Goal: Task Accomplishment & Management: Manage account settings

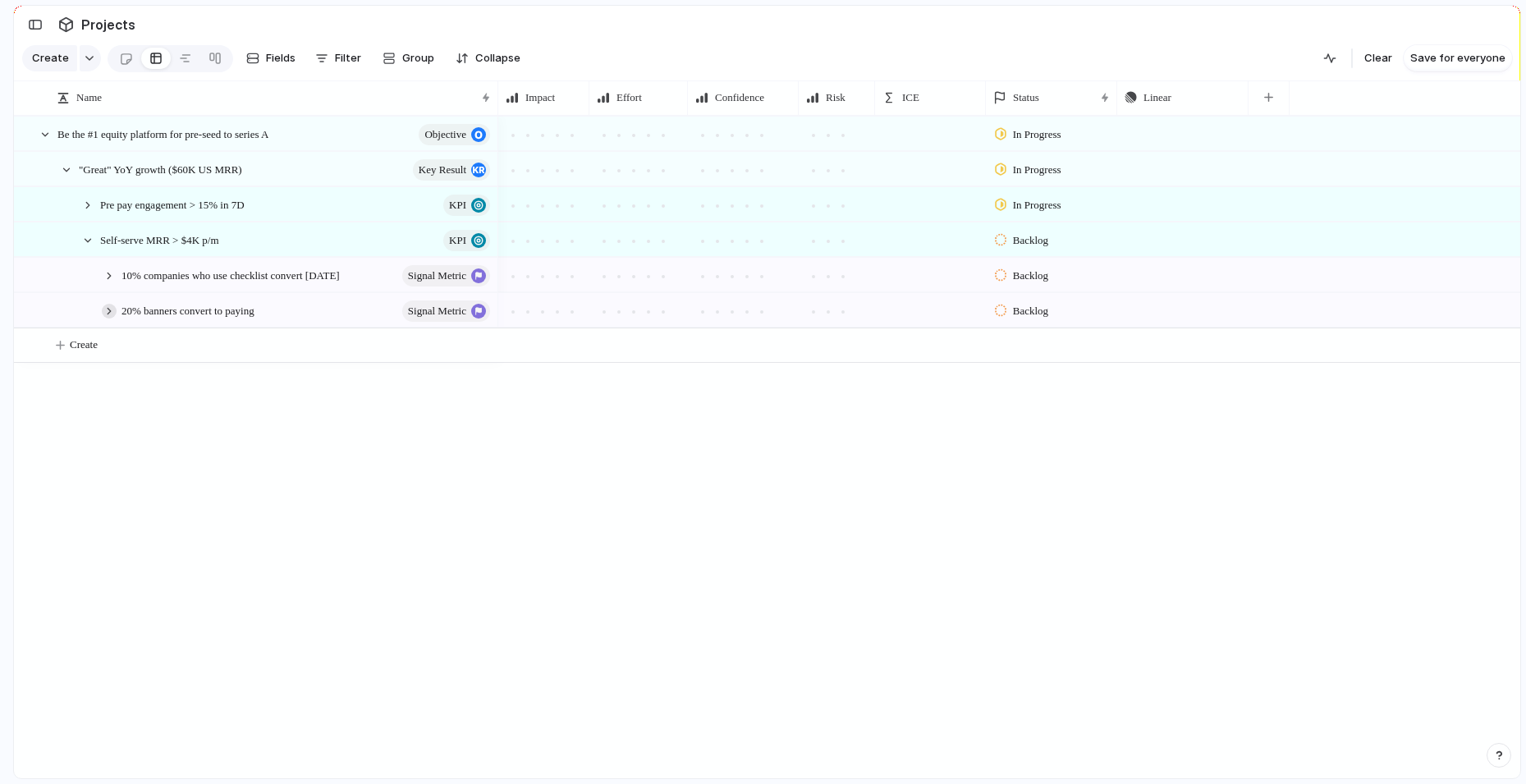
click at [112, 312] on div at bounding box center [109, 310] width 15 height 15
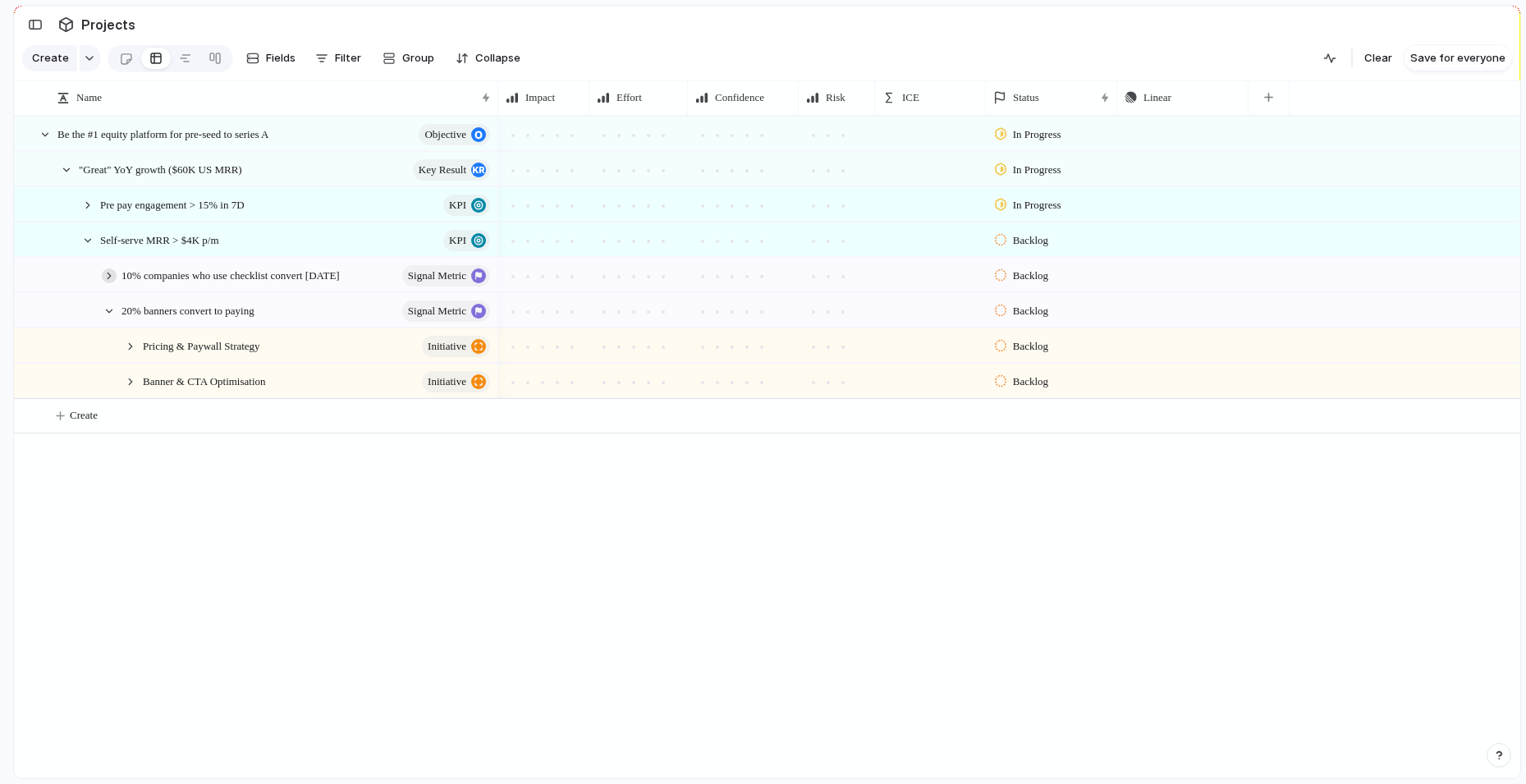
click at [107, 275] on div at bounding box center [109, 276] width 15 height 15
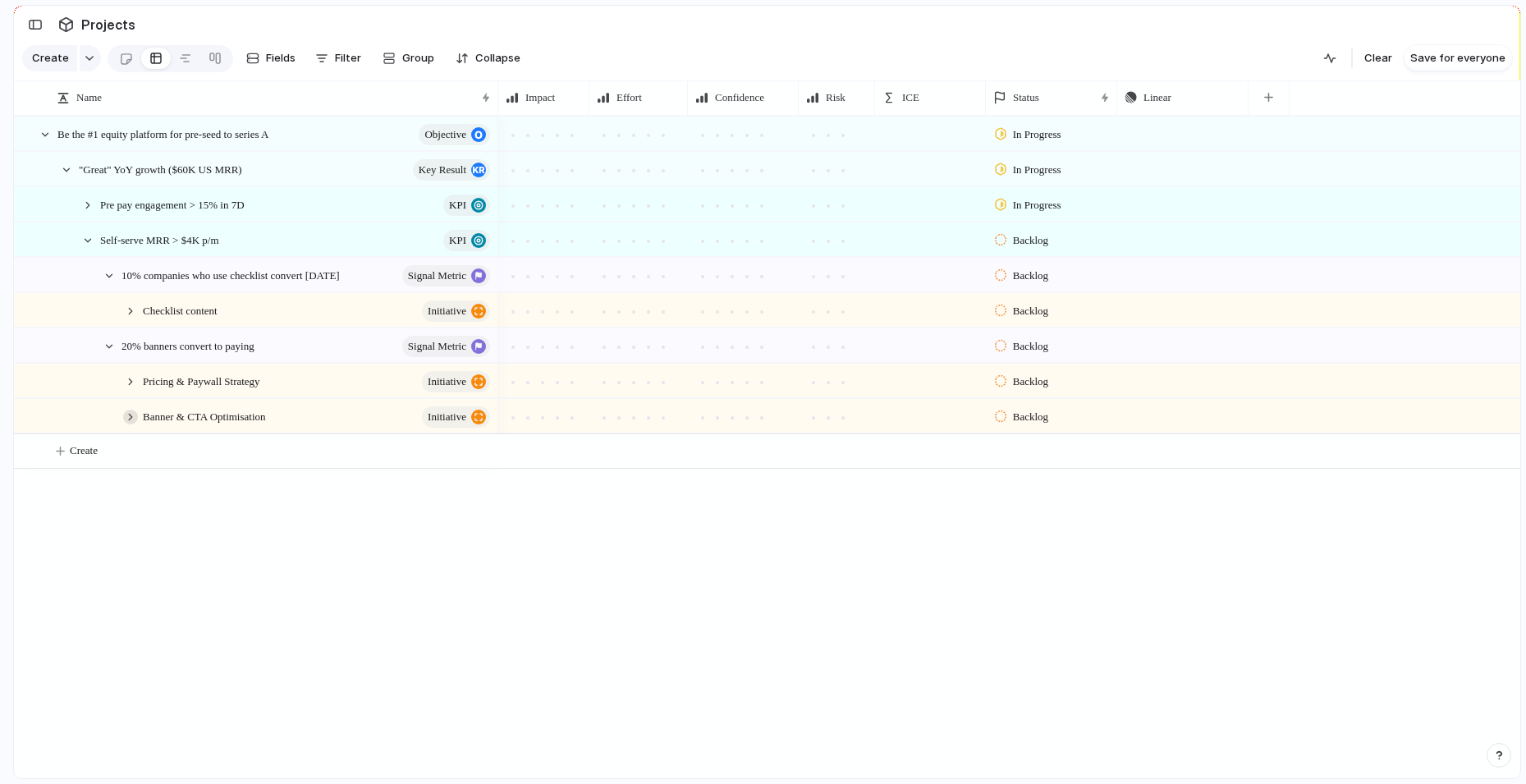
click at [129, 410] on div at bounding box center [130, 416] width 15 height 15
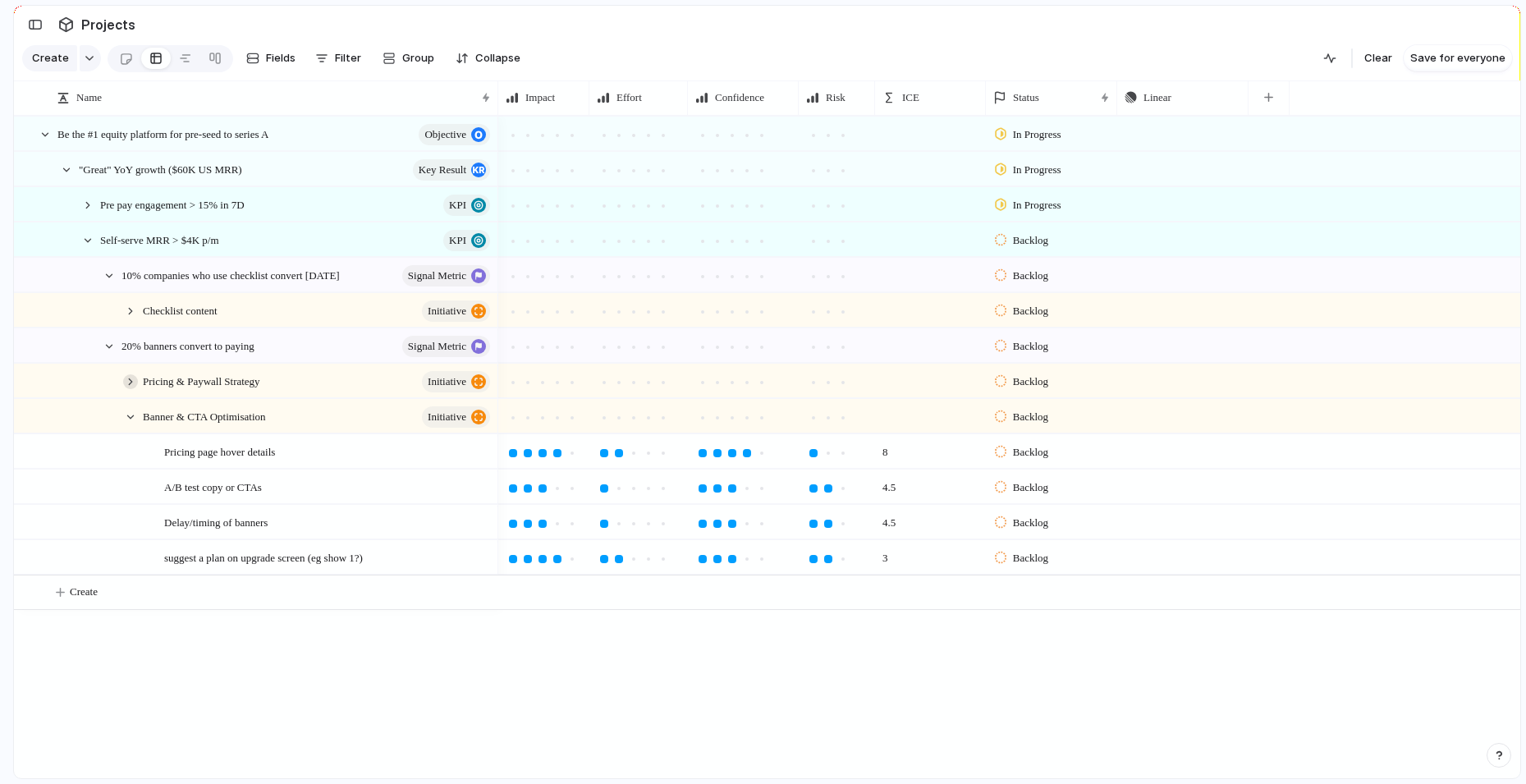
click at [129, 383] on div at bounding box center [130, 382] width 15 height 15
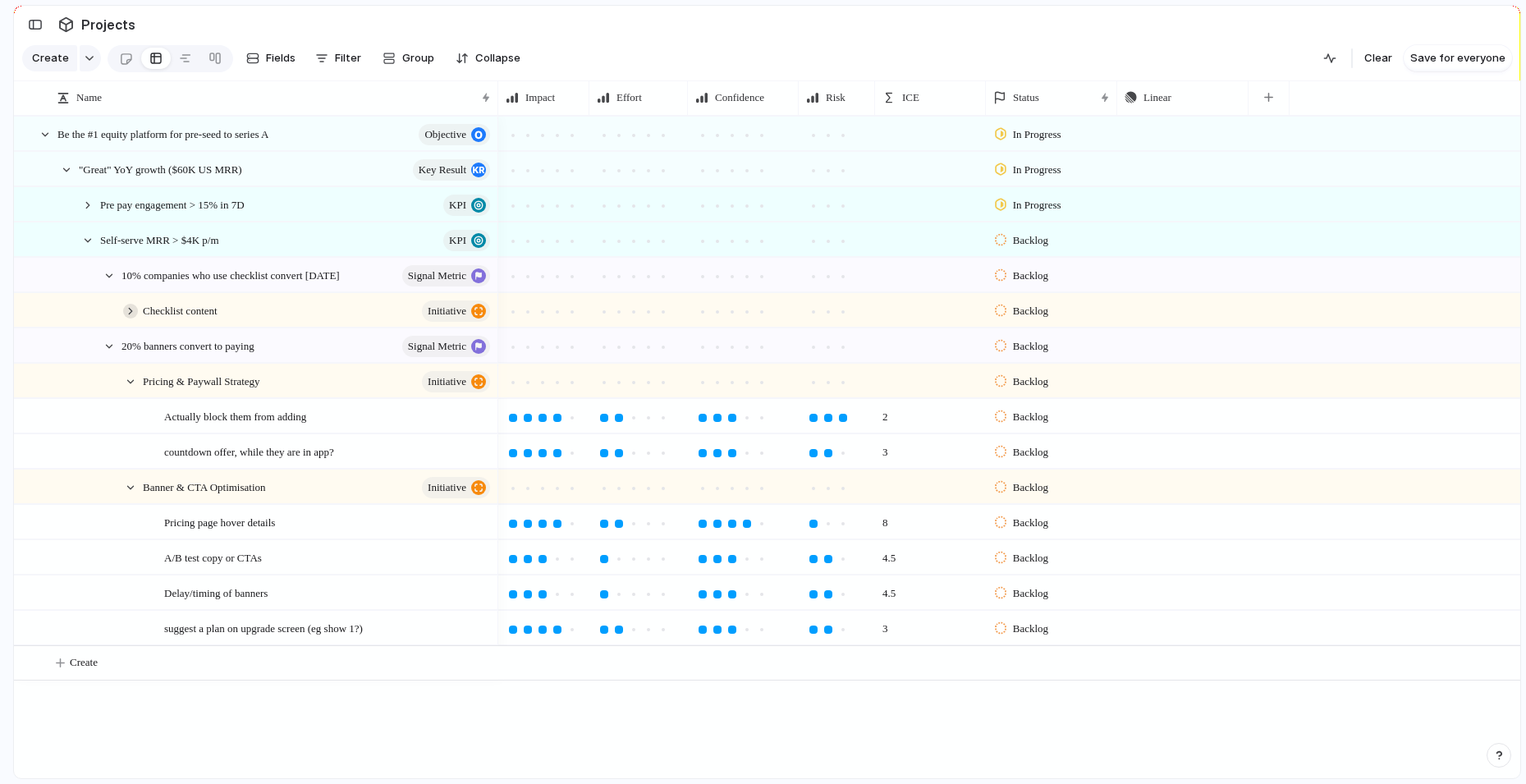
click at [128, 311] on div at bounding box center [130, 310] width 15 height 15
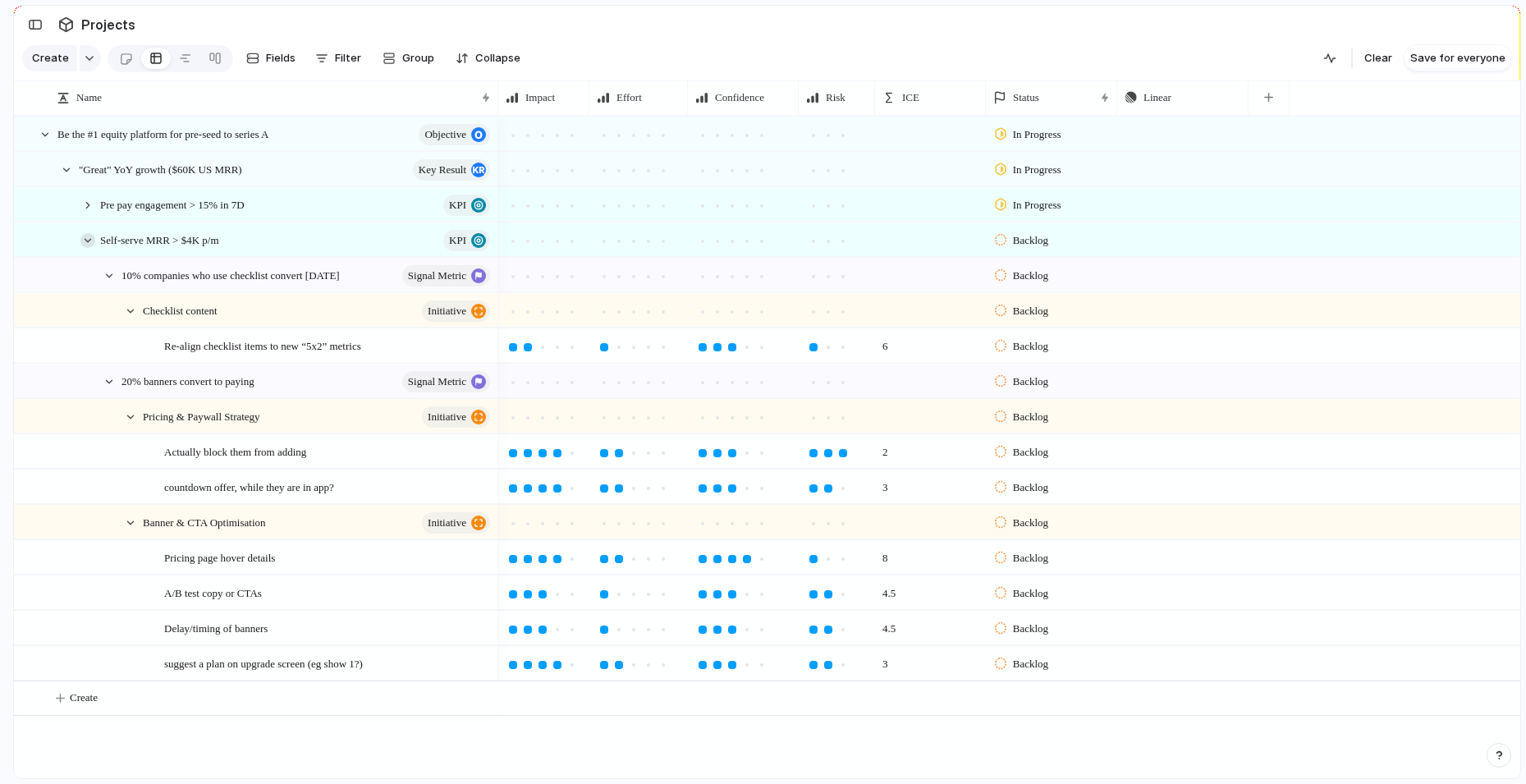
click at [88, 236] on div at bounding box center [87, 240] width 15 height 15
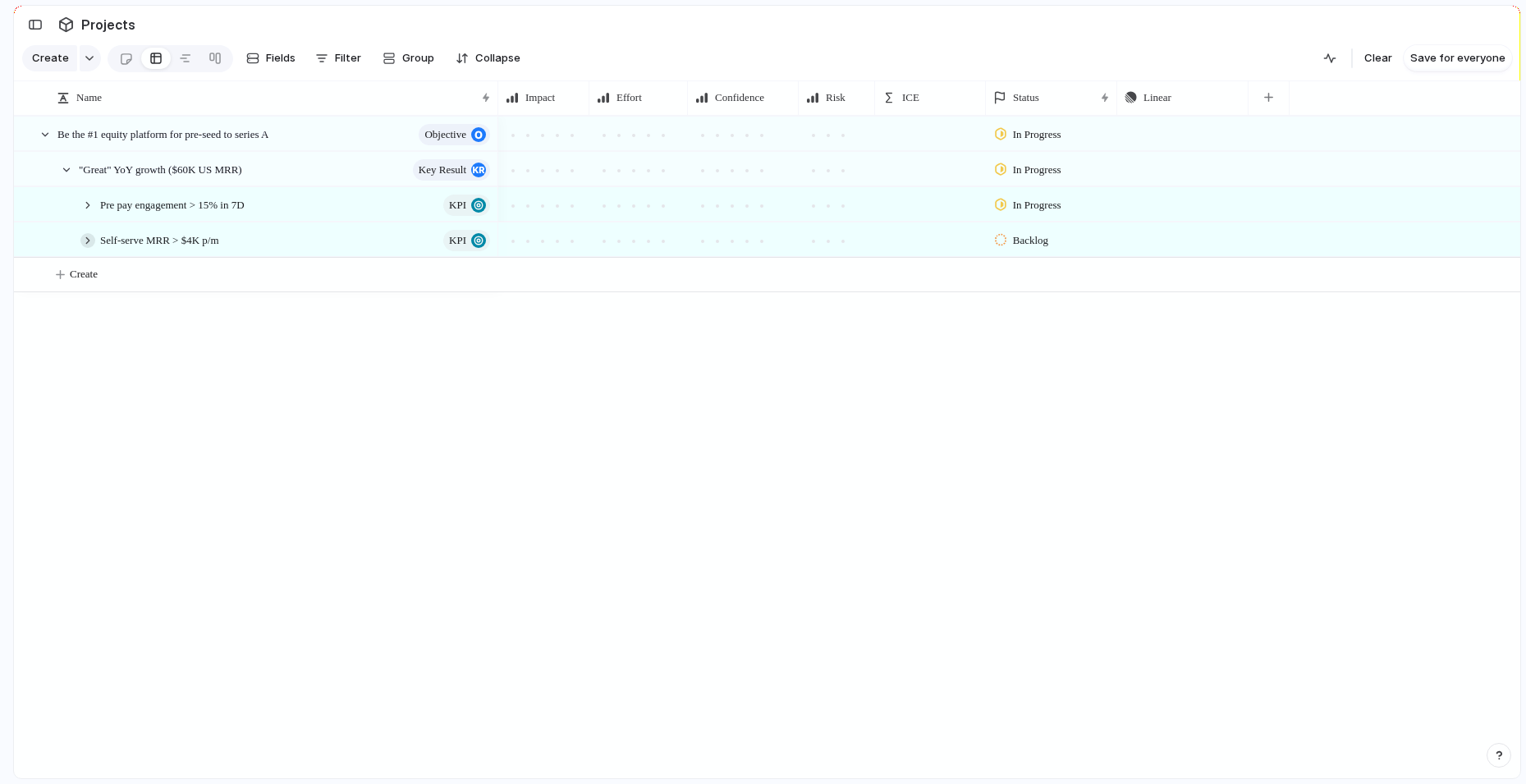
click at [88, 236] on div at bounding box center [87, 240] width 15 height 15
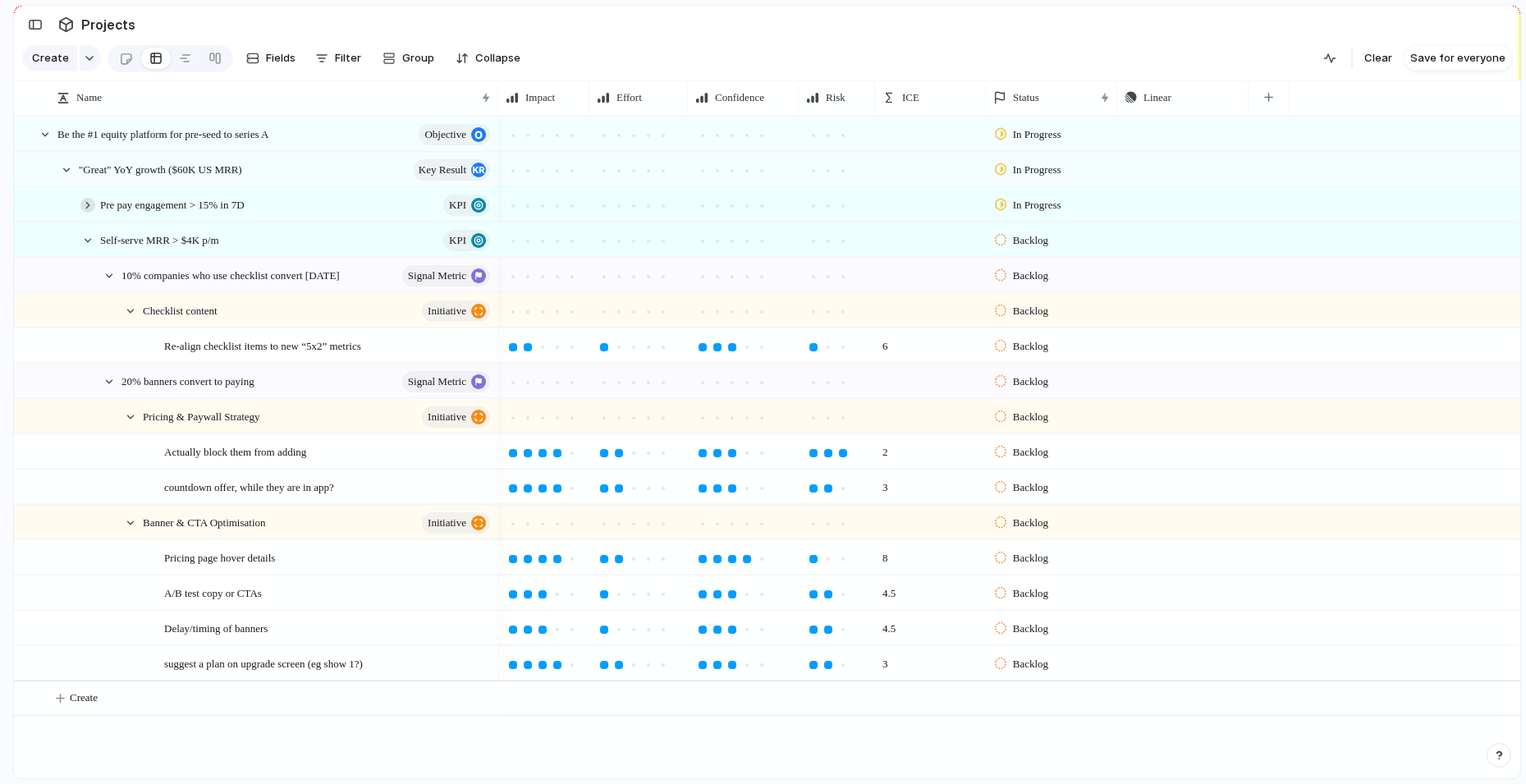
click at [88, 198] on div at bounding box center [87, 205] width 15 height 15
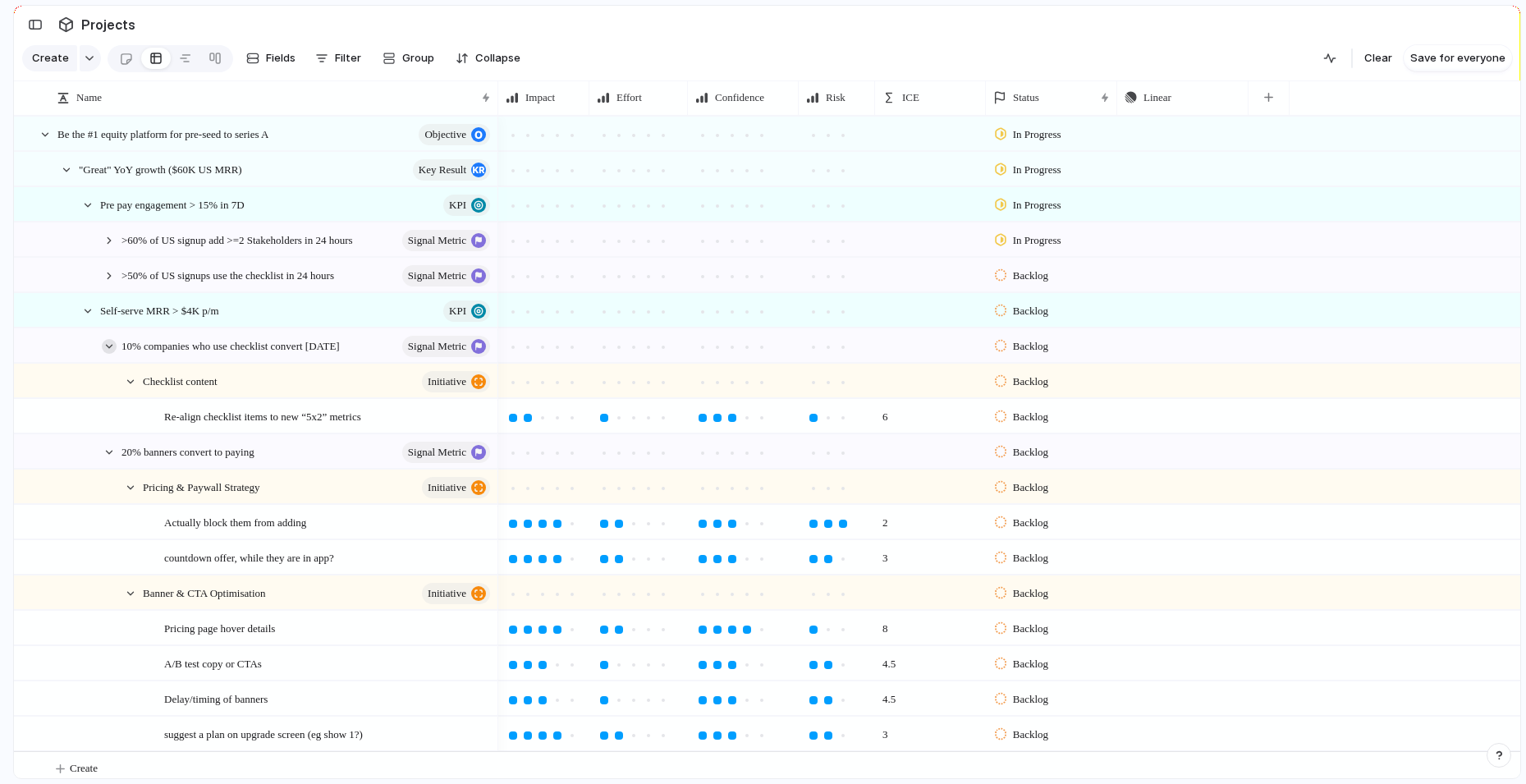
click at [114, 346] on div at bounding box center [109, 346] width 15 height 15
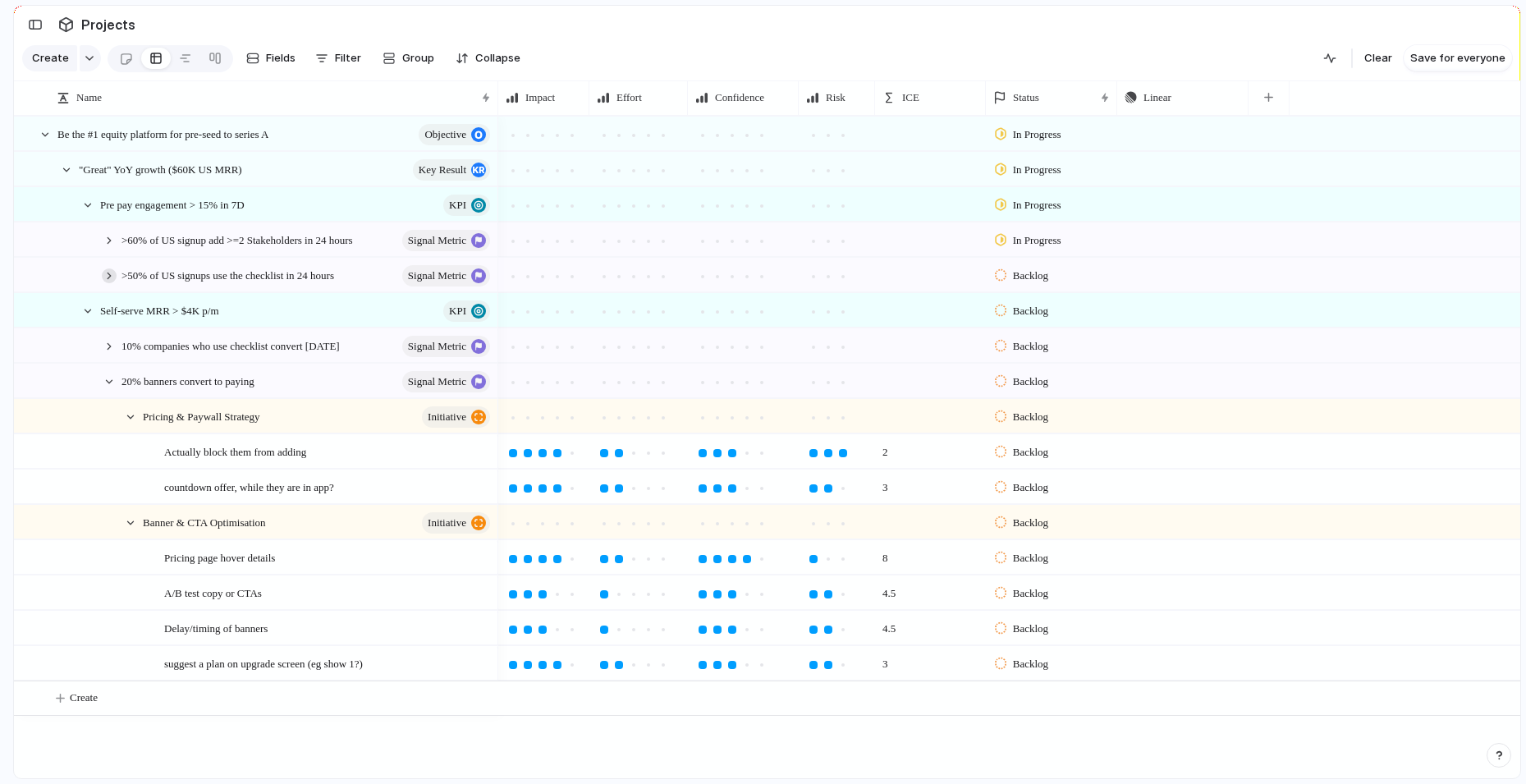
click at [105, 276] on div at bounding box center [109, 276] width 15 height 15
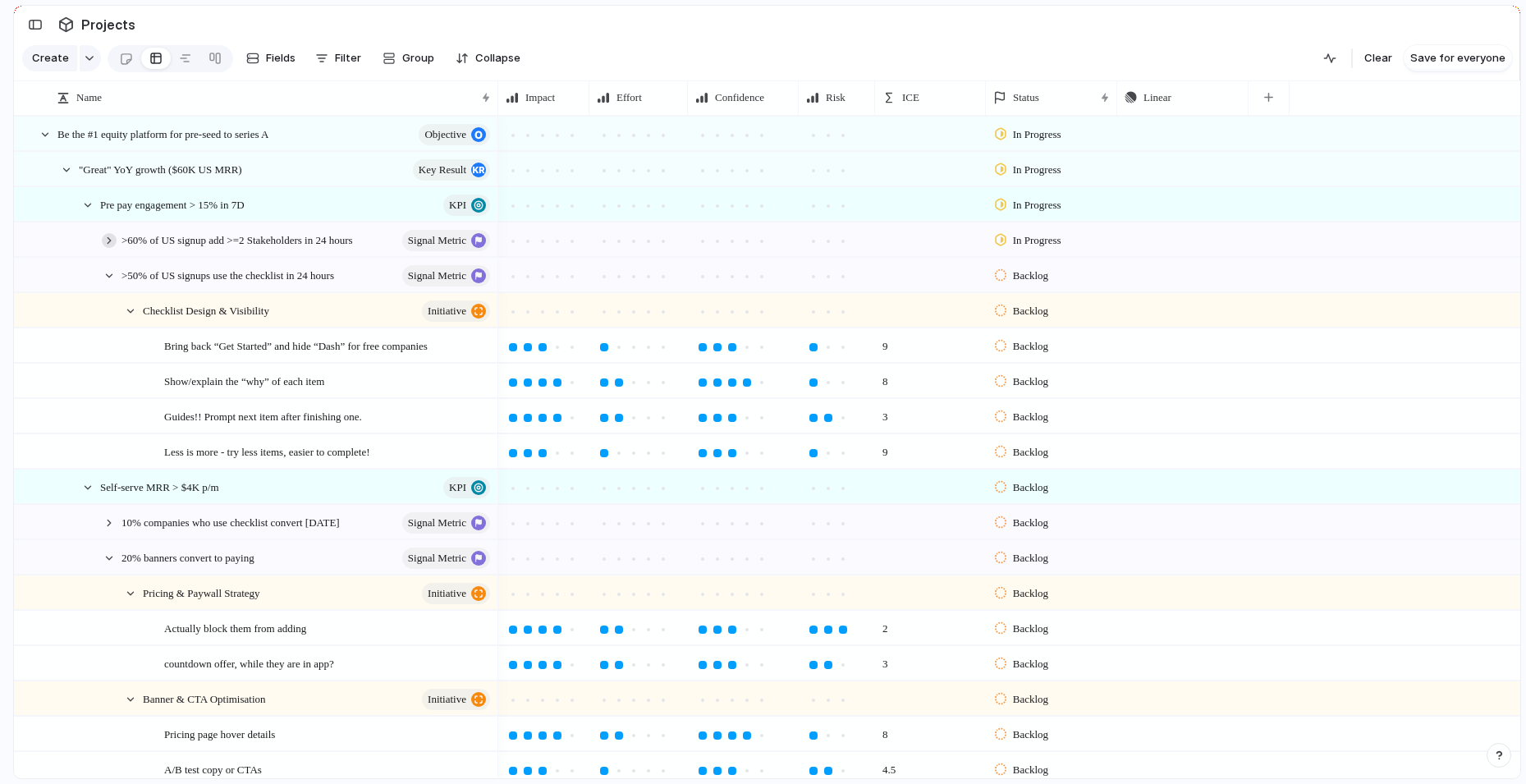
click at [109, 242] on div at bounding box center [109, 240] width 15 height 15
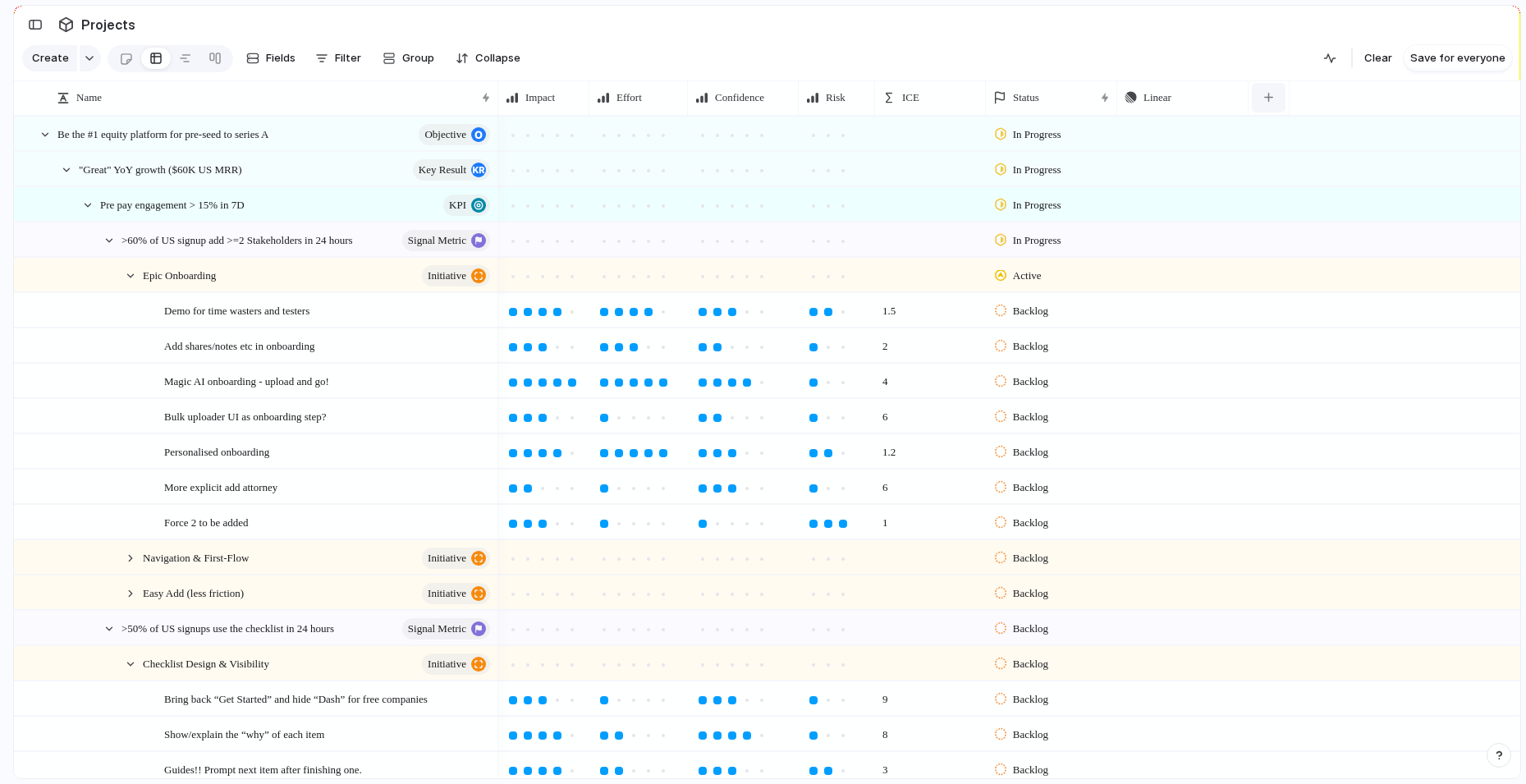
click at [1278, 98] on button "button" at bounding box center [1269, 98] width 34 height 30
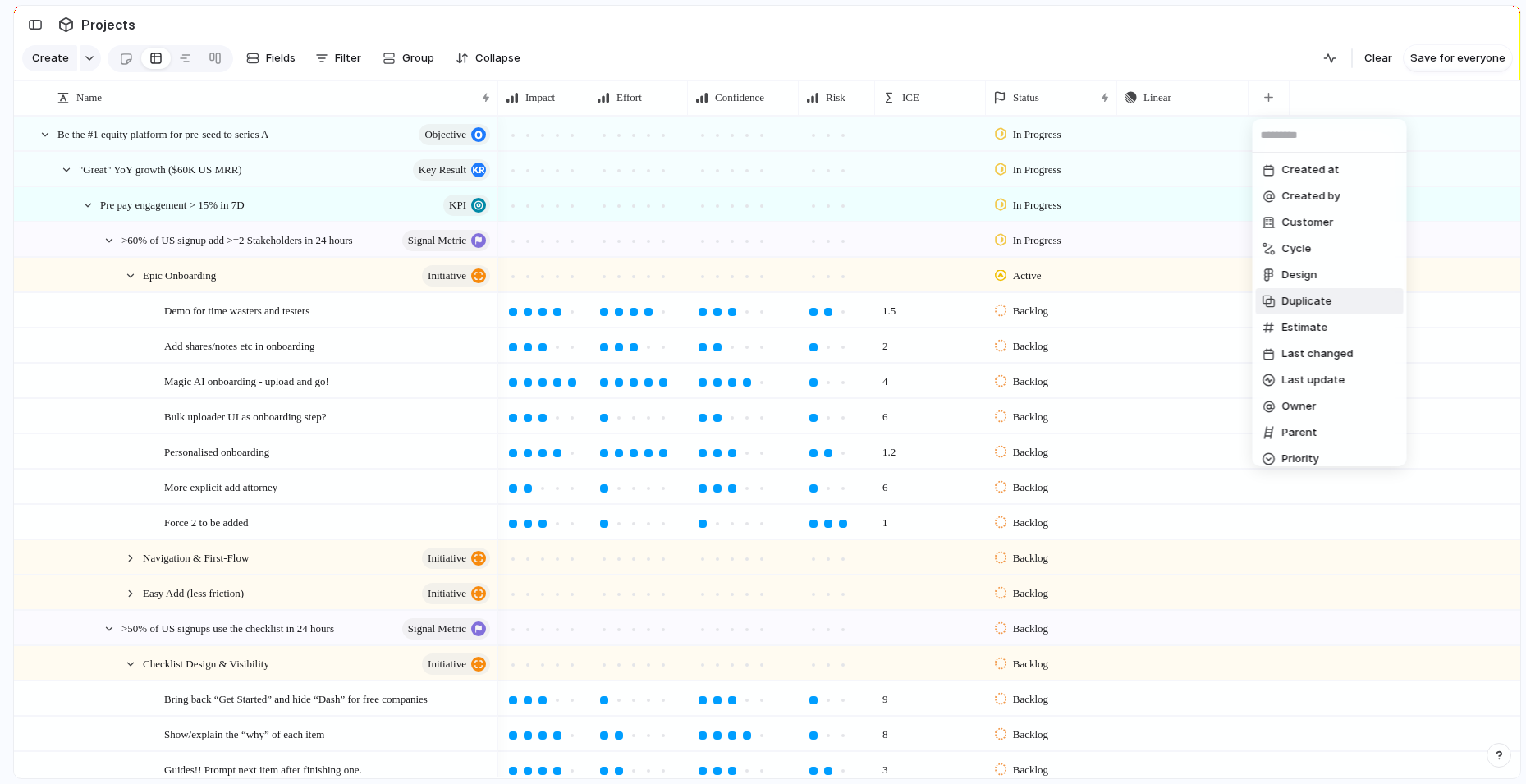
scroll to position [351, 0]
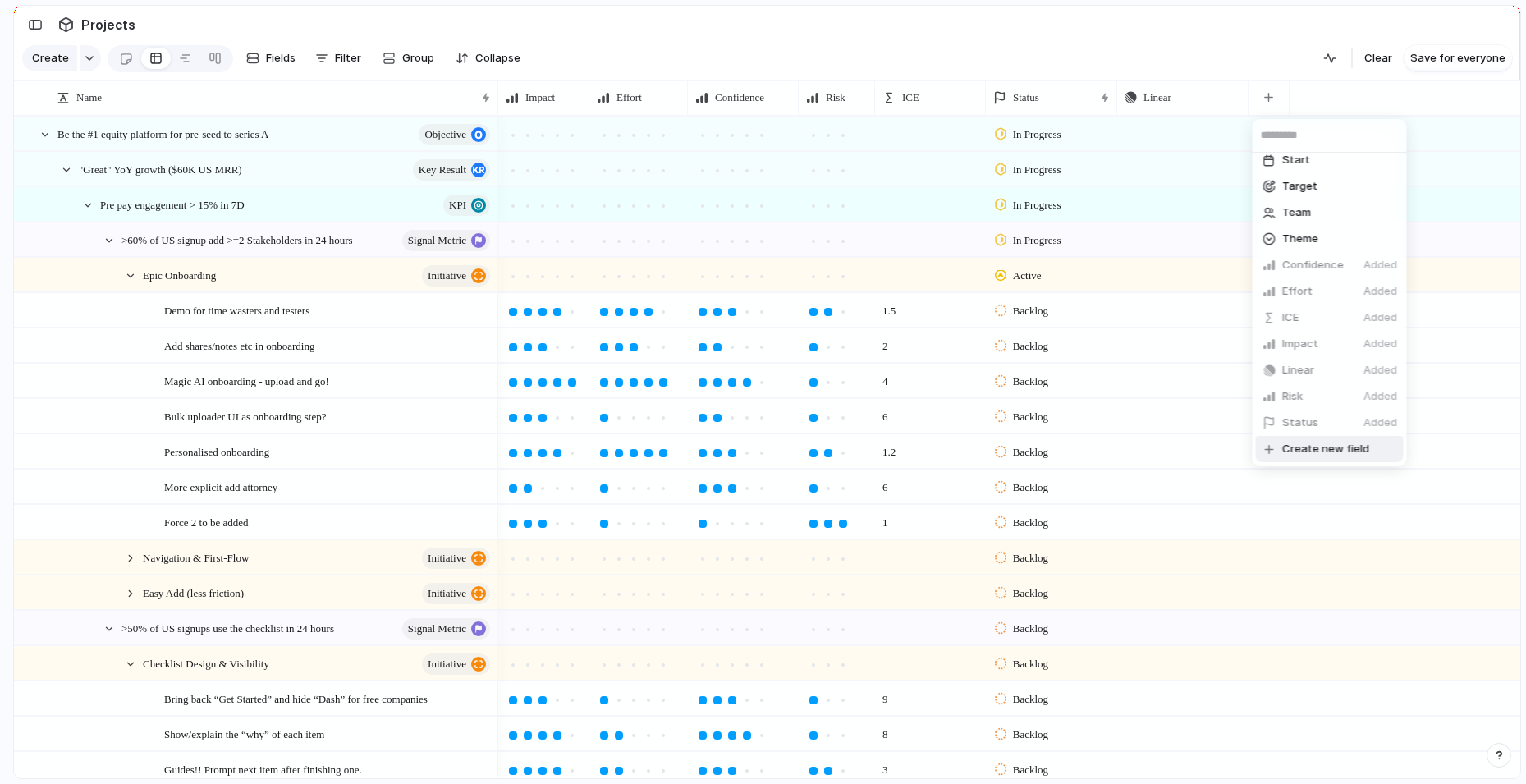
click at [1310, 449] on span "Create new field" at bounding box center [1326, 449] width 87 height 17
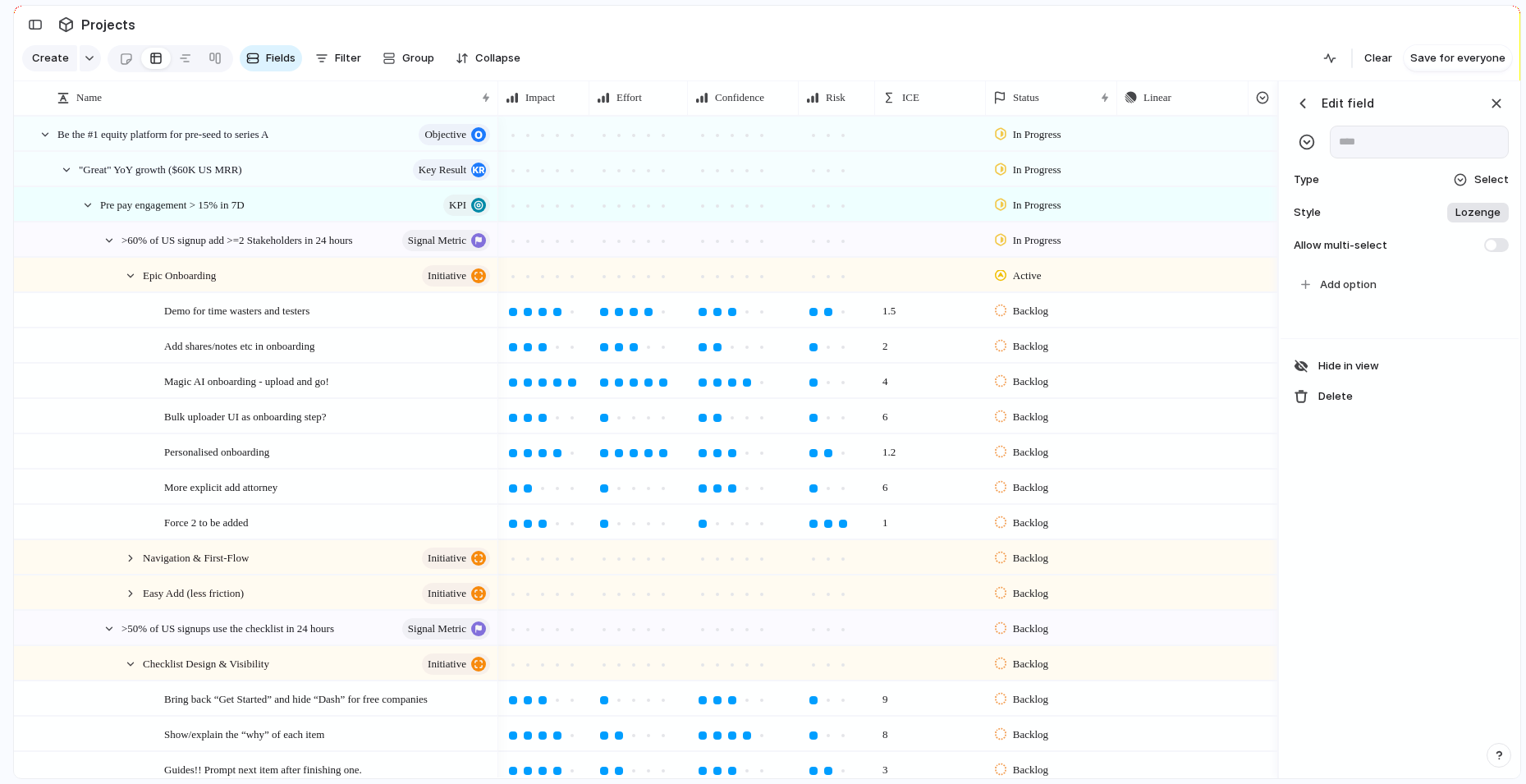
scroll to position [0, 145]
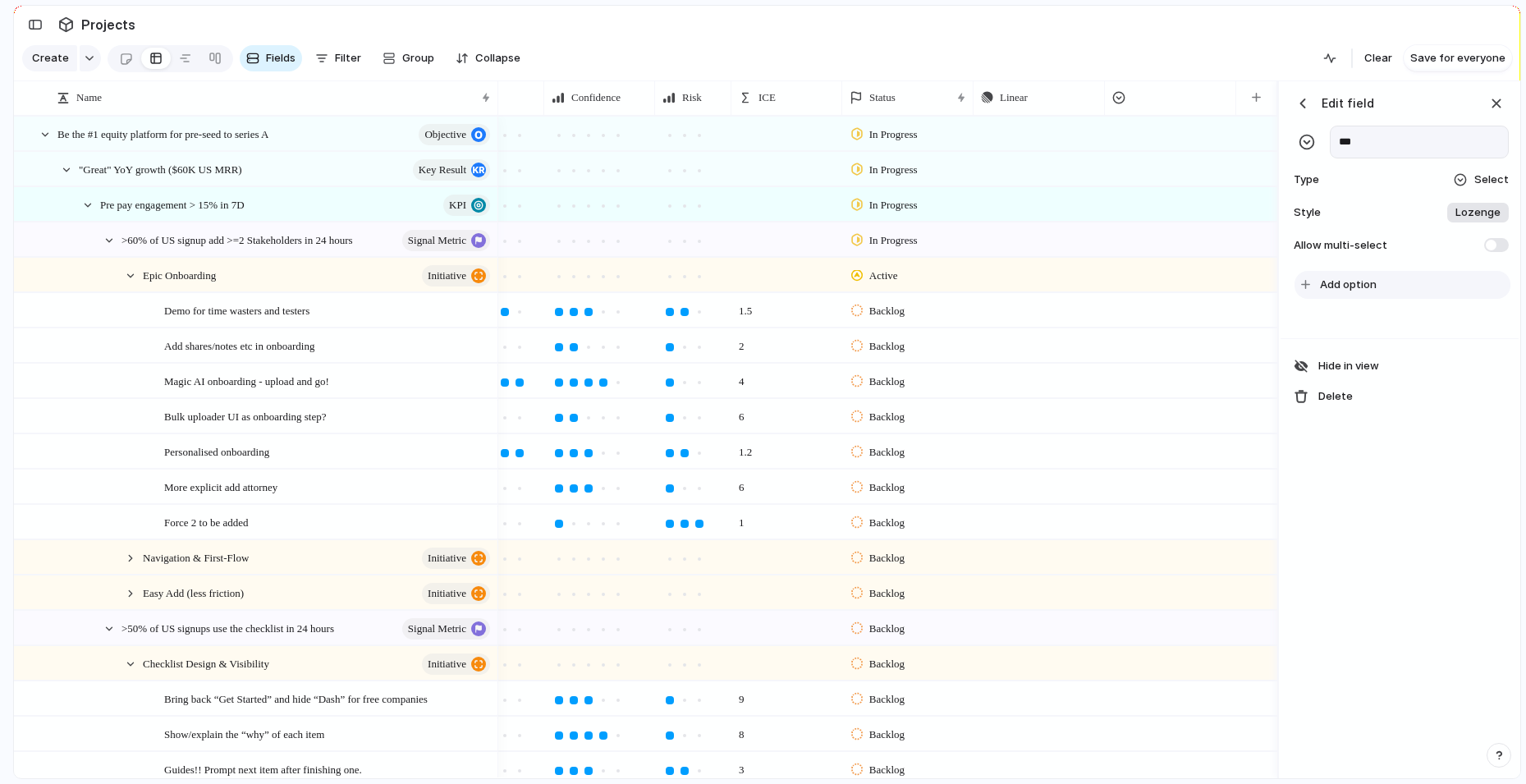
type input "***"
click at [1376, 286] on button "Add option" at bounding box center [1403, 284] width 216 height 28
type input "**********"
click at [1336, 314] on span "Add option" at bounding box center [1348, 314] width 57 height 17
click at [1339, 345] on span "Add option" at bounding box center [1348, 344] width 57 height 17
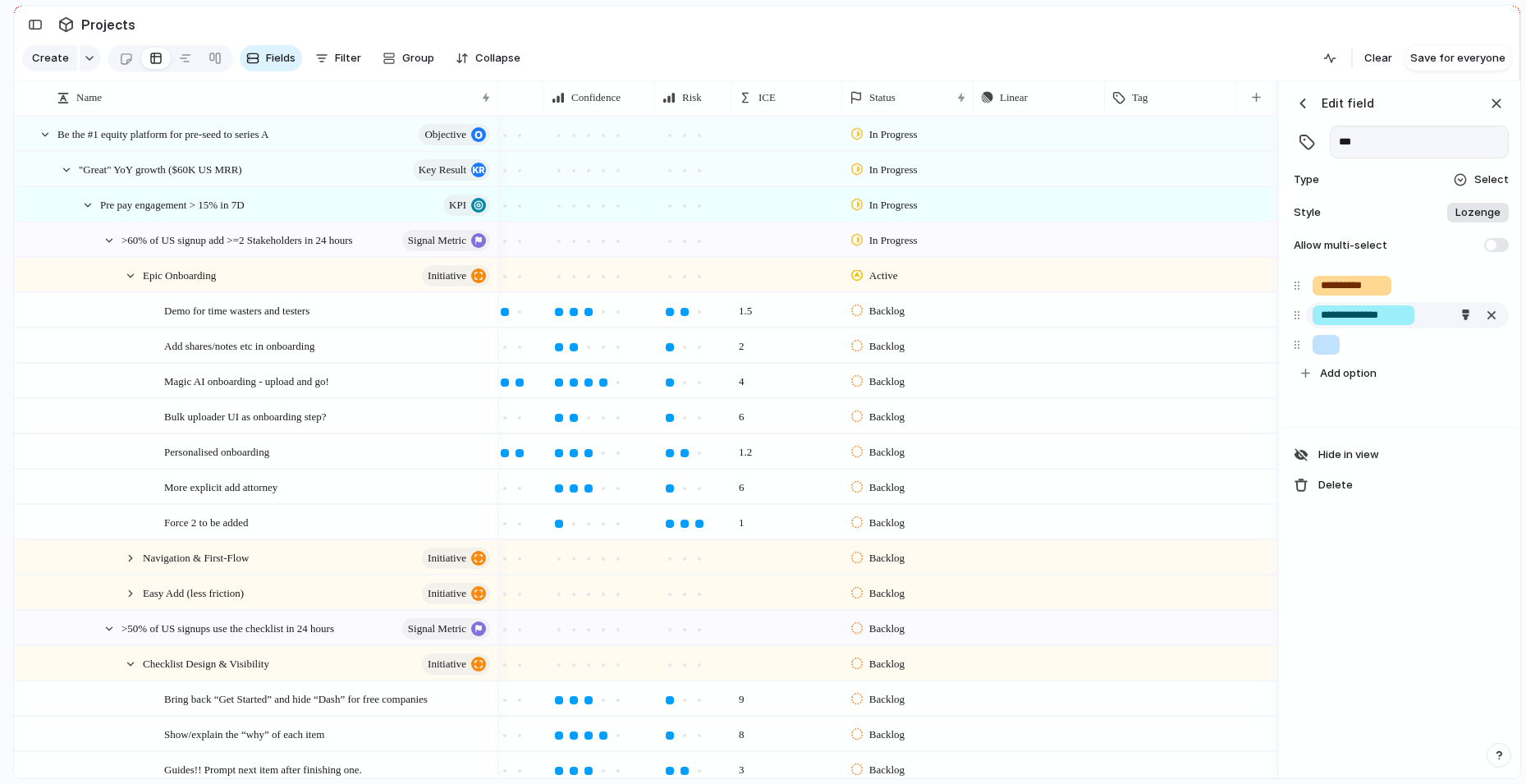
click at [1394, 317] on input "**********" at bounding box center [1363, 315] width 85 height 17
click at [1404, 315] on input "**********" at bounding box center [1363, 315] width 85 height 17
type input "**********"
click at [1366, 351] on span "Add option" at bounding box center [1348, 344] width 57 height 17
click at [1391, 631] on div "**********" at bounding box center [1400, 430] width 238 height 698
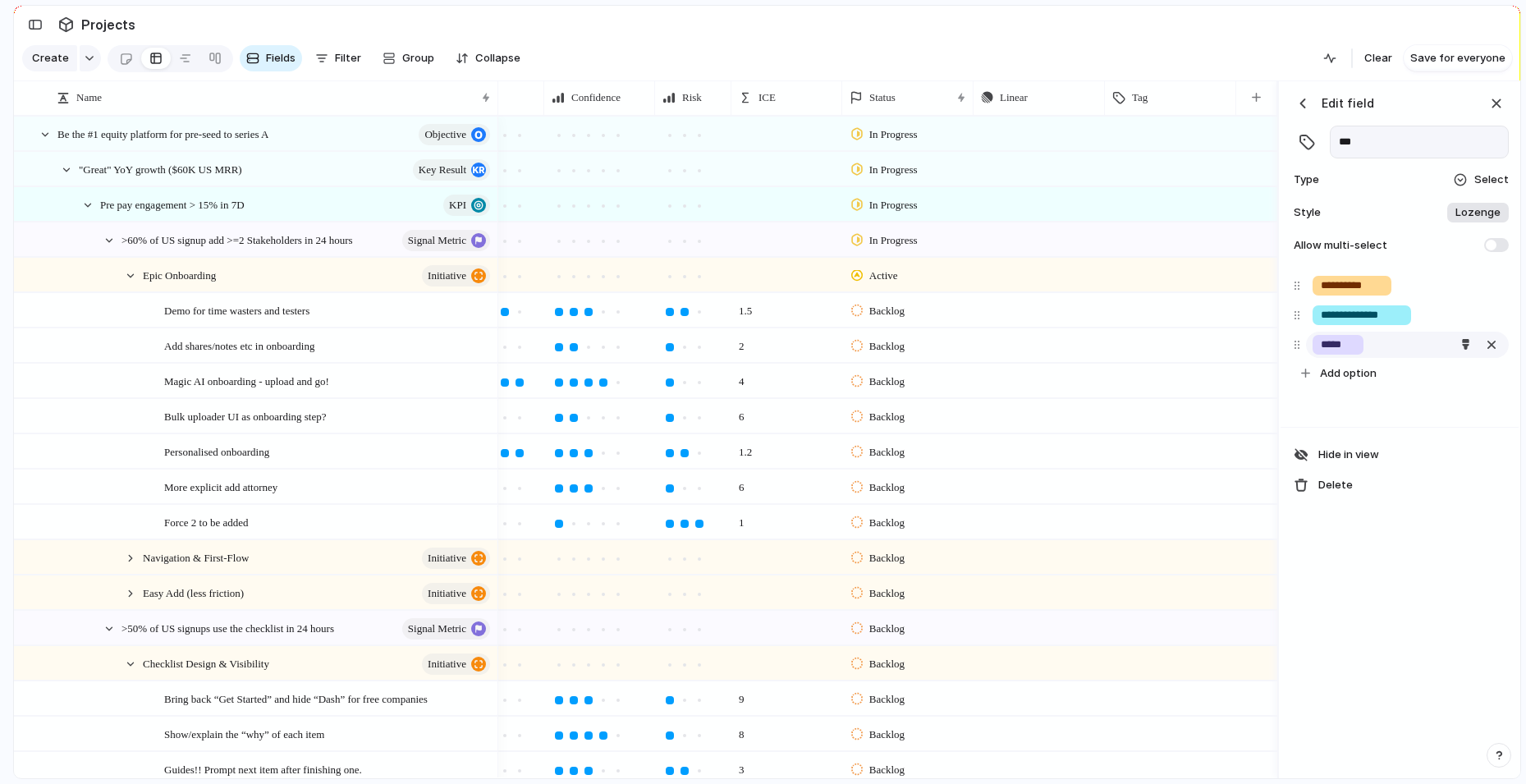
click at [1341, 344] on input "*****" at bounding box center [1338, 344] width 35 height 17
type input "**********"
click at [1404, 593] on div "**********" at bounding box center [1400, 430] width 238 height 698
click at [1361, 340] on input "**********" at bounding box center [1354, 344] width 68 height 17
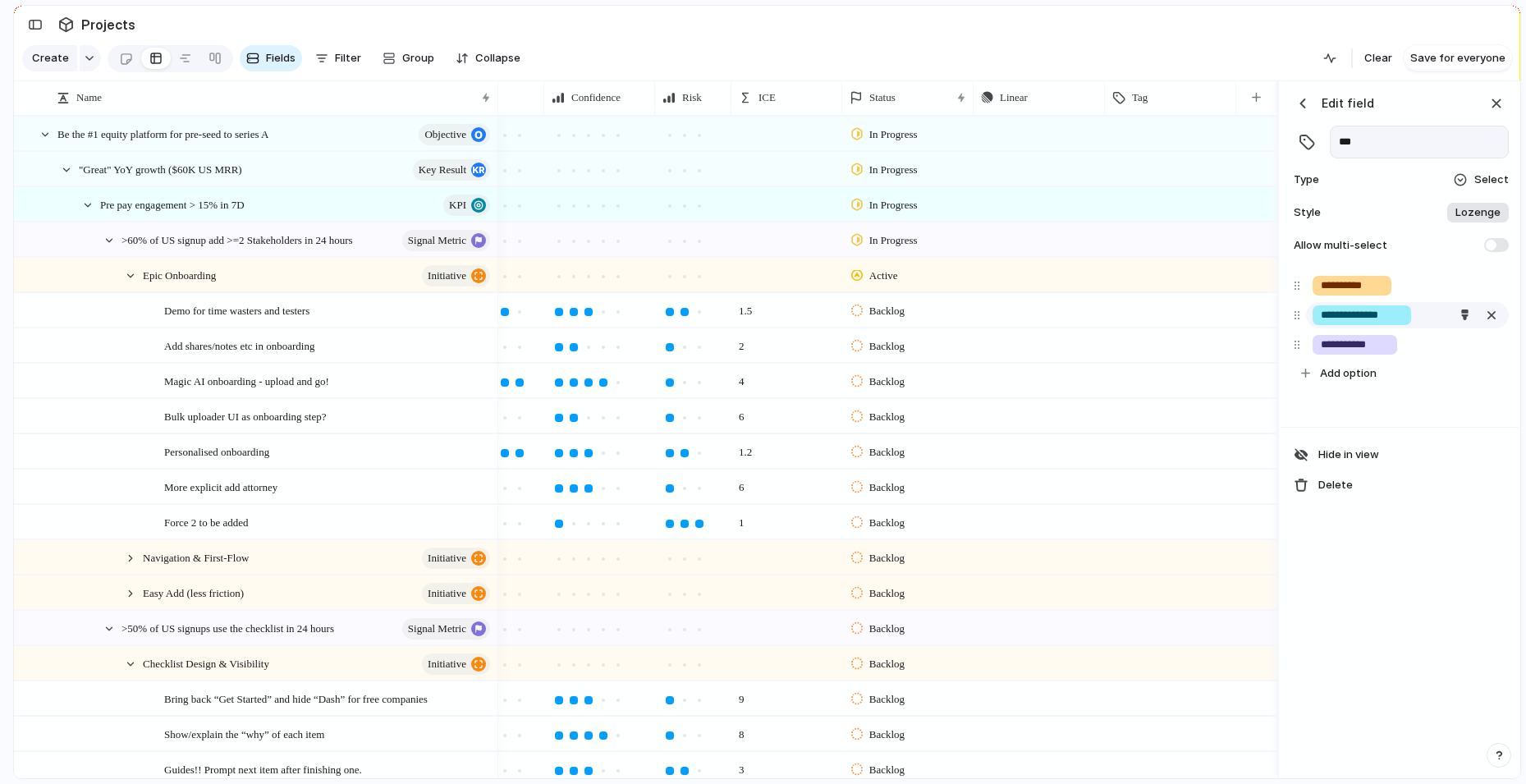
click at [1376, 319] on input "**********" at bounding box center [1361, 315] width 82 height 17
type input "**********"
click at [1356, 286] on input "**********" at bounding box center [1351, 285] width 62 height 17
type input "**********"
click at [1300, 286] on div at bounding box center [1299, 285] width 13 height 30
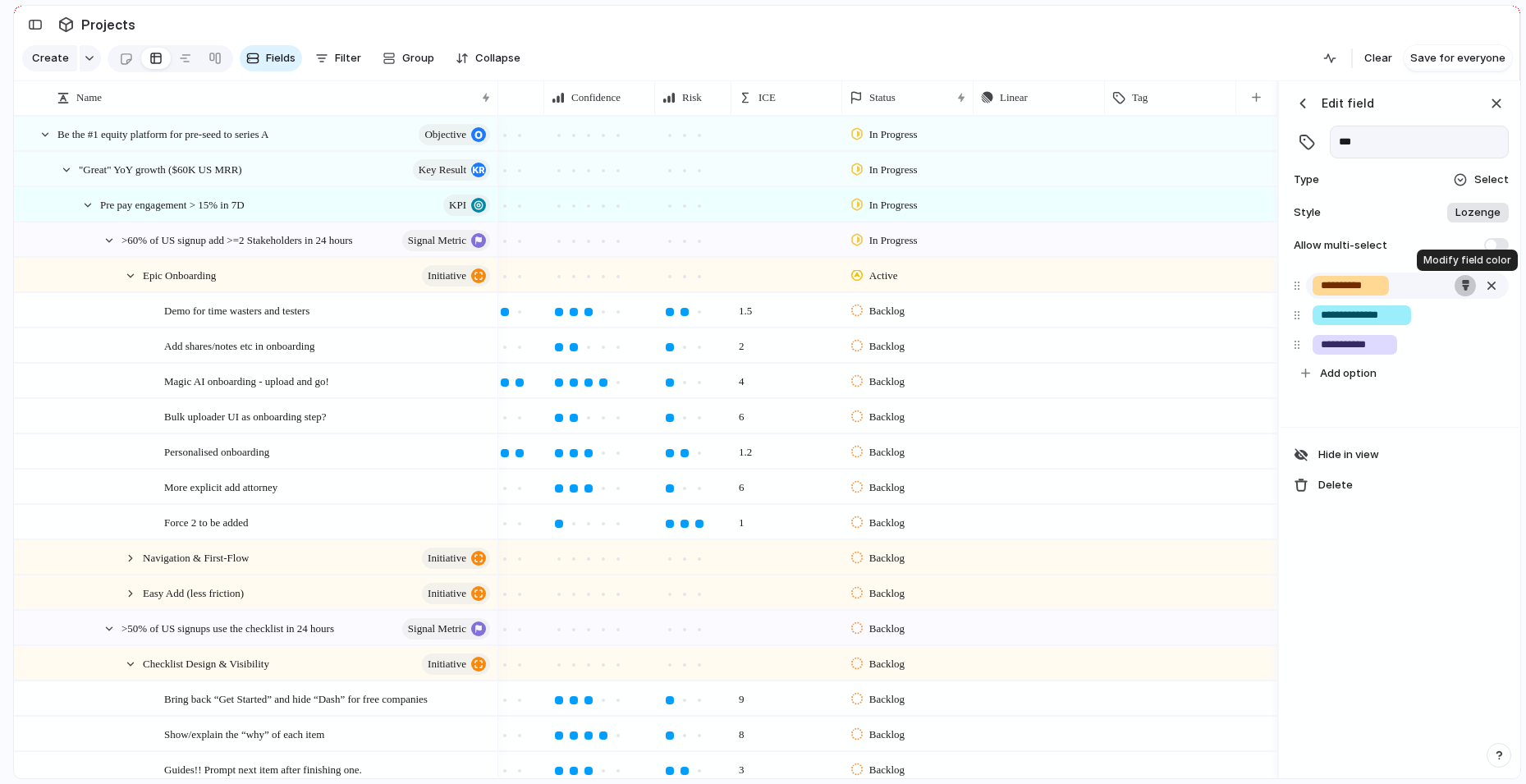
click at [1470, 285] on button "button" at bounding box center [1466, 285] width 22 height 22
click at [1428, 358] on button "button" at bounding box center [1426, 353] width 22 height 22
click at [1486, 315] on div at bounding box center [763, 392] width 1526 height 784
click at [1473, 317] on button "button" at bounding box center [1466, 315] width 22 height 22
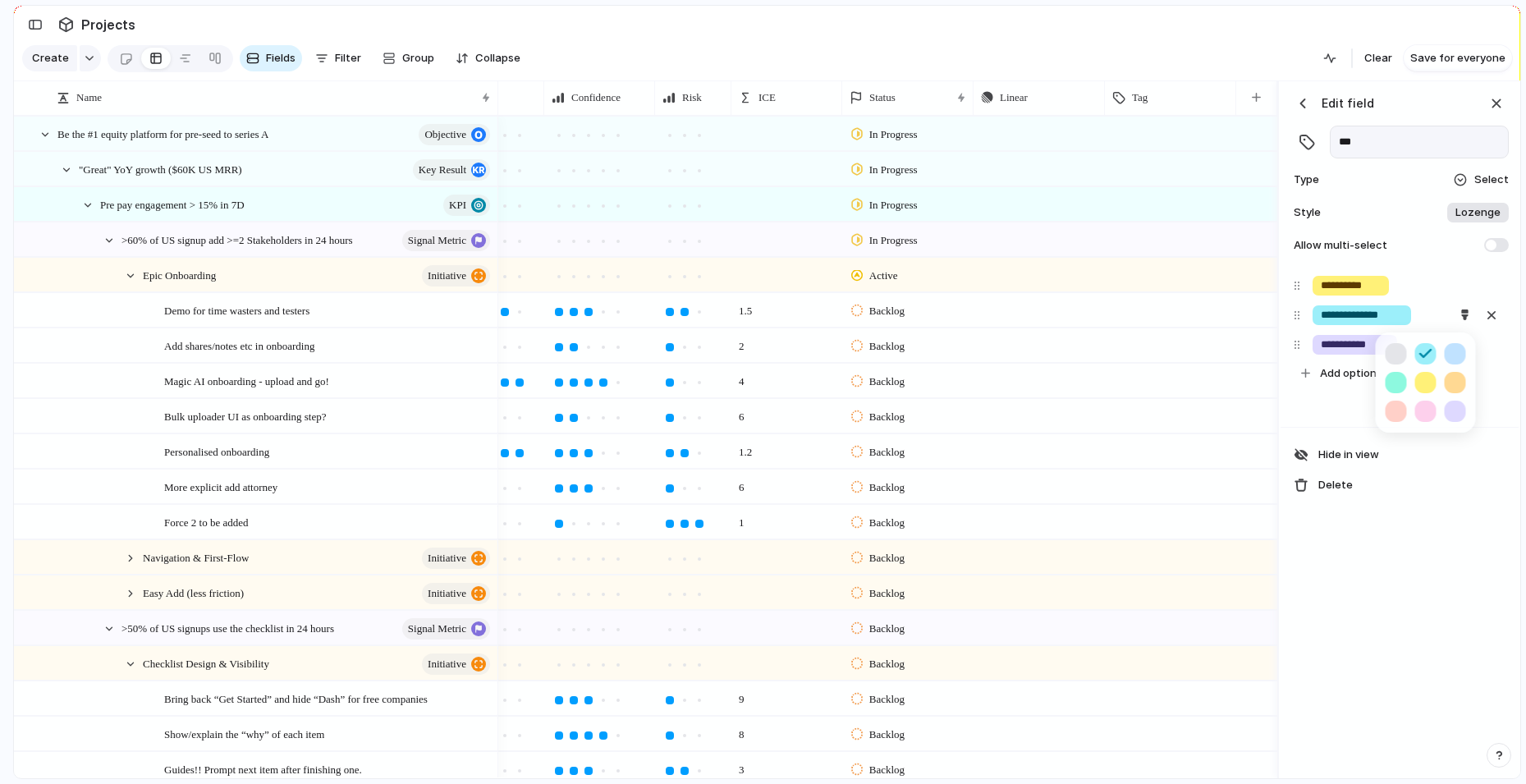
click at [1394, 381] on button "button" at bounding box center [1396, 383] width 22 height 22
click at [1427, 514] on div at bounding box center [763, 392] width 1526 height 784
click at [1469, 334] on div at bounding box center [1466, 345] width 22 height 22
click at [1467, 341] on div "button" at bounding box center [1466, 344] width 11 height 11
click at [1456, 410] on button "button" at bounding box center [1456, 412] width 22 height 22
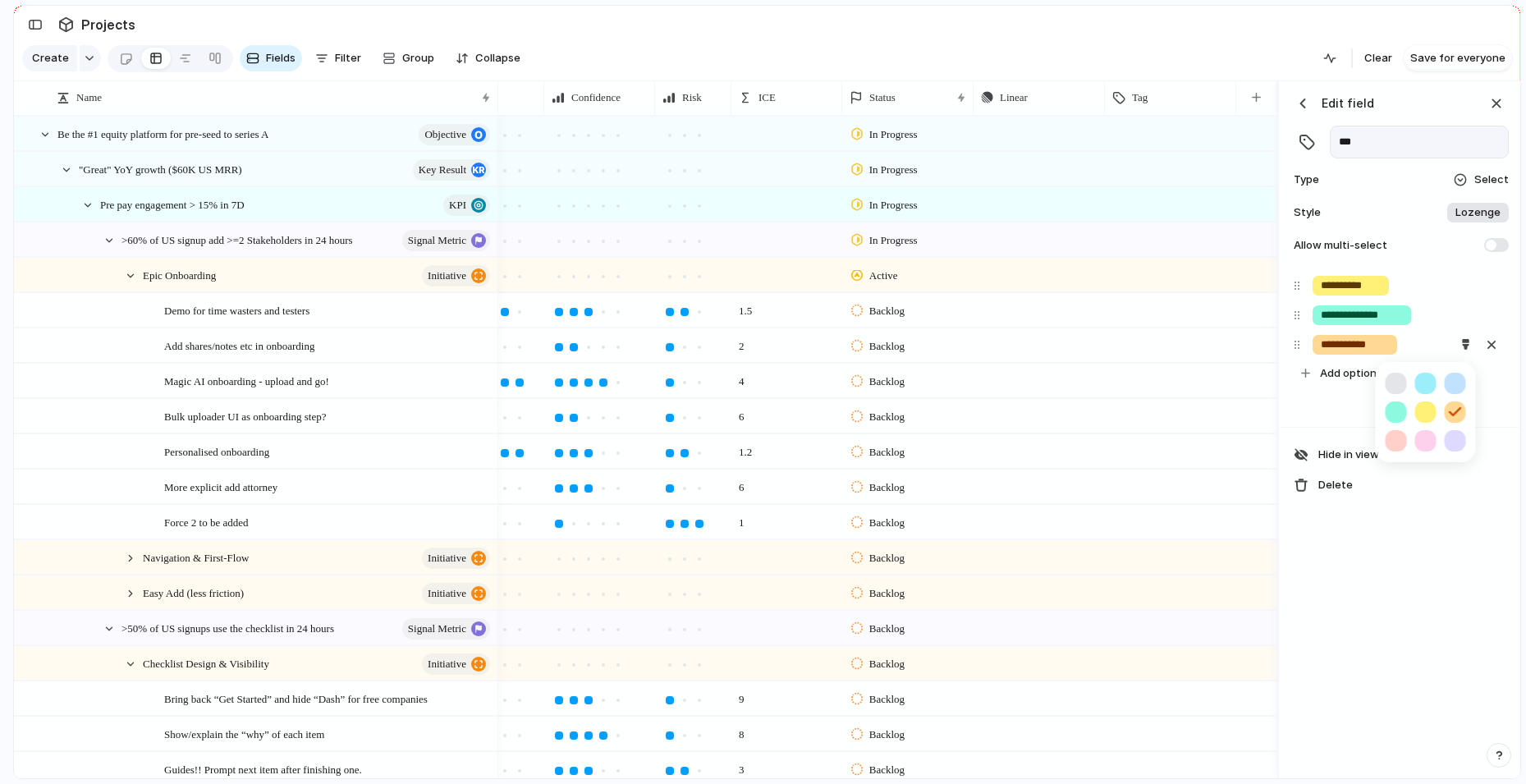
click at [1467, 288] on div at bounding box center [763, 392] width 1526 height 784
click at [1467, 284] on div "button" at bounding box center [1466, 284] width 11 height 11
click at [1424, 329] on button "button" at bounding box center [1426, 324] width 22 height 22
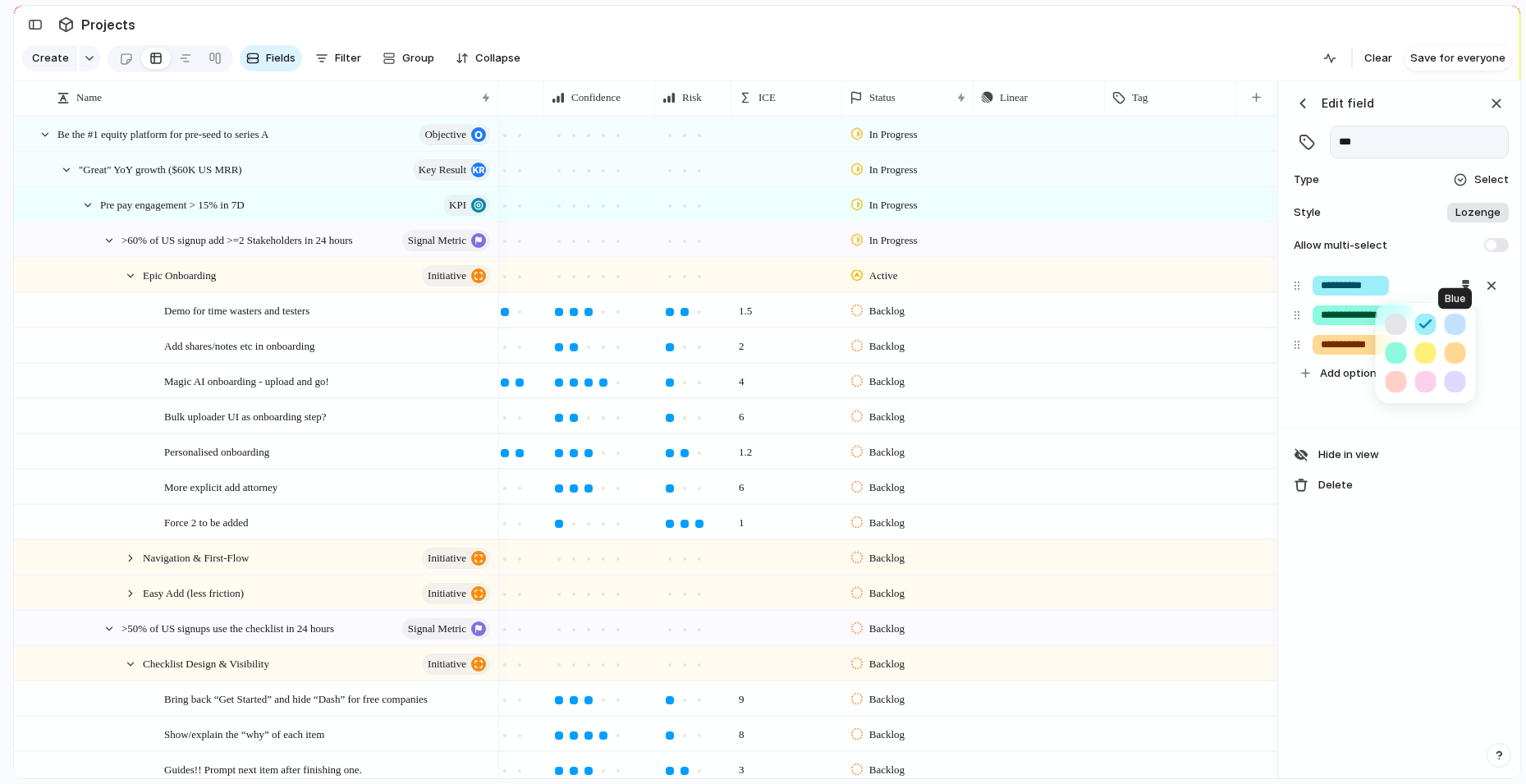
click at [1458, 314] on button "button" at bounding box center [1456, 324] width 22 height 22
click at [1381, 675] on div at bounding box center [763, 392] width 1526 height 784
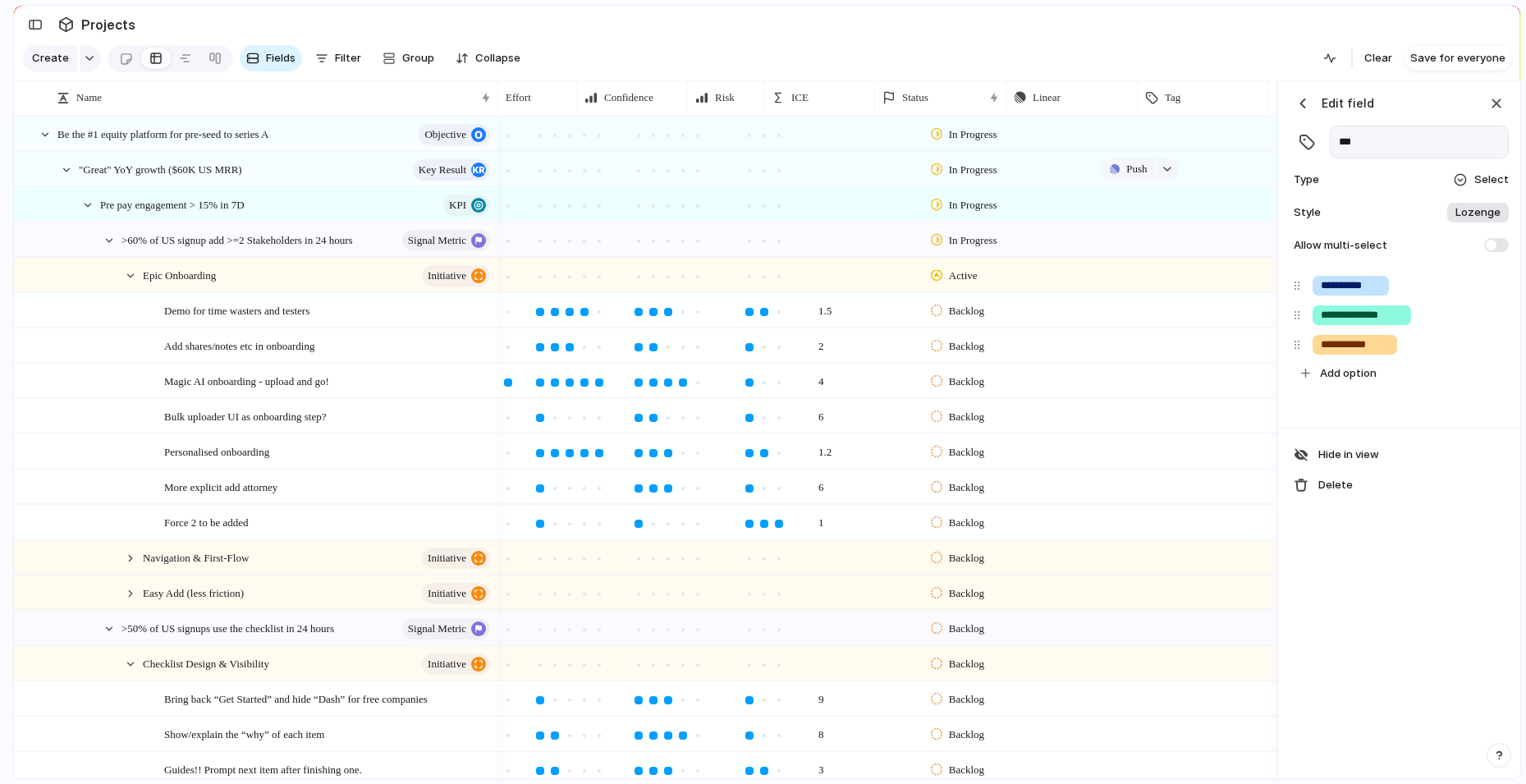
scroll to position [0, 0]
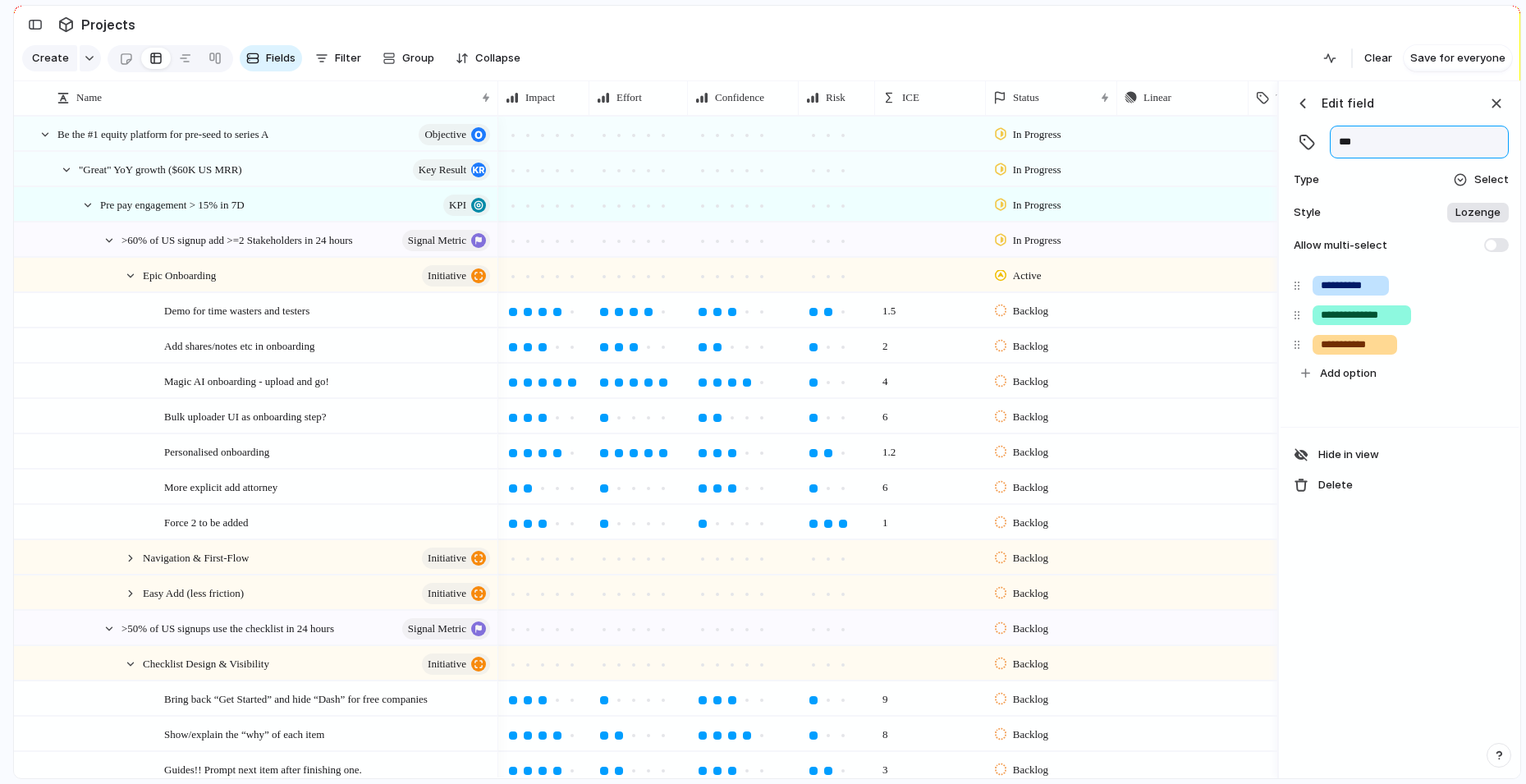
click at [1368, 139] on input "***" at bounding box center [1419, 142] width 178 height 33
click at [1305, 100] on div "button" at bounding box center [1303, 103] width 17 height 17
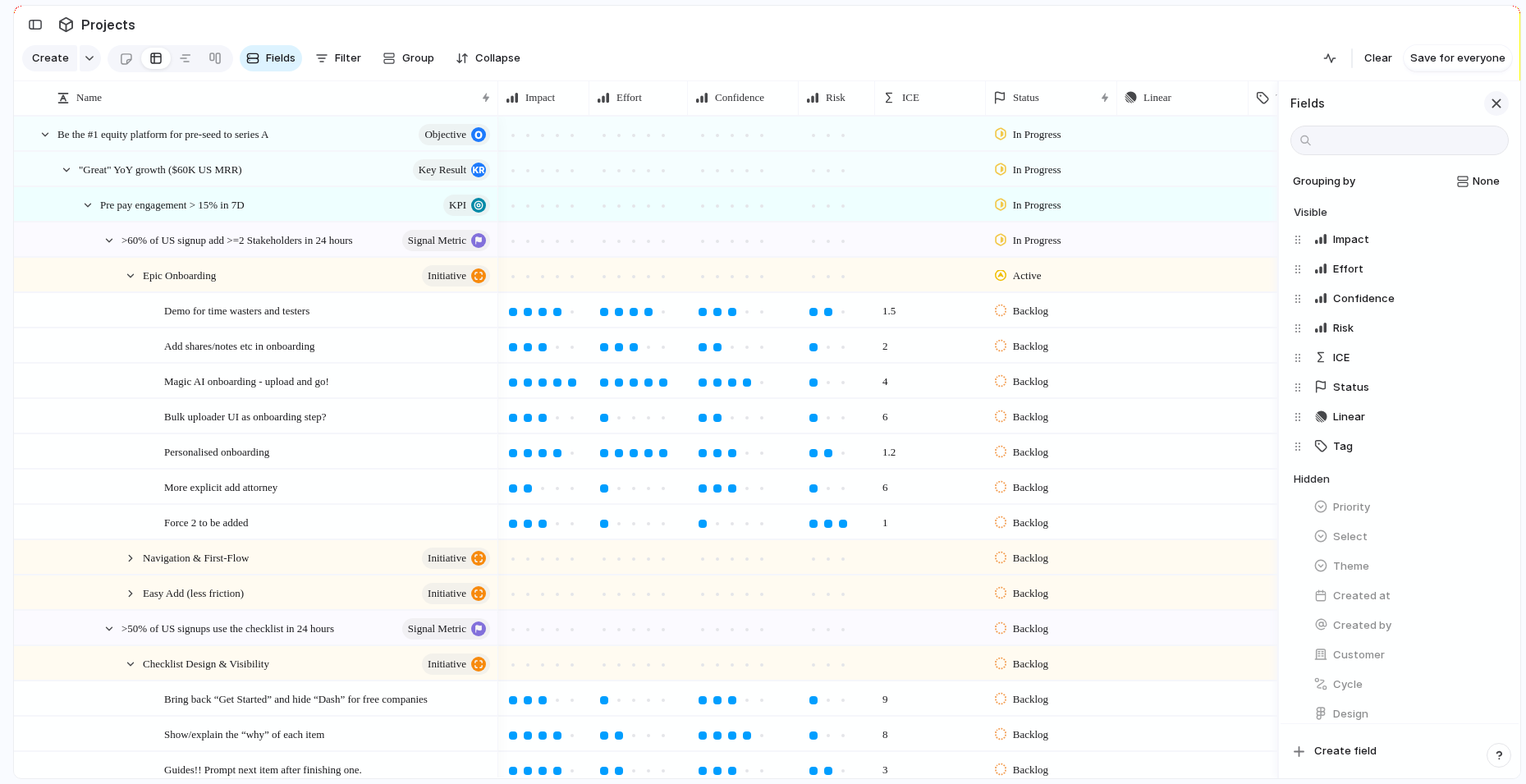
click at [1503, 105] on div "button" at bounding box center [1496, 103] width 18 height 18
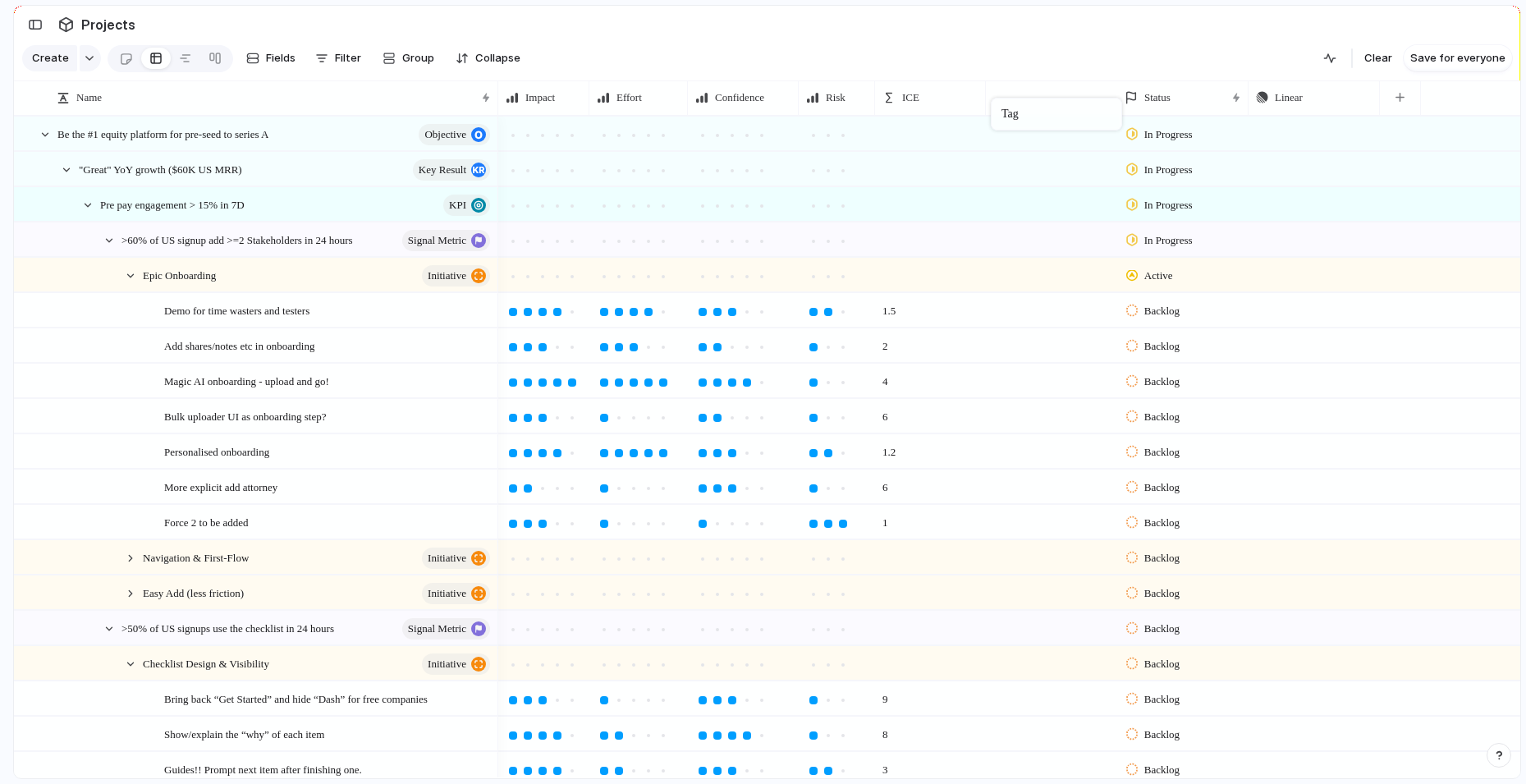
drag, startPoint x: 1289, startPoint y: 104, endPoint x: 999, endPoint y: 101, distance: 290.0
click at [1023, 306] on div at bounding box center [1051, 306] width 130 height 27
click at [1042, 412] on span "Calculated bet" at bounding box center [1064, 406] width 78 height 17
click at [1025, 339] on div at bounding box center [1051, 342] width 130 height 27
click at [1047, 474] on span "Maybe later" at bounding box center [1056, 469] width 61 height 17
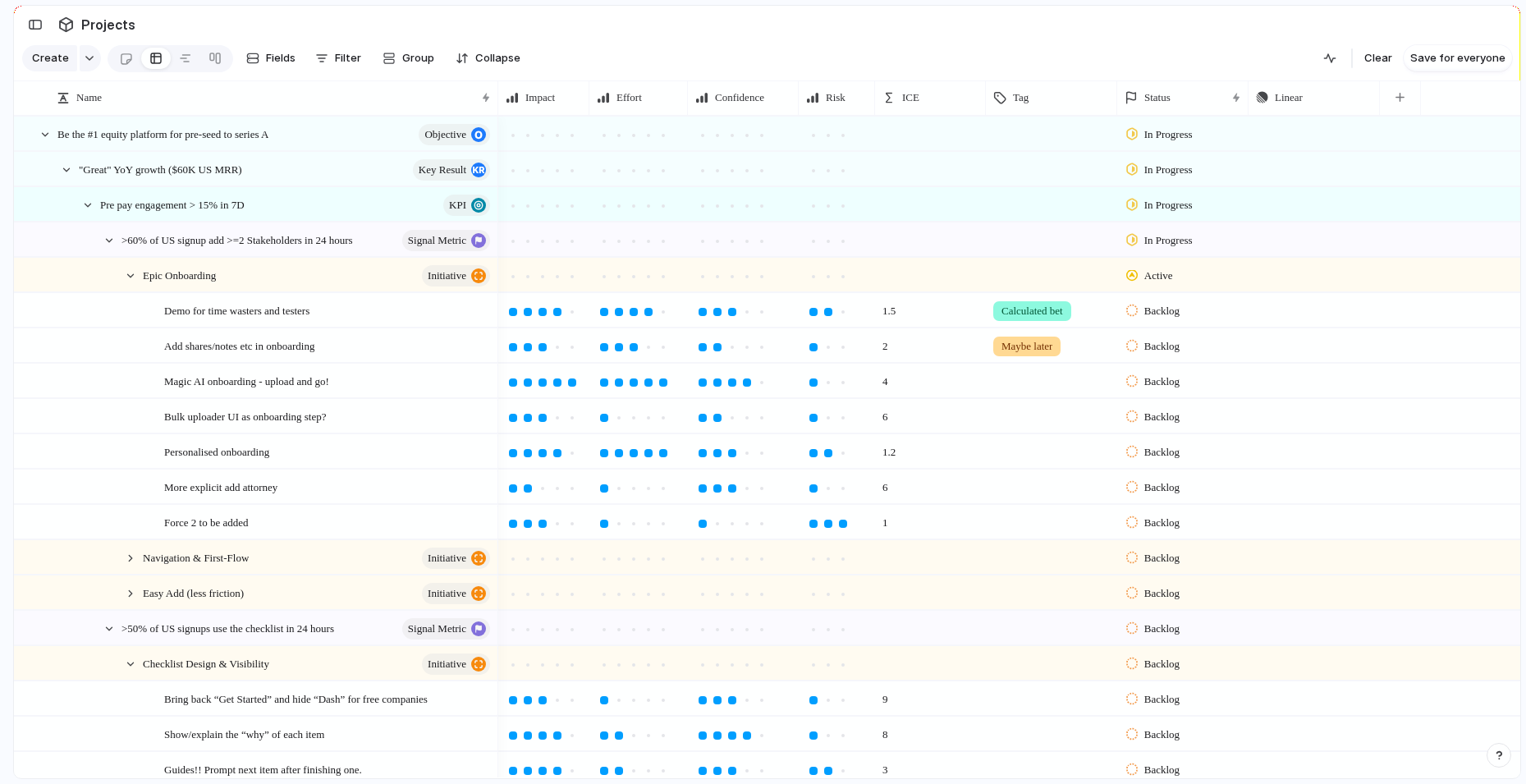
click at [1021, 379] on div at bounding box center [1051, 378] width 130 height 27
click at [1041, 467] on div "Calculated bet" at bounding box center [1064, 477] width 94 height 20
click at [1030, 429] on div at bounding box center [1051, 415] width 131 height 34
click at [1057, 487] on span "Quick test" at bounding box center [1052, 484] width 55 height 17
click at [1047, 457] on div at bounding box center [1051, 448] width 130 height 27
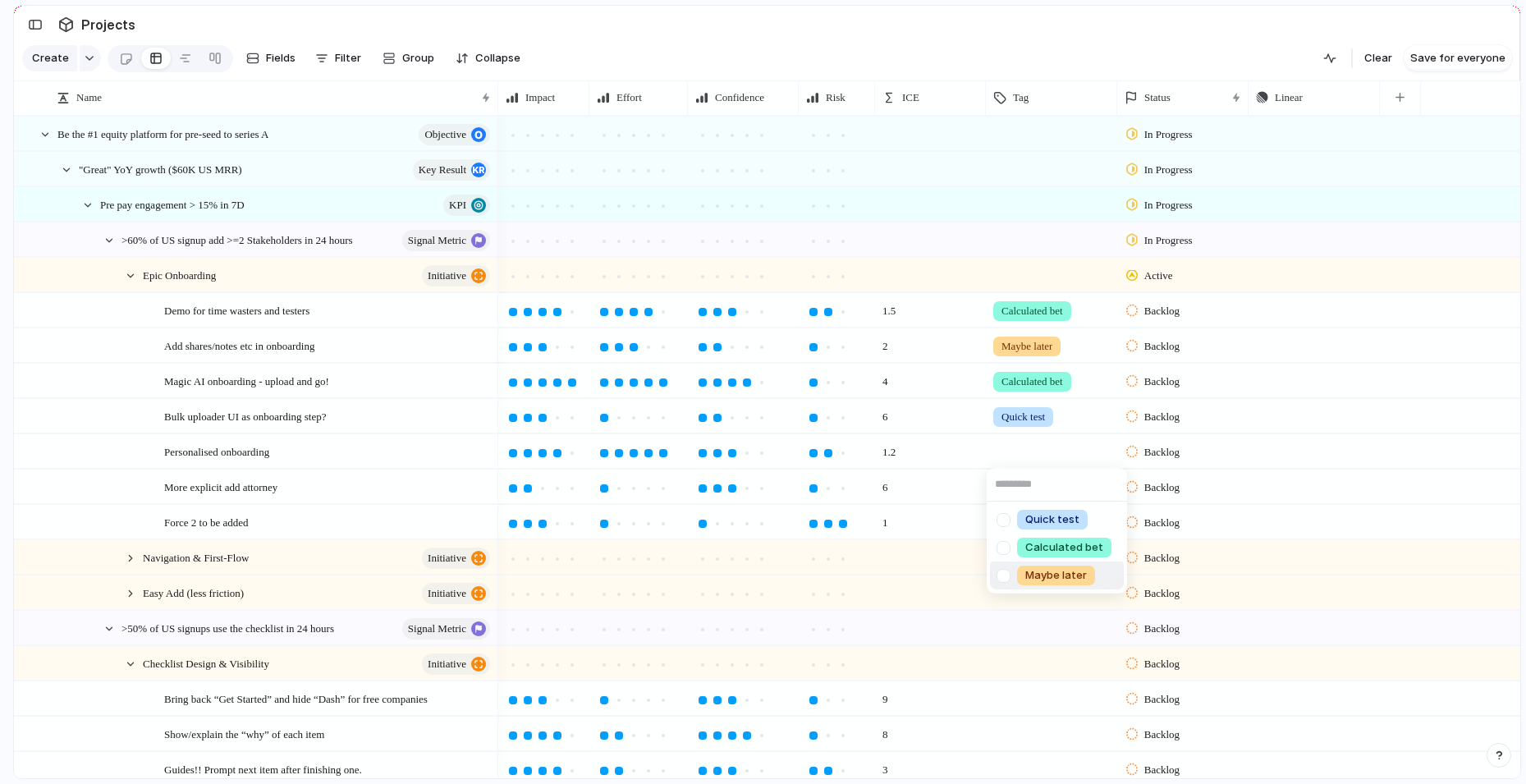
click at [1045, 575] on span "Maybe later" at bounding box center [1056, 575] width 61 height 17
click at [1029, 488] on div at bounding box center [1051, 483] width 130 height 27
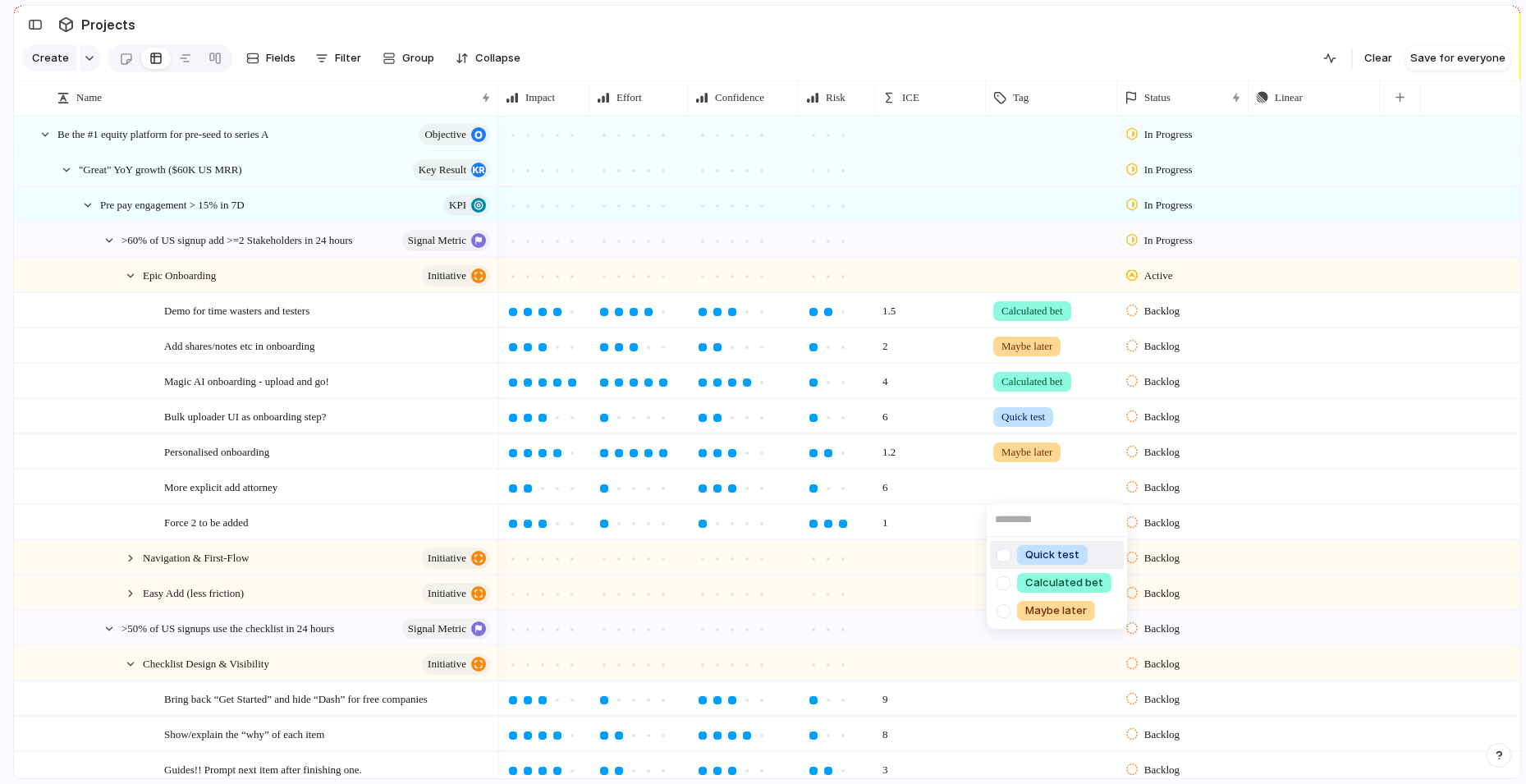
click at [1028, 549] on span "Quick test" at bounding box center [1052, 554] width 55 height 17
click at [1018, 523] on div at bounding box center [1051, 518] width 130 height 27
click at [1037, 647] on span "Maybe later" at bounding box center [1056, 645] width 61 height 17
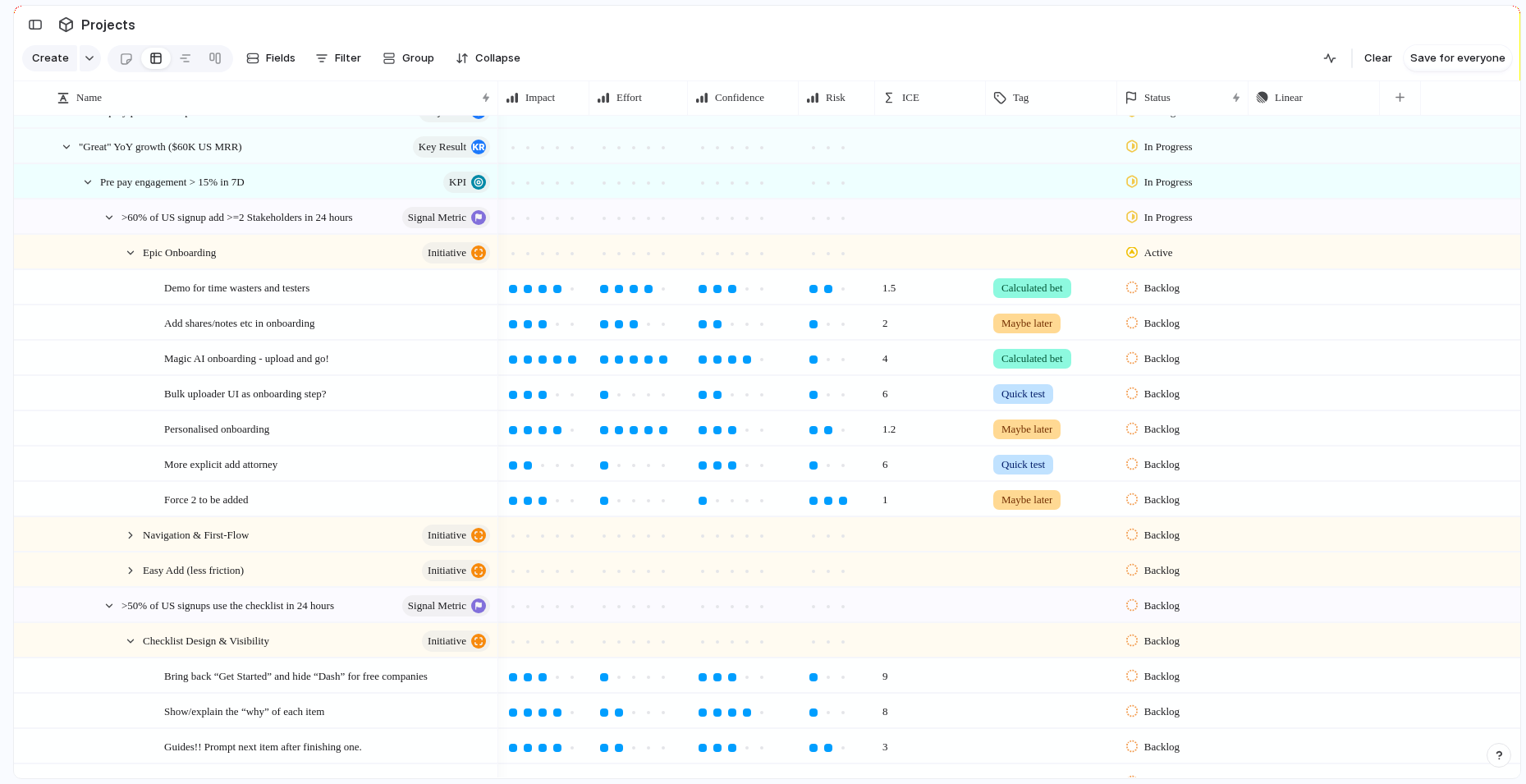
scroll to position [23, 0]
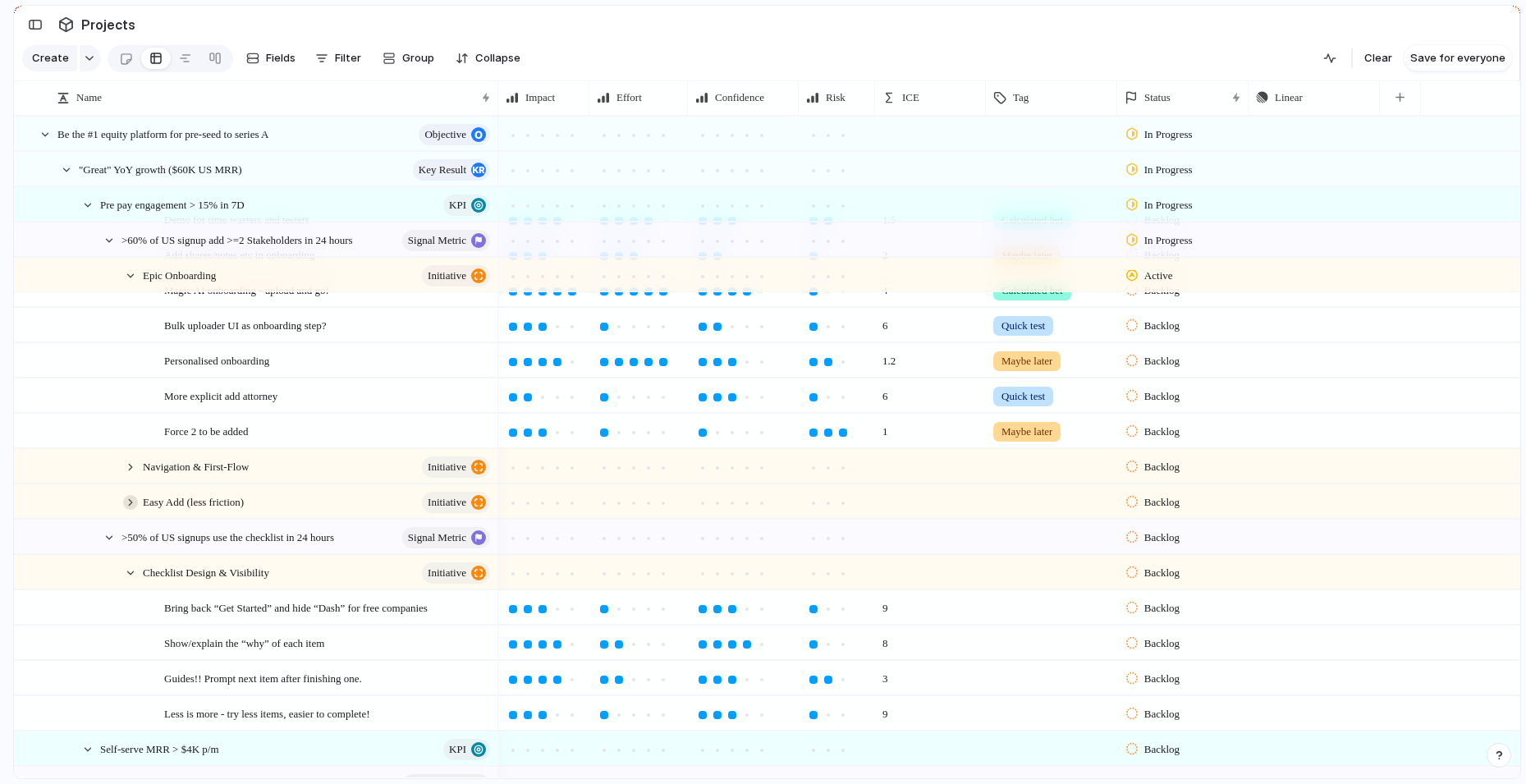
click at [126, 504] on div at bounding box center [130, 502] width 15 height 15
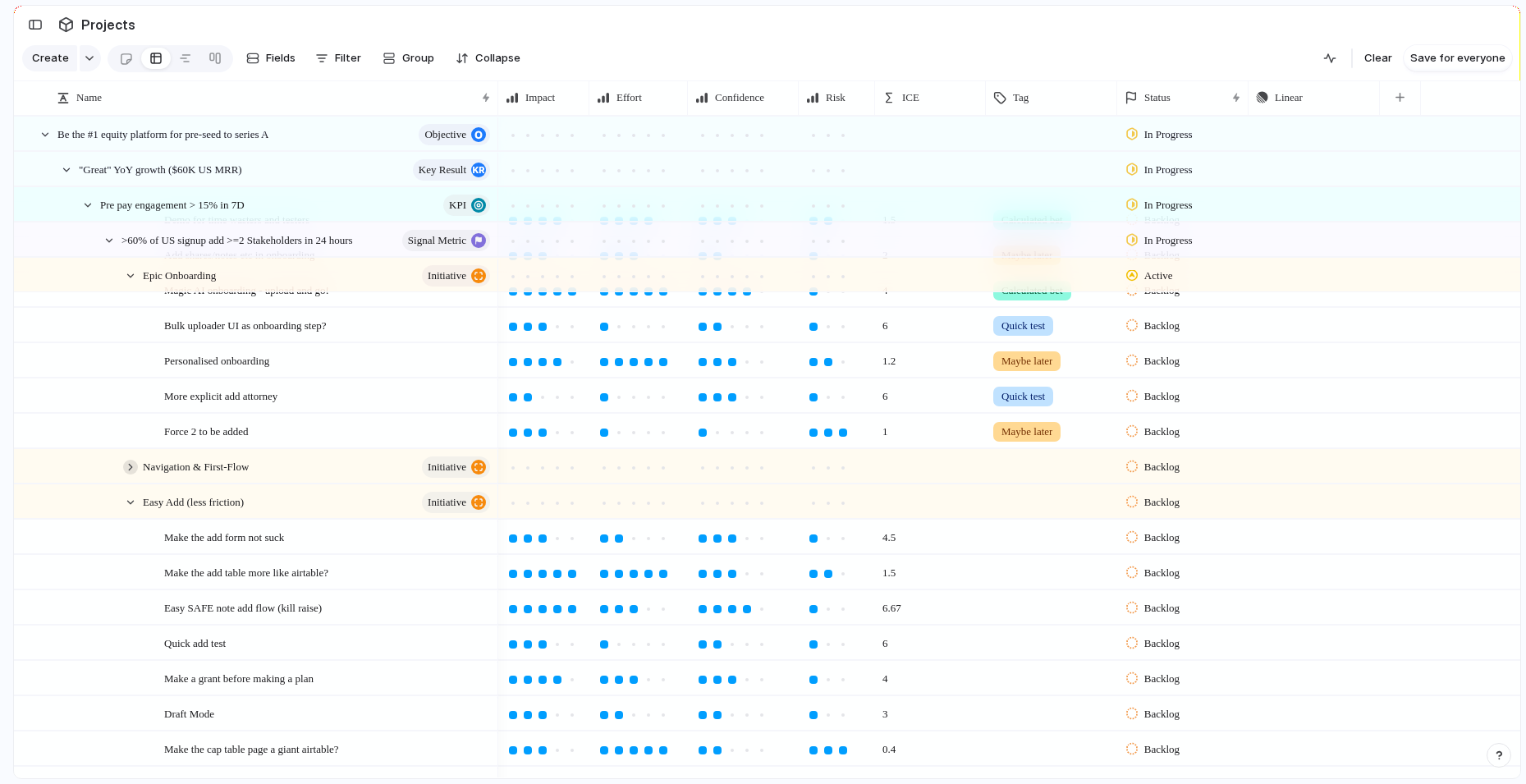
click at [126, 466] on div at bounding box center [130, 467] width 15 height 15
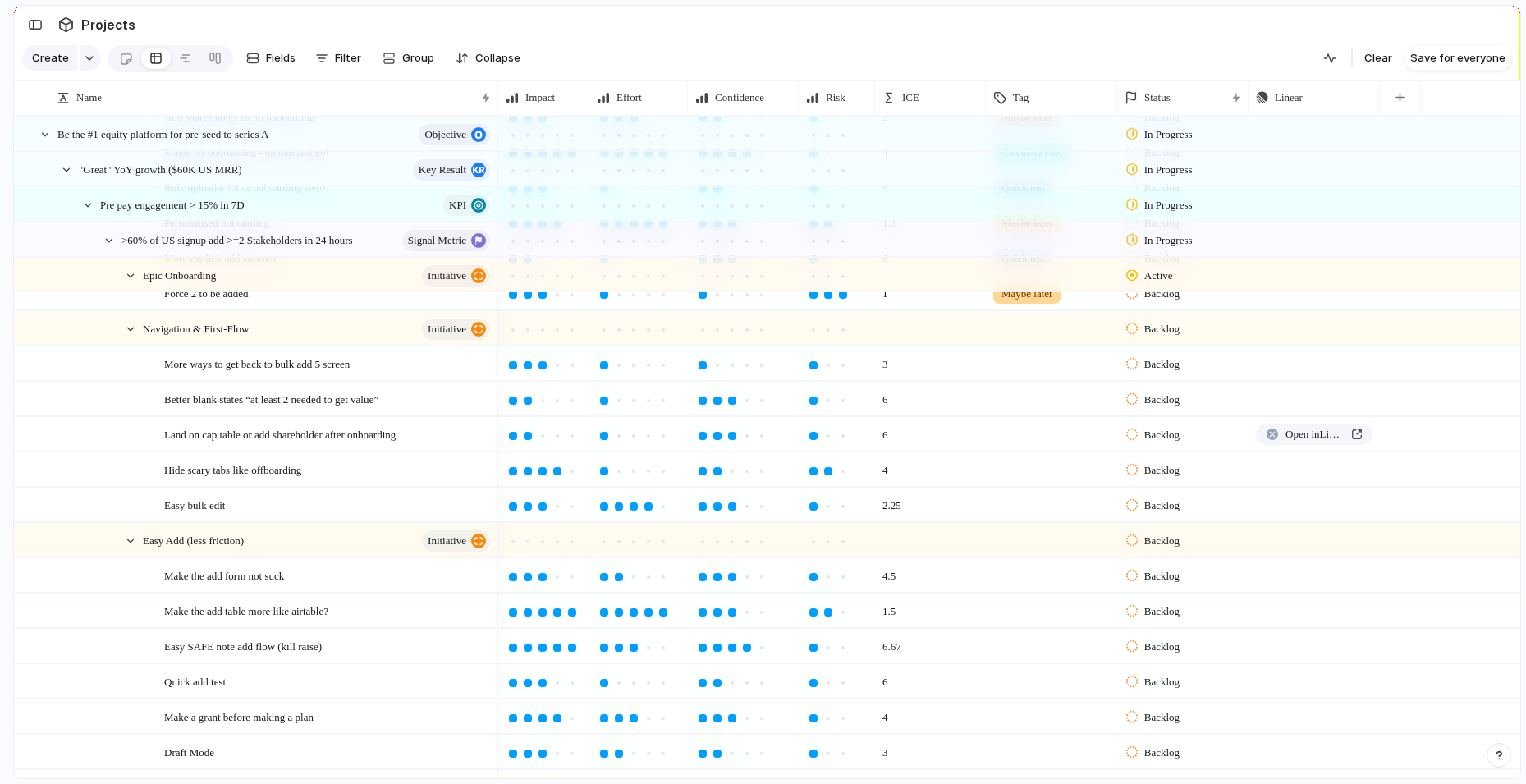
click at [1041, 361] on div at bounding box center [1051, 360] width 130 height 27
click at [1025, 494] on div "Maybe later" at bounding box center [1056, 488] width 78 height 20
click at [1027, 398] on div at bounding box center [1051, 395] width 130 height 27
click at [1038, 470] on span "Quick test" at bounding box center [1052, 467] width 55 height 17
click at [1037, 433] on div at bounding box center [1051, 430] width 130 height 27
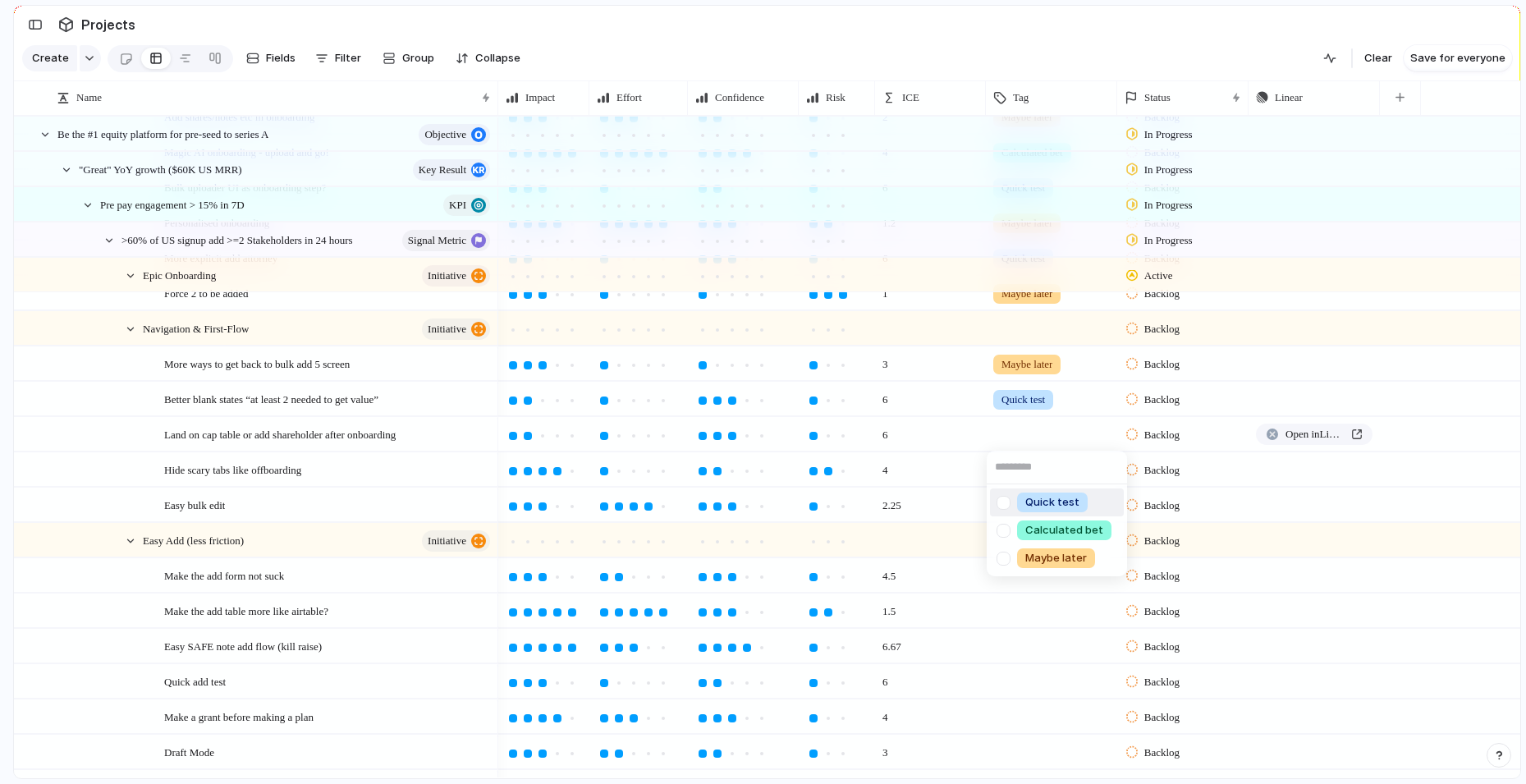
click at [1045, 503] on span "Quick test" at bounding box center [1052, 502] width 55 height 17
click at [1035, 476] on div at bounding box center [1051, 466] width 130 height 27
click at [1044, 565] on span "Calculated bet" at bounding box center [1064, 565] width 78 height 17
click at [1038, 507] on div at bounding box center [1051, 502] width 130 height 27
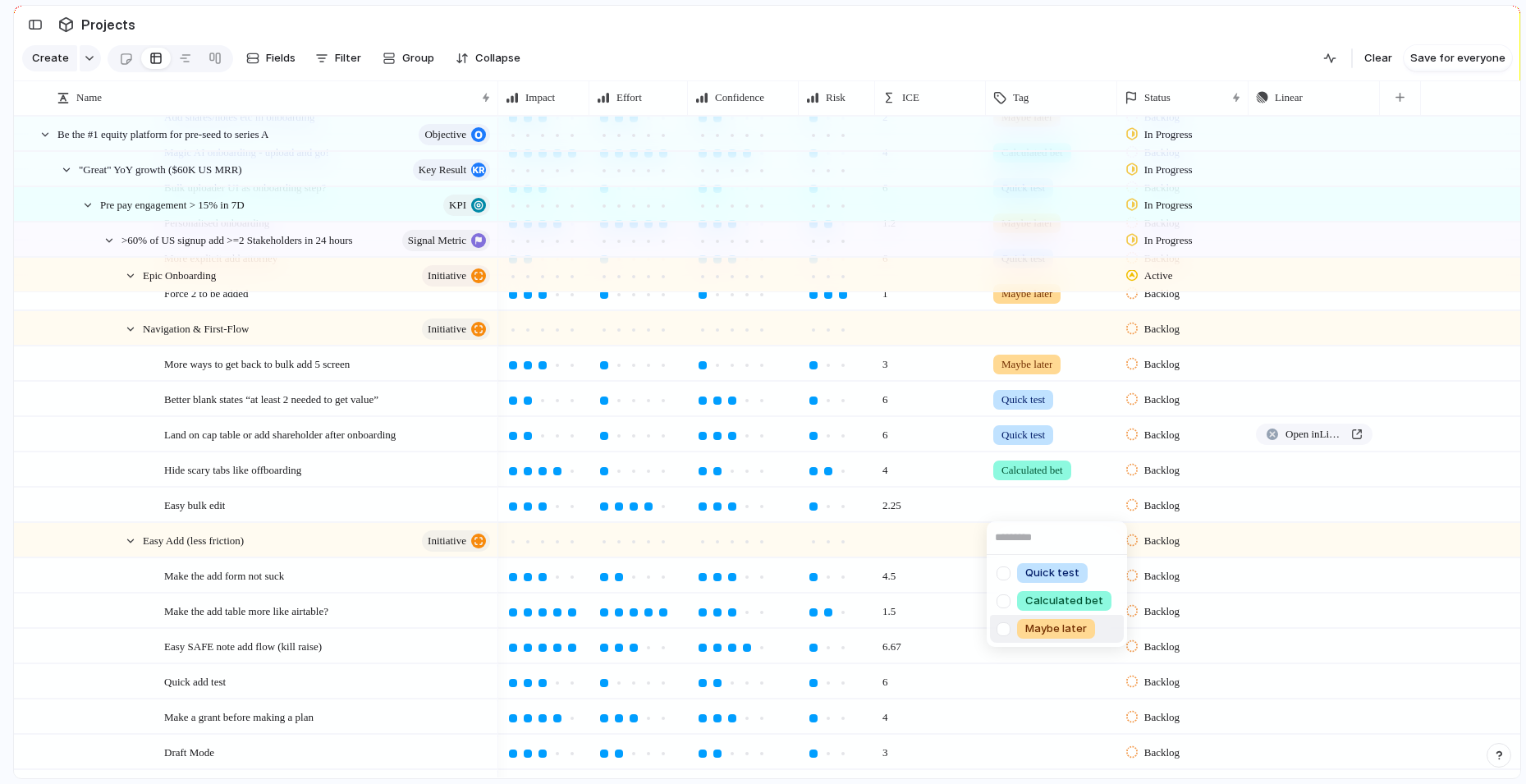
click at [1051, 623] on span "Maybe later" at bounding box center [1056, 628] width 61 height 17
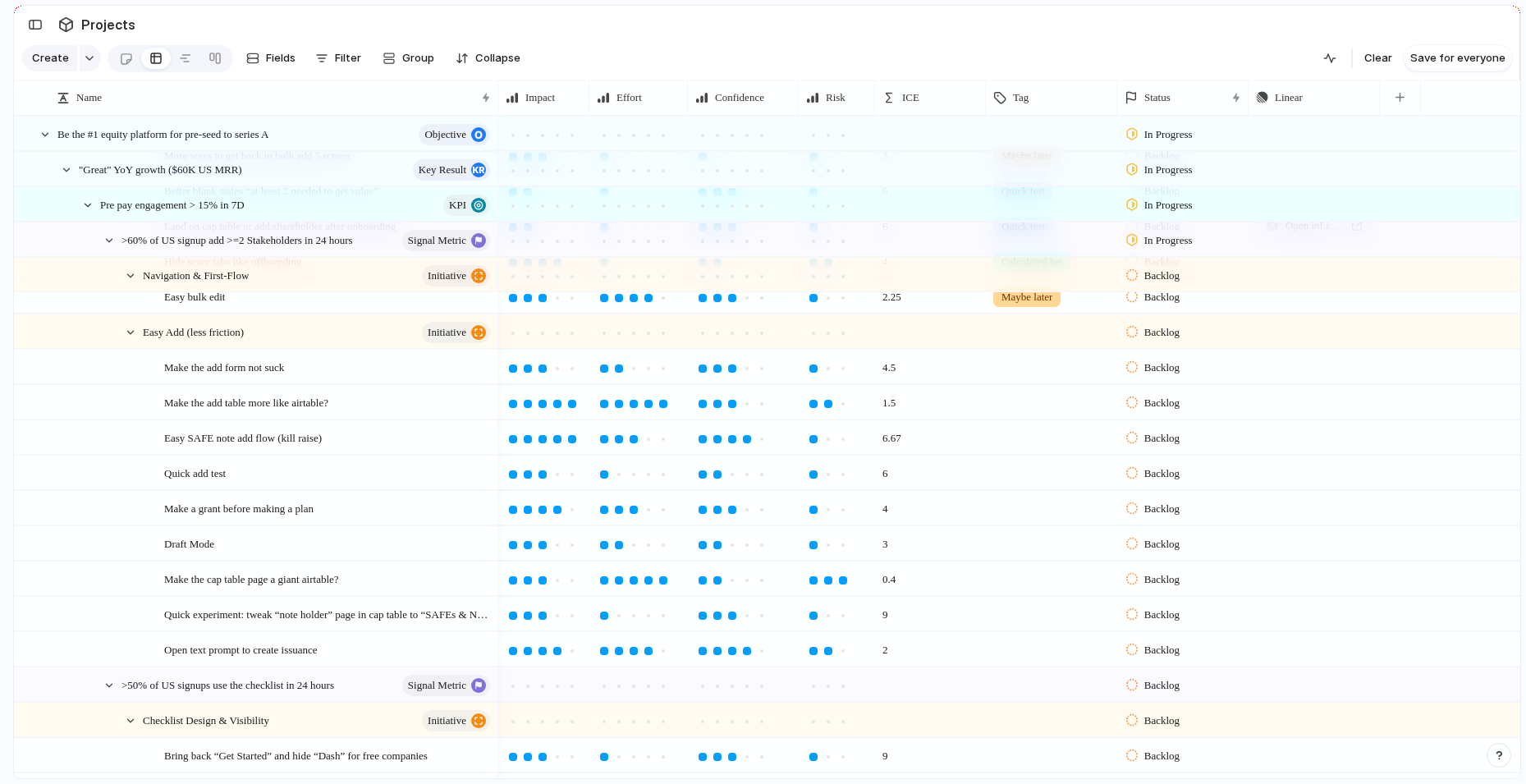
click at [1062, 372] on div at bounding box center [1051, 364] width 130 height 27
click at [1046, 470] on span "Calculated bet" at bounding box center [1064, 463] width 78 height 17
click at [1037, 410] on div at bounding box center [1051, 398] width 130 height 27
click at [1047, 527] on span "Maybe later" at bounding box center [1056, 525] width 61 height 17
click at [1047, 447] on div at bounding box center [1051, 437] width 131 height 34
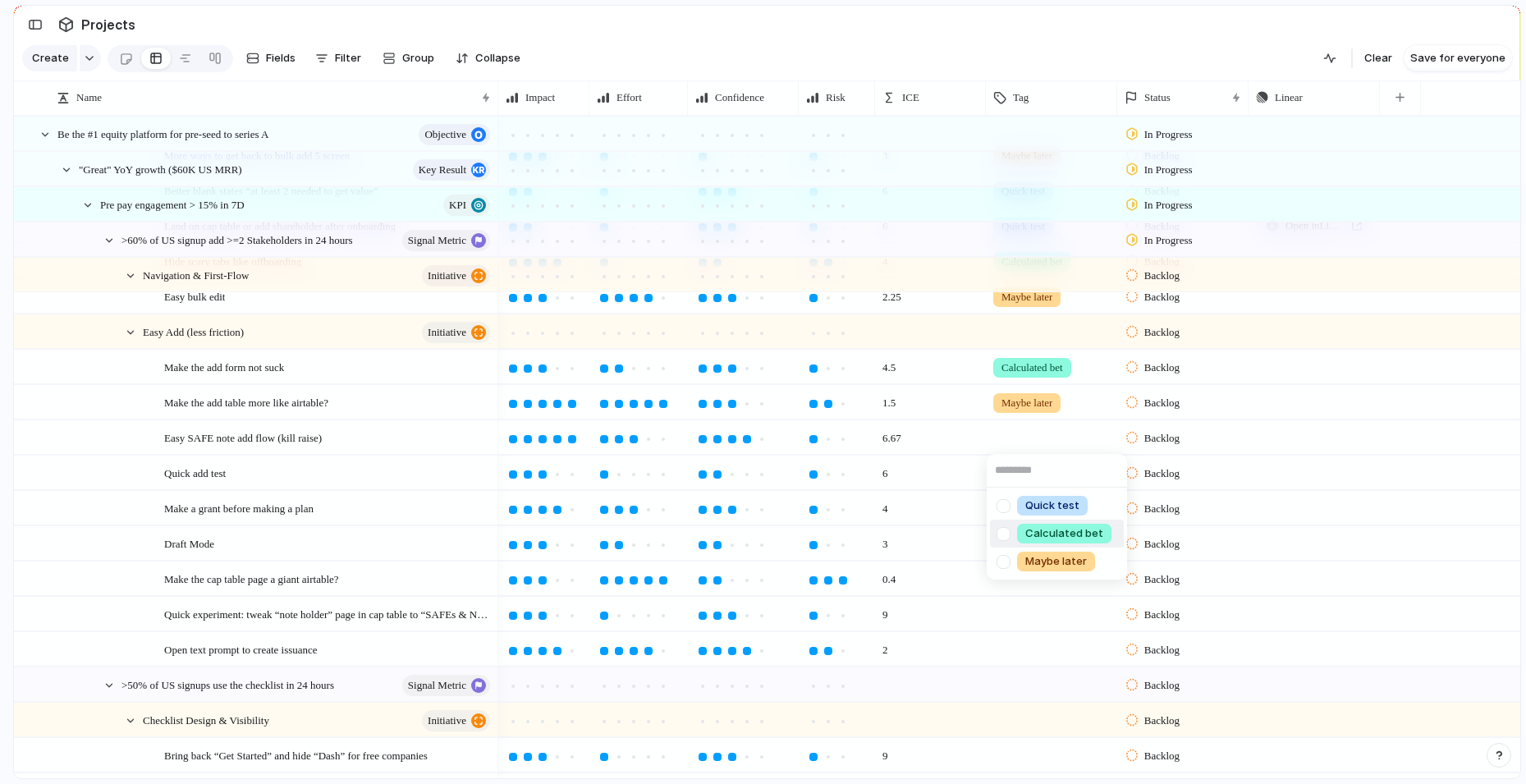
click at [1042, 533] on span "Calculated bet" at bounding box center [1064, 533] width 78 height 17
click at [1037, 468] on div at bounding box center [1051, 469] width 130 height 27
click at [1043, 565] on span "Calculated bet" at bounding box center [1064, 568] width 78 height 17
click at [1037, 507] on div at bounding box center [1051, 504] width 130 height 27
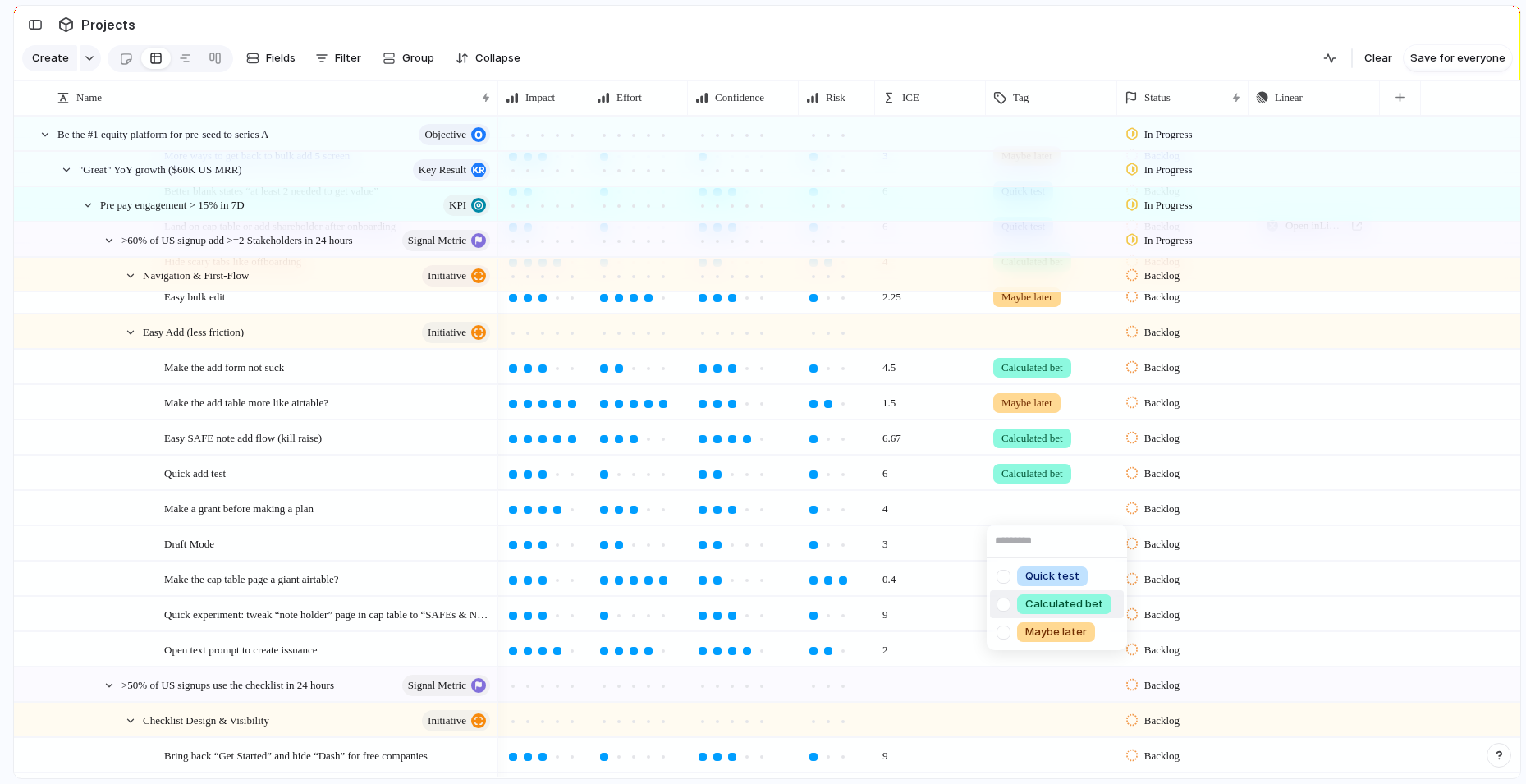
click at [1058, 594] on li "Calculated bet" at bounding box center [1056, 604] width 134 height 28
click at [1053, 551] on div at bounding box center [1051, 540] width 130 height 27
click at [1054, 667] on span "Maybe later" at bounding box center [1056, 667] width 61 height 17
click at [1045, 587] on div at bounding box center [1051, 575] width 130 height 27
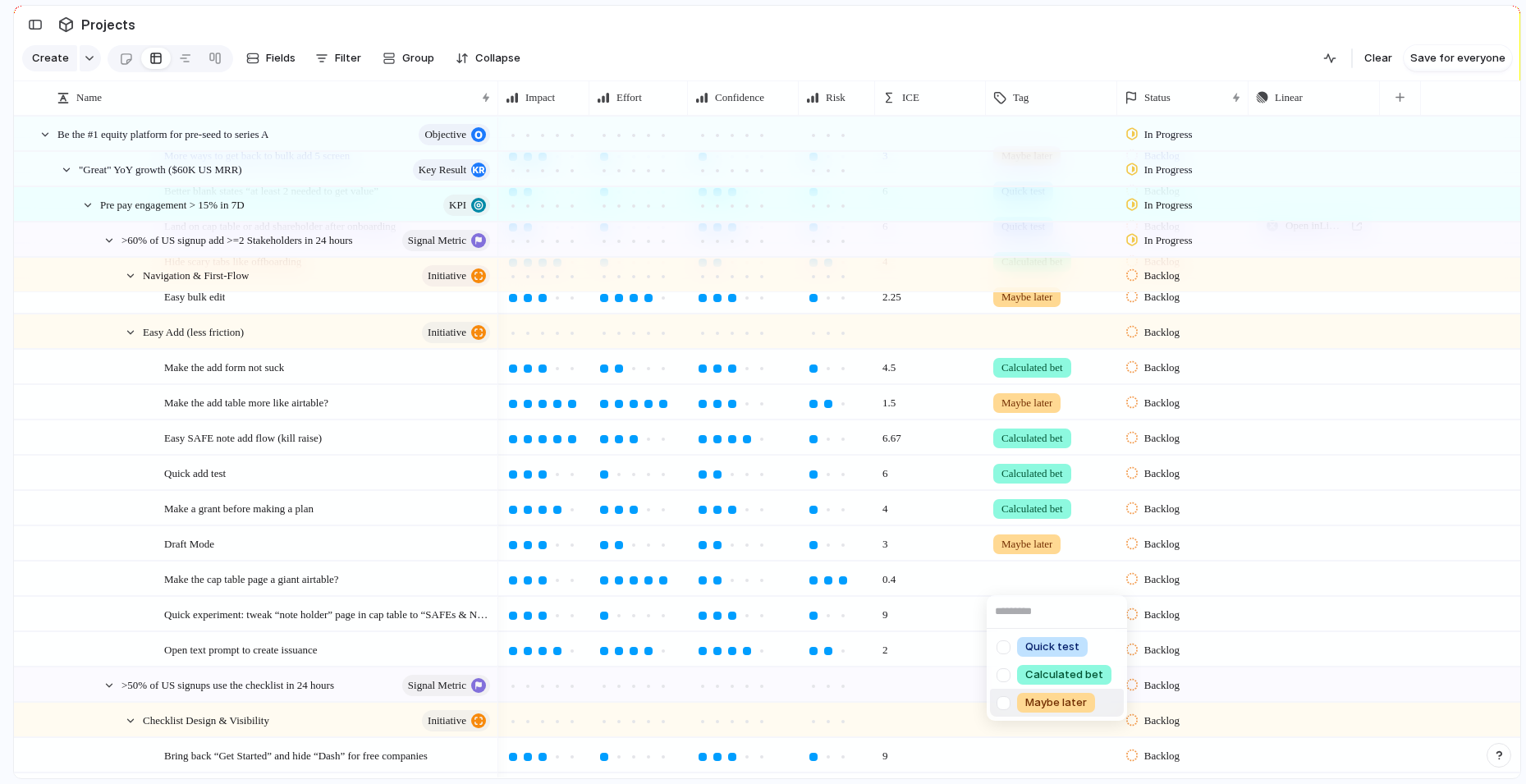
click at [1037, 708] on span "Maybe later" at bounding box center [1056, 702] width 61 height 17
click at [1030, 620] on div at bounding box center [1051, 611] width 130 height 27
click at [1033, 683] on span "Quick test" at bounding box center [1052, 682] width 55 height 17
click at [1029, 645] on div at bounding box center [1051, 645] width 130 height 27
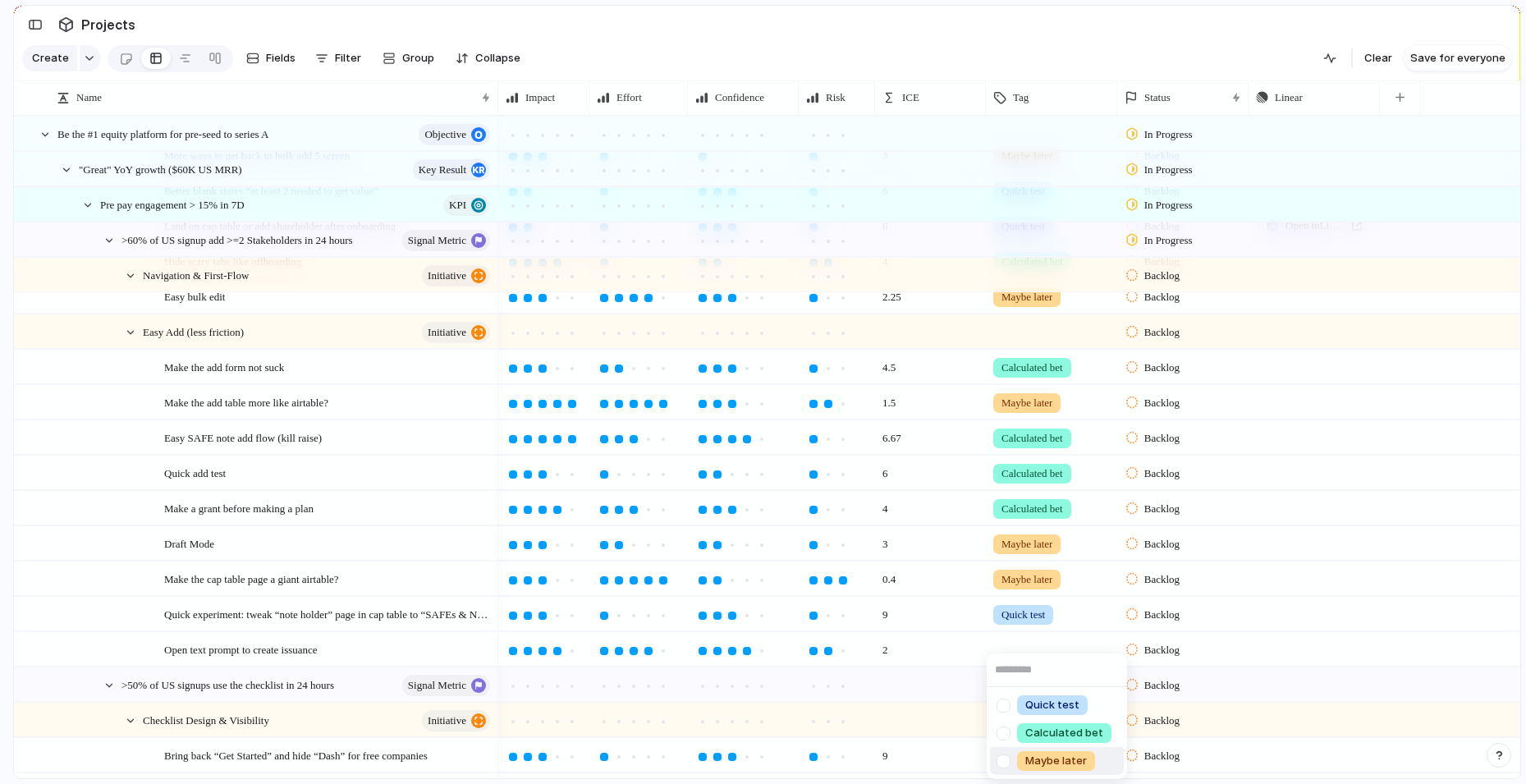
click at [1038, 757] on span "Maybe later" at bounding box center [1056, 760] width 61 height 17
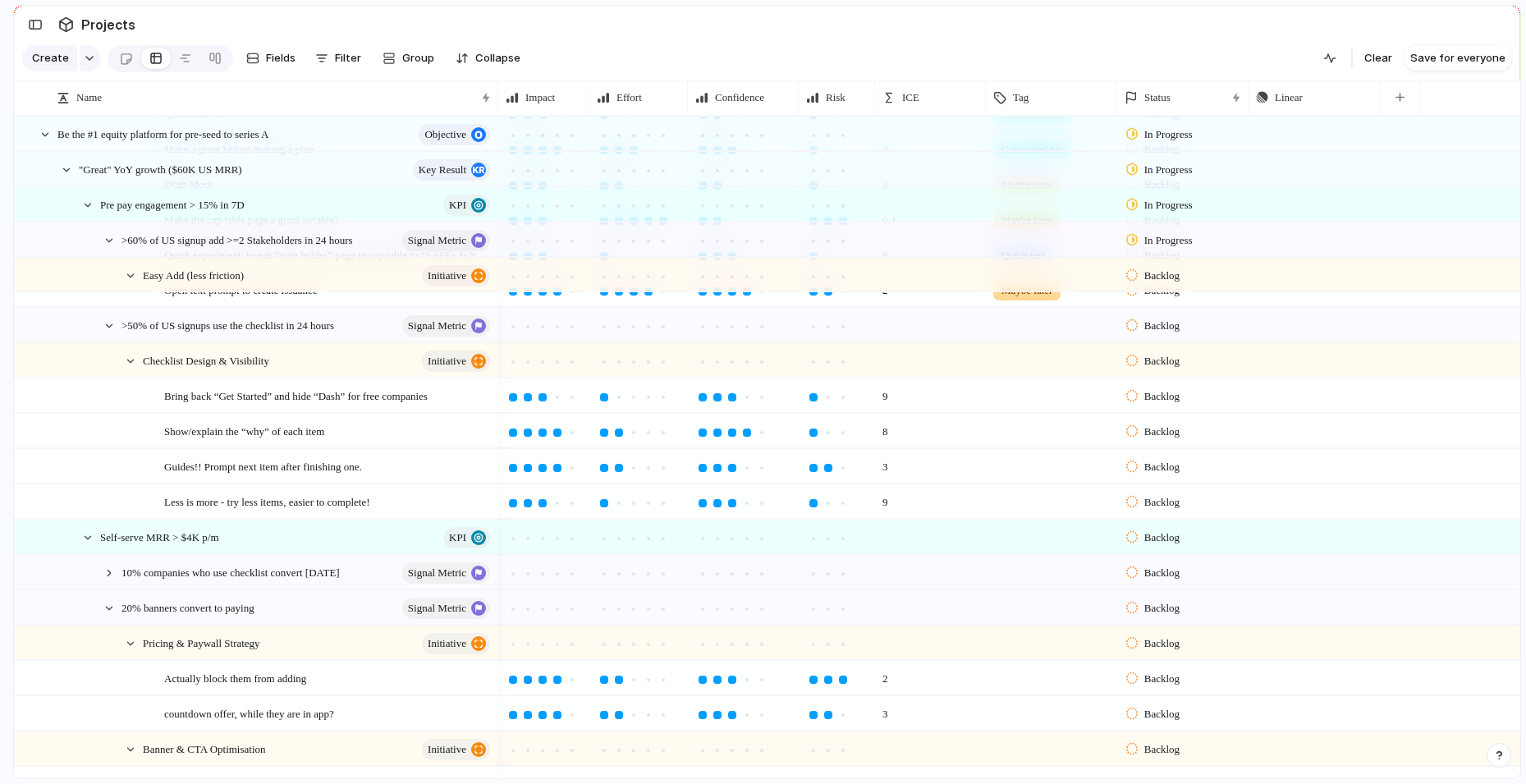
click at [996, 398] on div at bounding box center [1051, 392] width 130 height 27
click at [1042, 461] on span "Quick test" at bounding box center [1052, 463] width 55 height 17
click at [1038, 432] on div at bounding box center [1051, 427] width 130 height 27
click at [1044, 487] on li "Quick test" at bounding box center [1056, 499] width 134 height 28
click at [1037, 466] on div at bounding box center [1051, 463] width 130 height 27
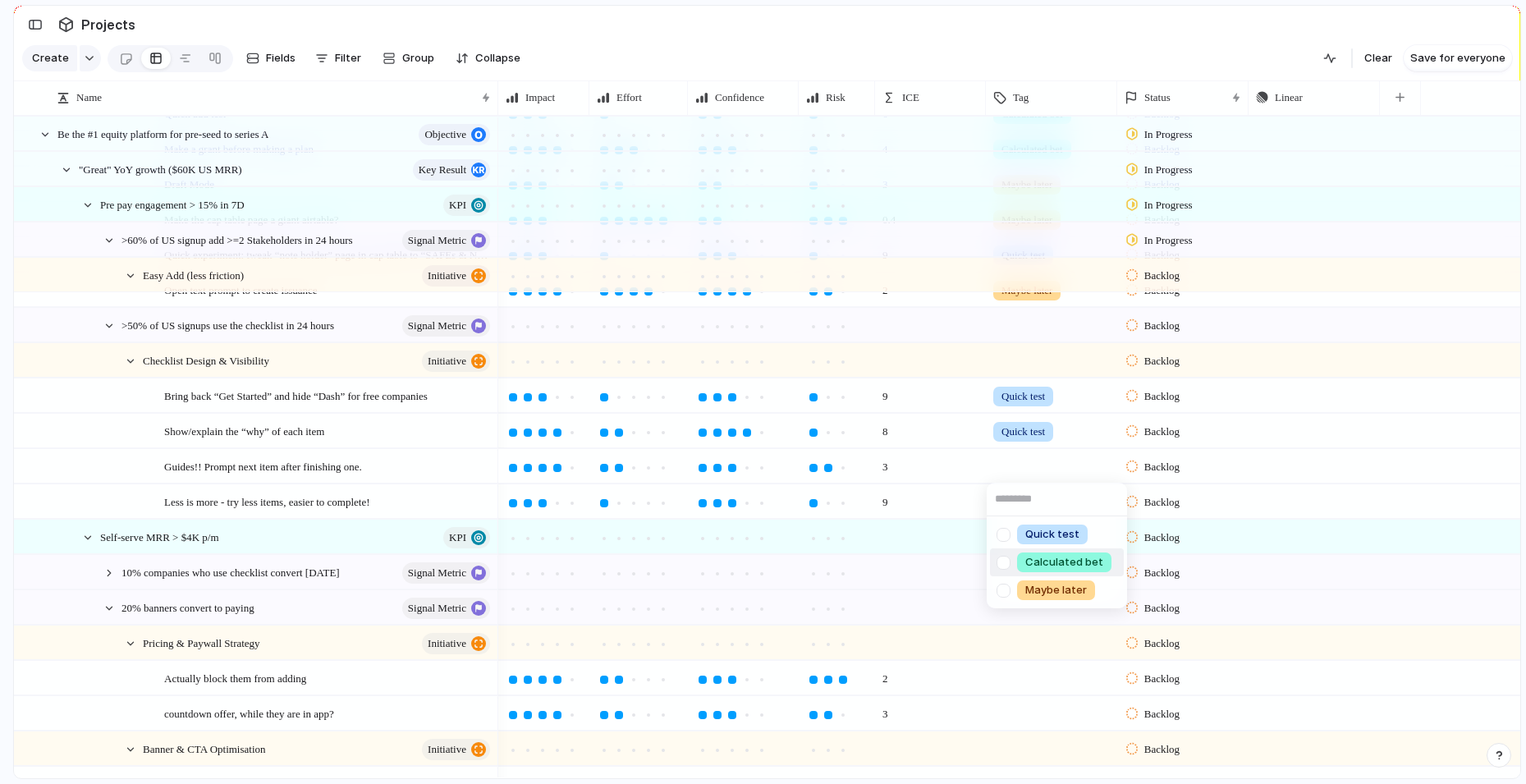
click at [1054, 564] on span "Calculated bet" at bounding box center [1064, 562] width 78 height 17
click at [1044, 521] on div at bounding box center [1051, 533] width 130 height 27
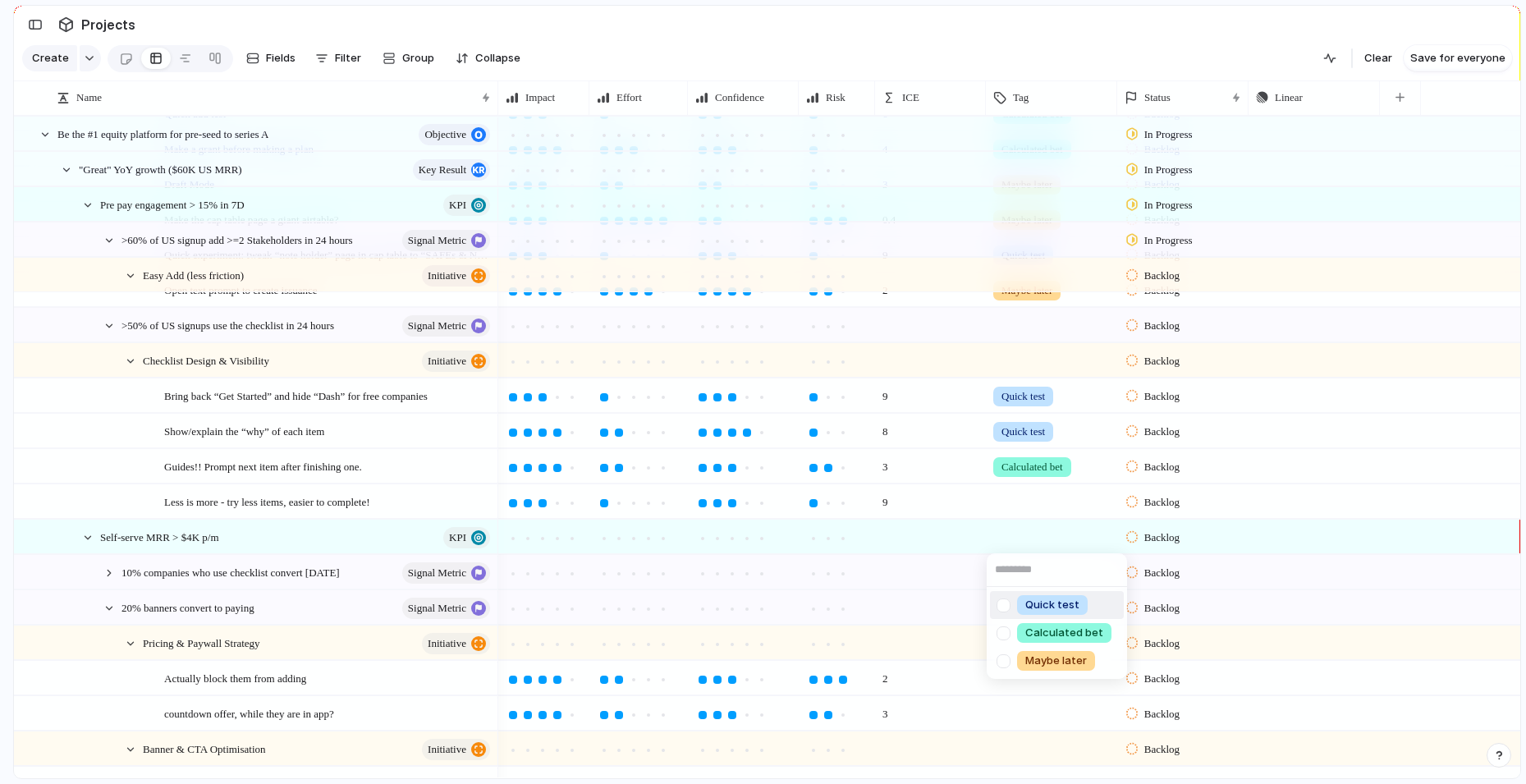
click at [1042, 609] on span "Quick test" at bounding box center [1052, 605] width 55 height 17
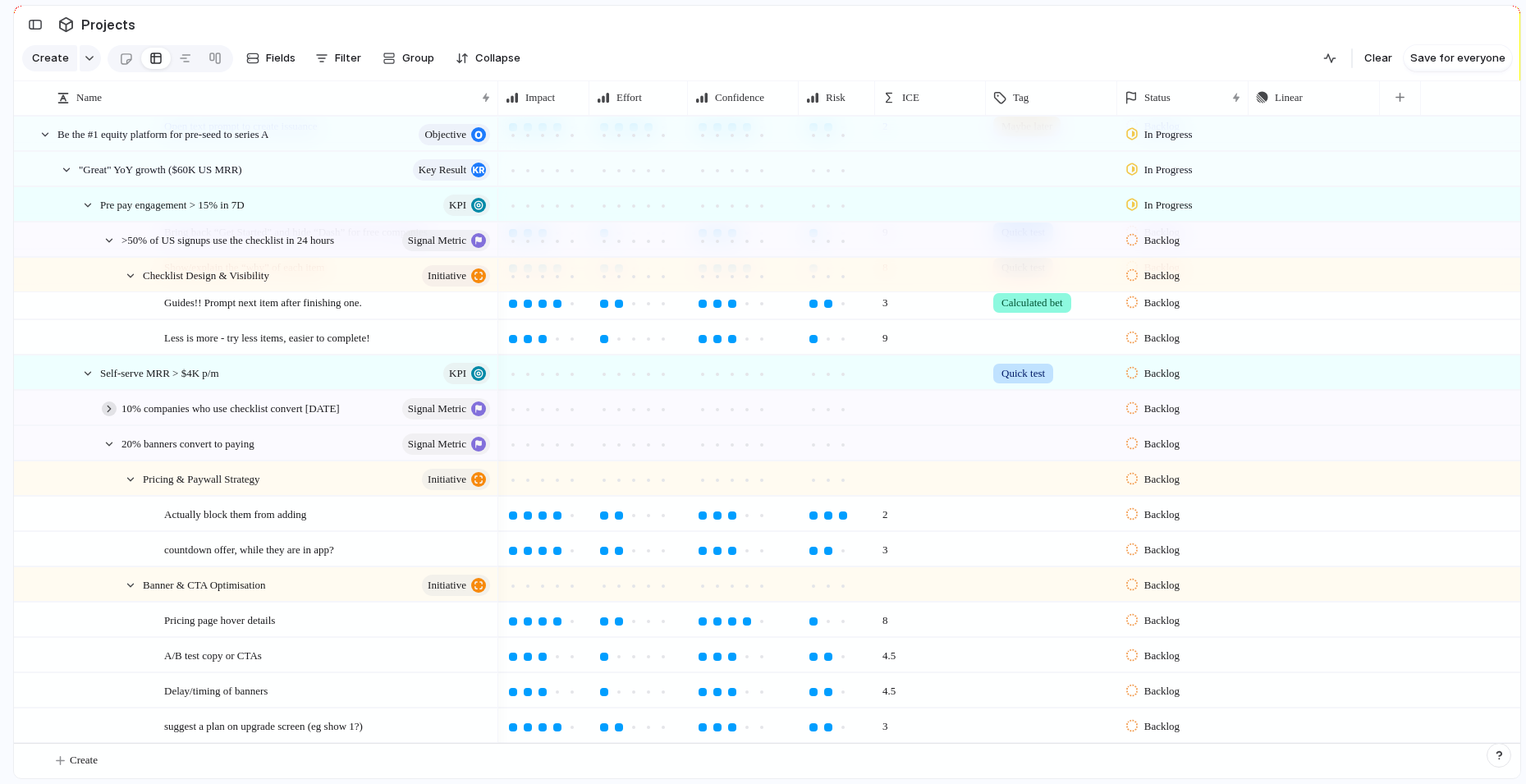
click at [107, 407] on div at bounding box center [109, 408] width 15 height 15
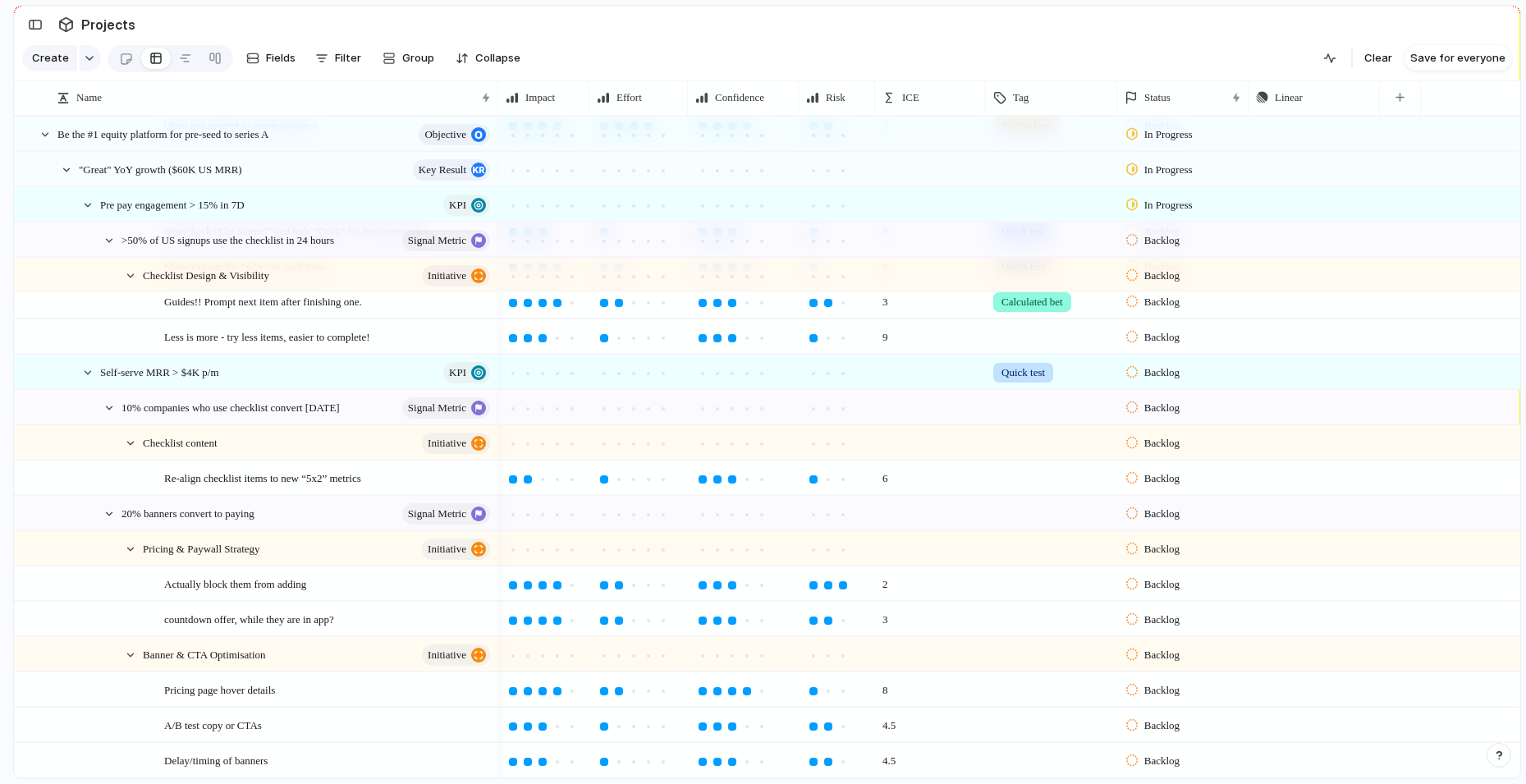
click at [1036, 489] on div at bounding box center [1051, 477] width 131 height 34
click at [1033, 537] on span "Quick test" at bounding box center [1052, 545] width 55 height 17
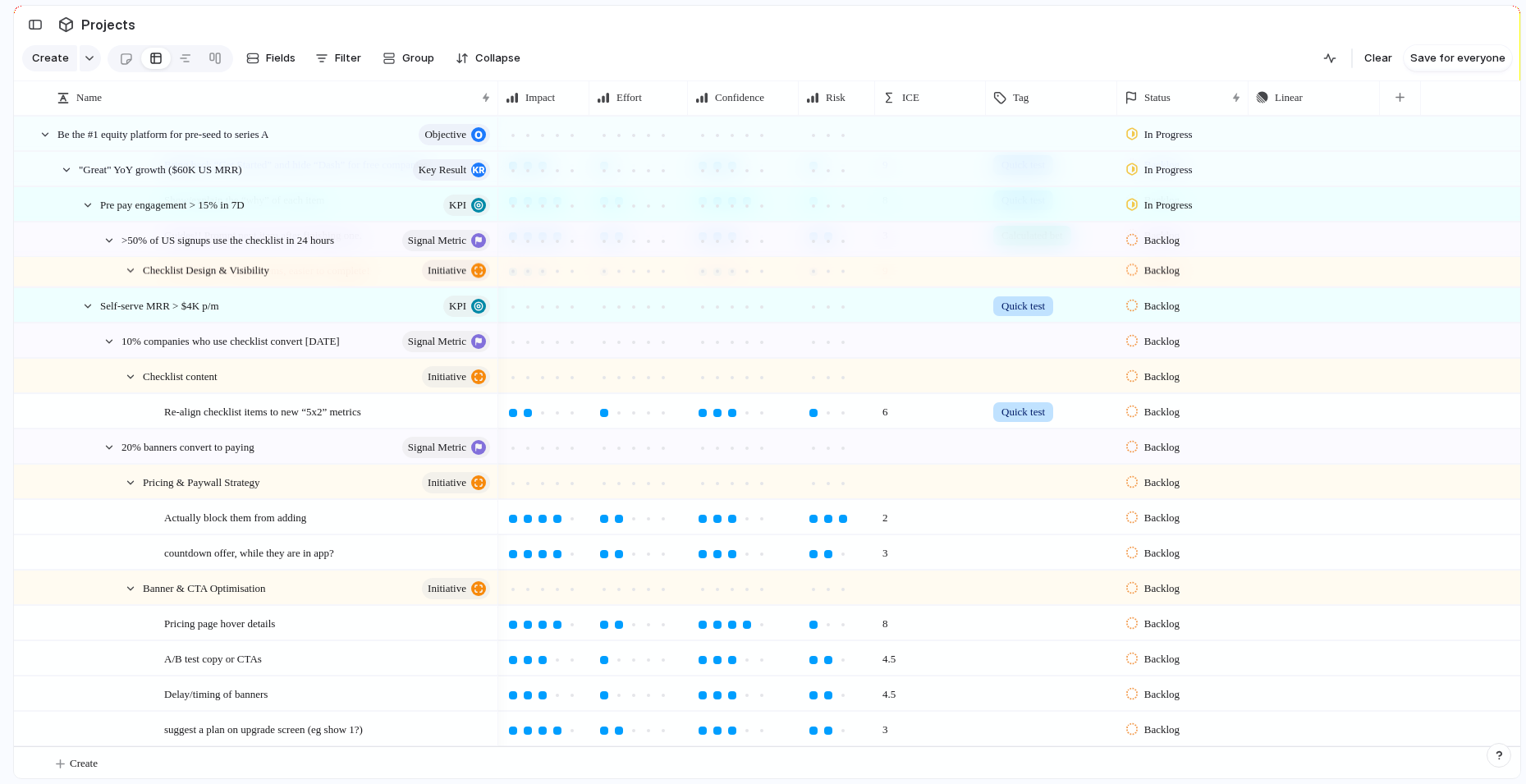
click at [1010, 519] on div at bounding box center [1051, 513] width 130 height 27
click at [1028, 622] on div "Calculated bet" at bounding box center [1064, 614] width 94 height 20
click at [1033, 551] on div at bounding box center [1051, 549] width 130 height 27
click at [1041, 641] on span "Calculated bet" at bounding box center [1064, 648] width 78 height 17
click at [1041, 626] on div at bounding box center [1051, 619] width 130 height 27
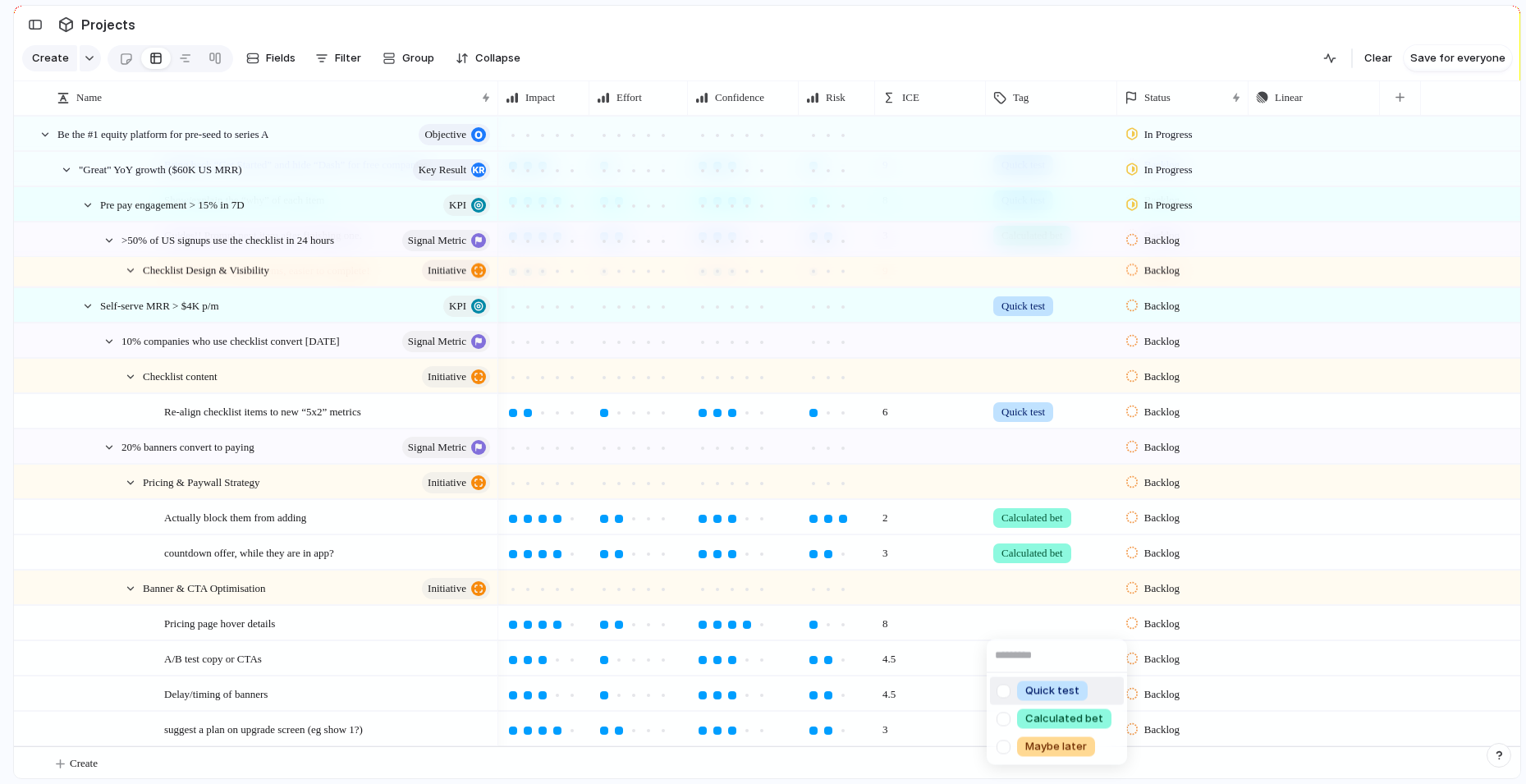
click at [1059, 689] on span "Quick test" at bounding box center [1052, 691] width 55 height 17
click at [1050, 666] on div at bounding box center [1051, 654] width 130 height 27
click at [1057, 732] on span "Calculated bet" at bounding box center [1064, 732] width 78 height 17
click at [1053, 695] on div at bounding box center [1051, 690] width 130 height 27
click at [1057, 736] on span "Calculated bet" at bounding box center [1064, 732] width 78 height 17
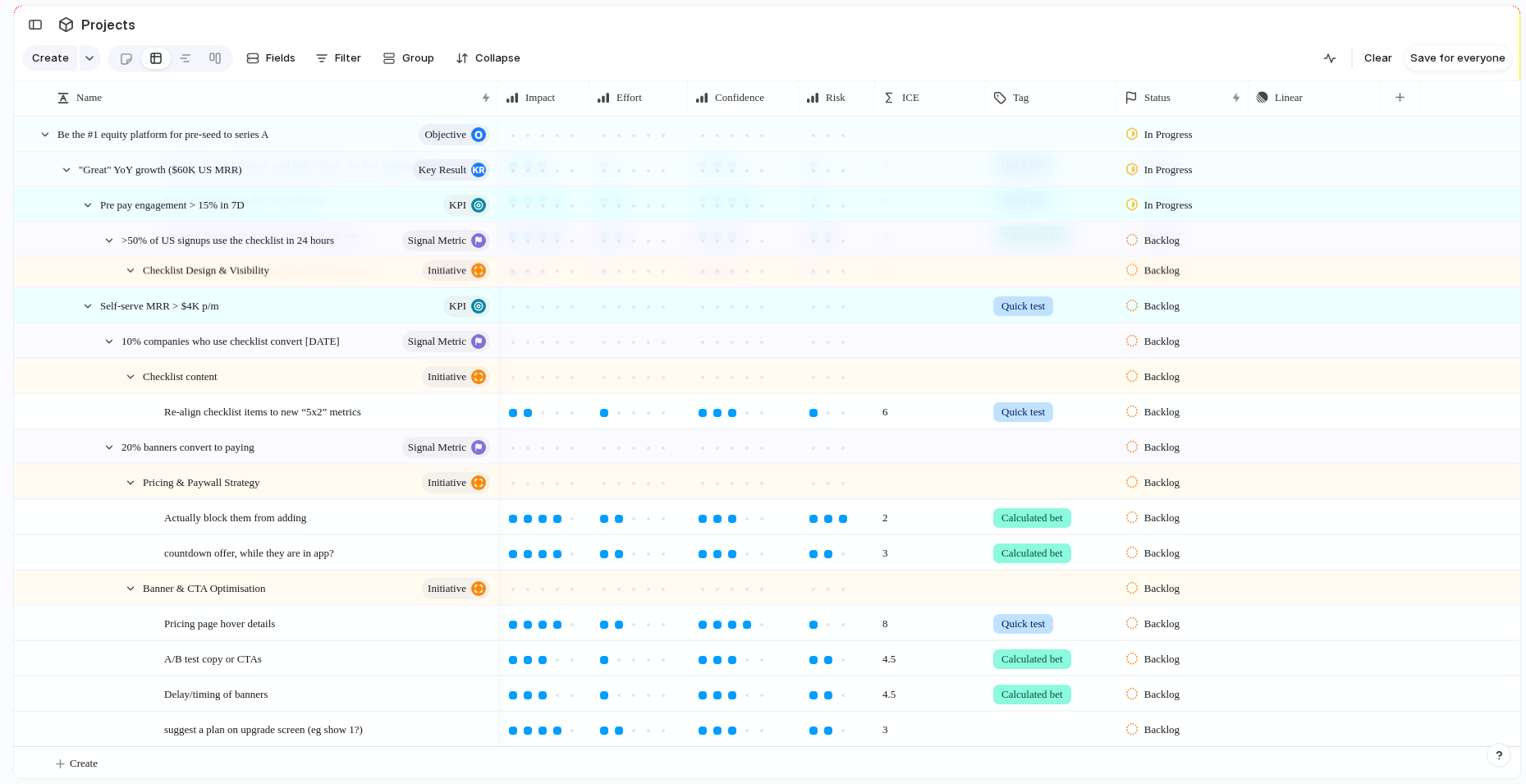
click at [1057, 736] on div at bounding box center [1051, 726] width 130 height 27
click at [1056, 734] on span "Calculated bet" at bounding box center [1064, 732] width 78 height 17
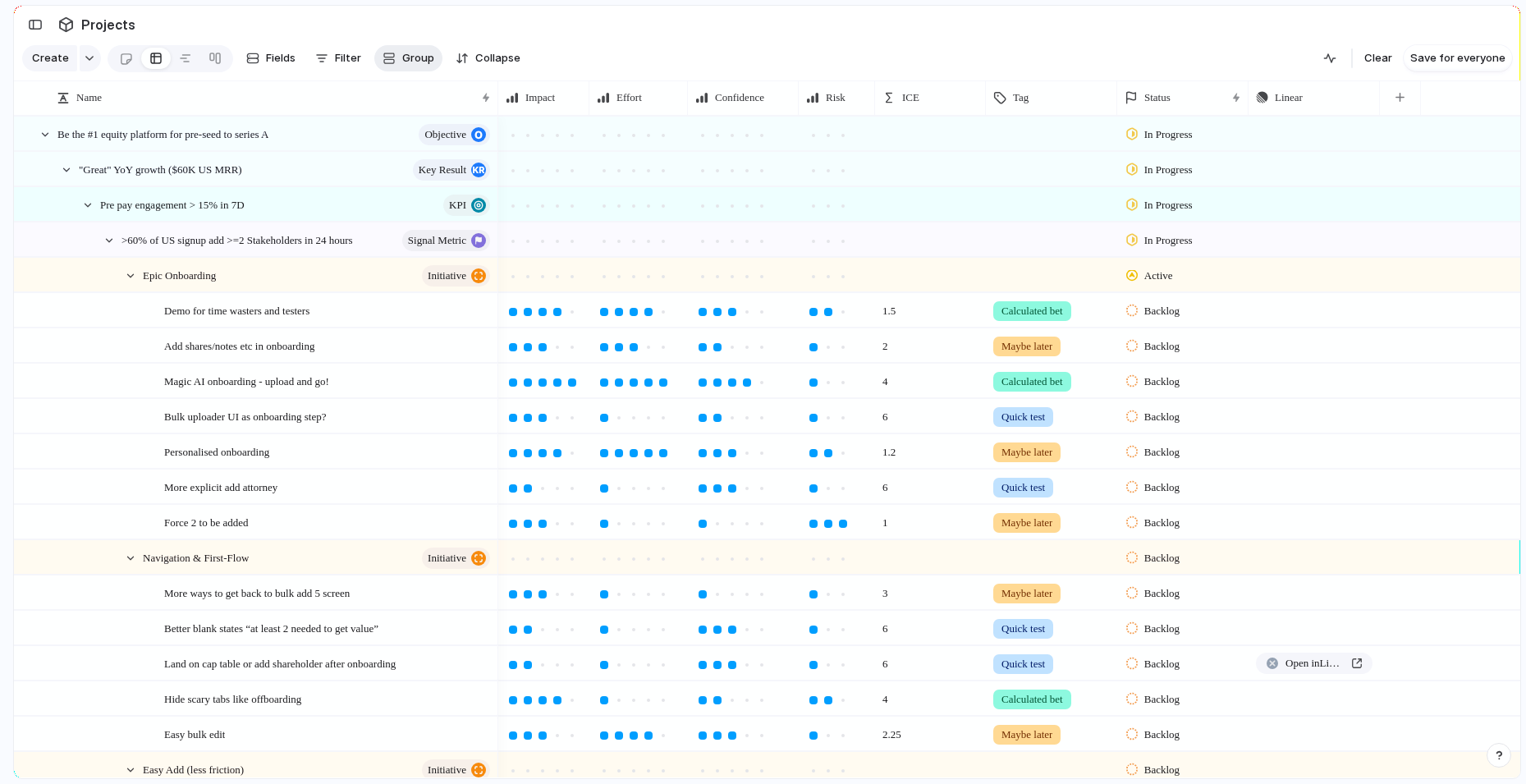
click at [397, 59] on button "Group" at bounding box center [409, 58] width 68 height 26
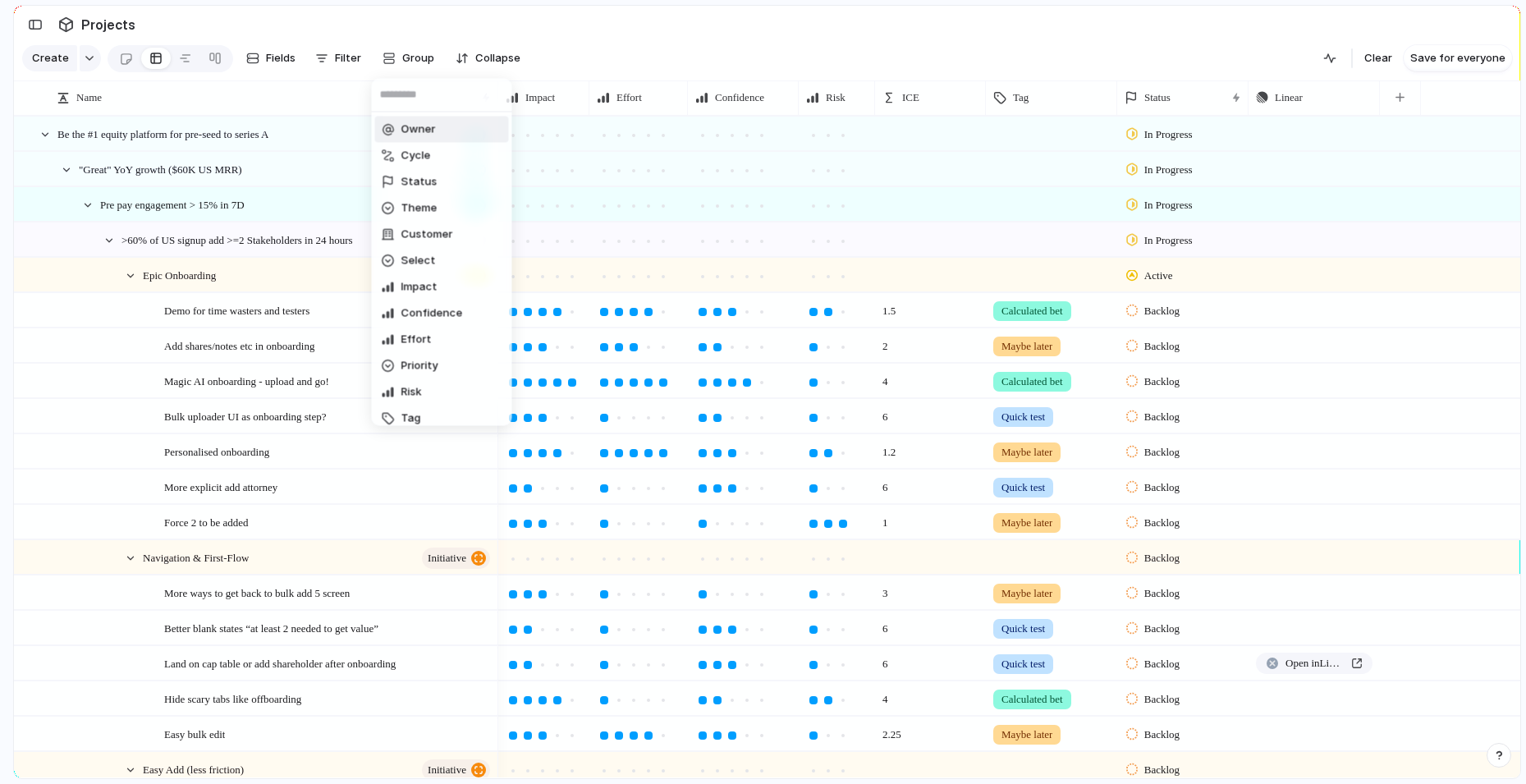
click at [383, 67] on div "Owner Cycle Status Theme Customer Select Impact Confidence Effort Priority Risk…" at bounding box center [763, 392] width 1526 height 784
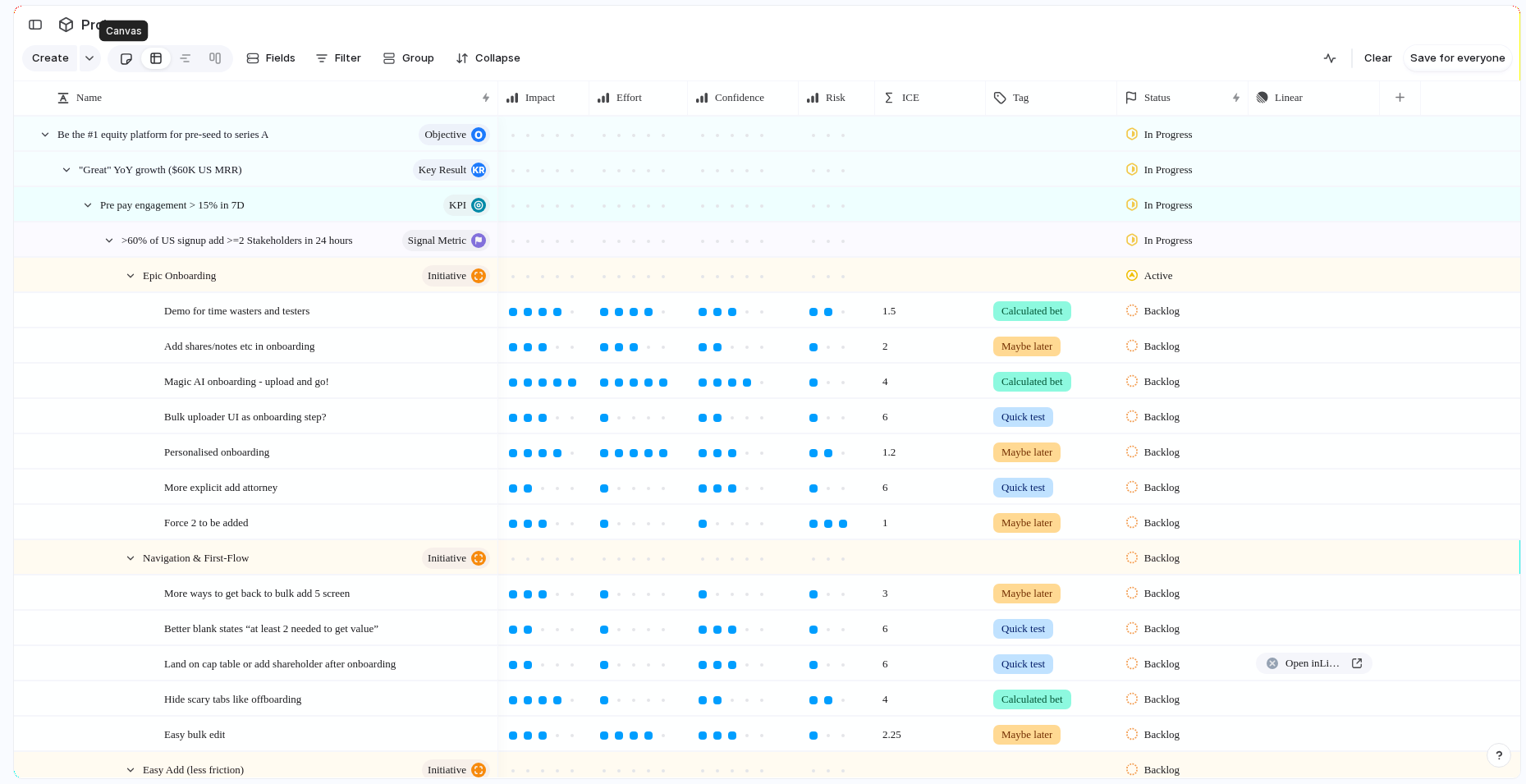
click at [114, 59] on link at bounding box center [126, 58] width 31 height 26
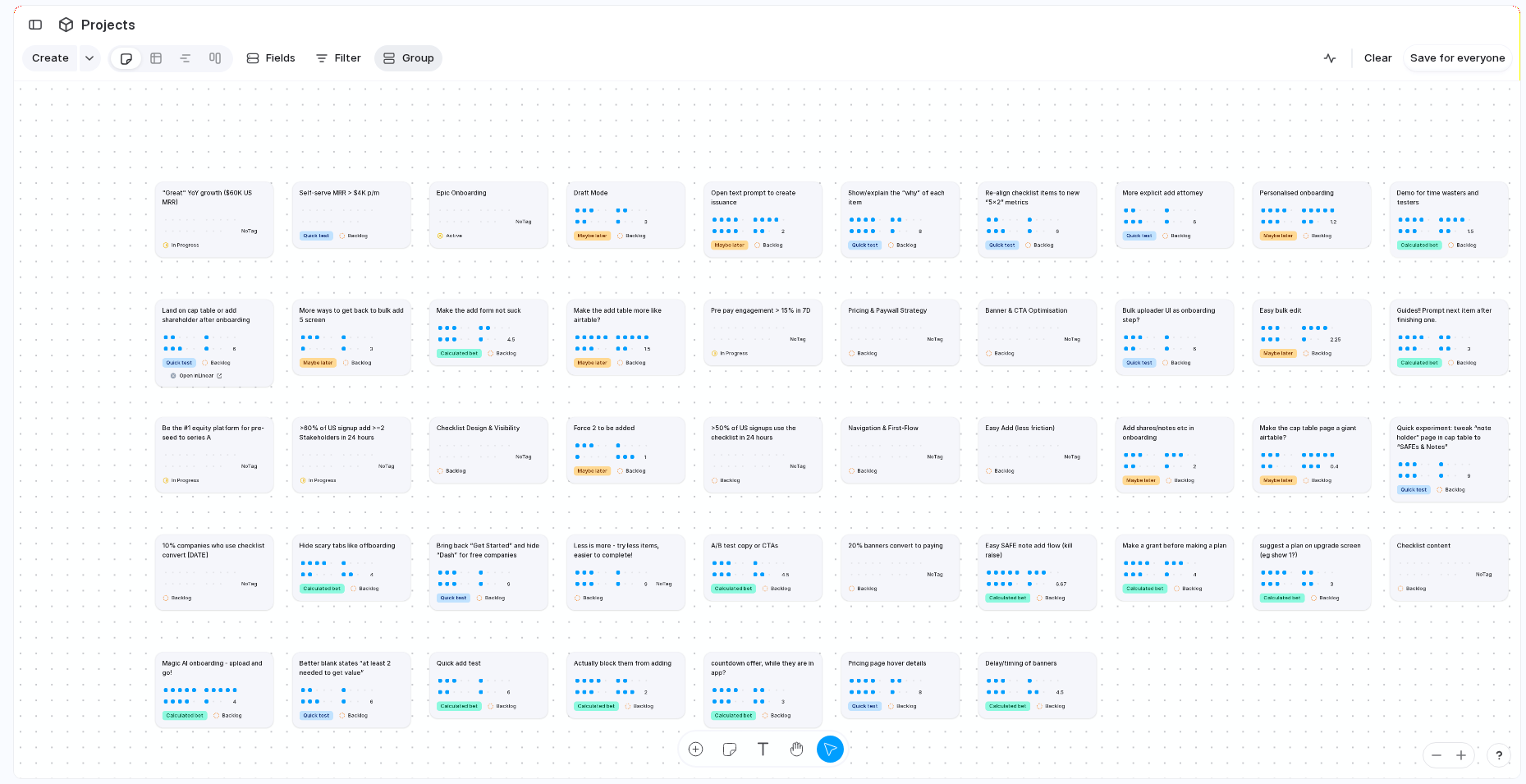
click at [412, 55] on span "Group" at bounding box center [418, 58] width 32 height 17
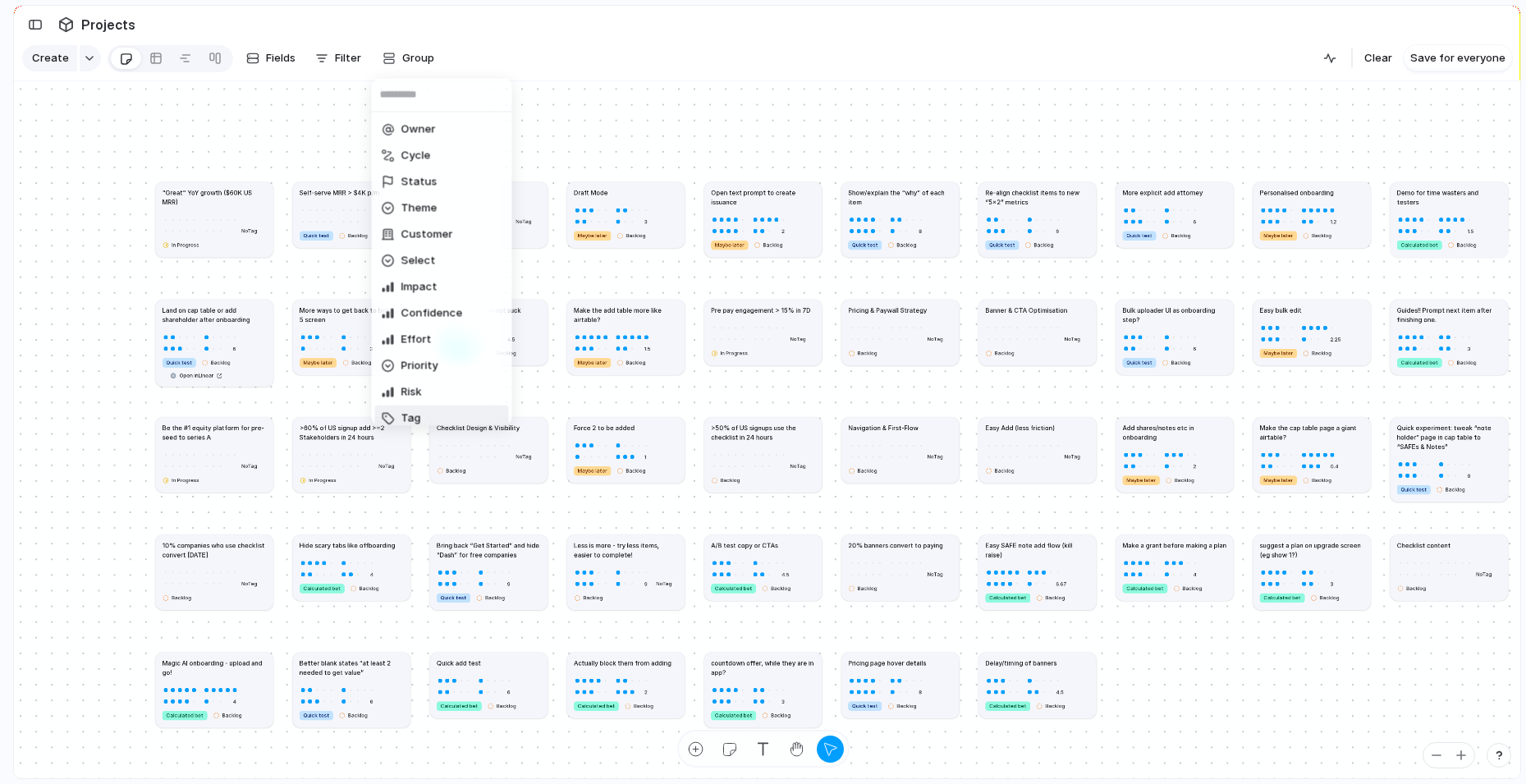
click at [434, 409] on li "Tag" at bounding box center [441, 418] width 134 height 26
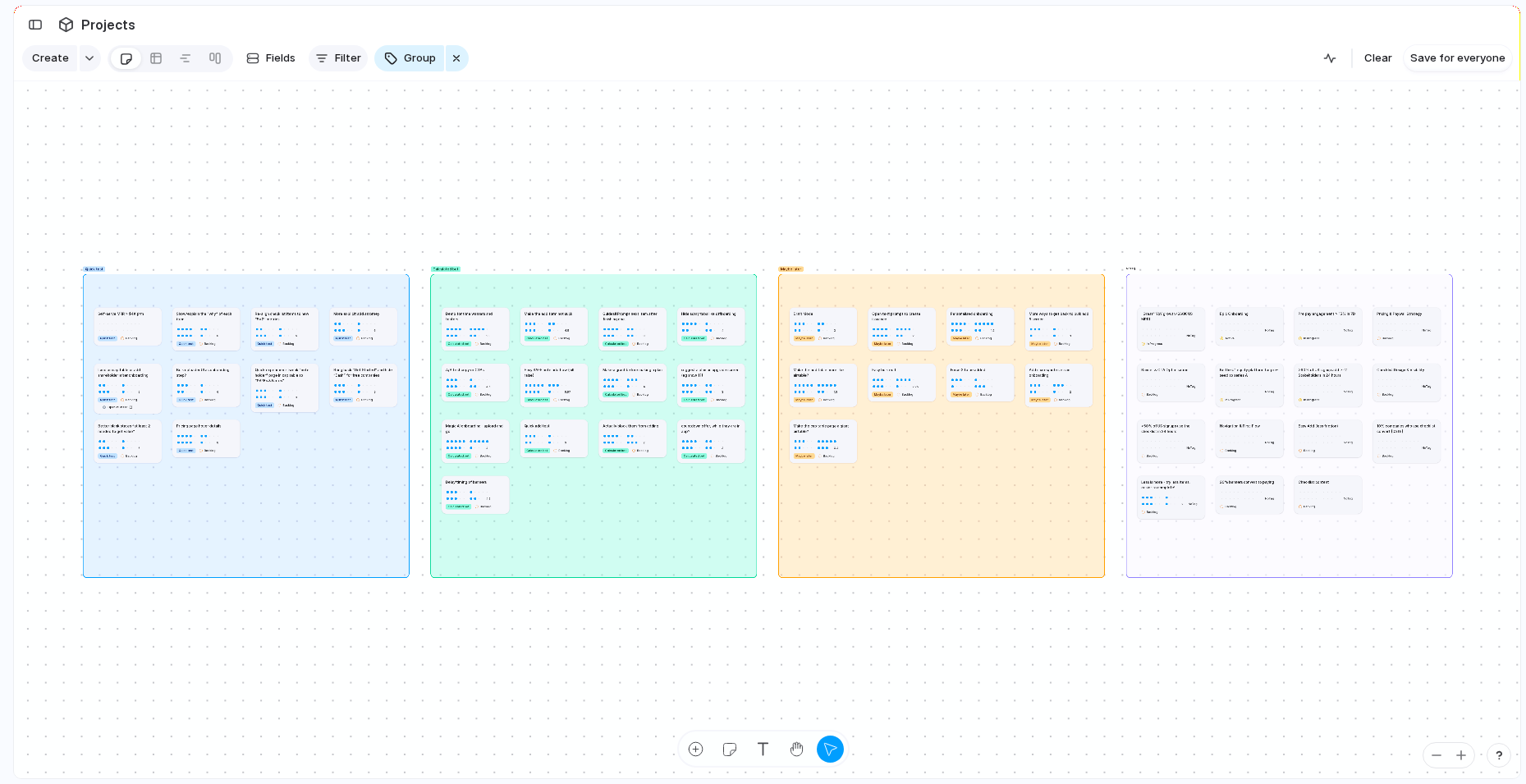
click at [351, 65] on span "Filter" at bounding box center [348, 58] width 26 height 17
click at [326, 53] on div "Description Design Owner Cycle Status Start Theme Customer Select Target Impact…" at bounding box center [763, 392] width 1526 height 784
click at [341, 56] on span "Filter" at bounding box center [348, 58] width 26 height 17
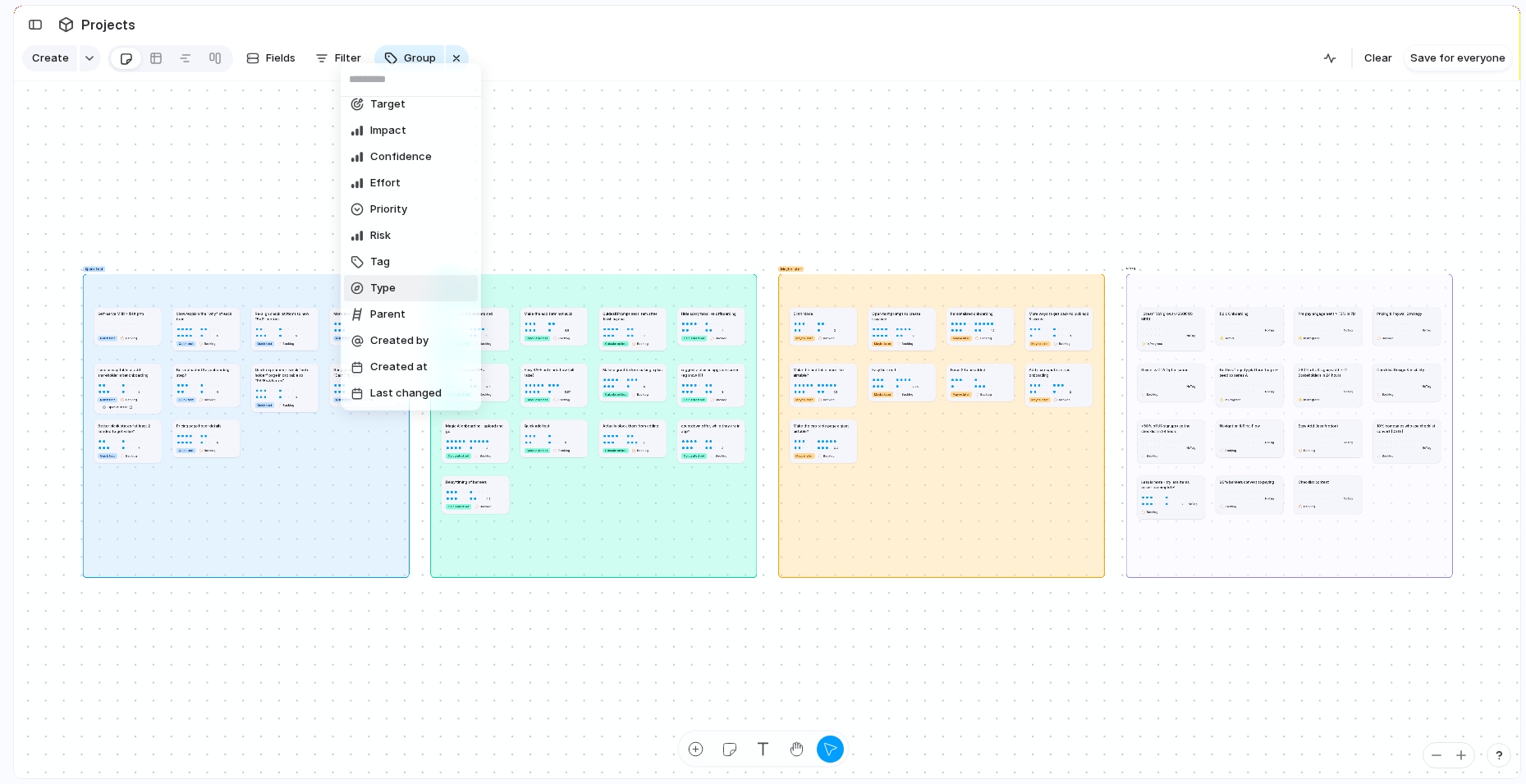
click at [381, 286] on span "Type" at bounding box center [383, 287] width 26 height 17
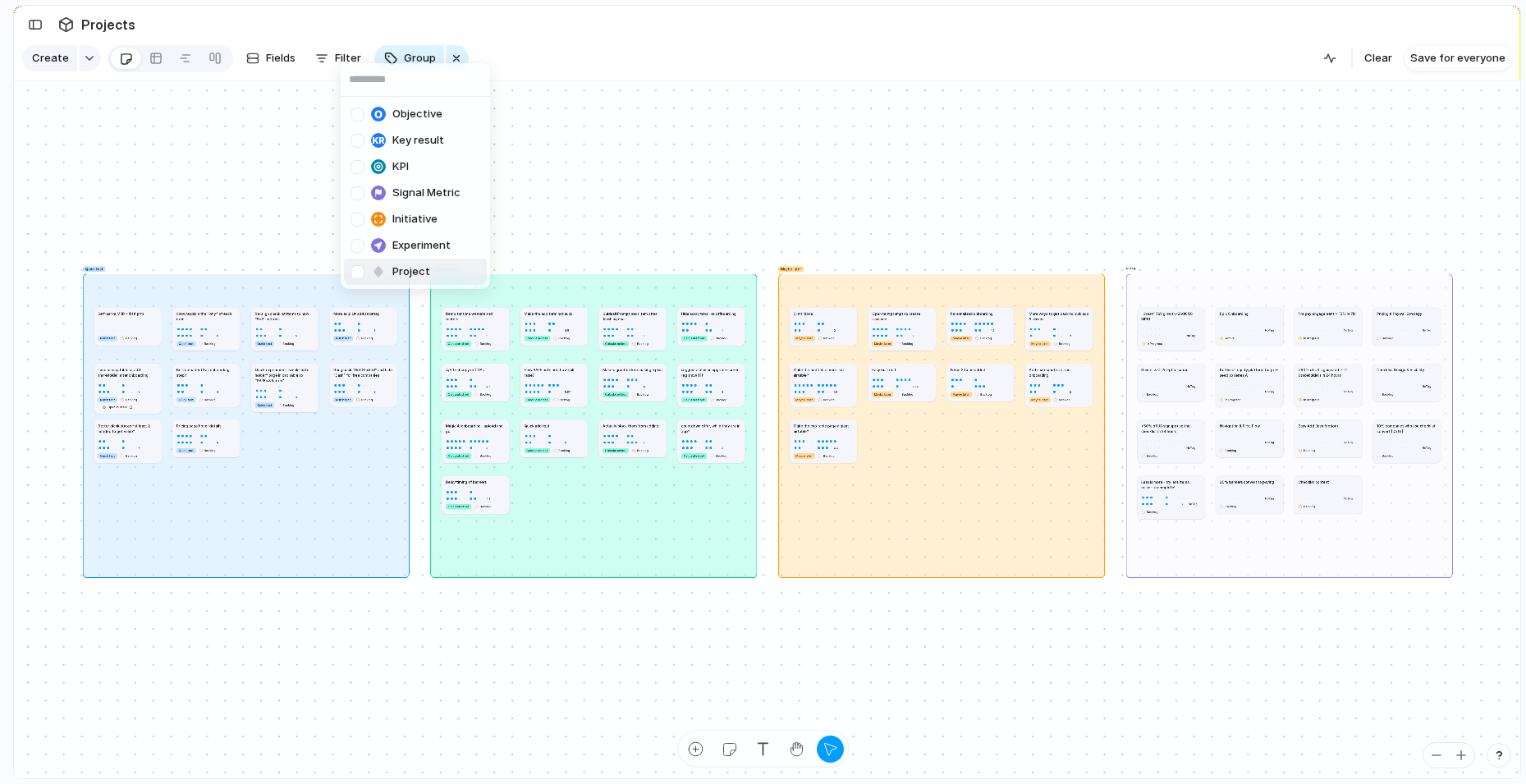
click at [361, 268] on div at bounding box center [358, 272] width 14 height 14
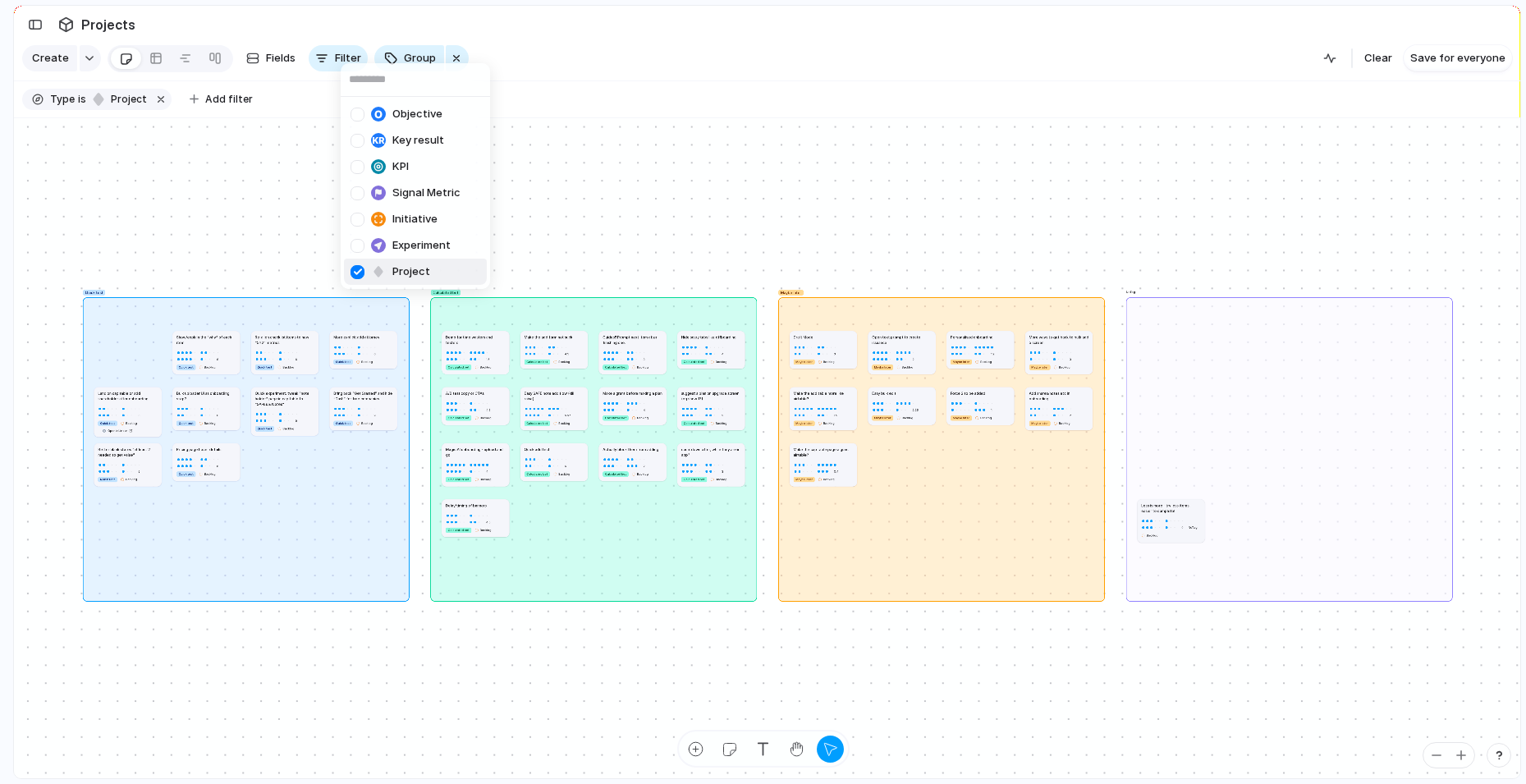
click at [1107, 635] on div "Objective Key result KPI Signal Metric Initiative Experiment Project" at bounding box center [763, 392] width 1526 height 784
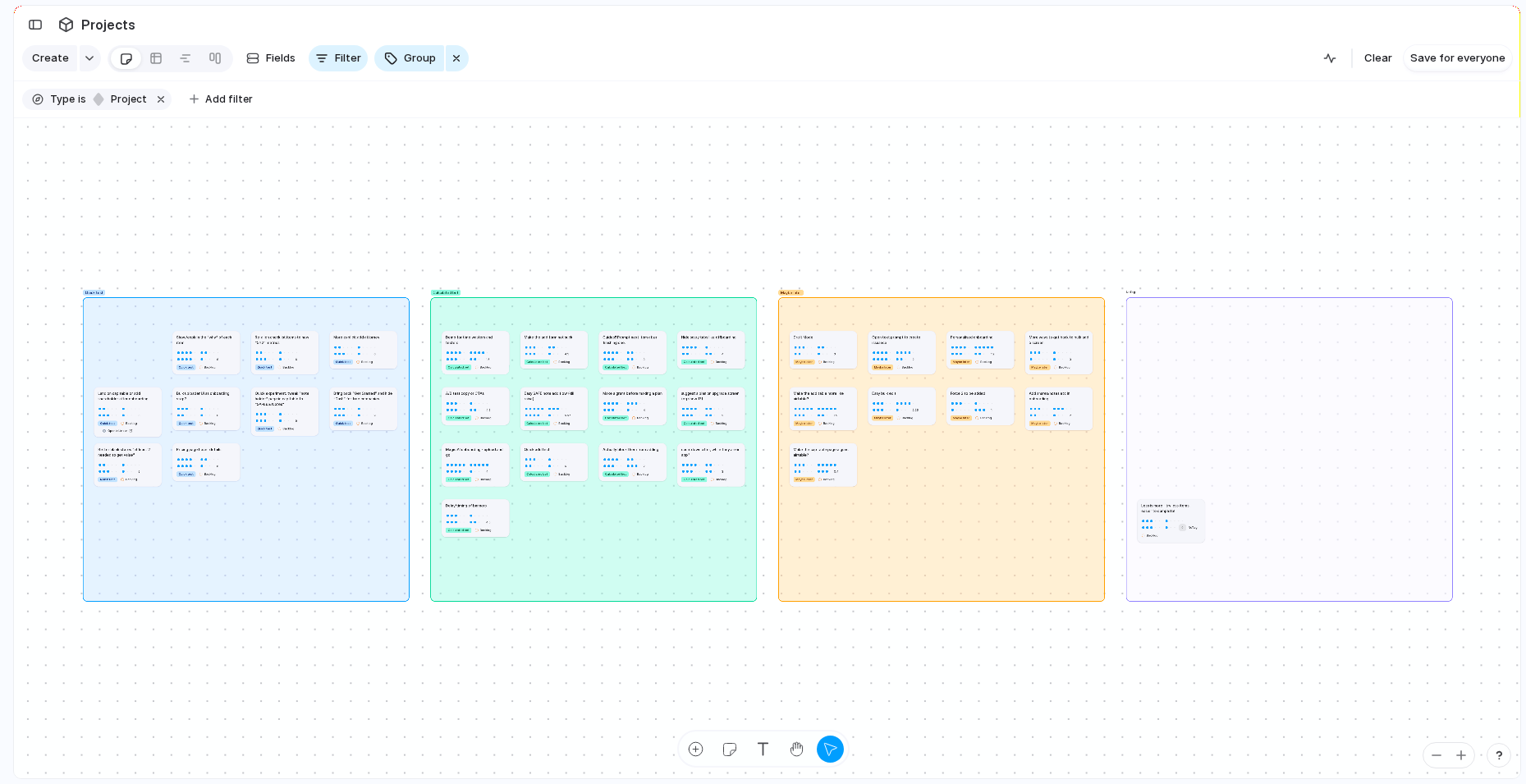
click at [1179, 525] on button "9" at bounding box center [1182, 526] width 7 height 7
click at [1178, 547] on div "No Tag" at bounding box center [1290, 449] width 327 height 304
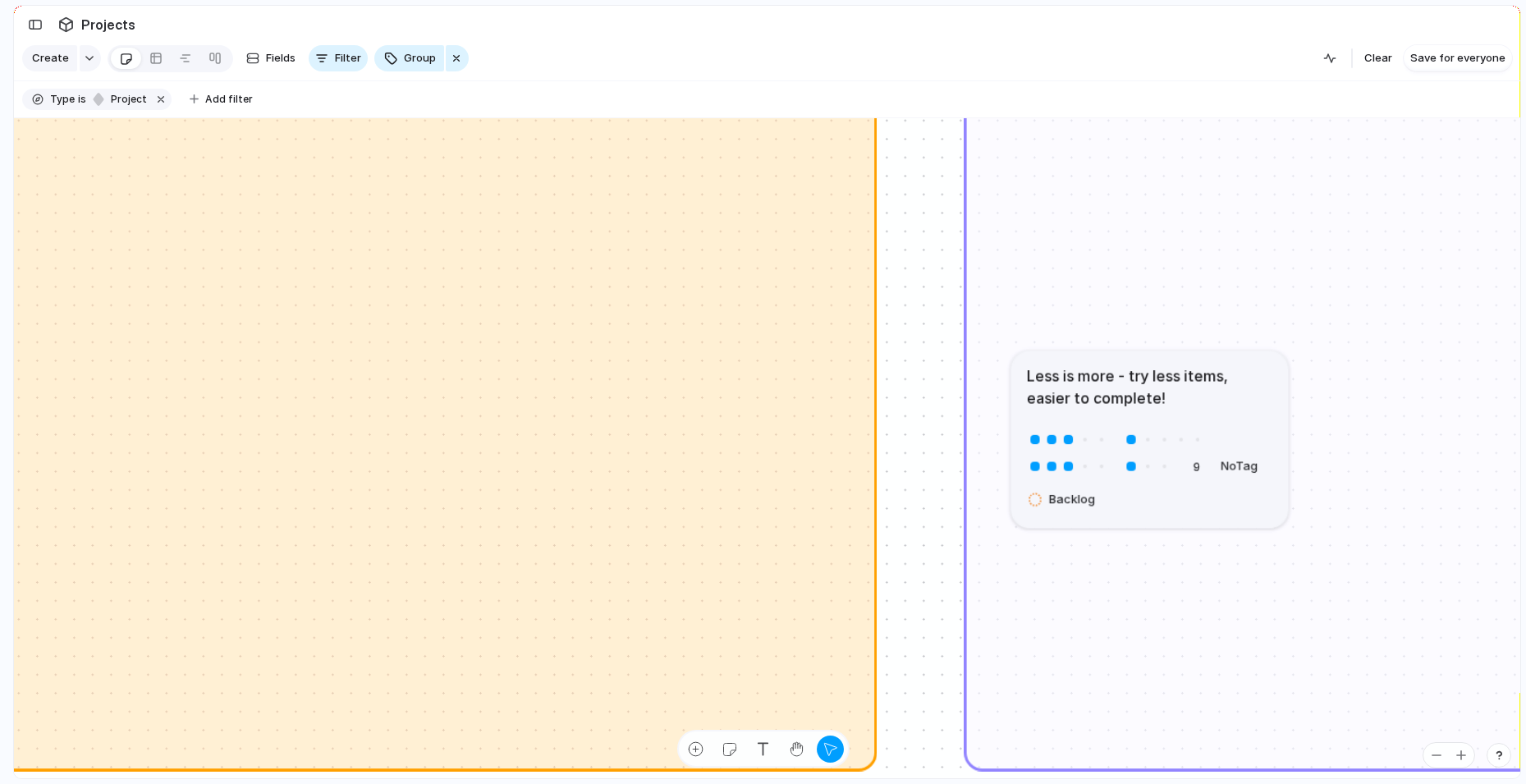
click at [1180, 511] on div "9 No Tag Backlog" at bounding box center [1150, 473] width 246 height 83
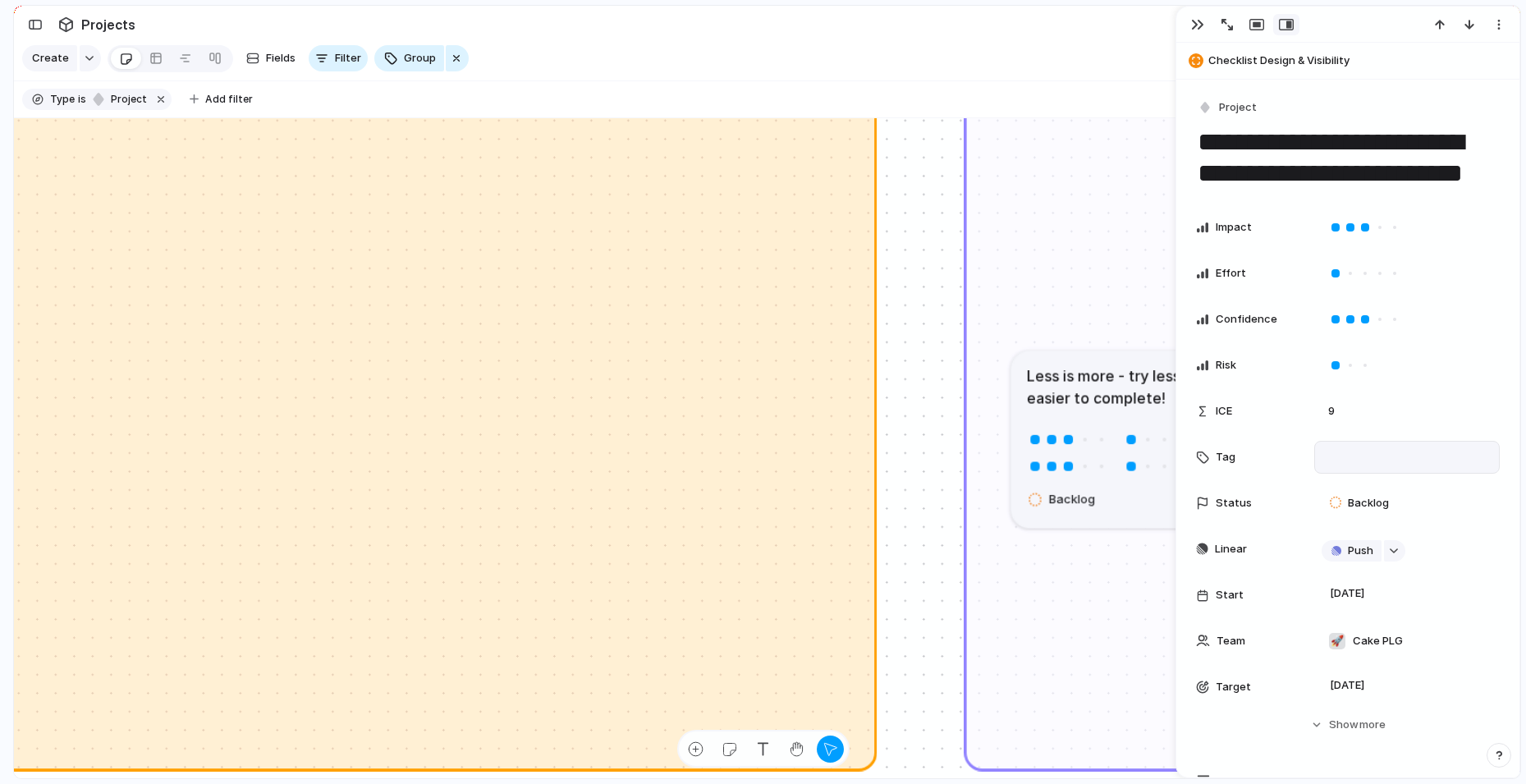
click at [1371, 454] on div at bounding box center [1407, 457] width 171 height 18
click at [1374, 521] on span "Quick test" at bounding box center [1387, 515] width 55 height 17
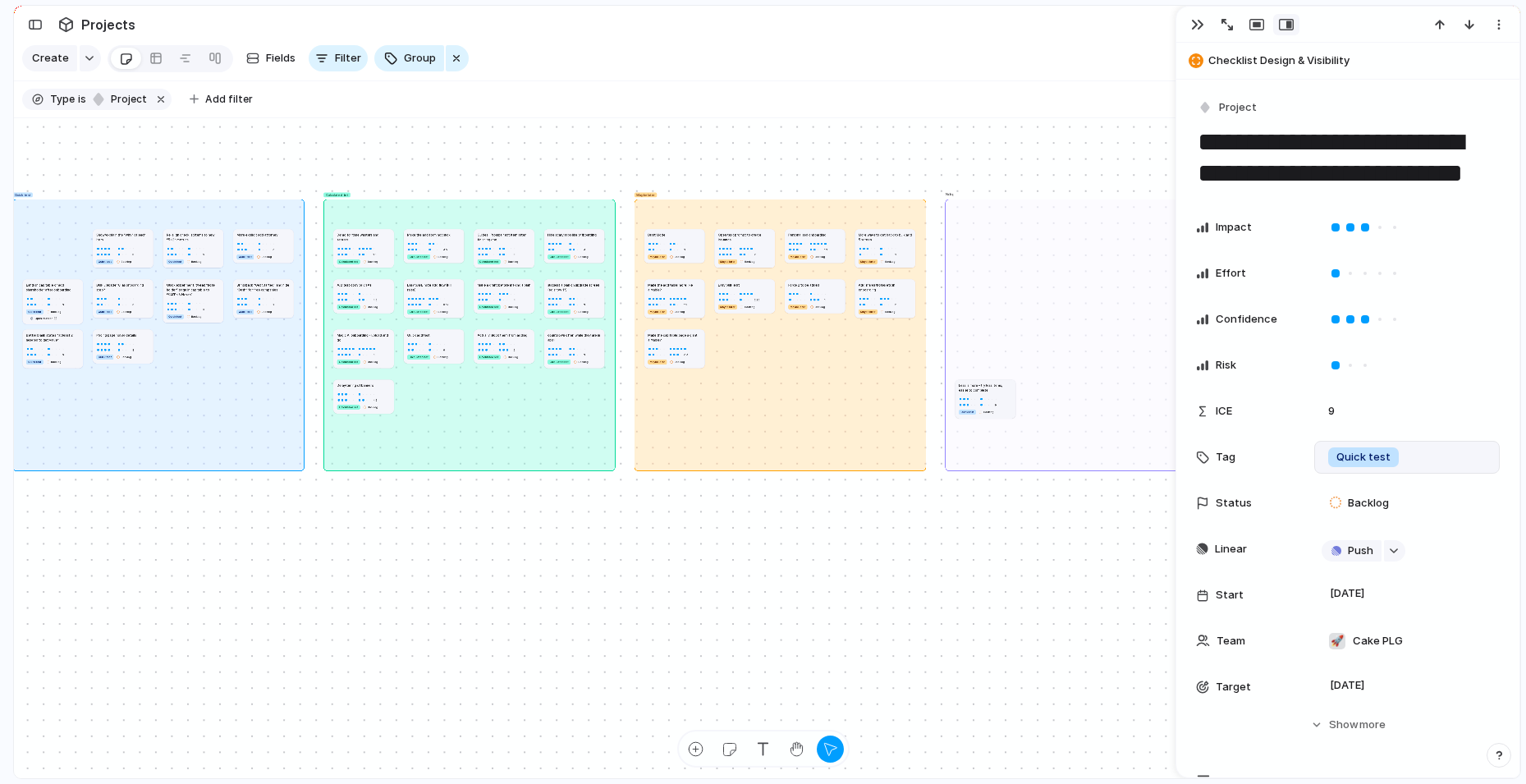
click at [833, 120] on main "Projects Create Fields Filter Group Zoom Clear Save for everyone Type is projec…" at bounding box center [766, 392] width 1508 height 774
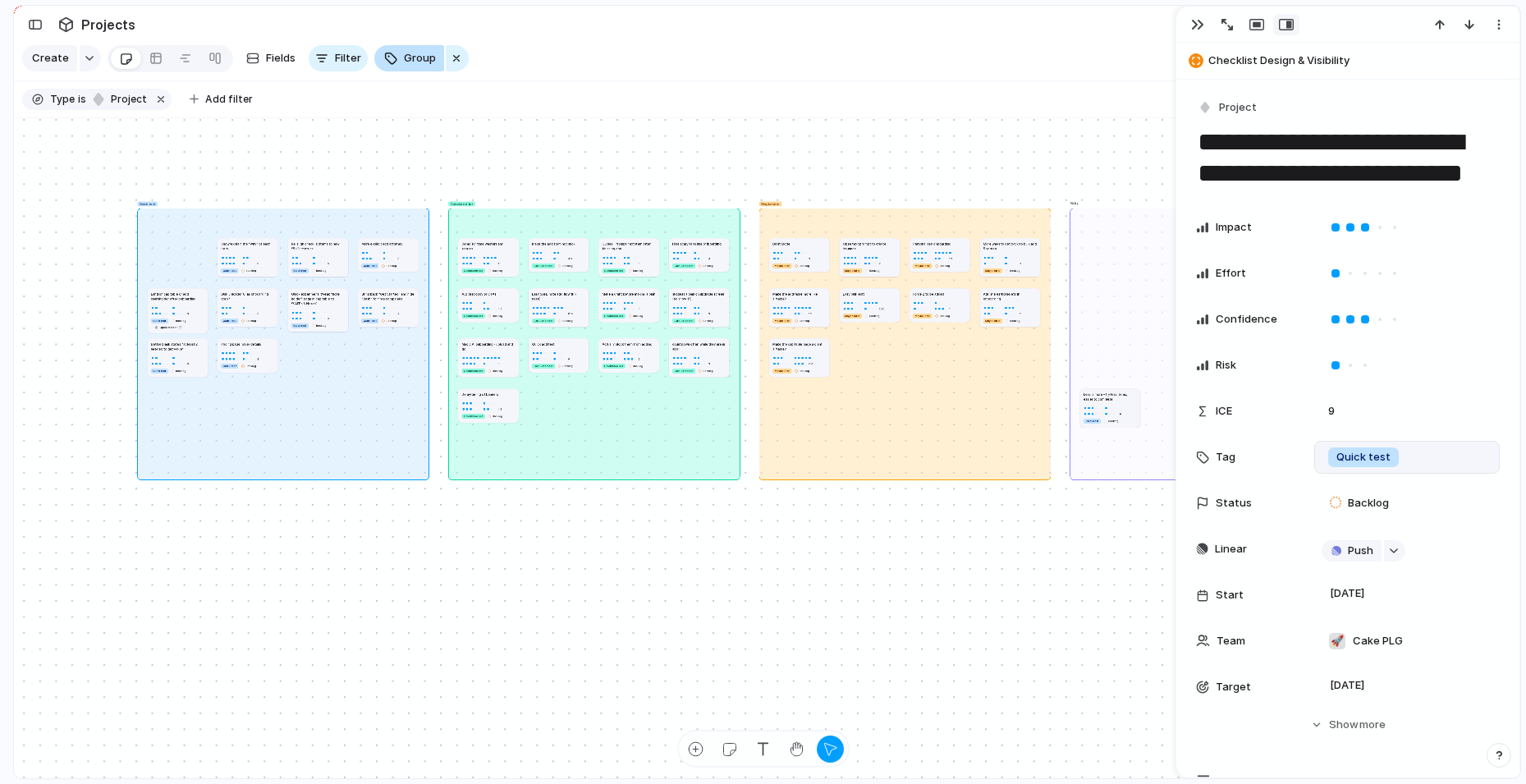
click at [397, 55] on button "Group" at bounding box center [410, 58] width 69 height 26
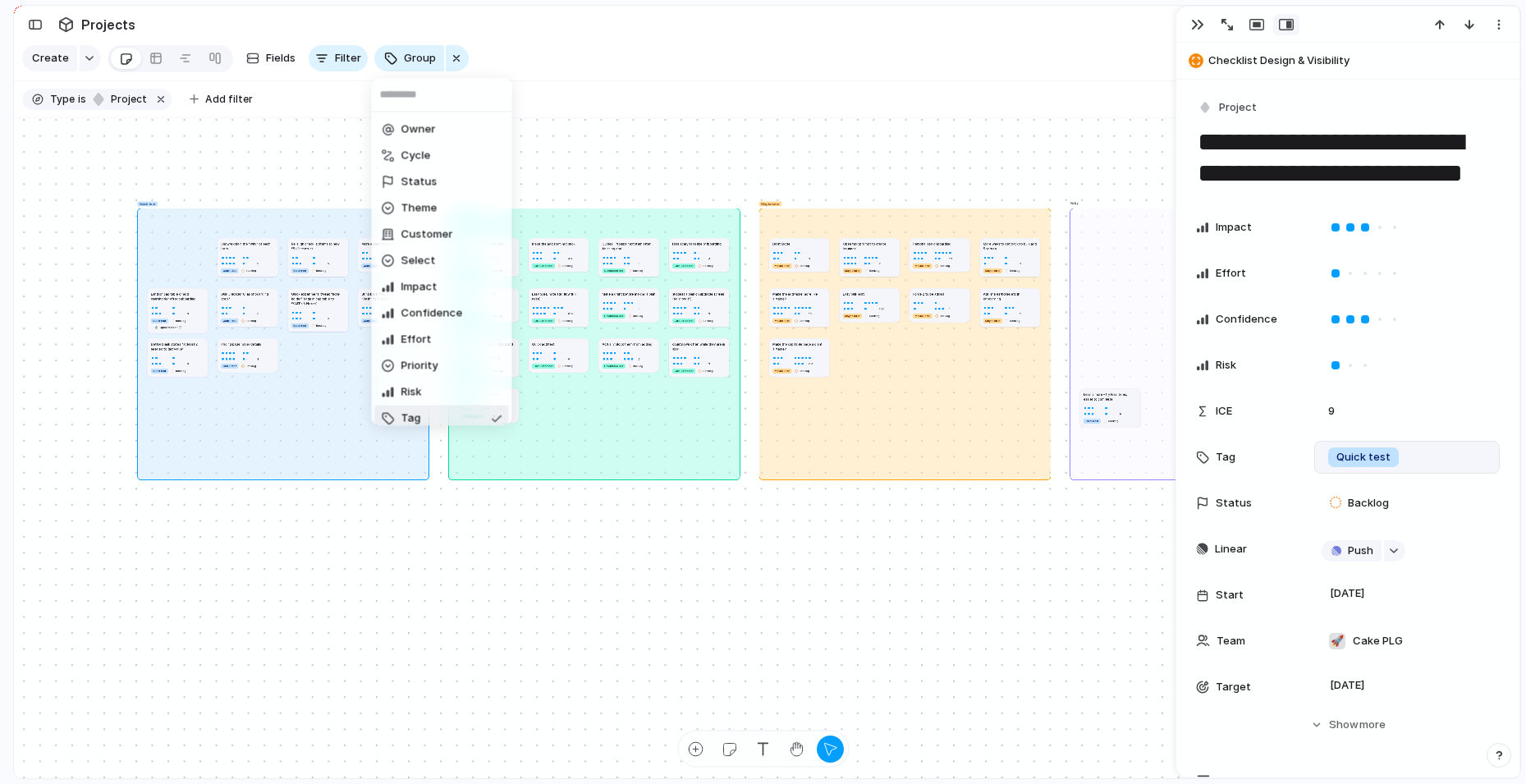
click at [412, 414] on span "Tag" at bounding box center [411, 418] width 20 height 17
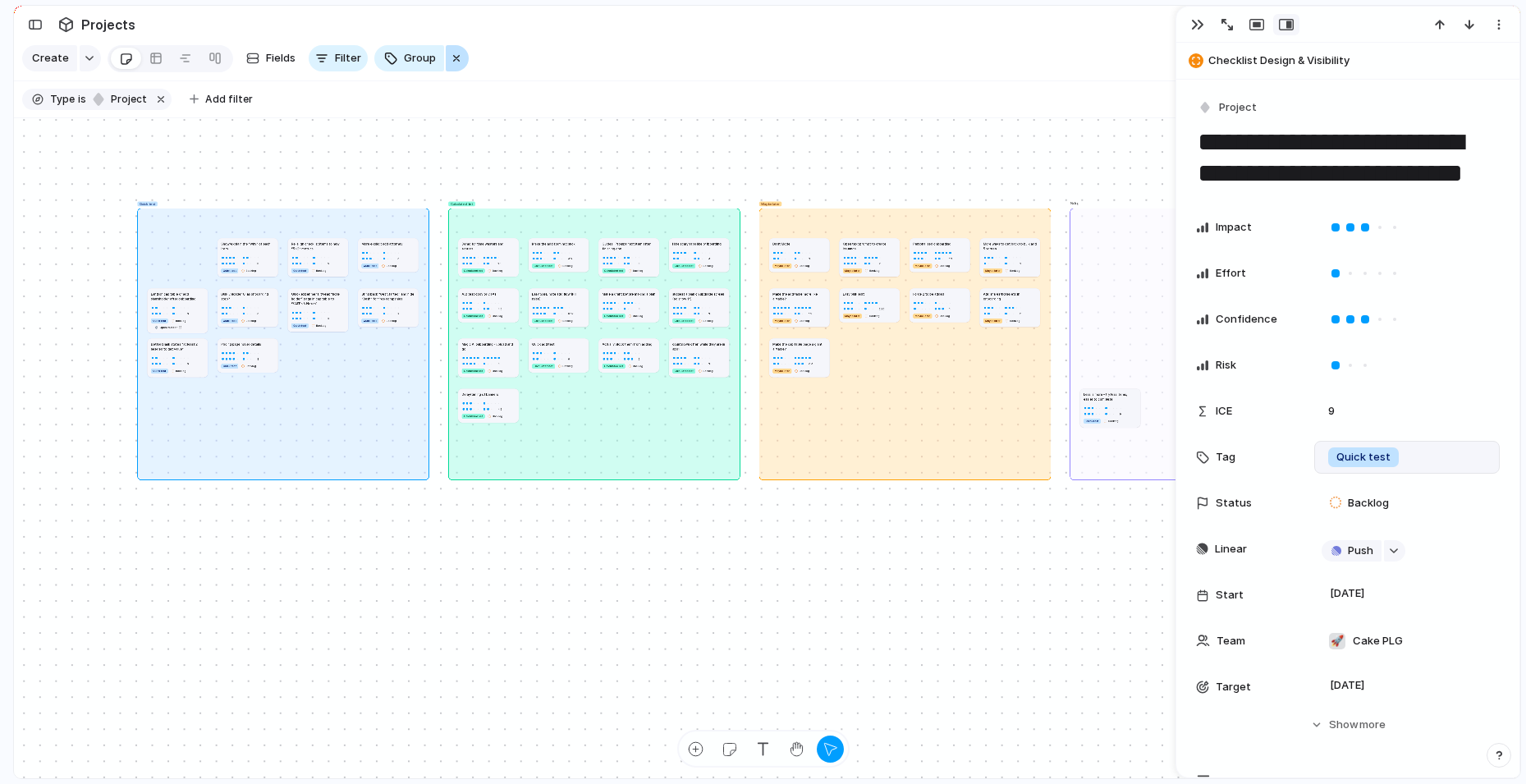
click at [455, 46] on div "Group" at bounding box center [422, 58] width 95 height 26
click at [440, 59] on div "Group" at bounding box center [422, 58] width 95 height 26
click at [451, 58] on div "button" at bounding box center [456, 58] width 13 height 20
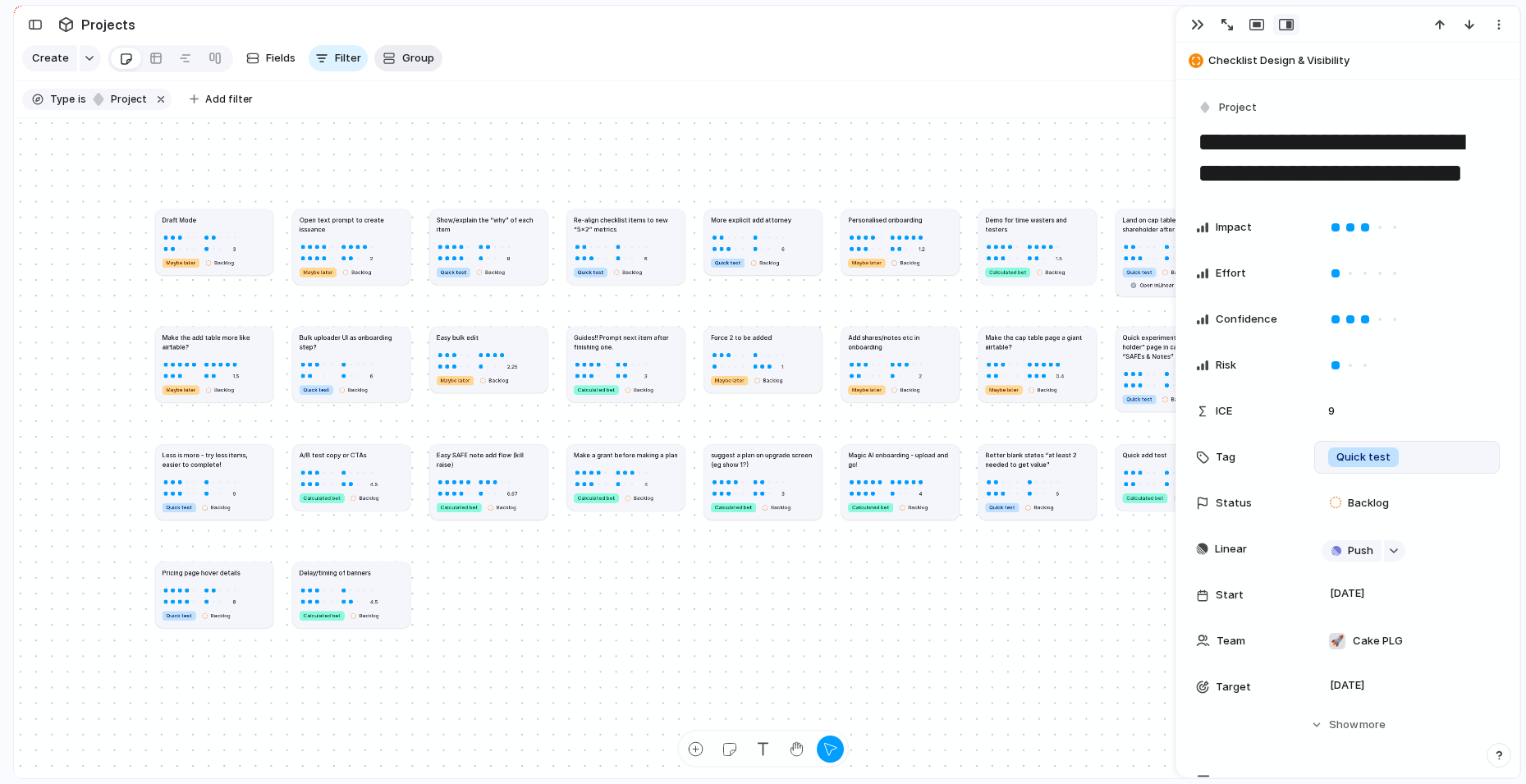
click at [405, 59] on span "Group" at bounding box center [418, 58] width 32 height 17
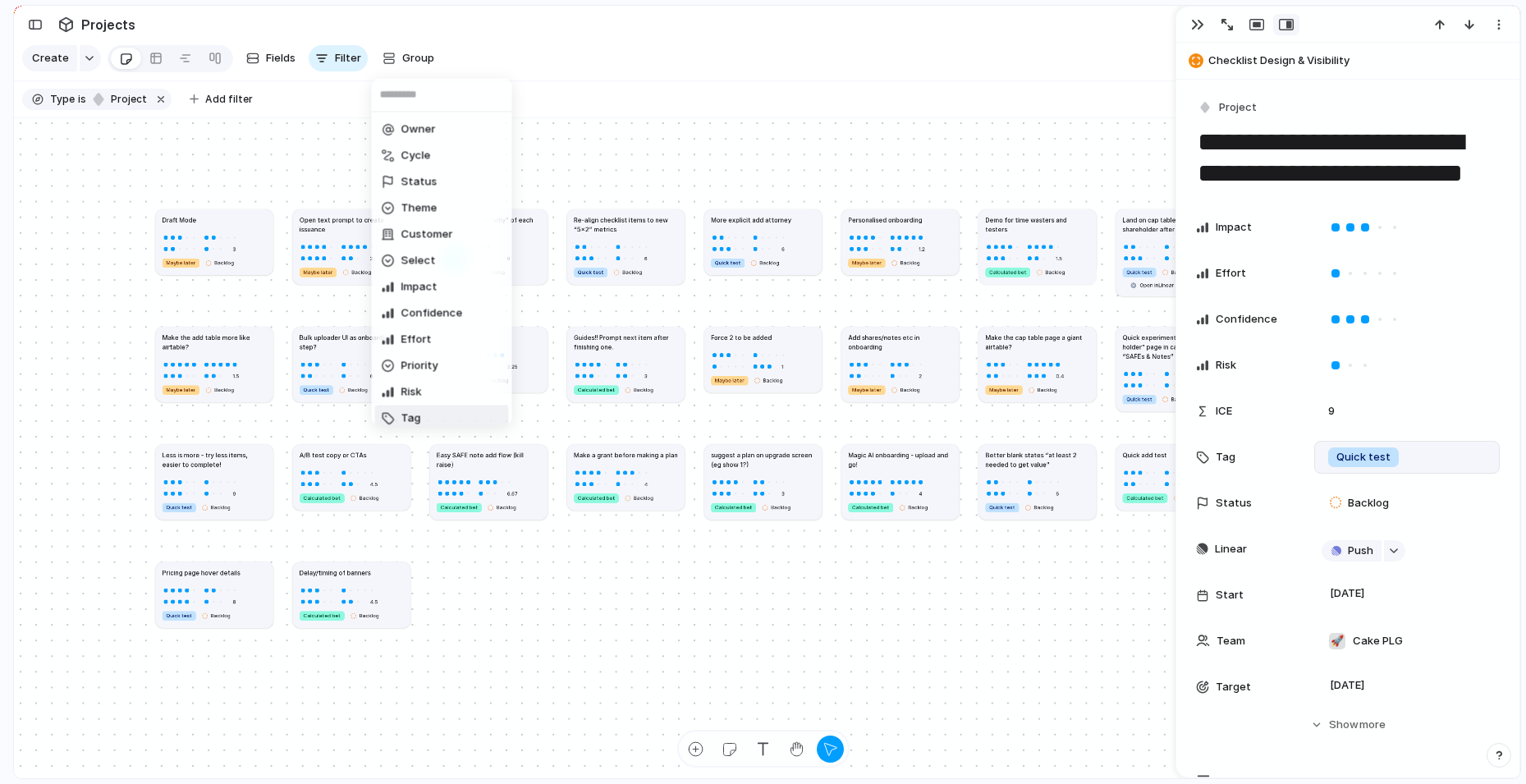
click at [417, 417] on span "Tag" at bounding box center [411, 418] width 20 height 17
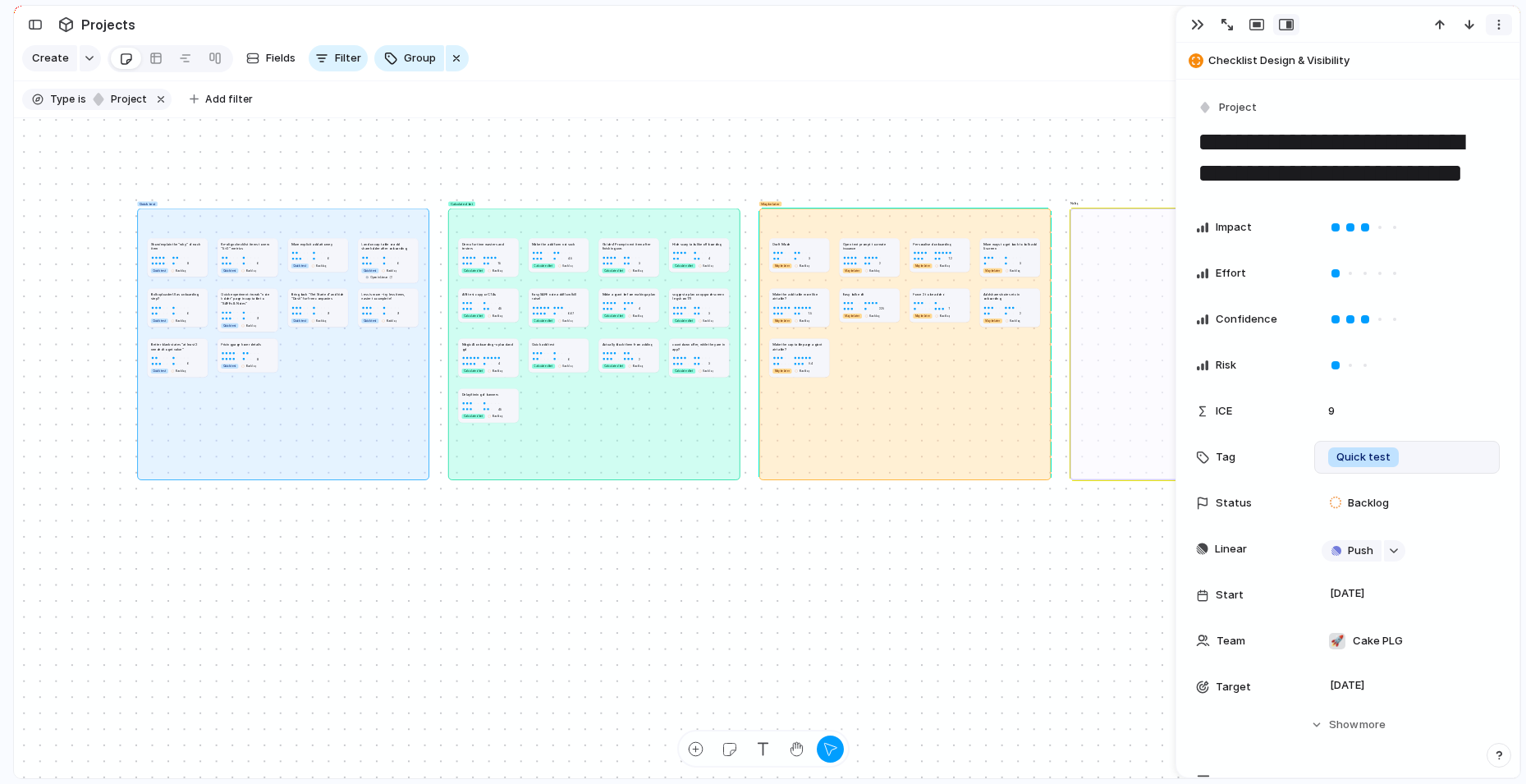
click at [1501, 26] on div "button" at bounding box center [1498, 24] width 13 height 13
click at [1009, 159] on div "Mark as duplicate Delete" at bounding box center [763, 392] width 1526 height 784
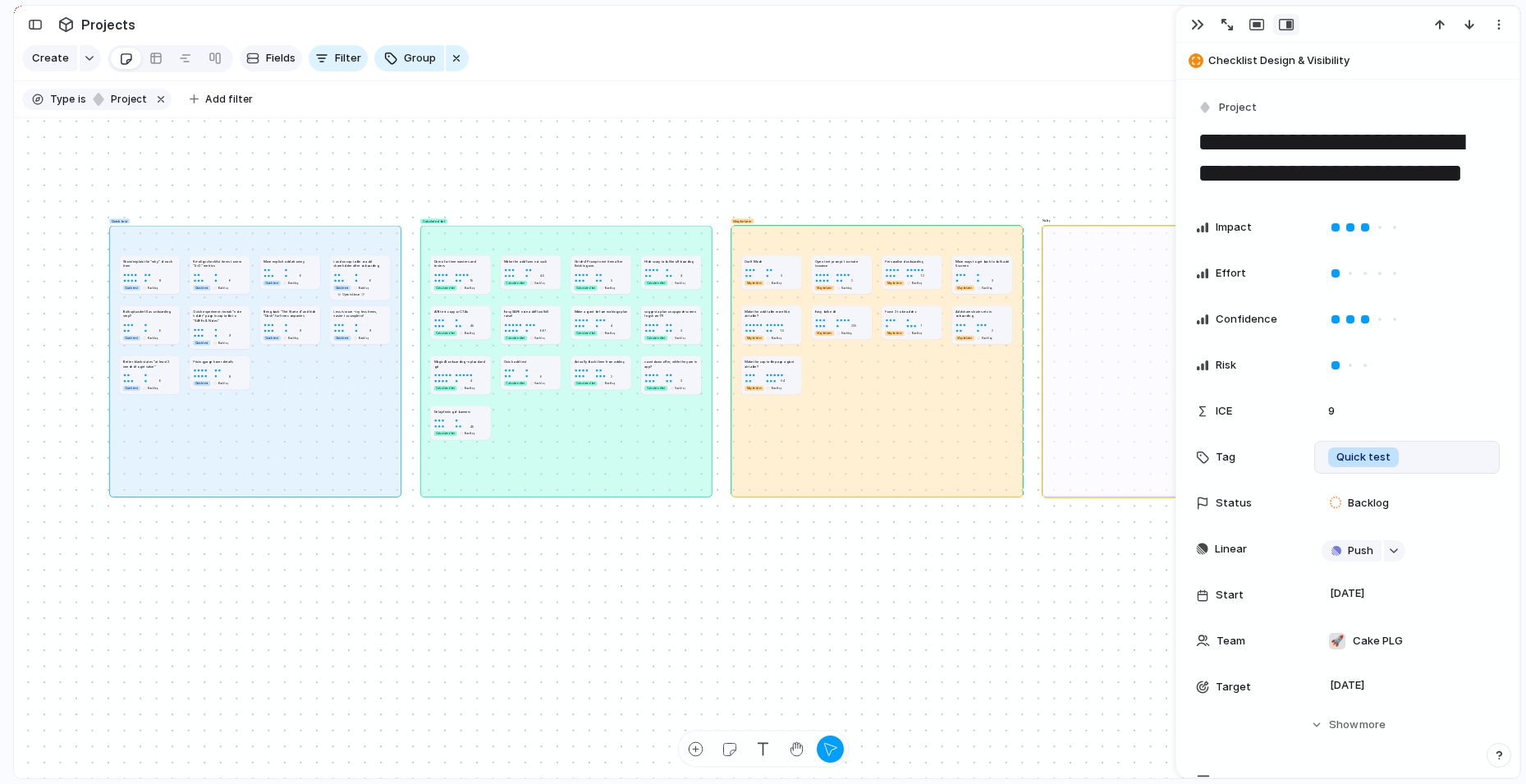
click at [279, 57] on span "Fields" at bounding box center [281, 58] width 30 height 17
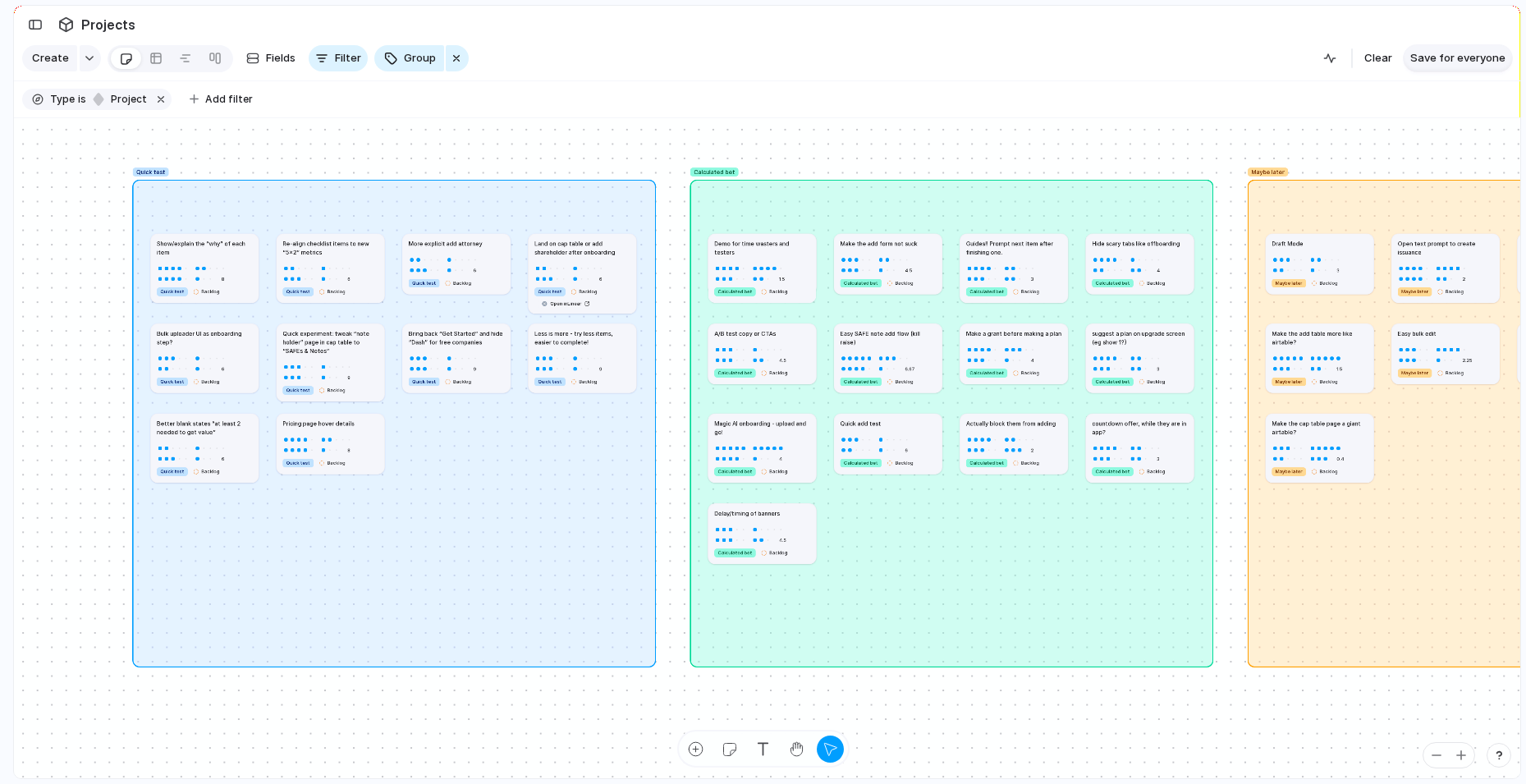
click at [1444, 62] on span "Save for everyone" at bounding box center [1458, 58] width 95 height 17
click at [33, 31] on button "button" at bounding box center [35, 25] width 26 height 26
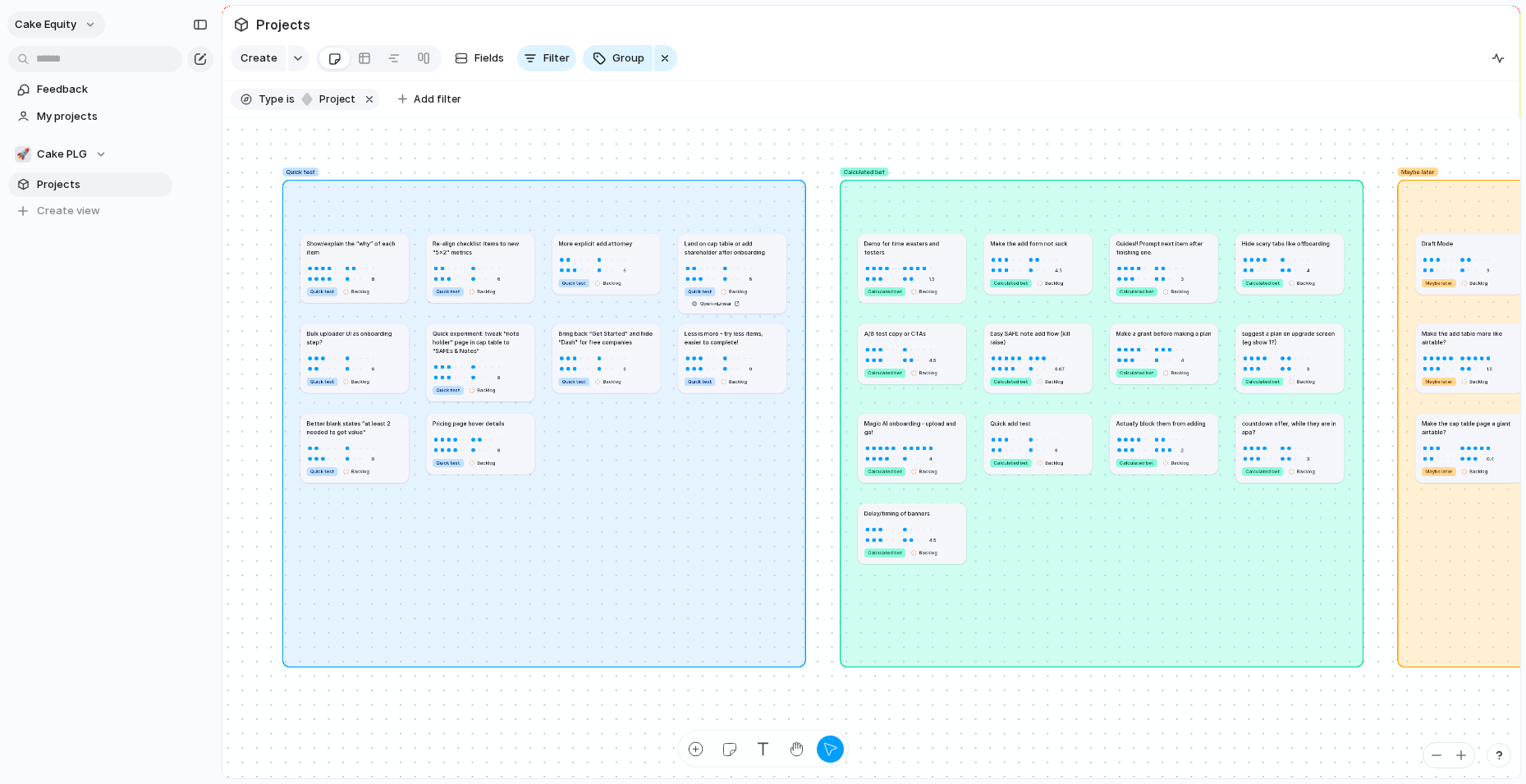
click at [86, 30] on button "Cake Equity" at bounding box center [56, 25] width 98 height 26
click at [85, 94] on span "Invite members" at bounding box center [76, 87] width 78 height 17
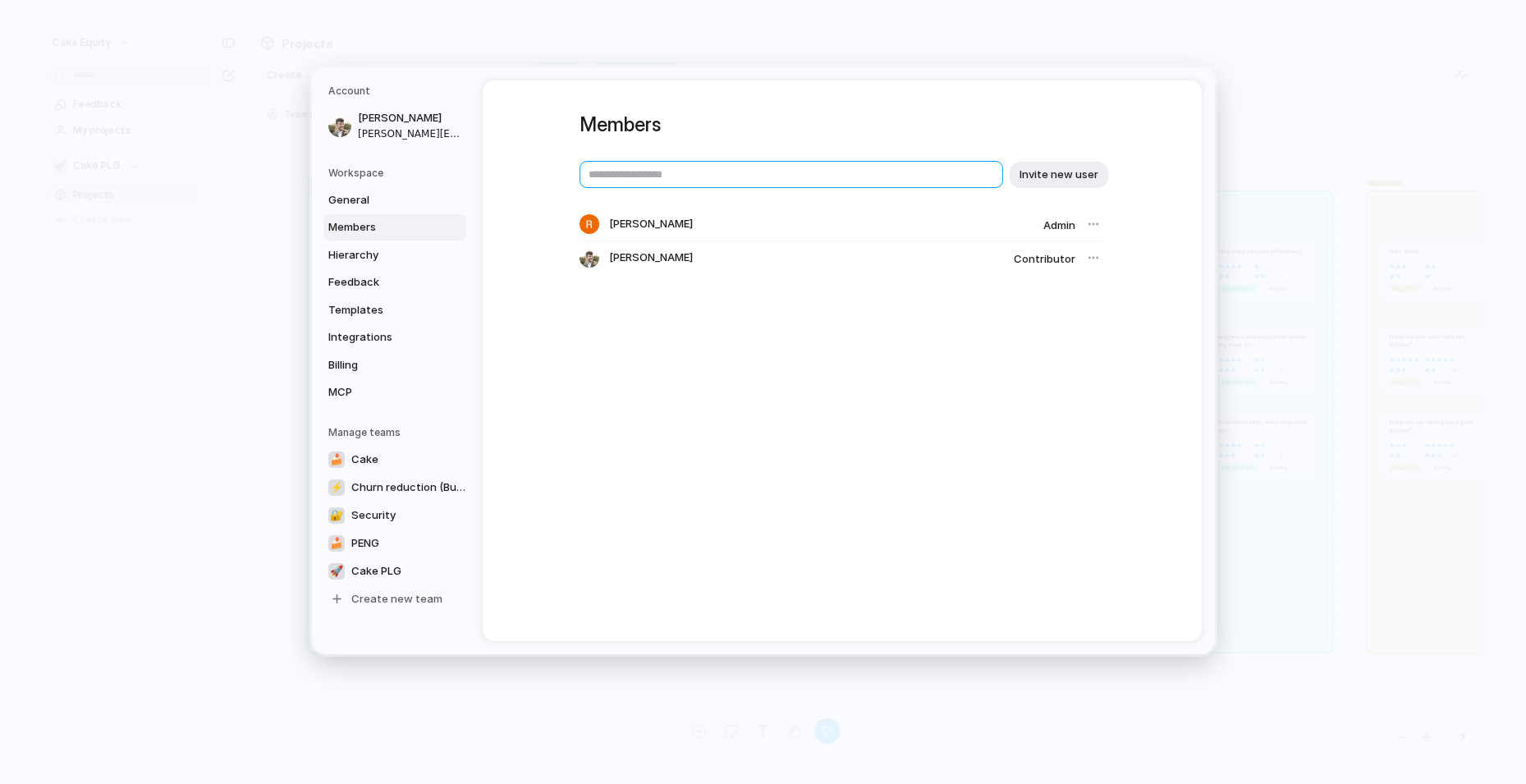
click at [754, 175] on input "text" at bounding box center [790, 173] width 423 height 27
type input "**********"
click at [1093, 168] on span "Invite new user" at bounding box center [1058, 174] width 78 height 17
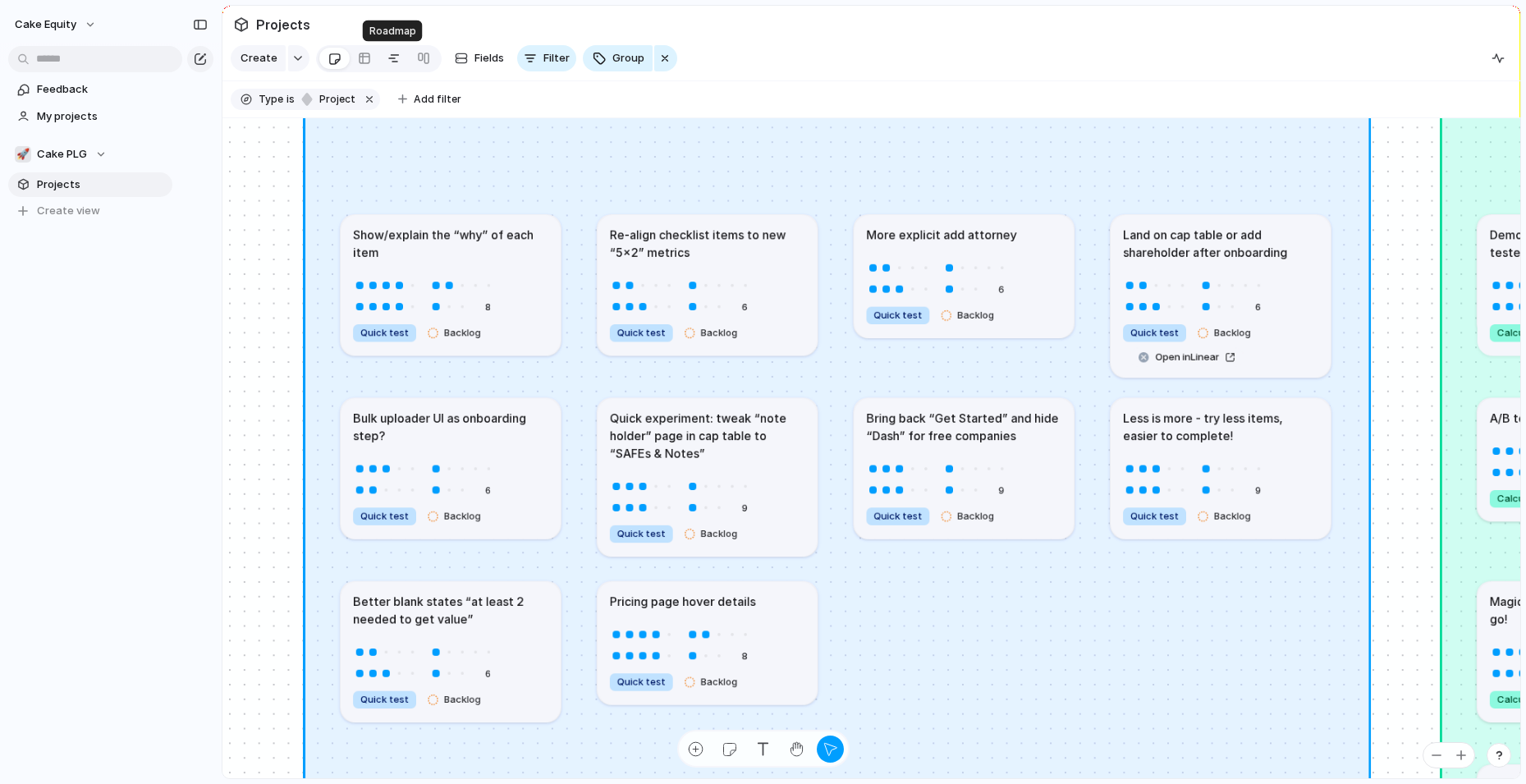
click at [388, 63] on div at bounding box center [394, 58] width 13 height 26
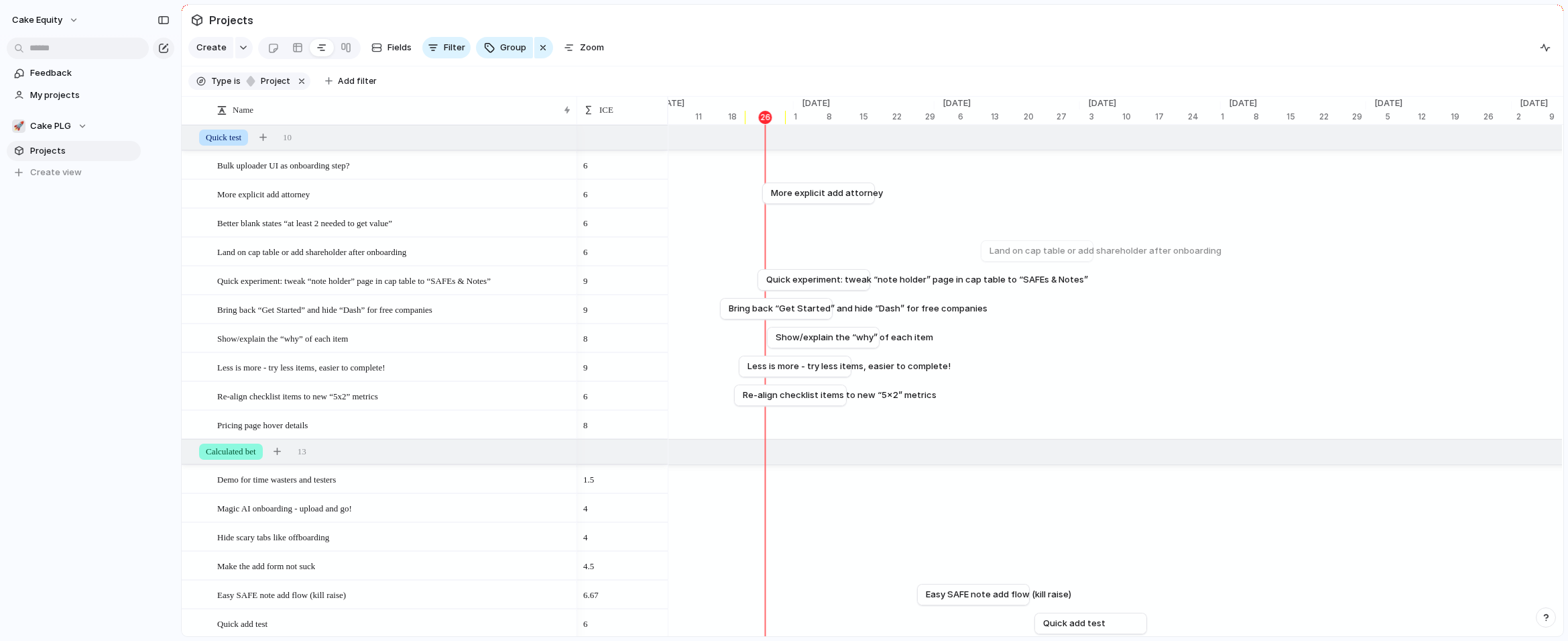
scroll to position [0, 5133]
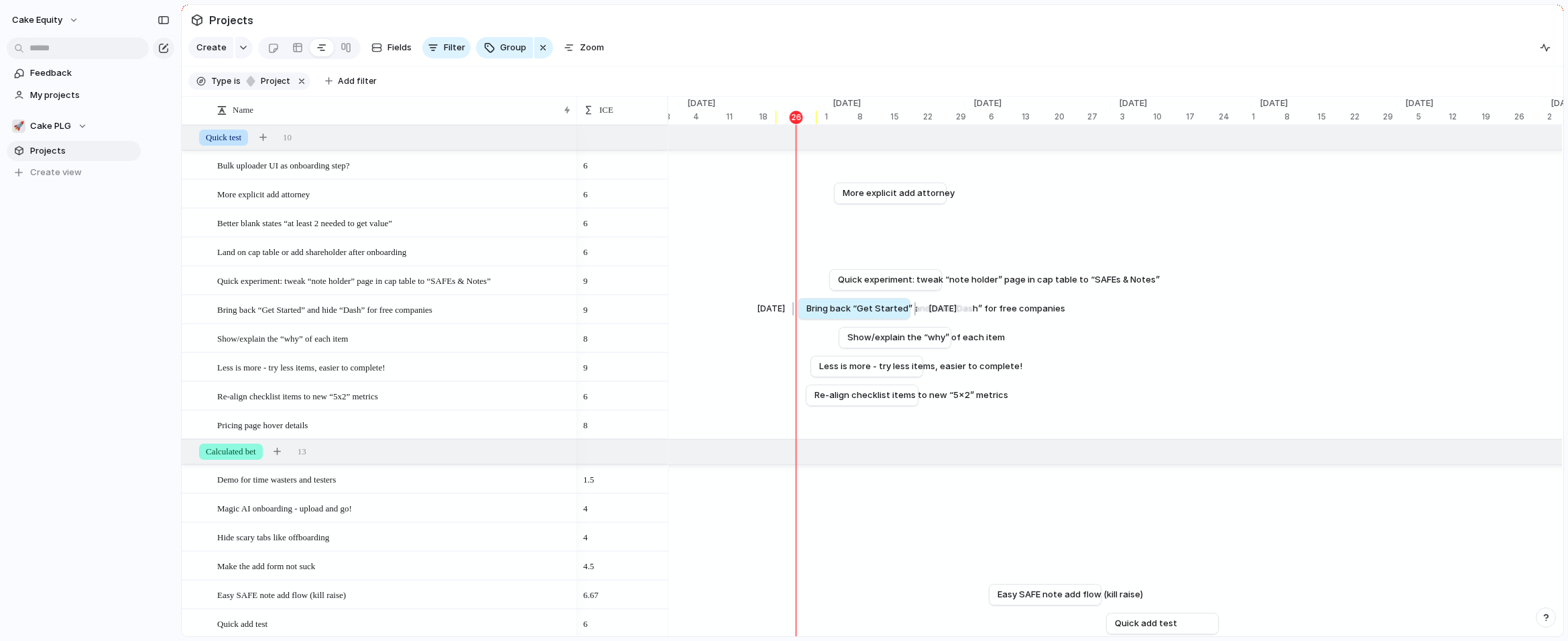
click at [833, 314] on span "Bring back “Get Started” and hide “Dash” for free companies" at bounding box center [936, 309] width 259 height 14
click at [862, 199] on span "More explicit add attorney" at bounding box center [897, 193] width 112 height 14
drag, startPoint x: 871, startPoint y: 337, endPoint x: 941, endPoint y: 336, distance: 70.0
click at [941, 336] on span "Show/explain the “why” of each item" at bounding box center [996, 337] width 158 height 14
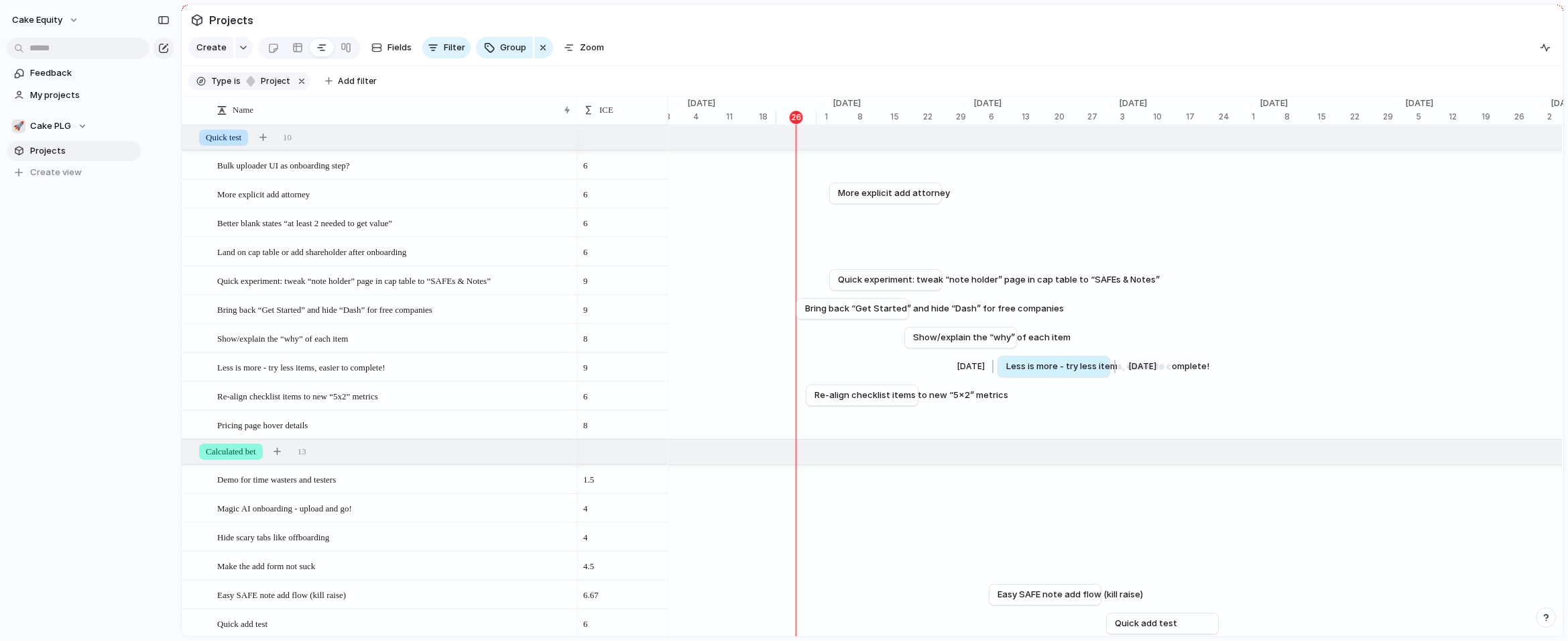
drag, startPoint x: 862, startPoint y: 371, endPoint x: 1050, endPoint y: 365, distance: 188.1
click at [1048, 365] on span "Less is more - try less items, easier to complete!" at bounding box center [1108, 366] width 203 height 14
click at [829, 398] on span "Re-align checklist items to new “5x2” metrics" at bounding box center [909, 395] width 194 height 14
click at [940, 337] on span "Show/explain the “why” of each item" at bounding box center [999, 337] width 158 height 14
drag, startPoint x: 875, startPoint y: 282, endPoint x: 912, endPoint y: 282, distance: 37.0
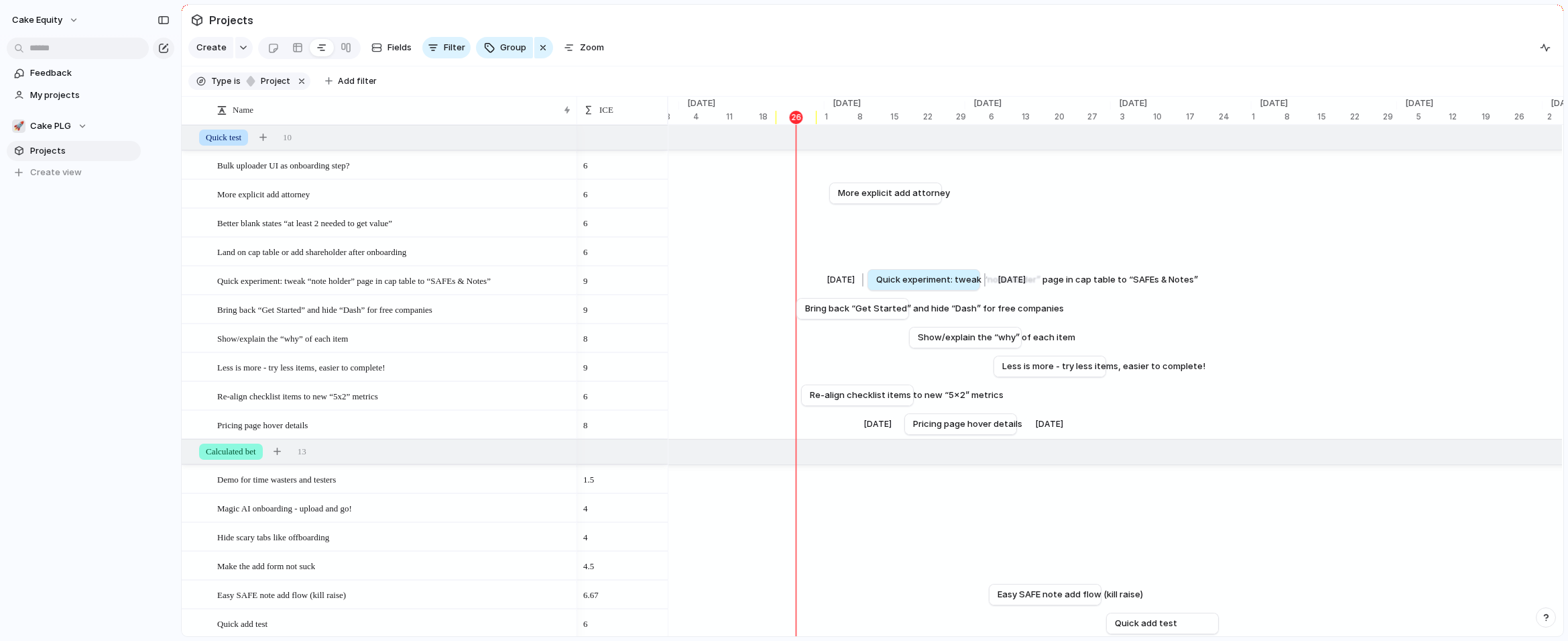
click at [912, 282] on span "Quick experiment: tweak “note holder” page in cap table to “SAFEs & Notes”" at bounding box center [1037, 280] width 322 height 14
click at [901, 276] on span "Quick experiment: tweak “note holder” page in cap table to “SAFEs & Notes”" at bounding box center [1034, 280] width 322 height 14
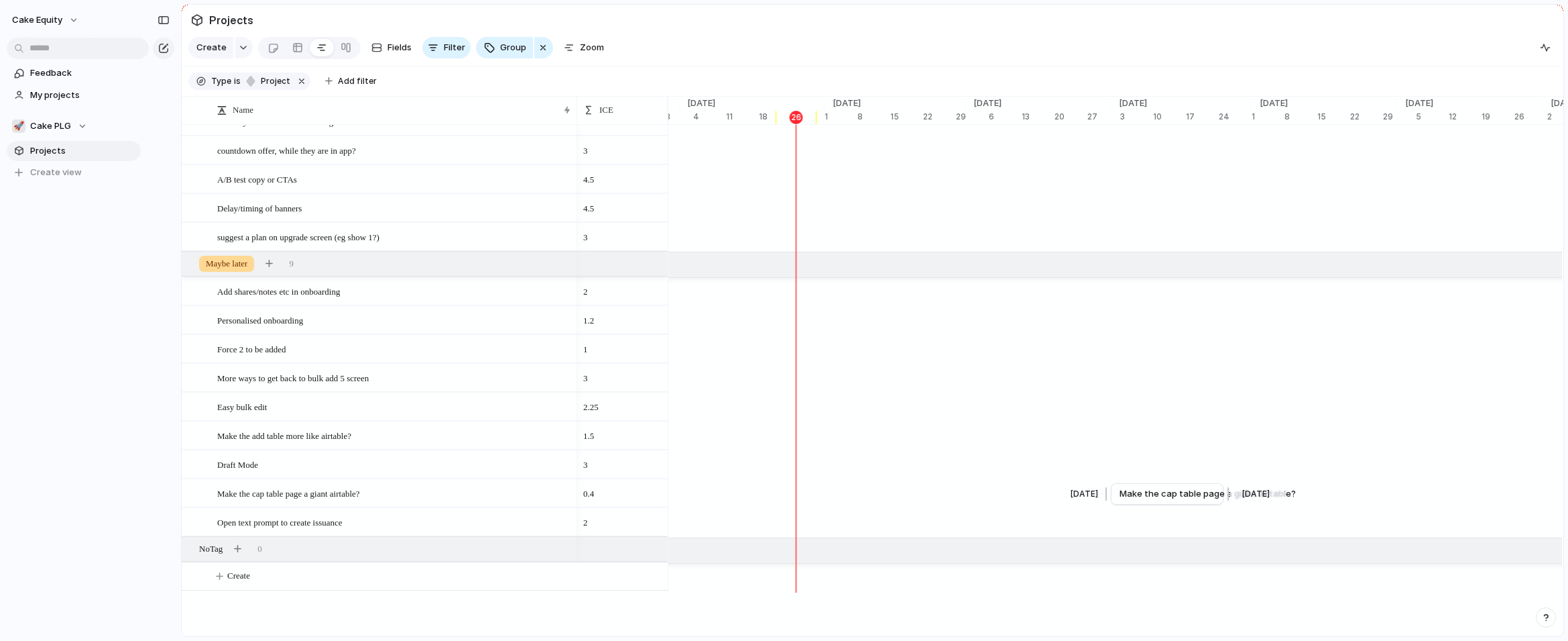
click at [1152, 494] on span "Make the cap table page a giant airtable?" at bounding box center [1208, 494] width 177 height 14
drag, startPoint x: 1149, startPoint y: 493, endPoint x: 1451, endPoint y: 493, distance: 302.0
click at [1246, 493] on span "Make the cap table page a giant airtable?" at bounding box center [1378, 494] width 177 height 14
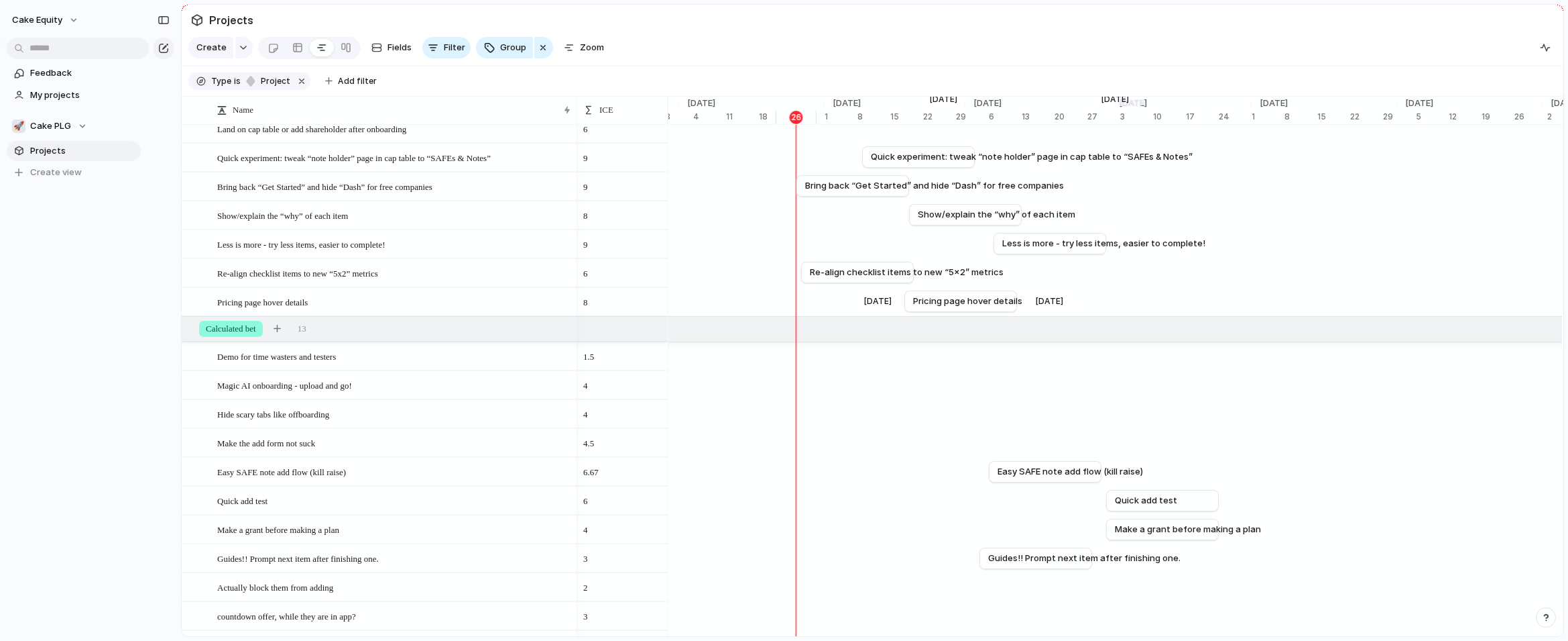
scroll to position [0, 0]
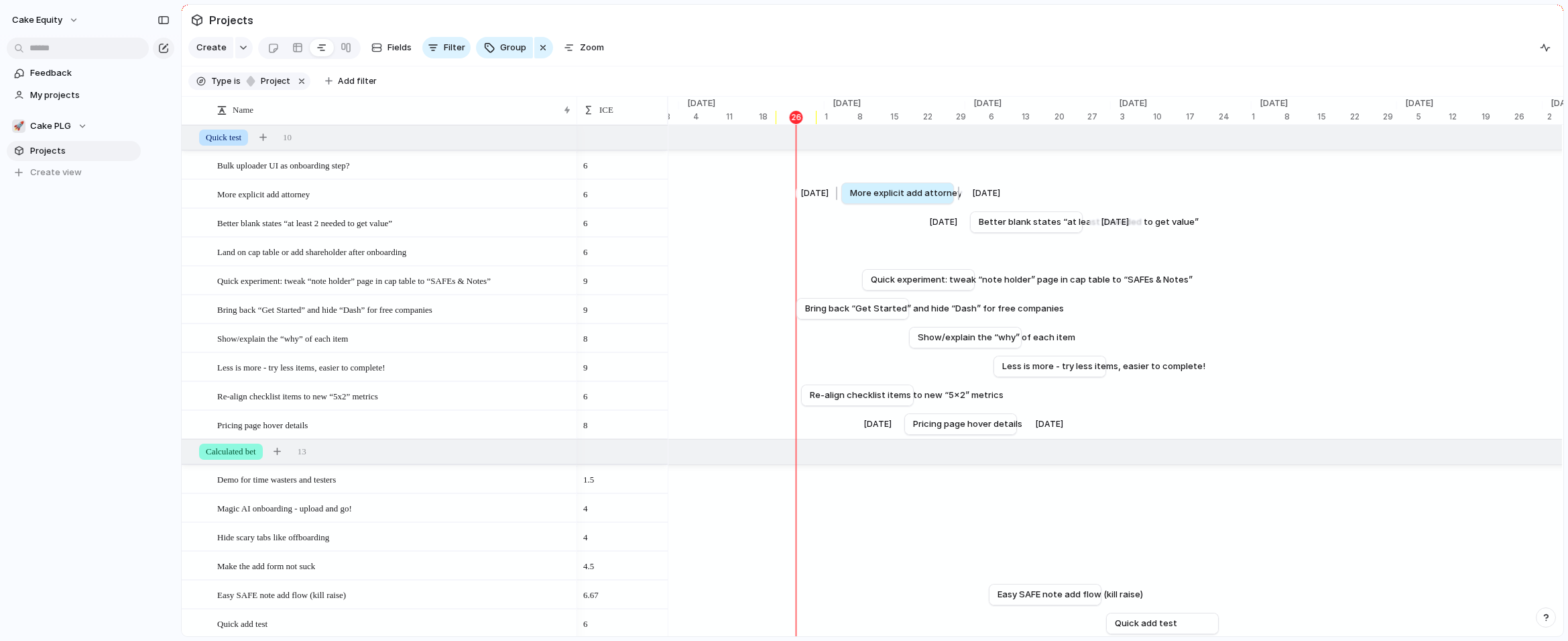
drag, startPoint x: 914, startPoint y: 193, endPoint x: 926, endPoint y: 194, distance: 12.0
click at [926, 194] on span "More explicit add attorney" at bounding box center [906, 193] width 112 height 14
click at [1246, 51] on div "button" at bounding box center [1545, 47] width 11 height 11
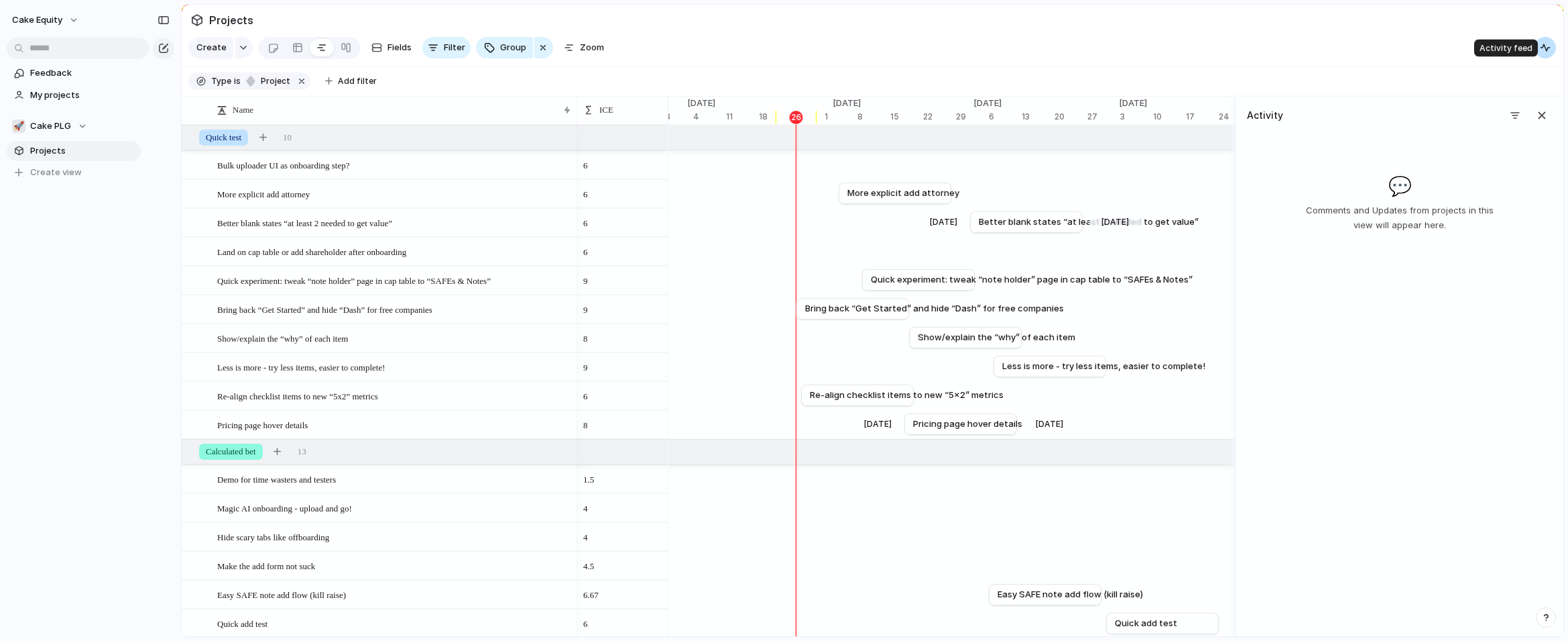
click at [1246, 51] on div "button" at bounding box center [1545, 47] width 11 height 11
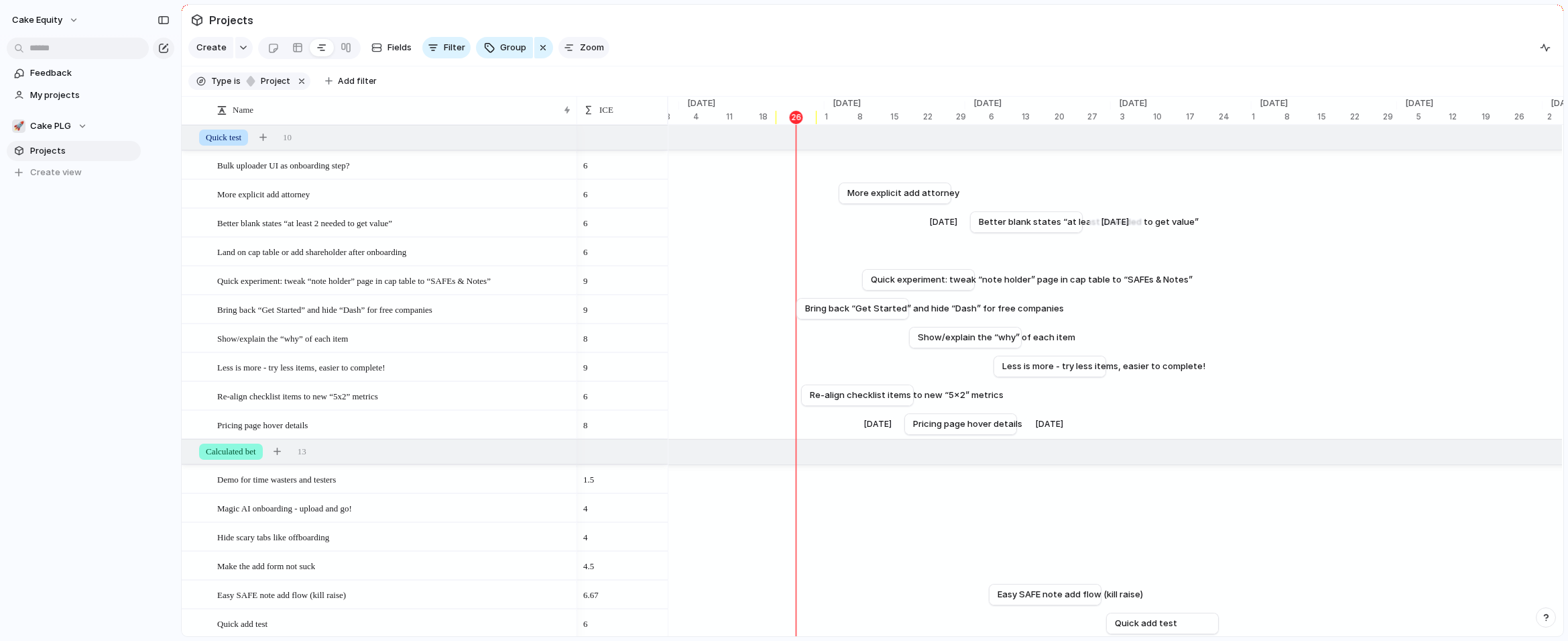
click at [571, 46] on div "button" at bounding box center [569, 47] width 11 height 11
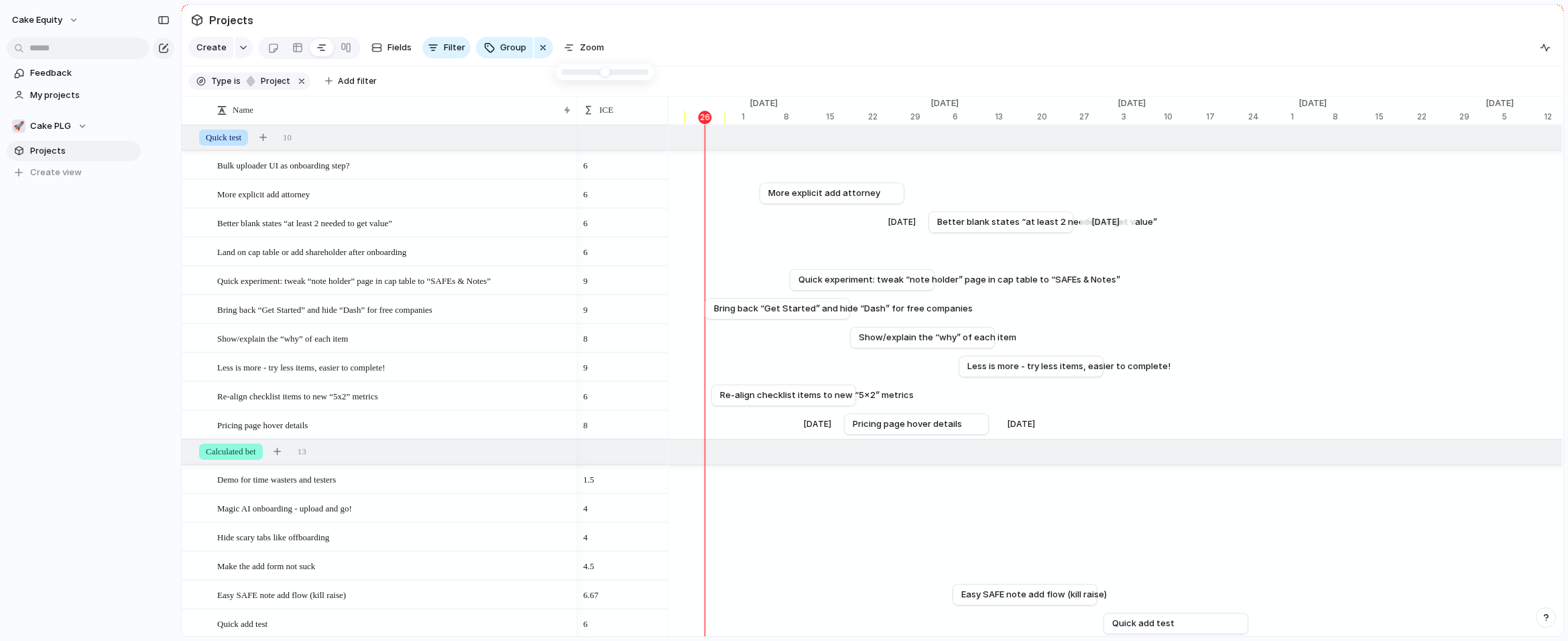
type input "*"
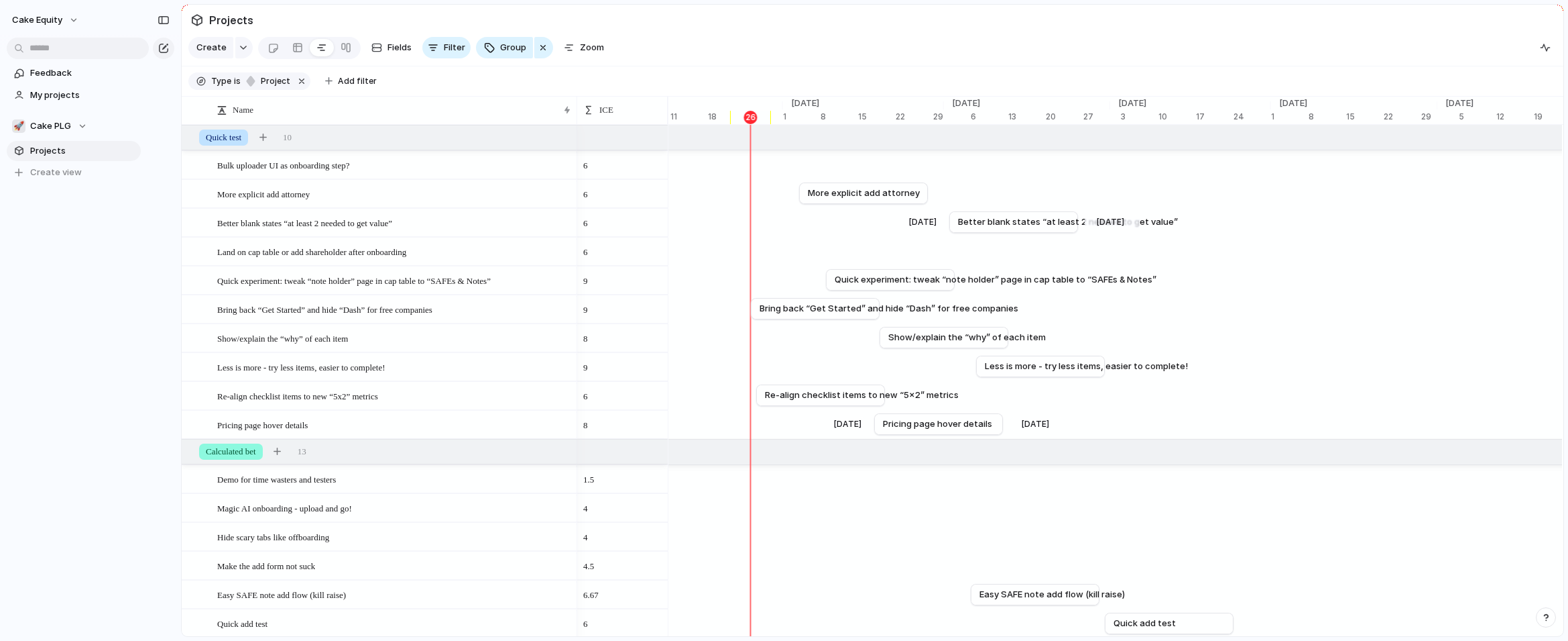
click at [793, 47] on section "Create Fields Filter Group Zoom Clear Save for everyone" at bounding box center [872, 50] width 1382 height 32
drag, startPoint x: 862, startPoint y: 195, endPoint x: 851, endPoint y: 195, distance: 11.0
click at [851, 195] on span "More explicit add attorney" at bounding box center [855, 193] width 112 height 14
drag, startPoint x: 921, startPoint y: 193, endPoint x: 948, endPoint y: 192, distance: 27.0
click at [948, 192] on div at bounding box center [947, 193] width 16 height 21
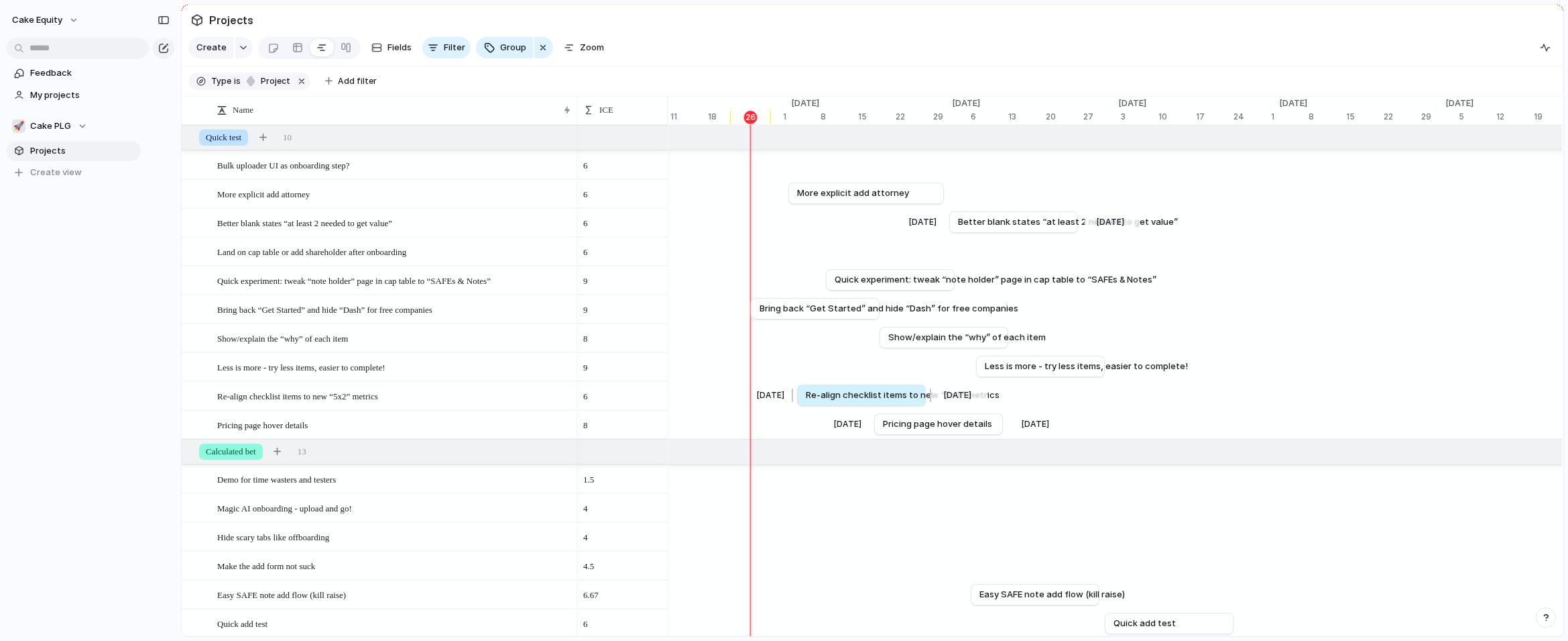
drag, startPoint x: 811, startPoint y: 397, endPoint x: 851, endPoint y: 396, distance: 40.0
click at [851, 396] on span "Re-align checklist items to new “5x2” metrics" at bounding box center [902, 395] width 194 height 14
drag, startPoint x: 926, startPoint y: 397, endPoint x: 957, endPoint y: 398, distance: 31.0
click at [957, 398] on div at bounding box center [957, 395] width 16 height 21
drag, startPoint x: 939, startPoint y: 419, endPoint x: 860, endPoint y: 417, distance: 79.0
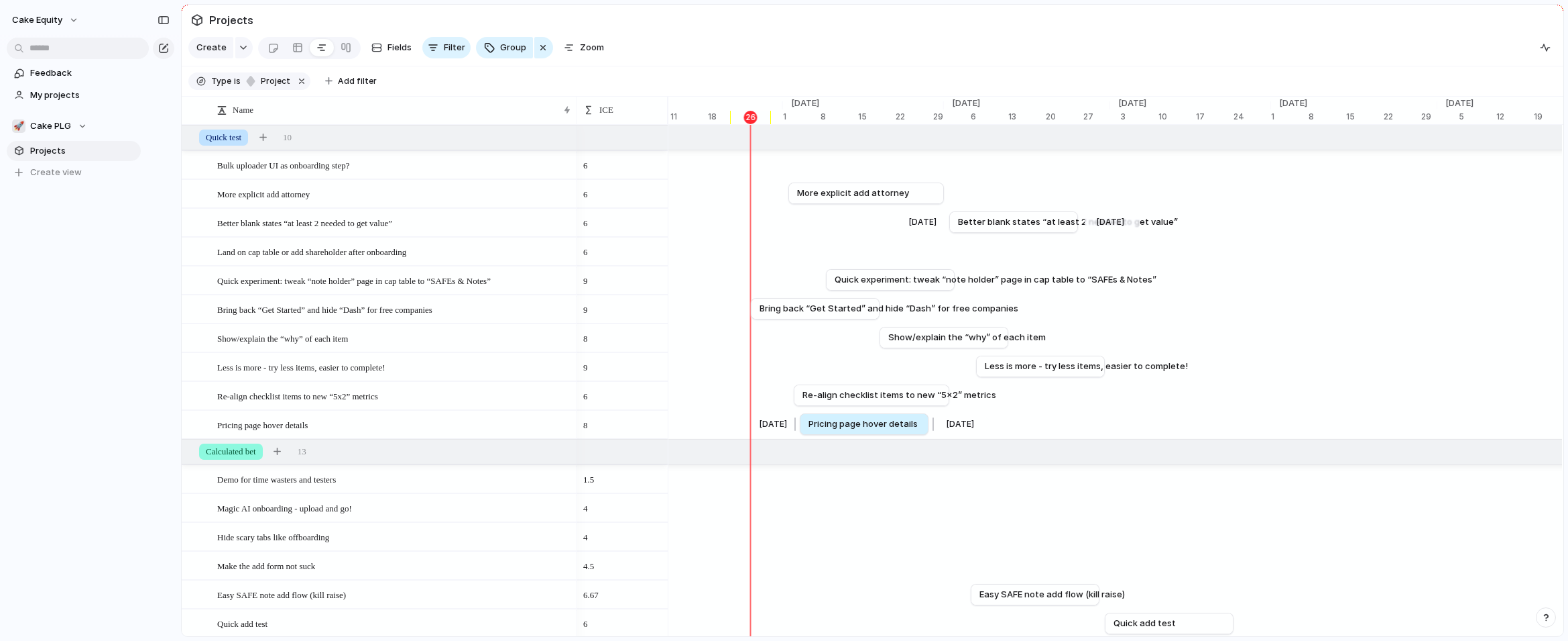
click at [860, 418] on span "Pricing page hover details" at bounding box center [863, 424] width 109 height 14
drag, startPoint x: 926, startPoint y: 424, endPoint x: 954, endPoint y: 423, distance: 28.0
click at [954, 423] on div at bounding box center [953, 424] width 16 height 21
drag, startPoint x: 906, startPoint y: 337, endPoint x: 995, endPoint y: 340, distance: 89.1
click at [995, 340] on span "Show/explain the “why” of each item" at bounding box center [1057, 337] width 158 height 14
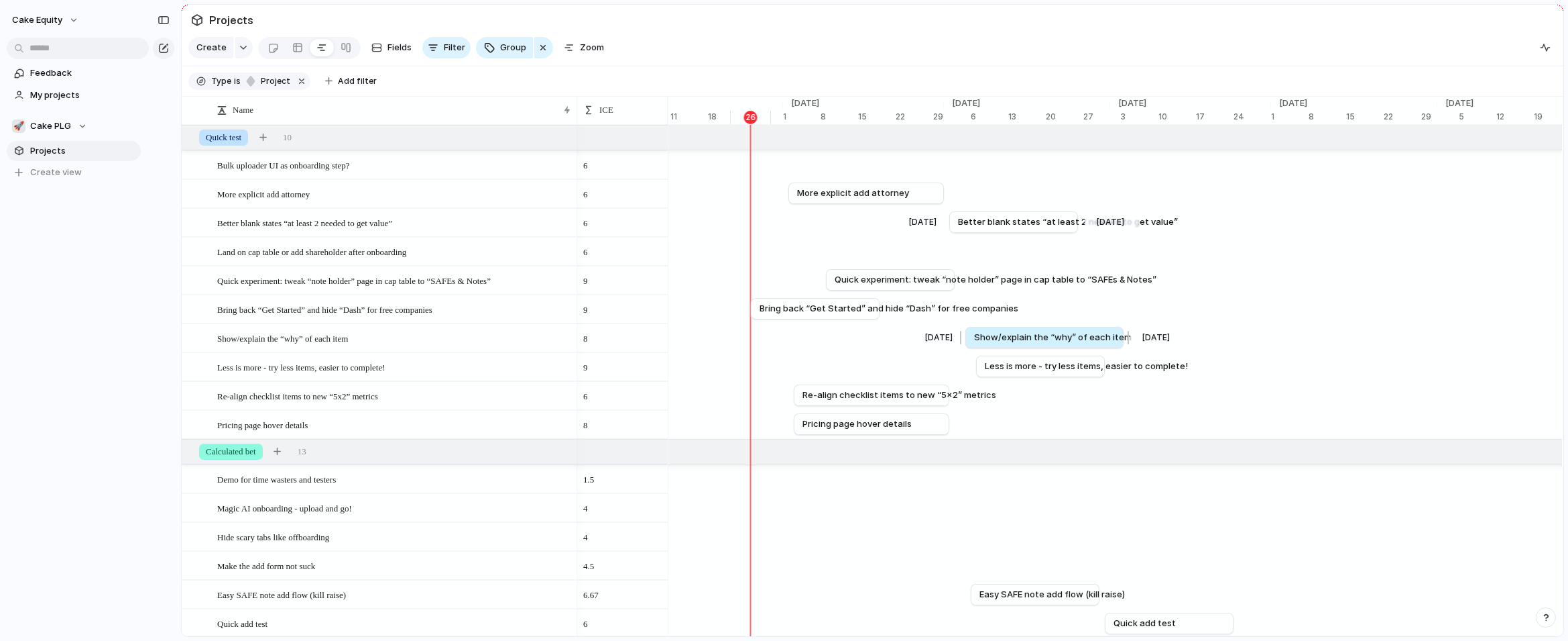
drag, startPoint x: 1097, startPoint y: 338, endPoint x: 1127, endPoint y: 339, distance: 30.0
click at [1126, 339] on div at bounding box center [1127, 337] width 16 height 21
drag, startPoint x: 1079, startPoint y: 369, endPoint x: 1066, endPoint y: 369, distance: 13.0
click at [1066, 369] on span "Less is more - try less items, easier to complete!" at bounding box center [1076, 366] width 203 height 14
drag, startPoint x: 1093, startPoint y: 369, endPoint x: 1131, endPoint y: 369, distance: 38.0
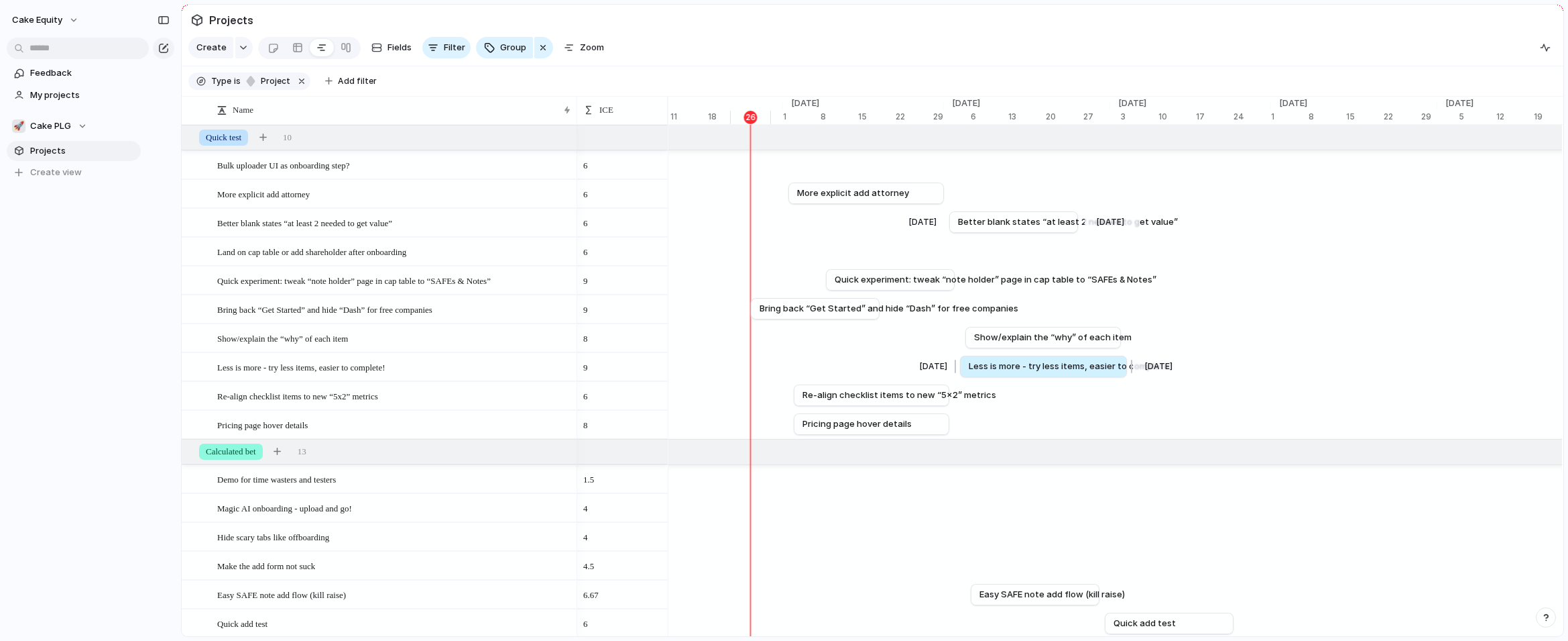
click at [1131, 369] on div at bounding box center [1130, 366] width 16 height 21
click at [1089, 337] on span "Show/explain the “why” of each item" at bounding box center [1046, 337] width 158 height 14
drag, startPoint x: 870, startPoint y: 286, endPoint x: 837, endPoint y: 286, distance: 33.0
click at [837, 286] on span "Quick experiment: tweak “note holder” page in cap table to “SAFEs & Notes”" at bounding box center [965, 280] width 322 height 14
drag, startPoint x: 935, startPoint y: 281, endPoint x: 948, endPoint y: 282, distance: 13.0
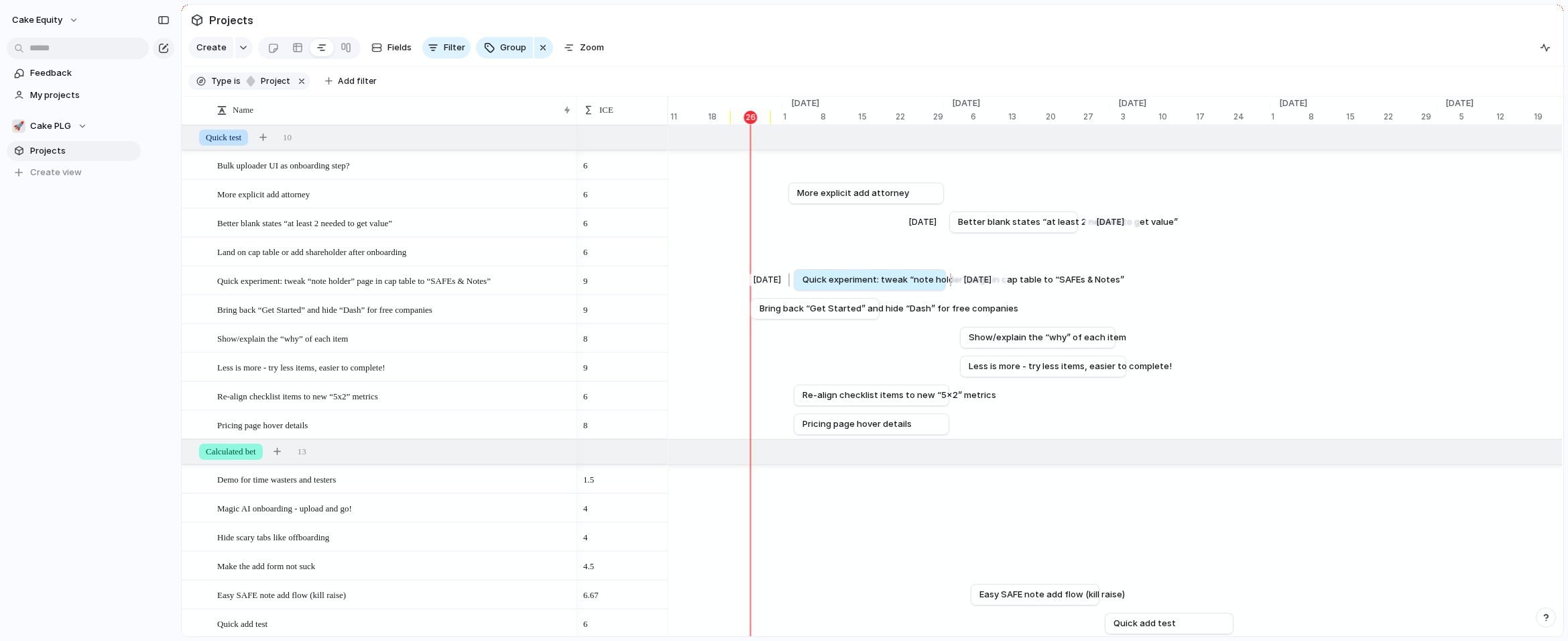
click at [948, 282] on div at bounding box center [949, 280] width 16 height 21
drag, startPoint x: 833, startPoint y: 314, endPoint x: 876, endPoint y: 314, distance: 43.0
click at [876, 314] on span "Bring back “Get Started” and hide “Dash” for free companies" at bounding box center [935, 309] width 259 height 14
drag, startPoint x: 927, startPoint y: 309, endPoint x: 957, endPoint y: 308, distance: 30.0
click at [957, 308] on div at bounding box center [953, 309] width 16 height 21
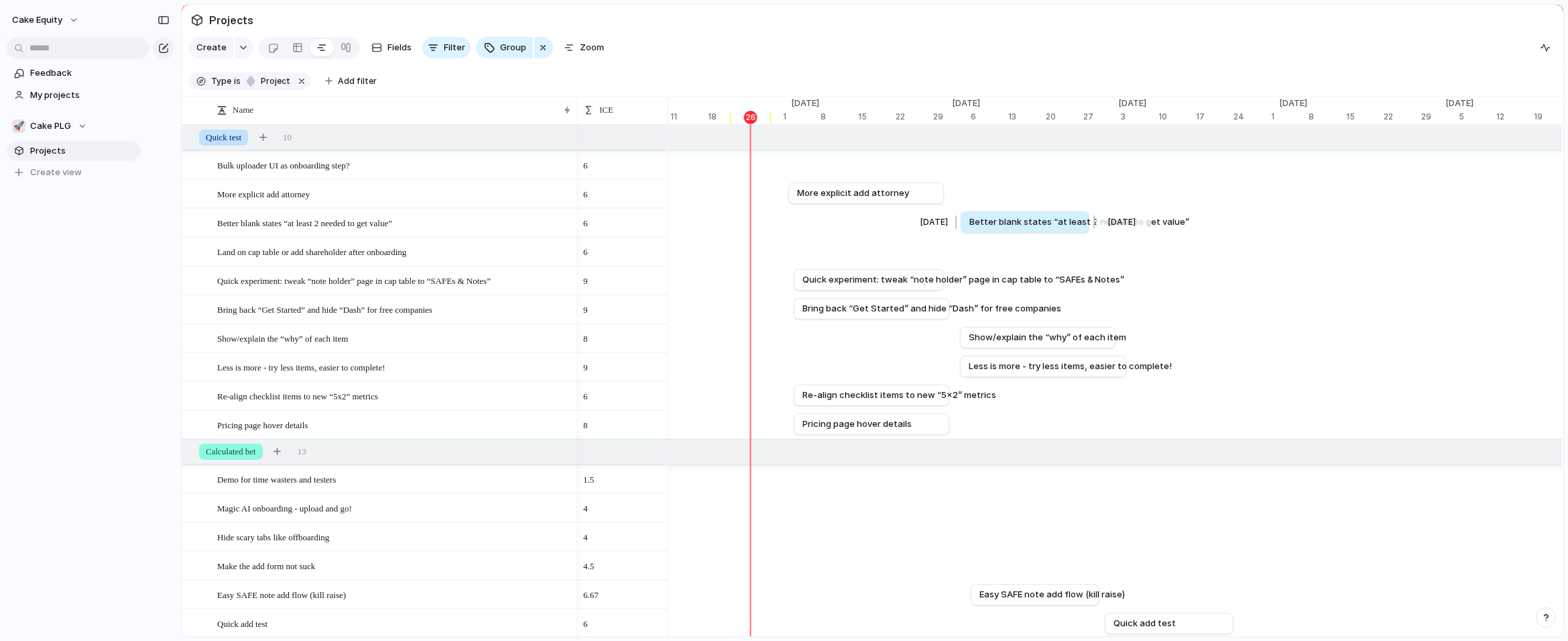
drag, startPoint x: 986, startPoint y: 224, endPoint x: 995, endPoint y: 224, distance: 9.0
click at [995, 224] on span "Better blank states “at least 2 needed to get value”" at bounding box center [1080, 222] width 220 height 14
click at [1118, 363] on div at bounding box center [1122, 366] width 16 height 21
click at [1110, 341] on div at bounding box center [1114, 337] width 16 height 21
drag, startPoint x: 1114, startPoint y: 370, endPoint x: 1104, endPoint y: 370, distance: 10.0
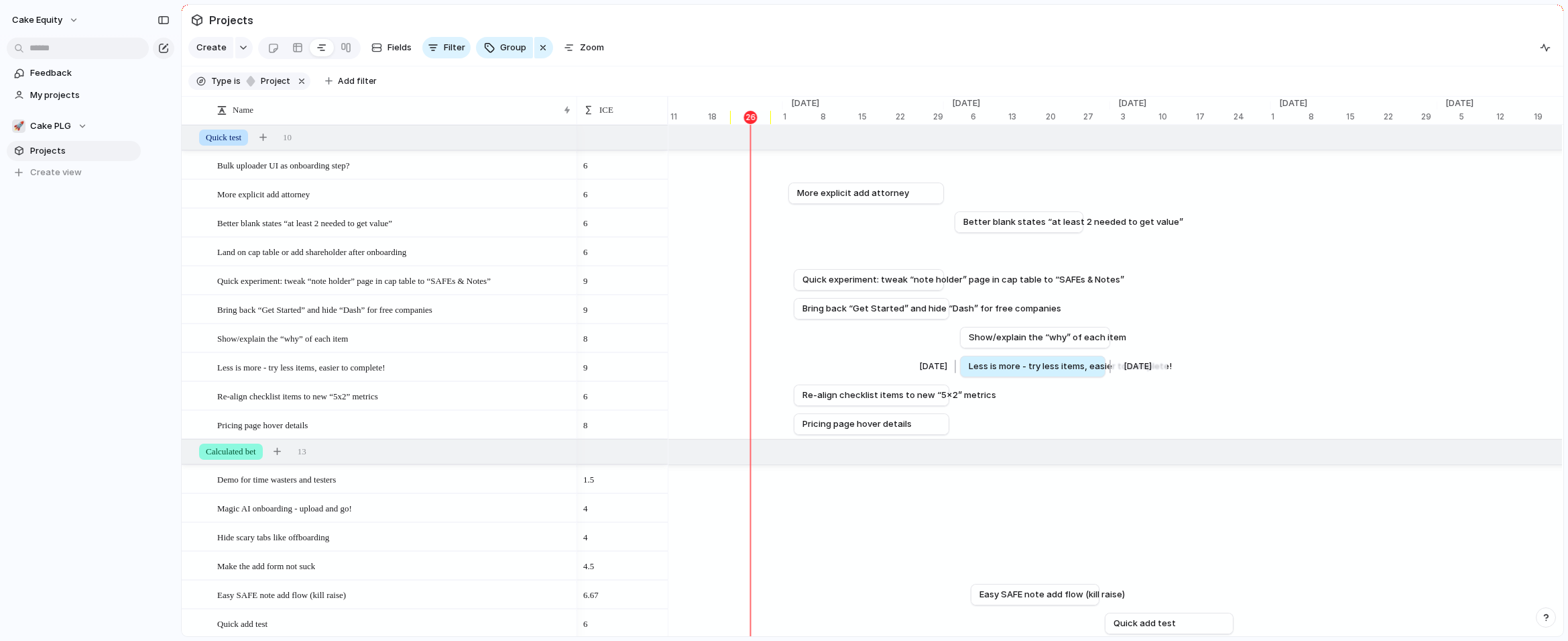
click at [1104, 370] on div at bounding box center [1109, 366] width 16 height 21
click at [854, 199] on span "More explicit add attorney" at bounding box center [856, 193] width 112 height 14
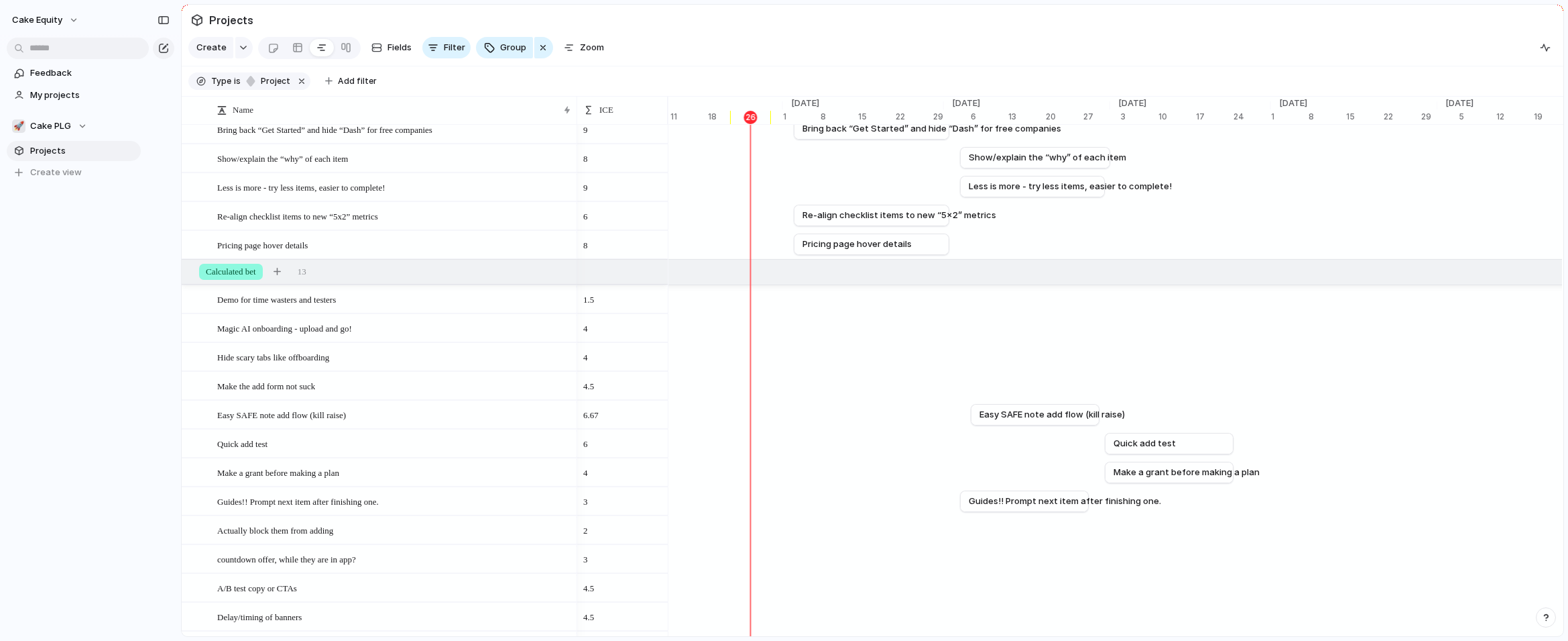
scroll to position [160, 0]
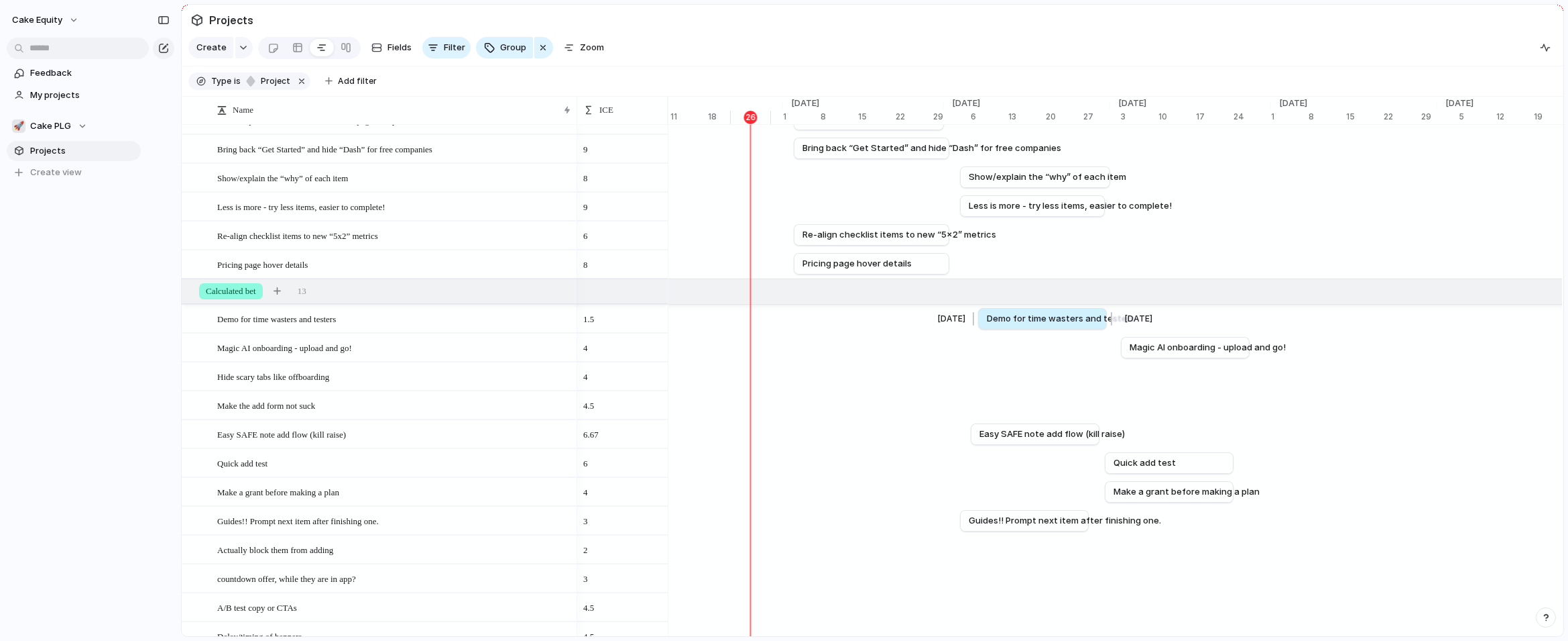
drag, startPoint x: 1163, startPoint y: 318, endPoint x: 1024, endPoint y: 318, distance: 139.0
click at [1025, 318] on span "Demo for time wasters and testers" at bounding box center [1061, 318] width 148 height 14
drag, startPoint x: 1195, startPoint y: 349, endPoint x: 1187, endPoint y: 348, distance: 8.1
click at [1188, 348] on span "Magic AI onboarding - upload and go!" at bounding box center [1200, 348] width 156 height 14
drag, startPoint x: 931, startPoint y: 378, endPoint x: 952, endPoint y: 378, distance: 21.0
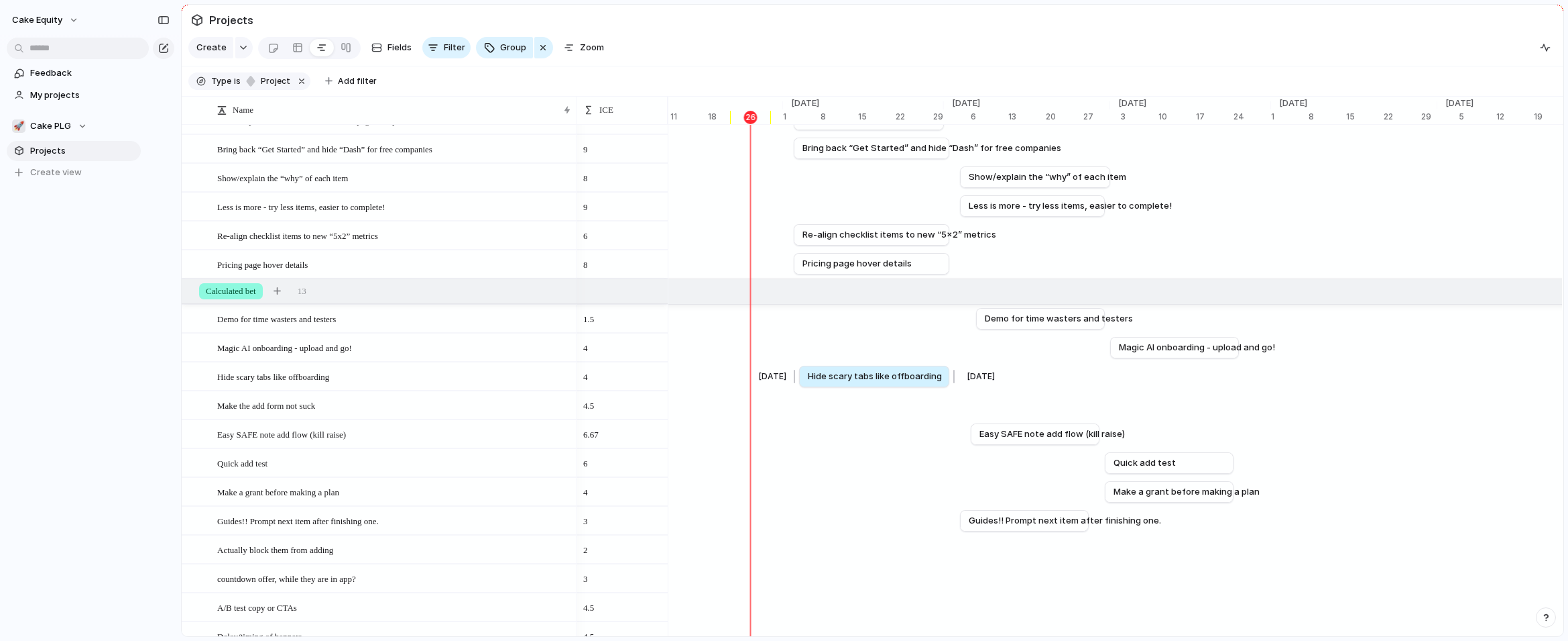
click at [952, 378] on div at bounding box center [952, 376] width 16 height 21
click at [904, 376] on span "Hide scary tabs like offboarding" at bounding box center [876, 376] width 134 height 14
drag, startPoint x: 1063, startPoint y: 321, endPoint x: 1046, endPoint y: 321, distance: 17.0
click at [1046, 321] on span "Demo for time wasters and testers" at bounding box center [1042, 318] width 148 height 14
drag, startPoint x: 1086, startPoint y: 320, endPoint x: 1106, endPoint y: 321, distance: 20.0
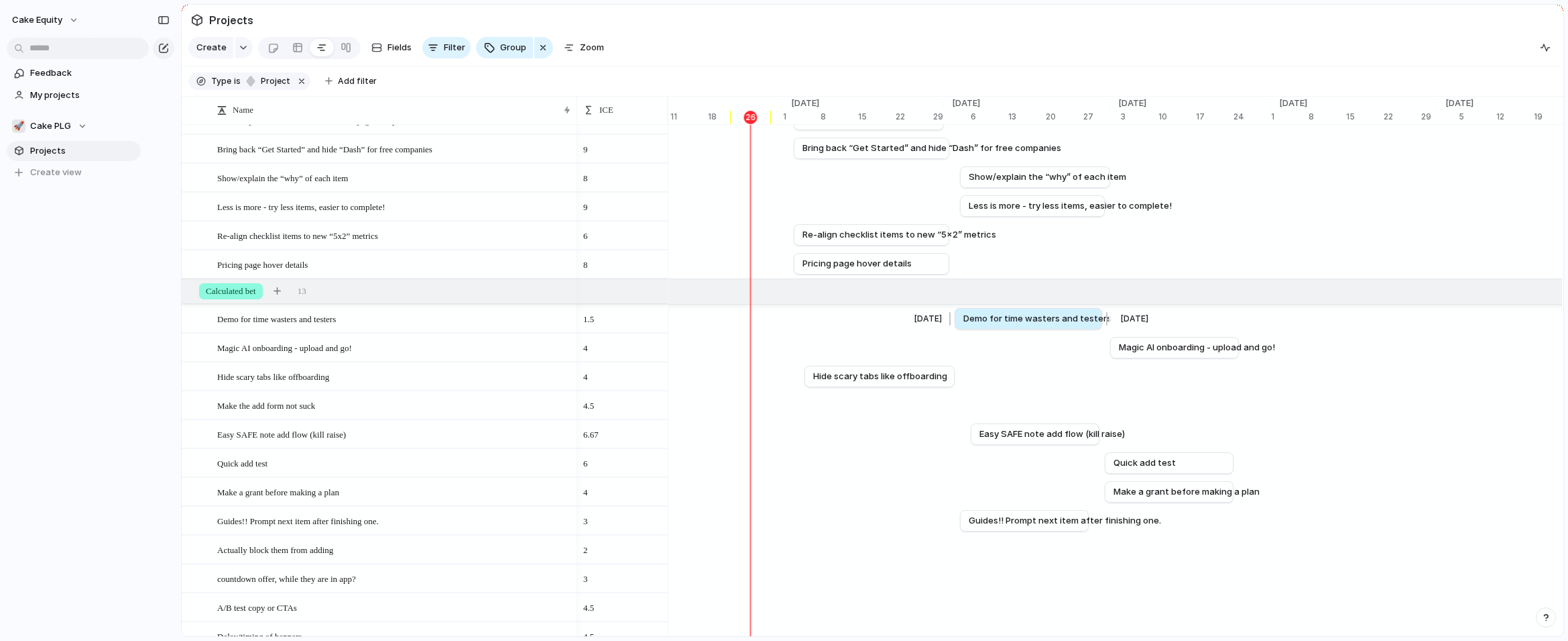
click at [1106, 321] on div at bounding box center [1105, 318] width 16 height 21
drag, startPoint x: 1101, startPoint y: 434, endPoint x: 1119, endPoint y: 434, distance: 18.0
click at [1119, 434] on div at bounding box center [1120, 434] width 16 height 21
drag, startPoint x: 1079, startPoint y: 434, endPoint x: 1059, endPoint y: 433, distance: 20.0
click at [1059, 433] on span "Easy SAFE note add flow (kill raise)" at bounding box center [1033, 434] width 146 height 14
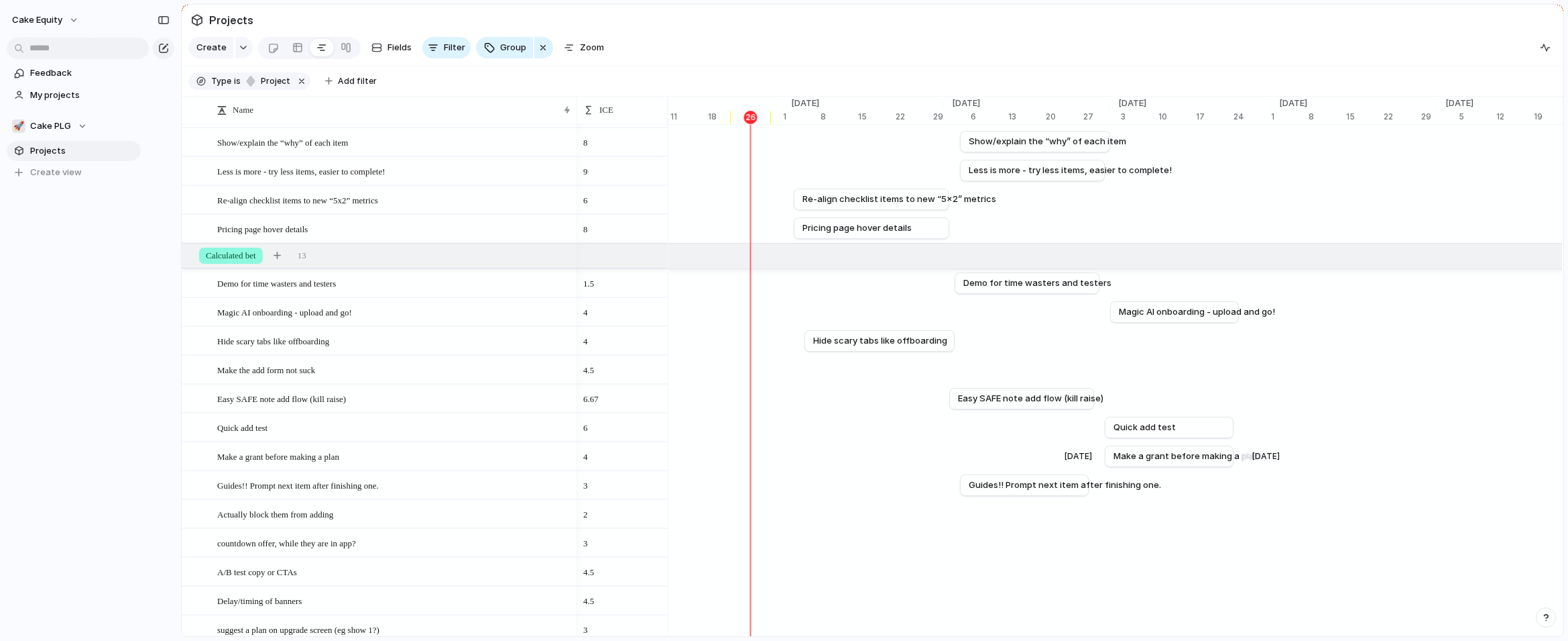
scroll to position [196, 0]
drag, startPoint x: 1241, startPoint y: 372, endPoint x: 1259, endPoint y: 372, distance: 18.0
click at [1246, 372] on div at bounding box center [1256, 370] width 16 height 21
drag, startPoint x: 1178, startPoint y: 423, endPoint x: 880, endPoint y: 421, distance: 298.0
click at [880, 421] on link "Quick add test" at bounding box center [871, 427] width 111 height 20
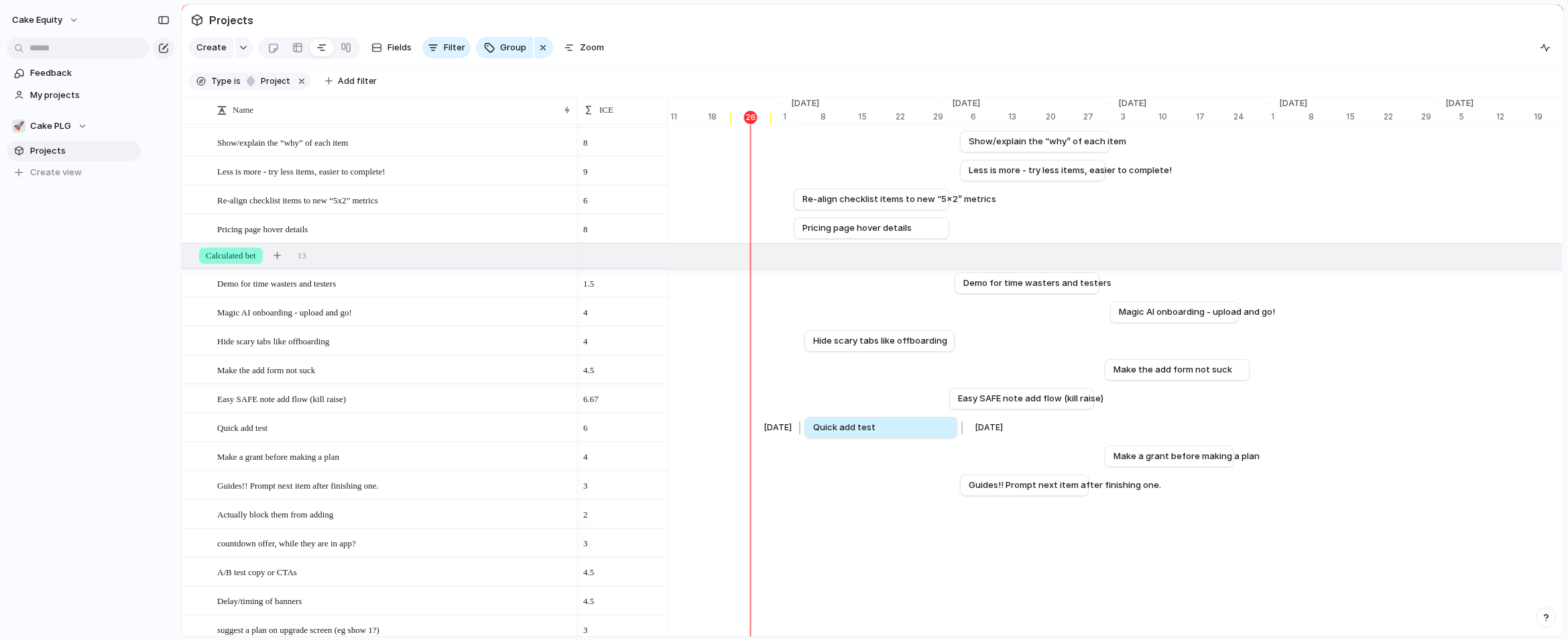
drag, startPoint x: 937, startPoint y: 426, endPoint x: 961, endPoint y: 426, distance: 24.0
click at [961, 426] on div at bounding box center [961, 427] width 16 height 21
drag, startPoint x: 1163, startPoint y: 457, endPoint x: 1019, endPoint y: 456, distance: 144.0
click at [1019, 456] on span "Make a grant before making a plan" at bounding box center [1043, 456] width 146 height 14
drag, startPoint x: 1091, startPoint y: 459, endPoint x: 1107, endPoint y: 458, distance: 16.0
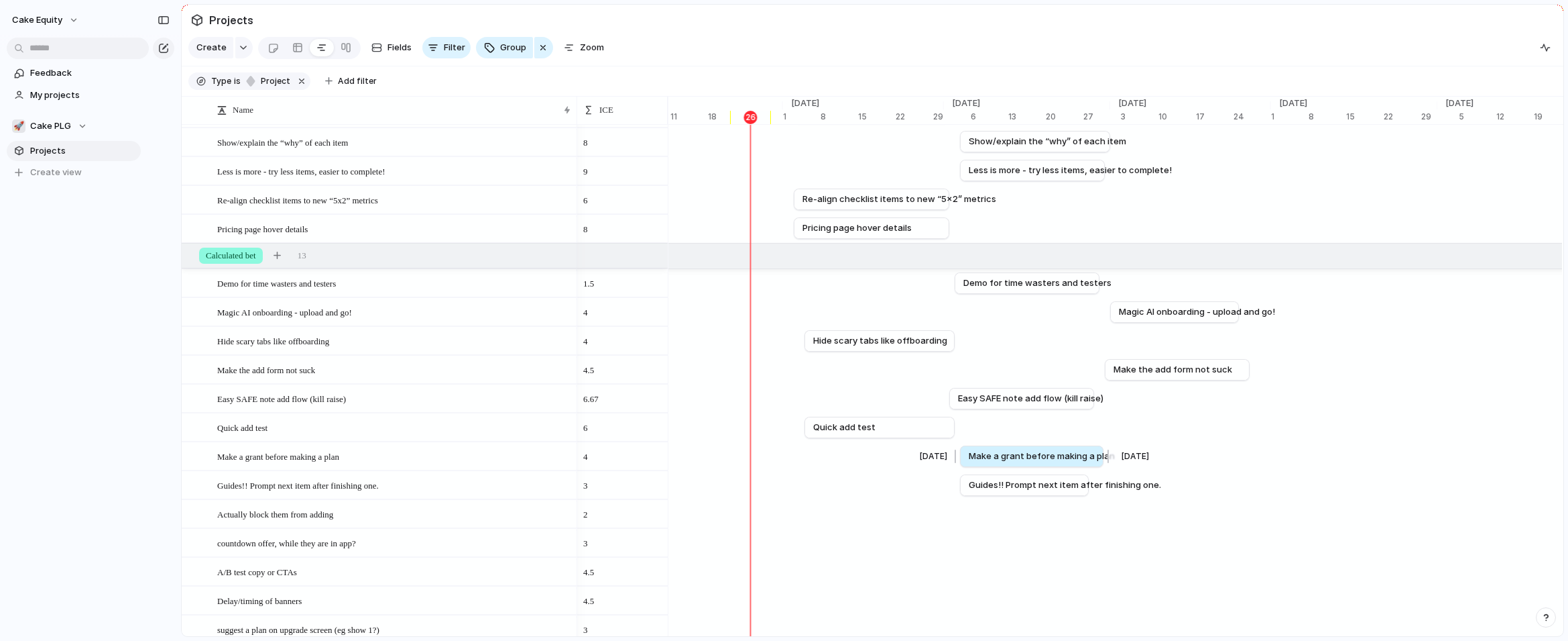
click at [1107, 458] on div at bounding box center [1106, 456] width 16 height 21
drag, startPoint x: 1092, startPoint y: 481, endPoint x: 1113, endPoint y: 481, distance: 21.0
click at [1113, 481] on div at bounding box center [1113, 485] width 16 height 21
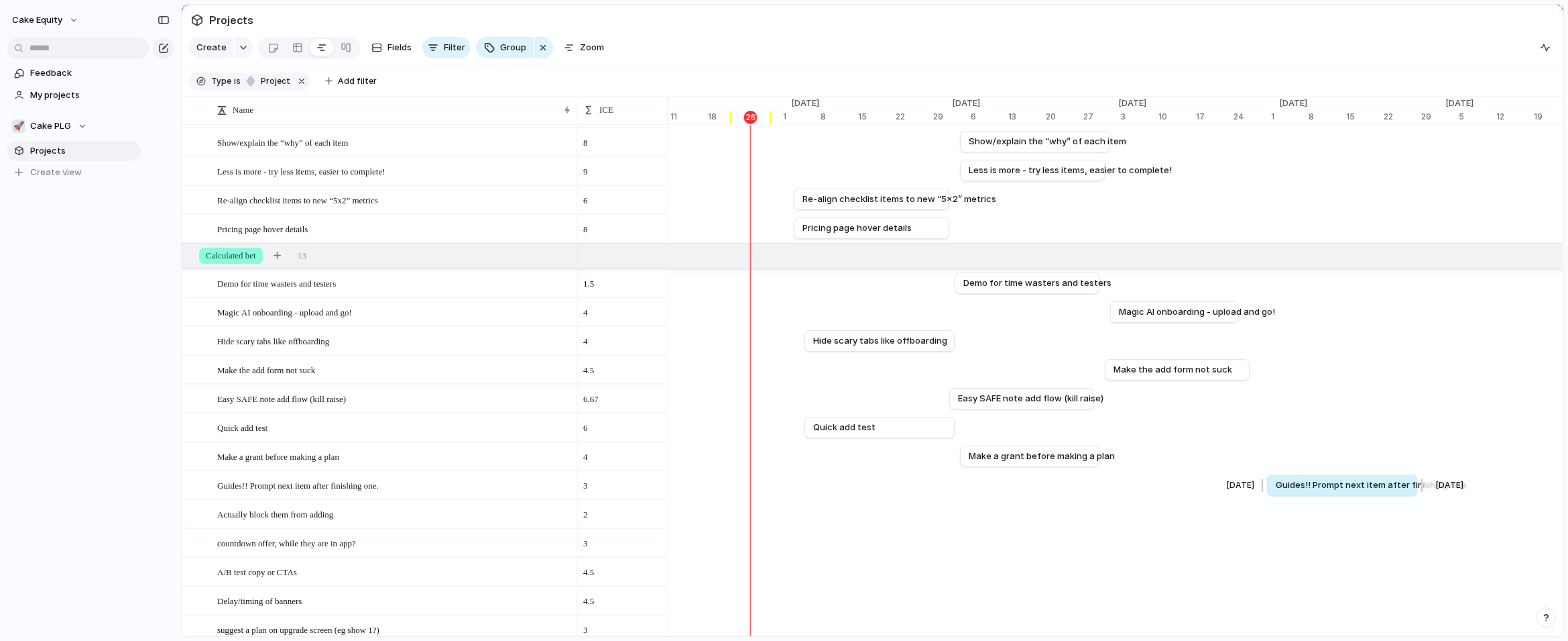
drag, startPoint x: 1026, startPoint y: 485, endPoint x: 1334, endPoint y: 481, distance: 308.0
click at [1246, 482] on span "Guides!! Prompt next item after finishing one." at bounding box center [1372, 485] width 193 height 14
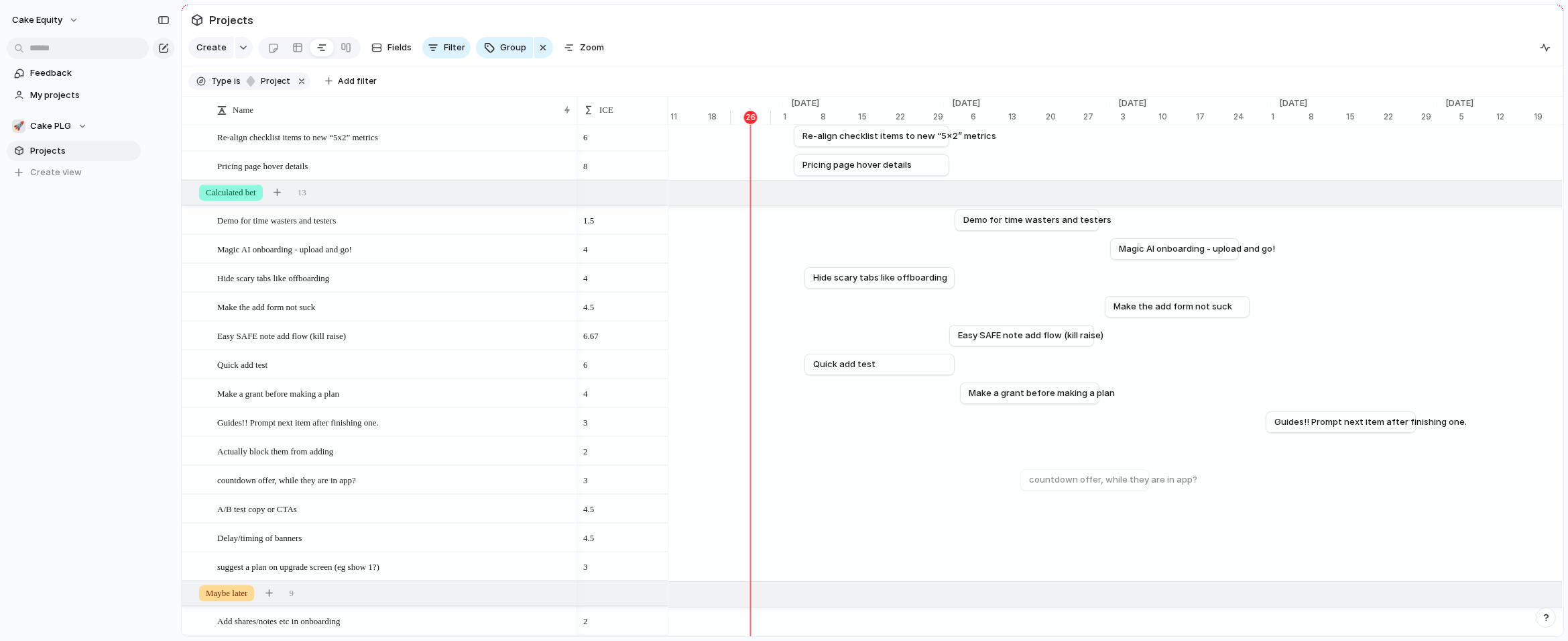
scroll to position [260, 0]
drag, startPoint x: 1394, startPoint y: 450, endPoint x: 1419, endPoint y: 451, distance: 25.0
click at [1246, 451] on div at bounding box center [1417, 449] width 16 height 21
drag, startPoint x: 1297, startPoint y: 447, endPoint x: 1304, endPoint y: 447, distance: 7.0
click at [1246, 447] on span "Actually block them from adding" at bounding box center [1346, 449] width 137 height 14
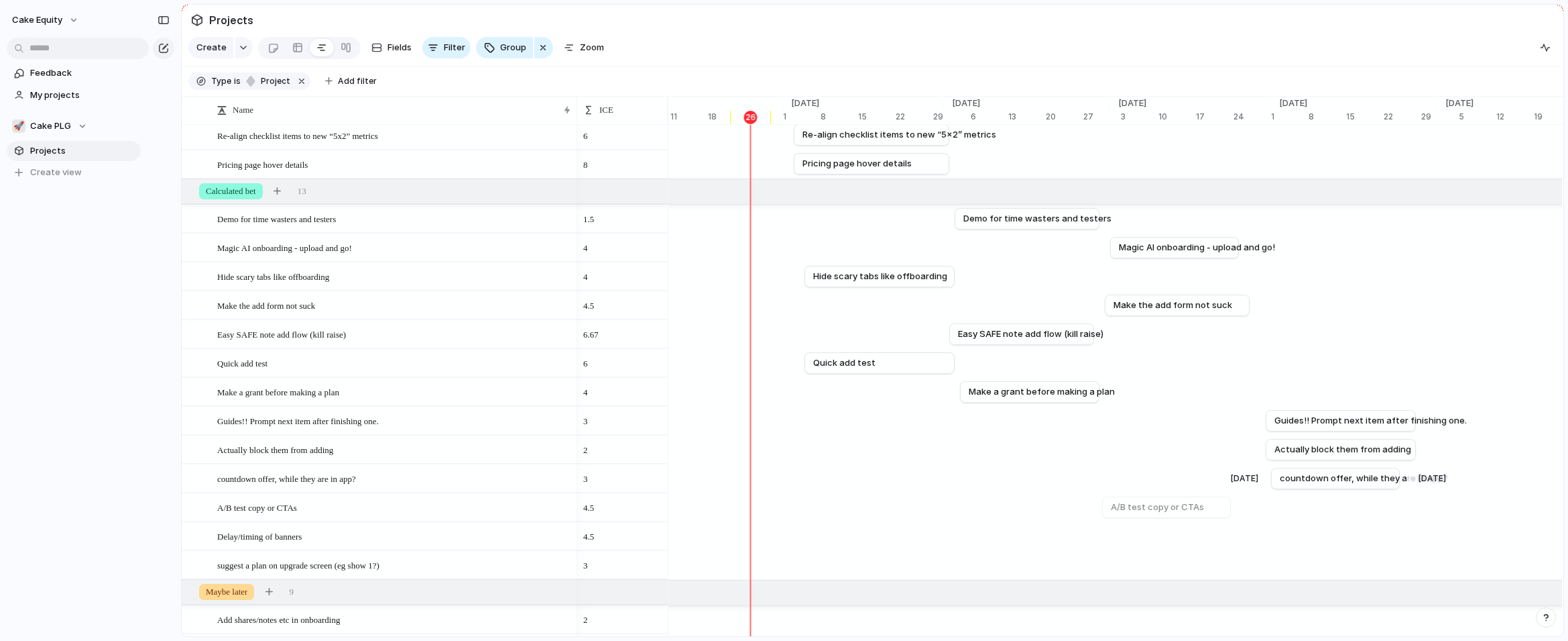
click at [1102, 498] on div "A/B test copy or CTAs" at bounding box center [700, 508] width 11924 height 29
drag, startPoint x: 1234, startPoint y: 510, endPoint x: 1267, endPoint y: 510, distance: 33.0
click at [1246, 510] on div at bounding box center [1268, 507] width 16 height 21
click at [1246, 539] on div "[DATE]" at bounding box center [1434, 536] width 55 height 14
drag, startPoint x: 1403, startPoint y: 536, endPoint x: 1427, endPoint y: 536, distance: 24.0
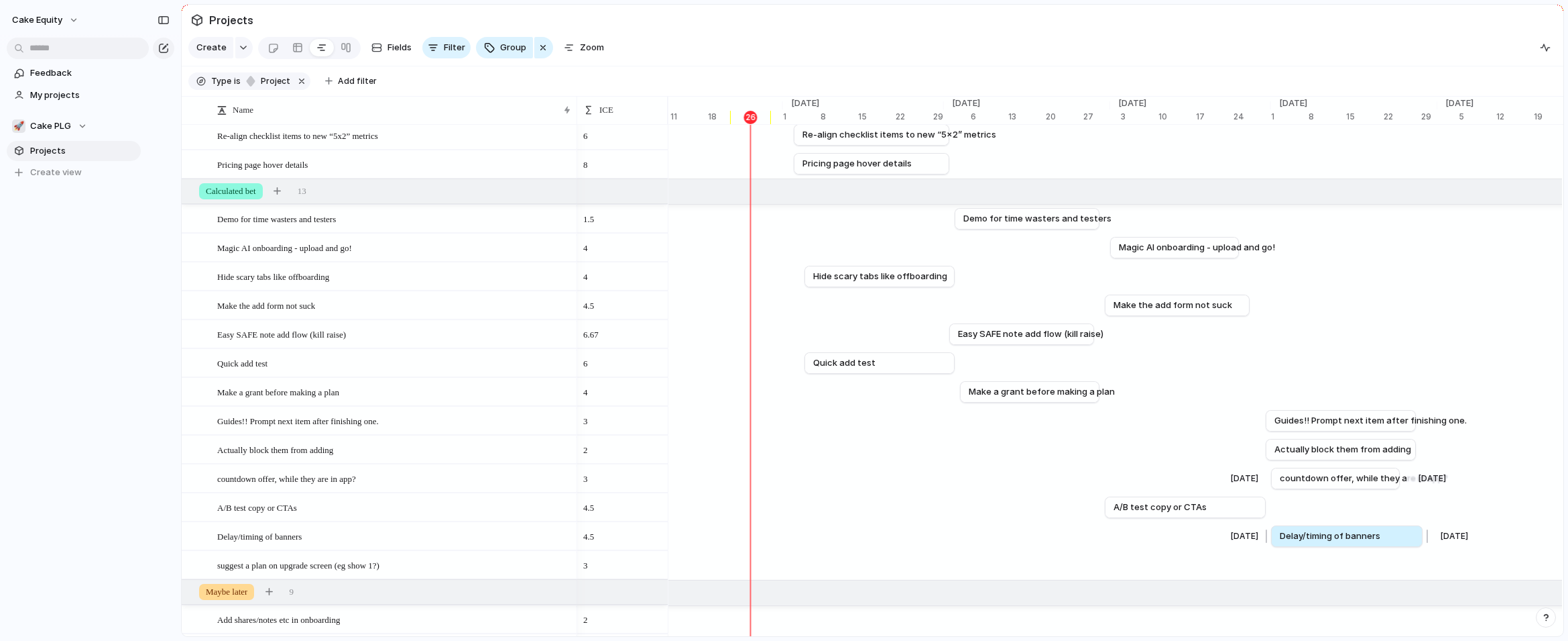
click at [1246, 536] on div at bounding box center [1425, 536] width 16 height 21
drag, startPoint x: 1246, startPoint y: 566, endPoint x: 1267, endPoint y: 566, distance: 21.0
click at [1246, 566] on div at bounding box center [1268, 565] width 16 height 21
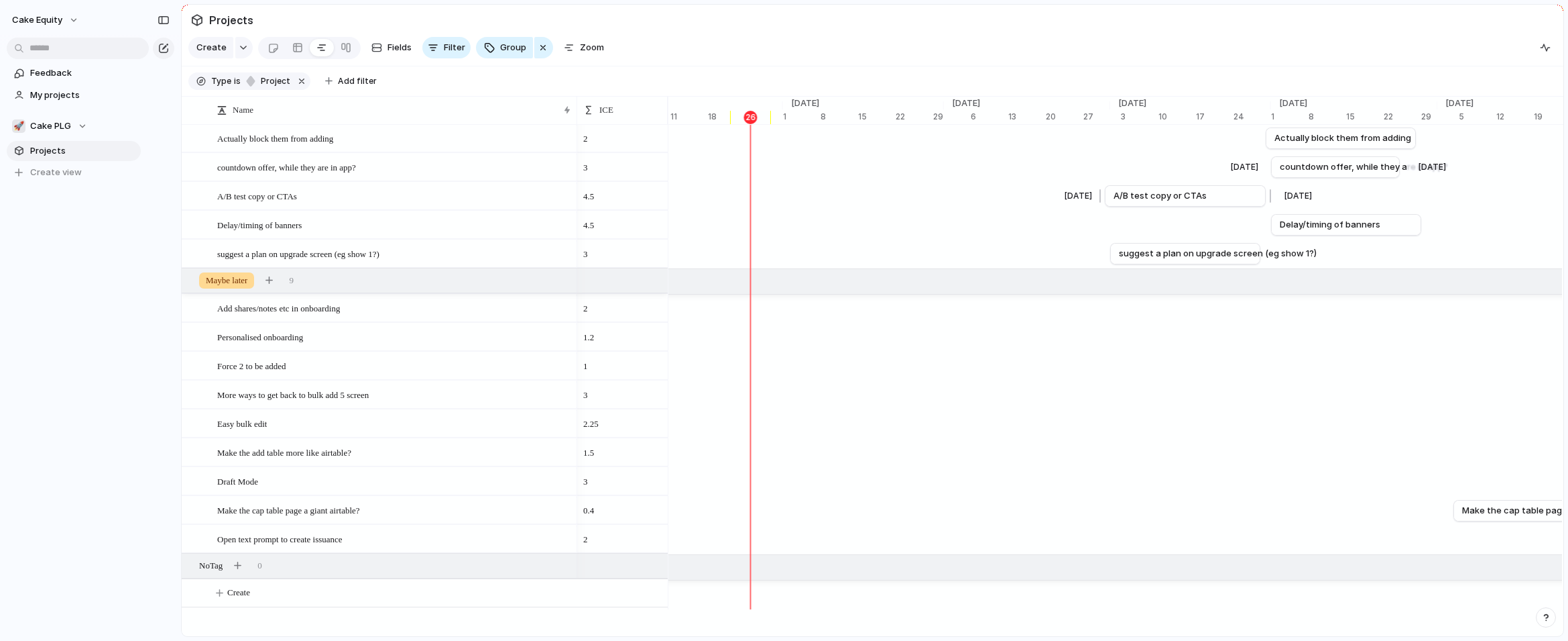
scroll to position [589, 0]
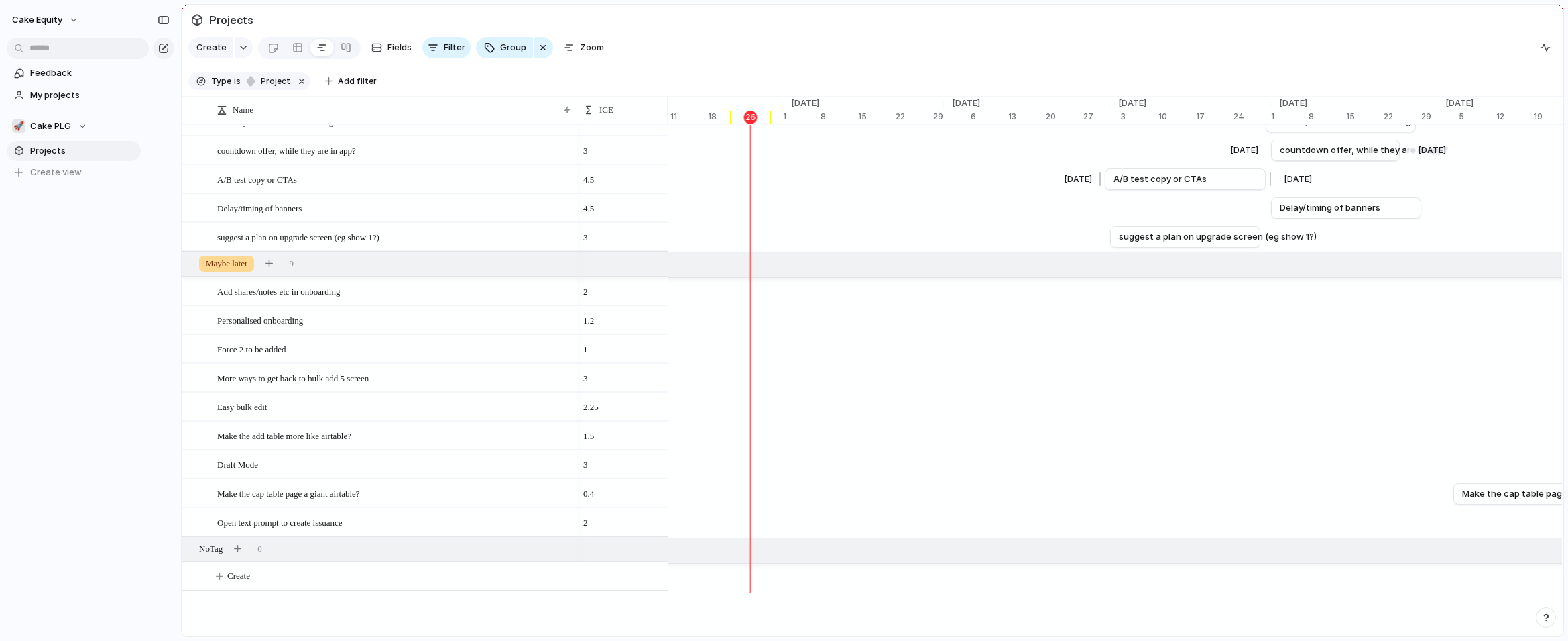
click at [1221, 503] on div "[DATE] Make the cap table page a giant airtable? [DATE]" at bounding box center [700, 494] width 11924 height 29
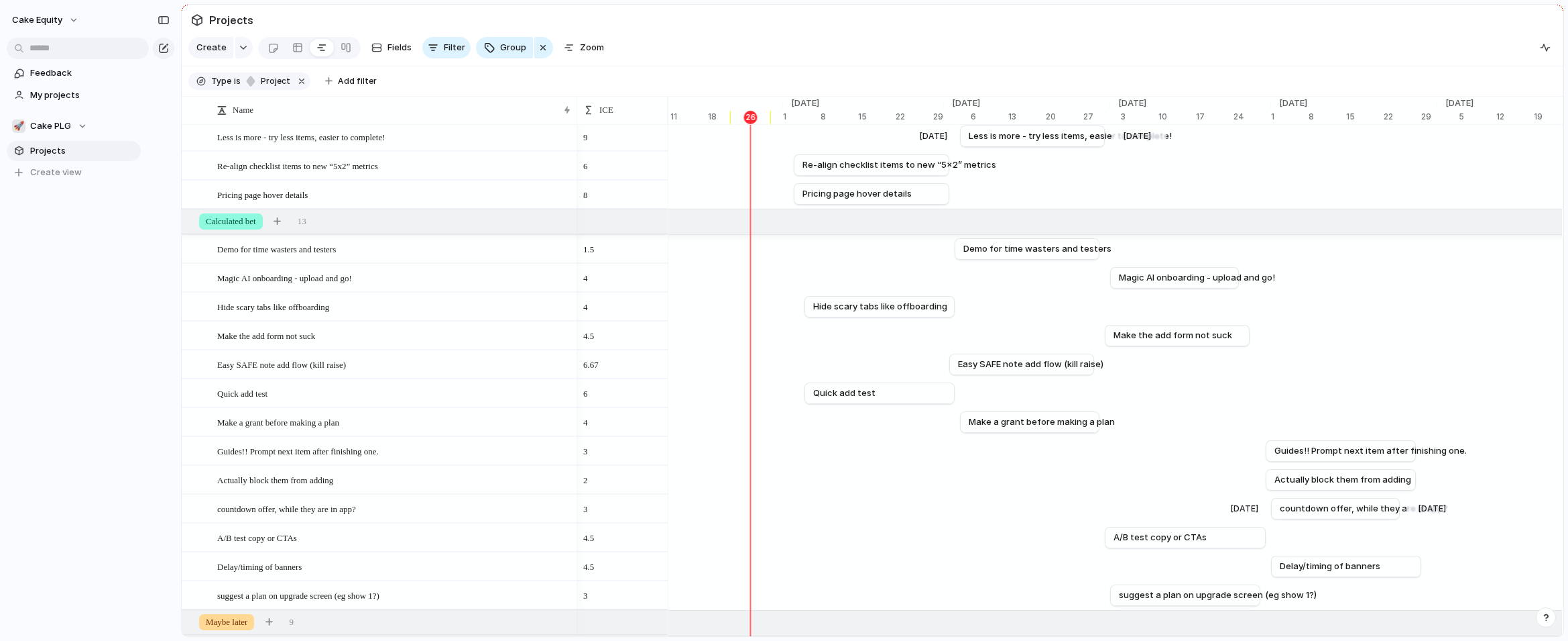
scroll to position [246, 0]
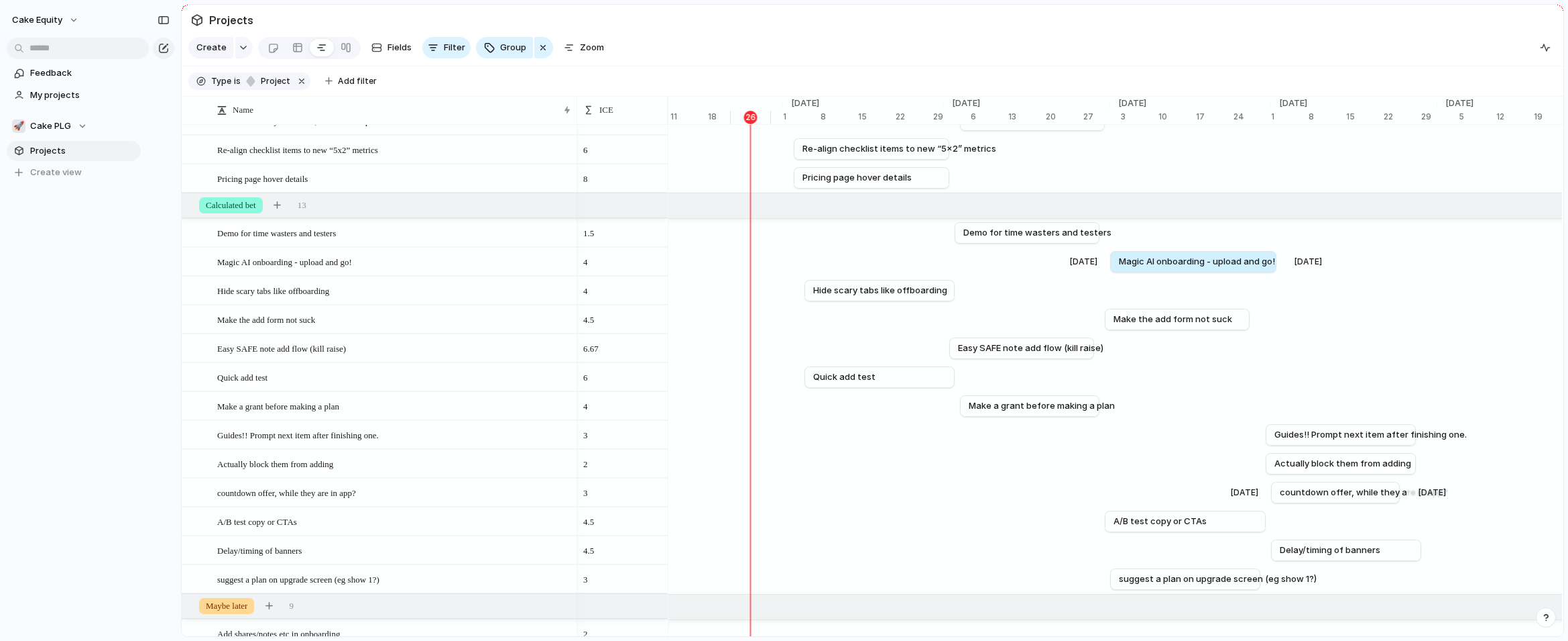
drag, startPoint x: 1242, startPoint y: 261, endPoint x: 1280, endPoint y: 261, distance: 38.0
click at [1246, 261] on div at bounding box center [1280, 262] width 16 height 21
click at [1237, 260] on span "Magic AI onboarding - upload and go!" at bounding box center [1202, 262] width 156 height 14
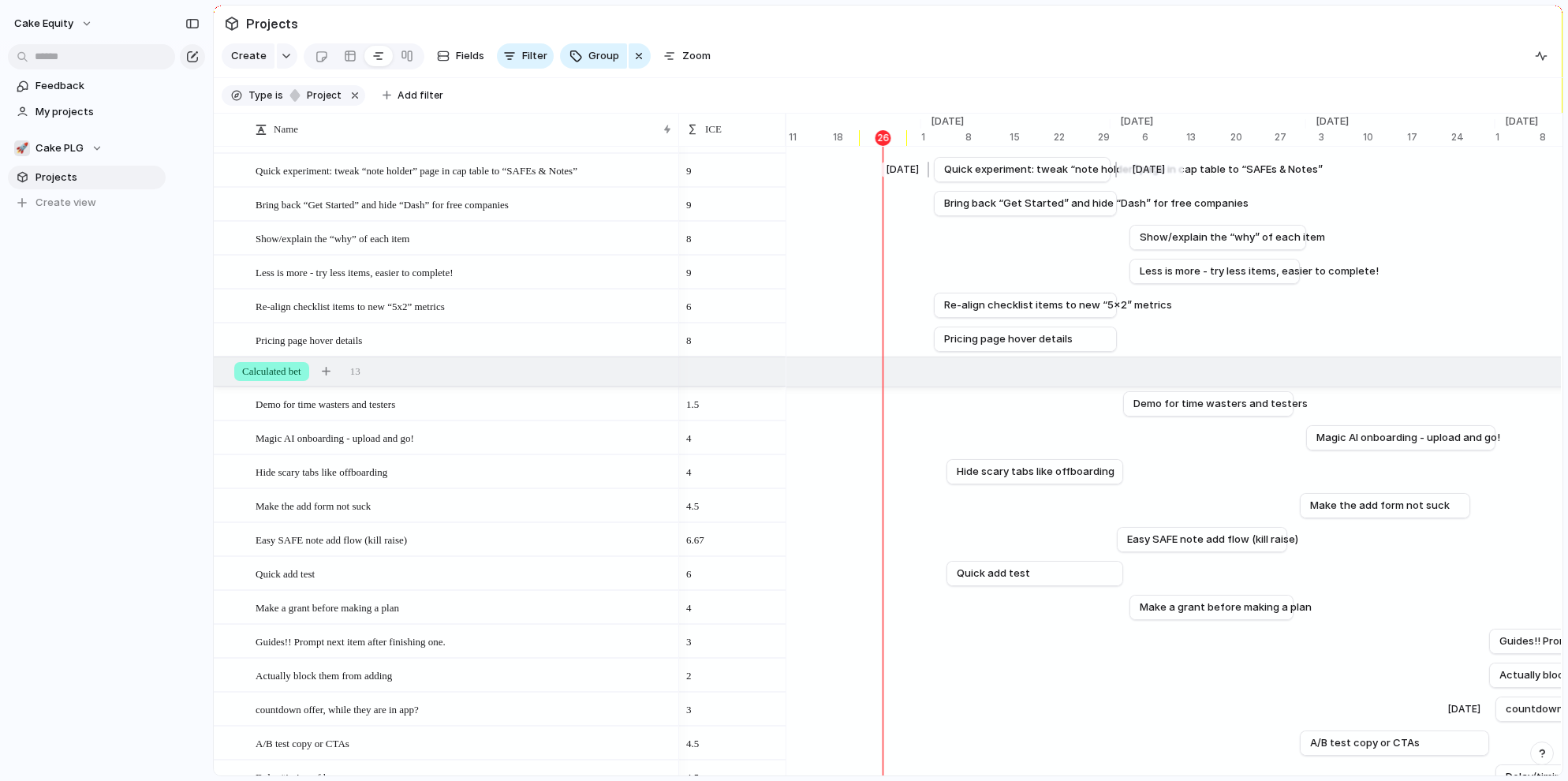
scroll to position [0, 0]
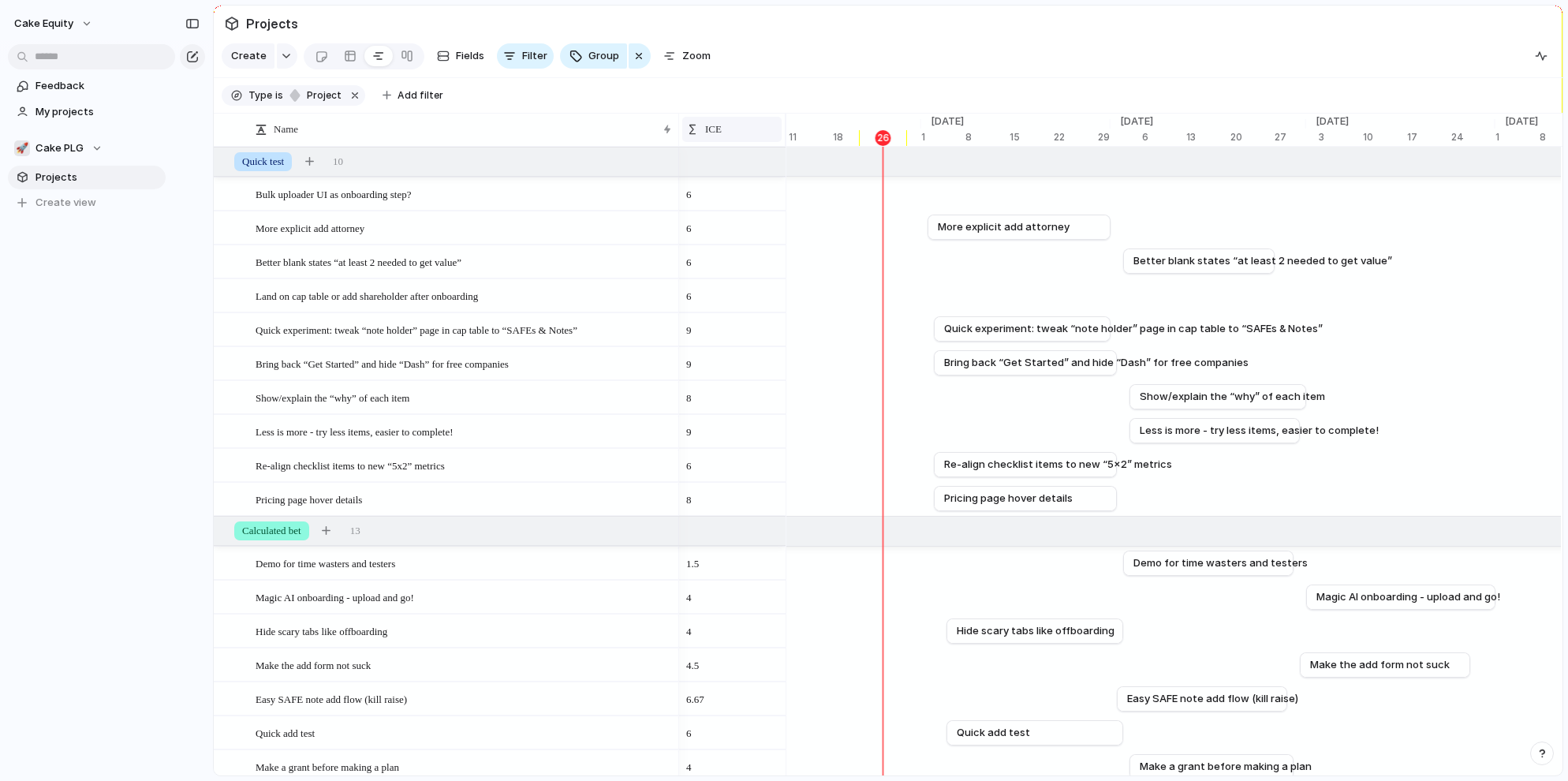
click at [752, 133] on div "ICE" at bounding box center [732, 129] width 91 height 16
click at [743, 213] on span "Sort ascending" at bounding box center [751, 215] width 76 height 16
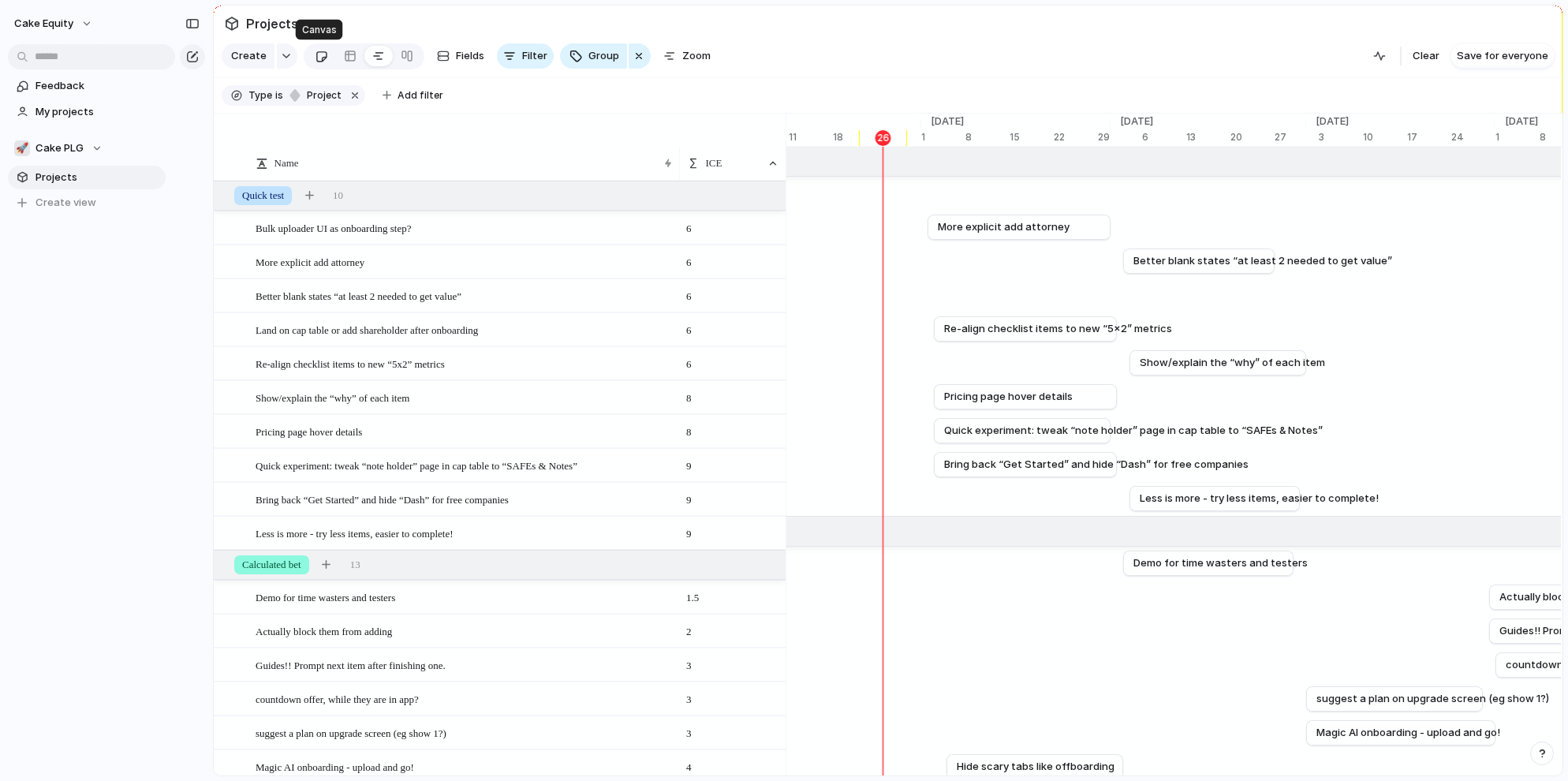
click at [322, 52] on div at bounding box center [321, 56] width 13 height 26
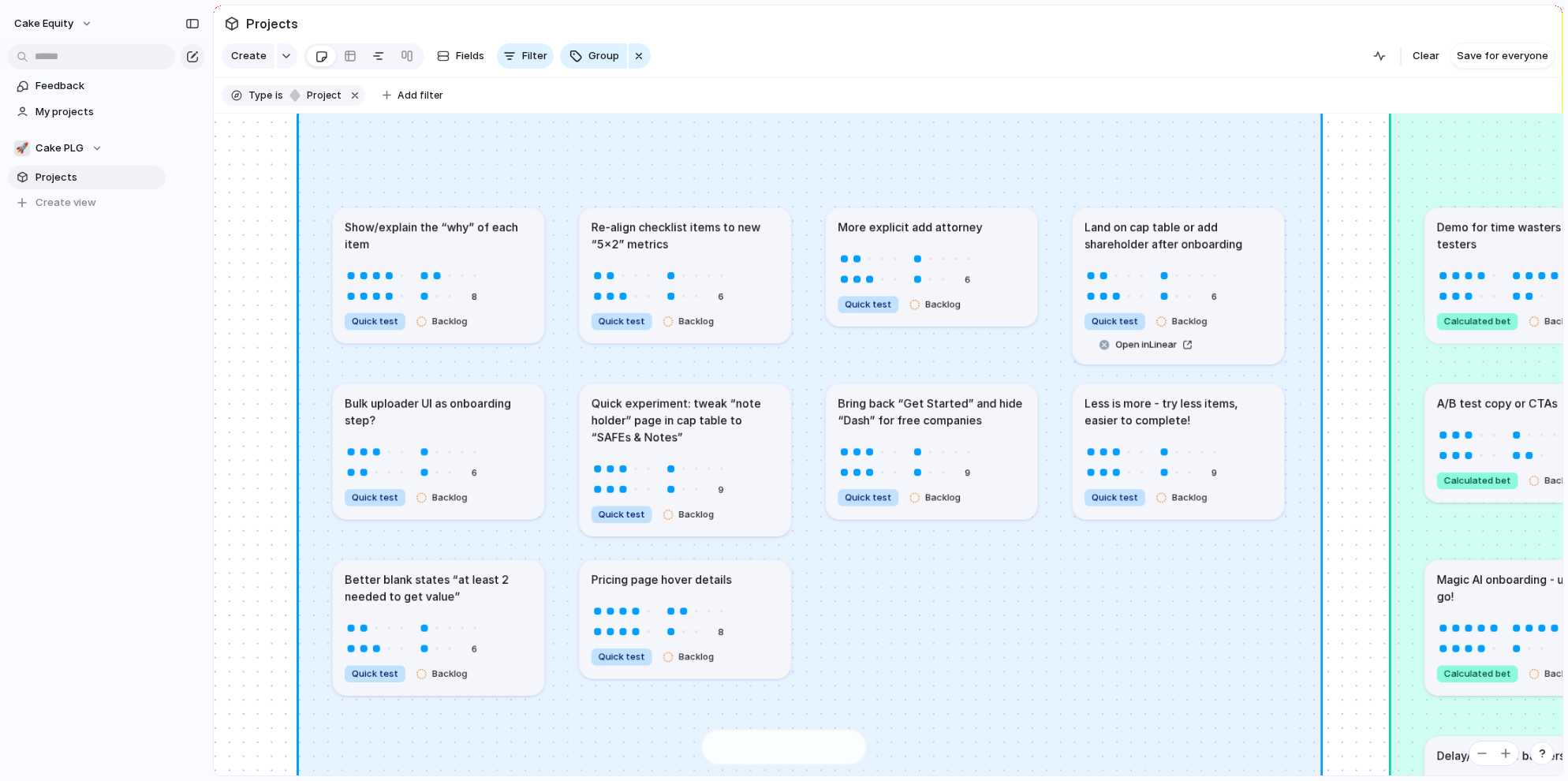
click at [372, 57] on div at bounding box center [378, 56] width 12 height 25
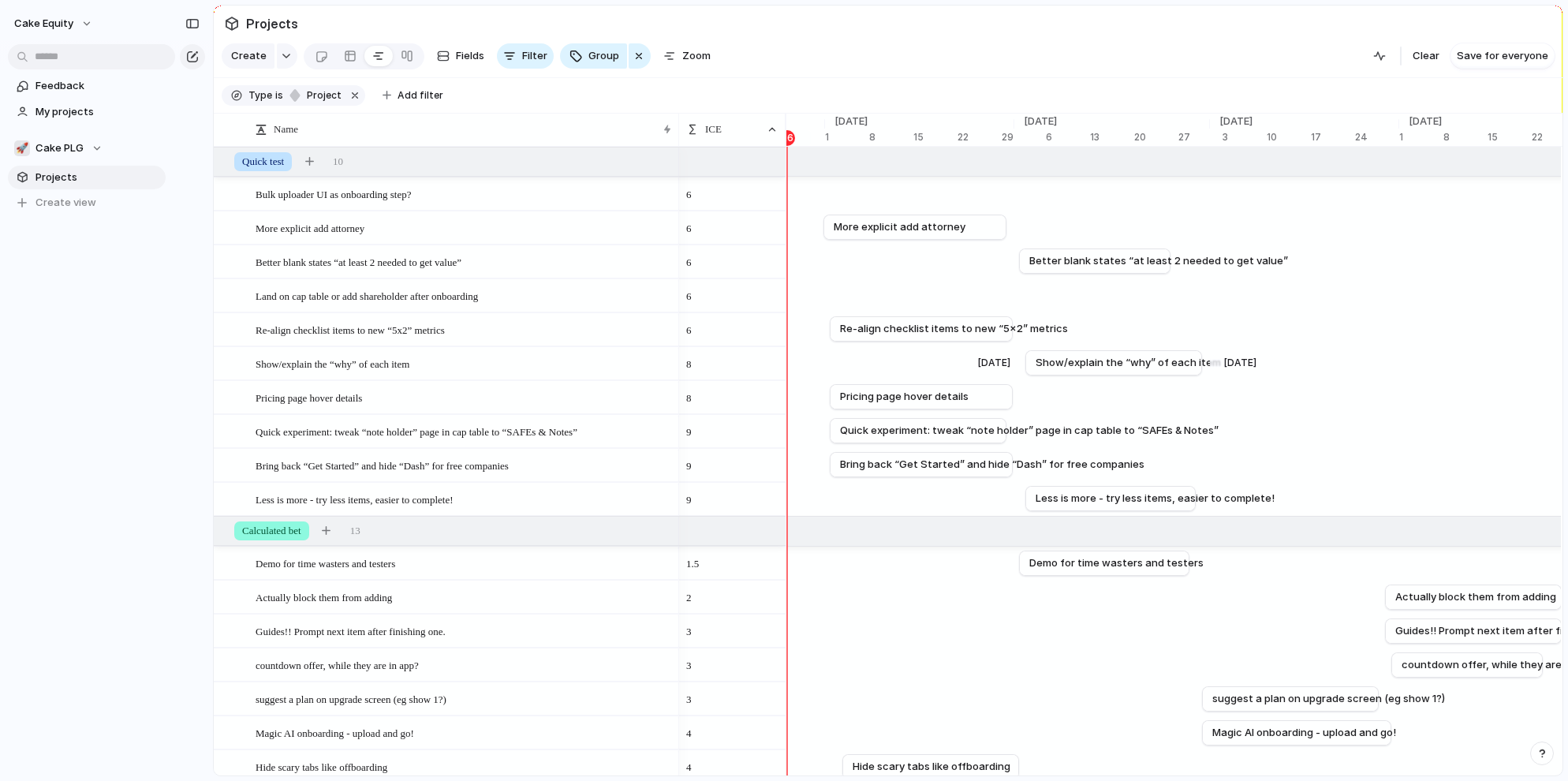
scroll to position [0, 7072]
click at [718, 130] on span "ICE" at bounding box center [713, 129] width 16 height 16
click at [732, 241] on span "Sort descending" at bounding box center [754, 242] width 83 height 16
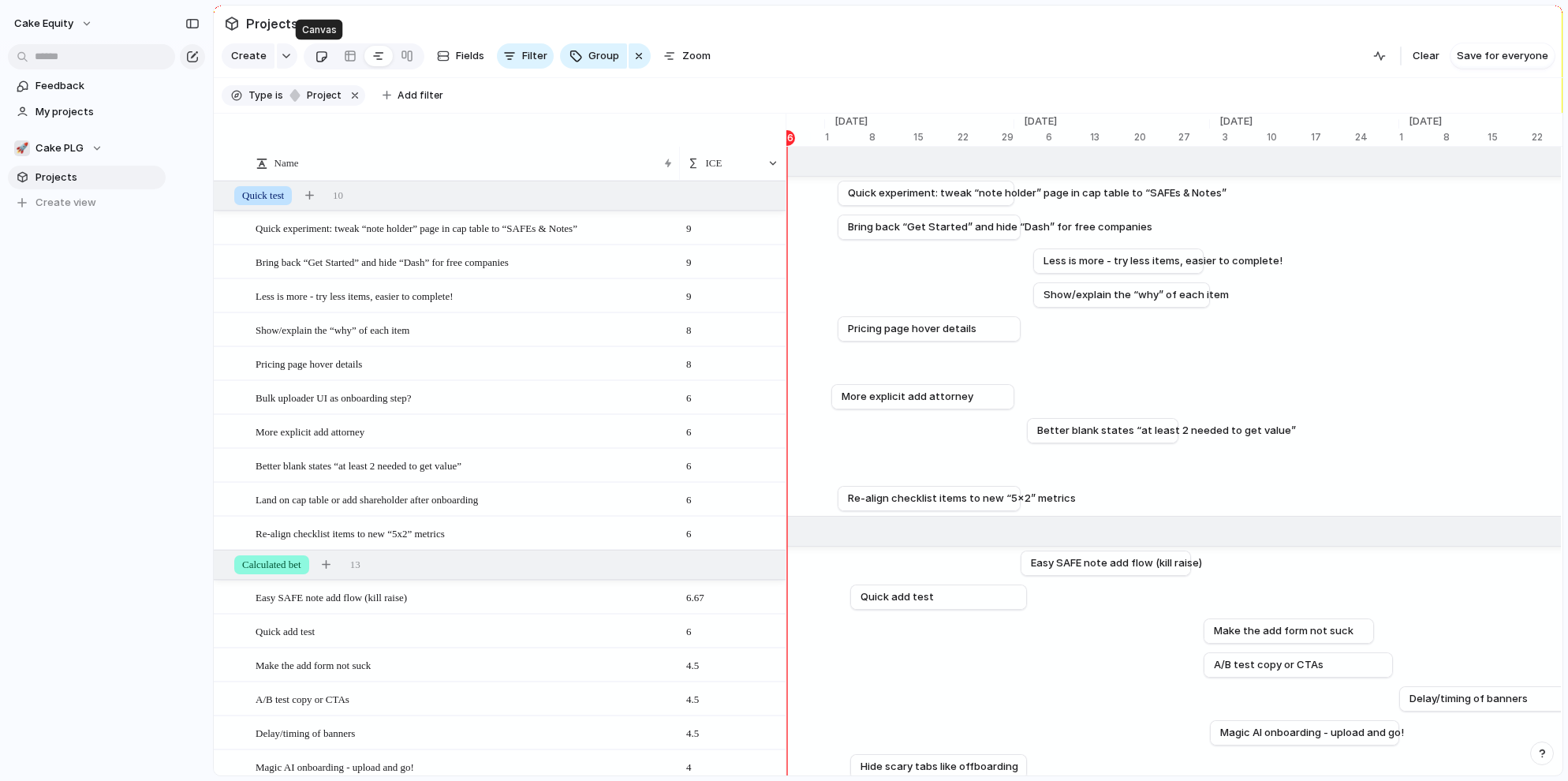
click at [325, 58] on link at bounding box center [321, 56] width 30 height 25
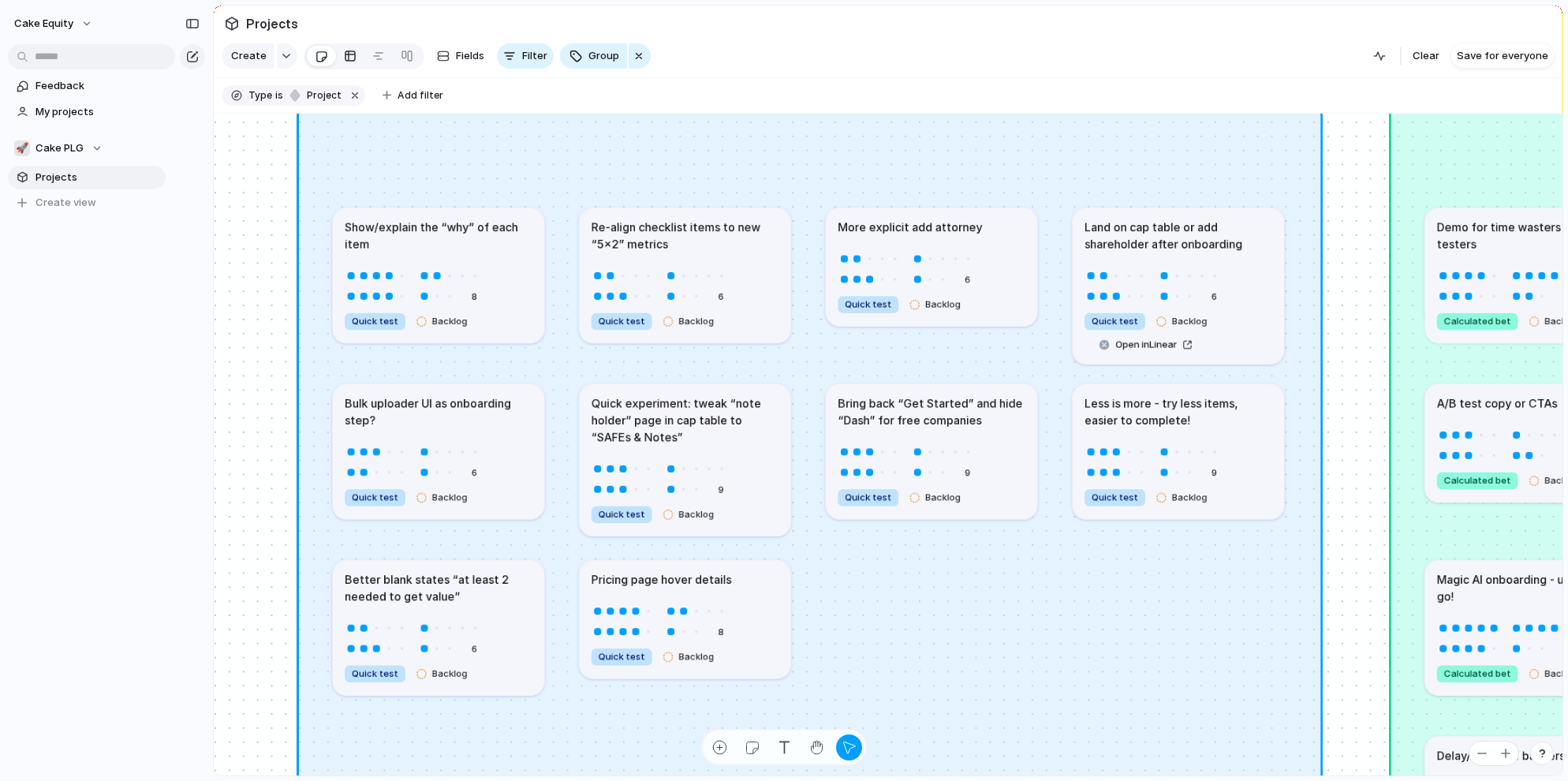
click at [344, 52] on div at bounding box center [350, 56] width 12 height 25
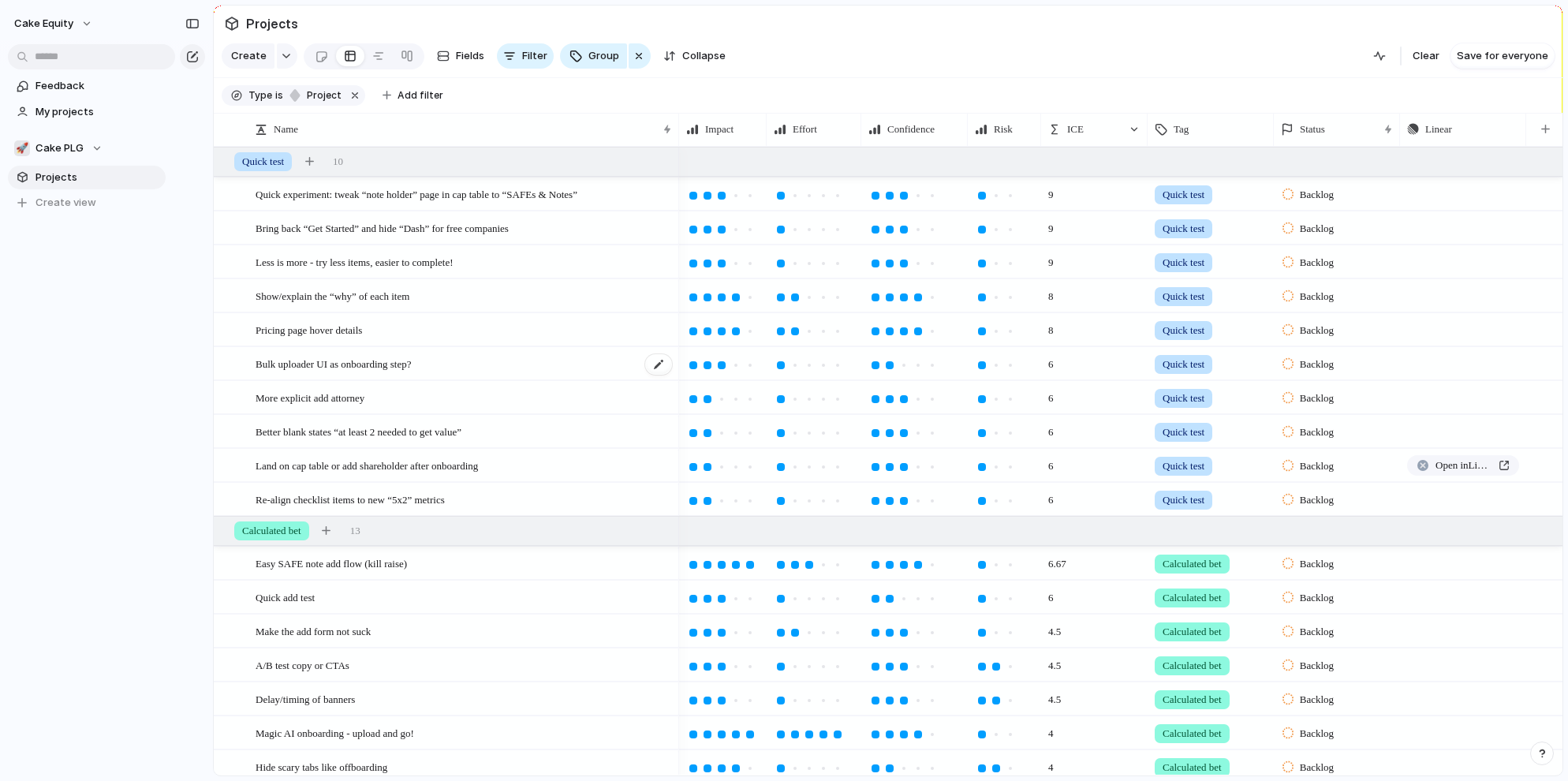
scroll to position [397, 0]
click at [1423, 63] on span "Clear" at bounding box center [1426, 56] width 27 height 16
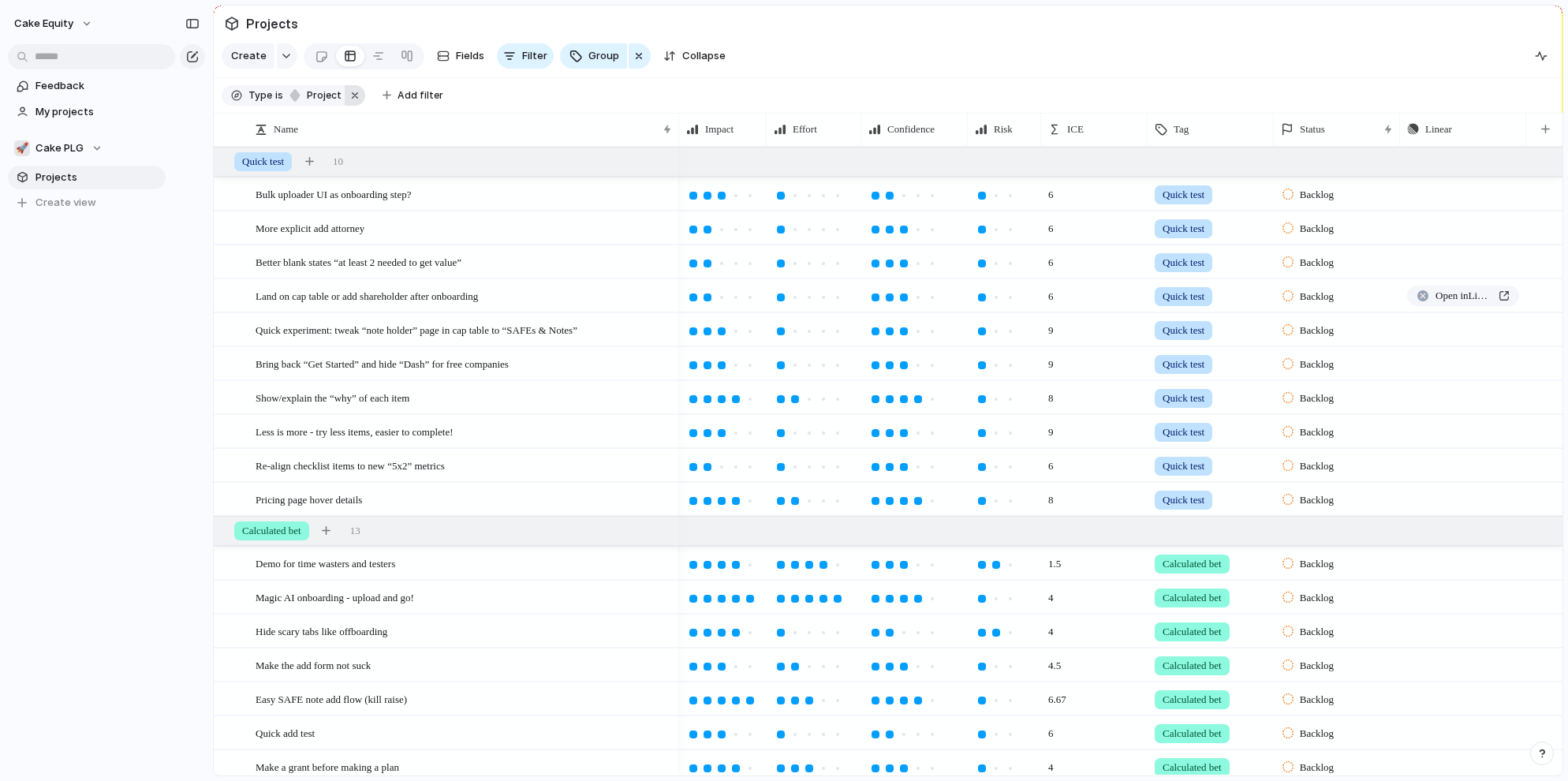
click at [351, 94] on button "button" at bounding box center [355, 95] width 21 height 21
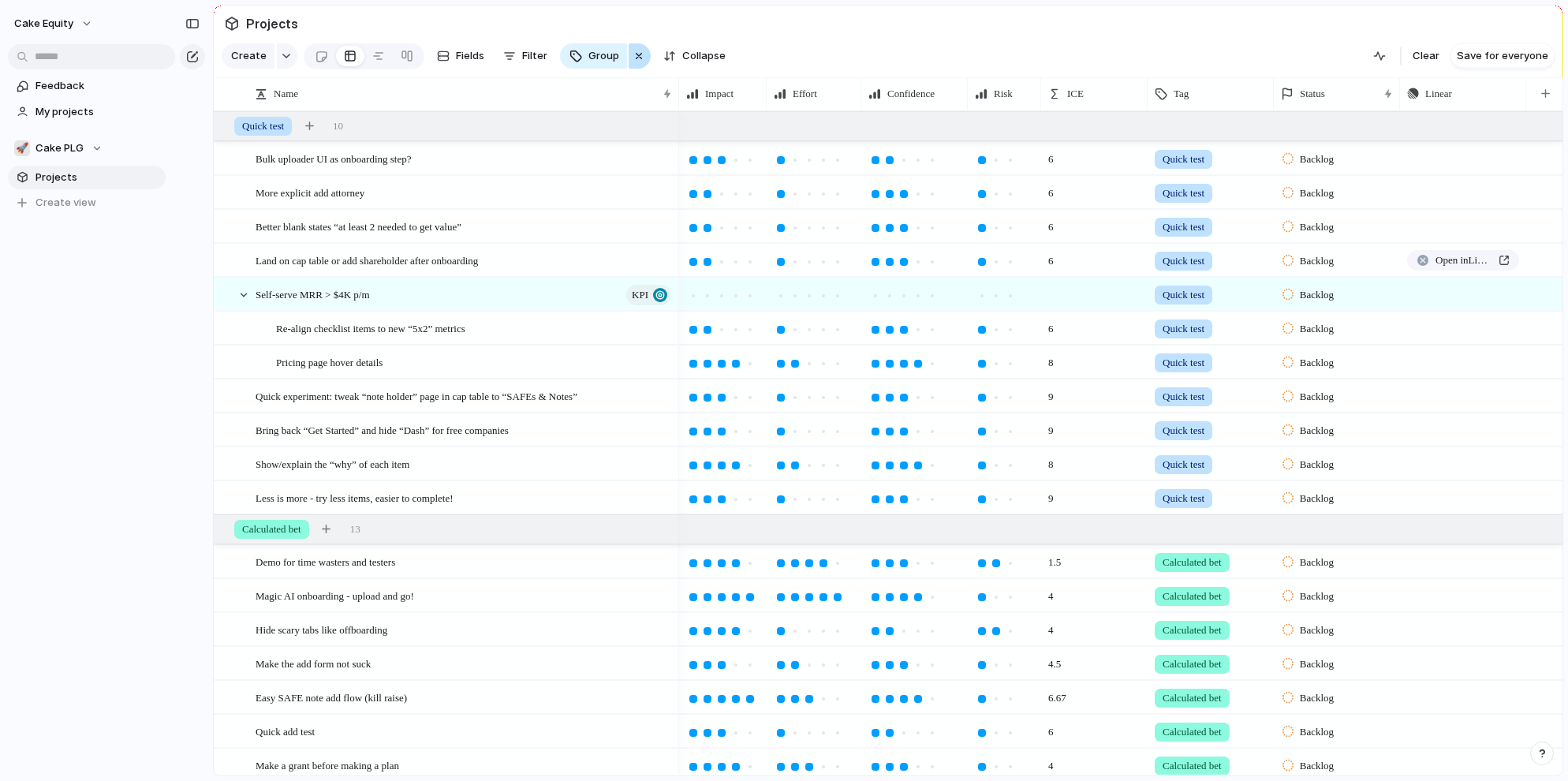
click at [633, 55] on div "button" at bounding box center [638, 56] width 12 height 19
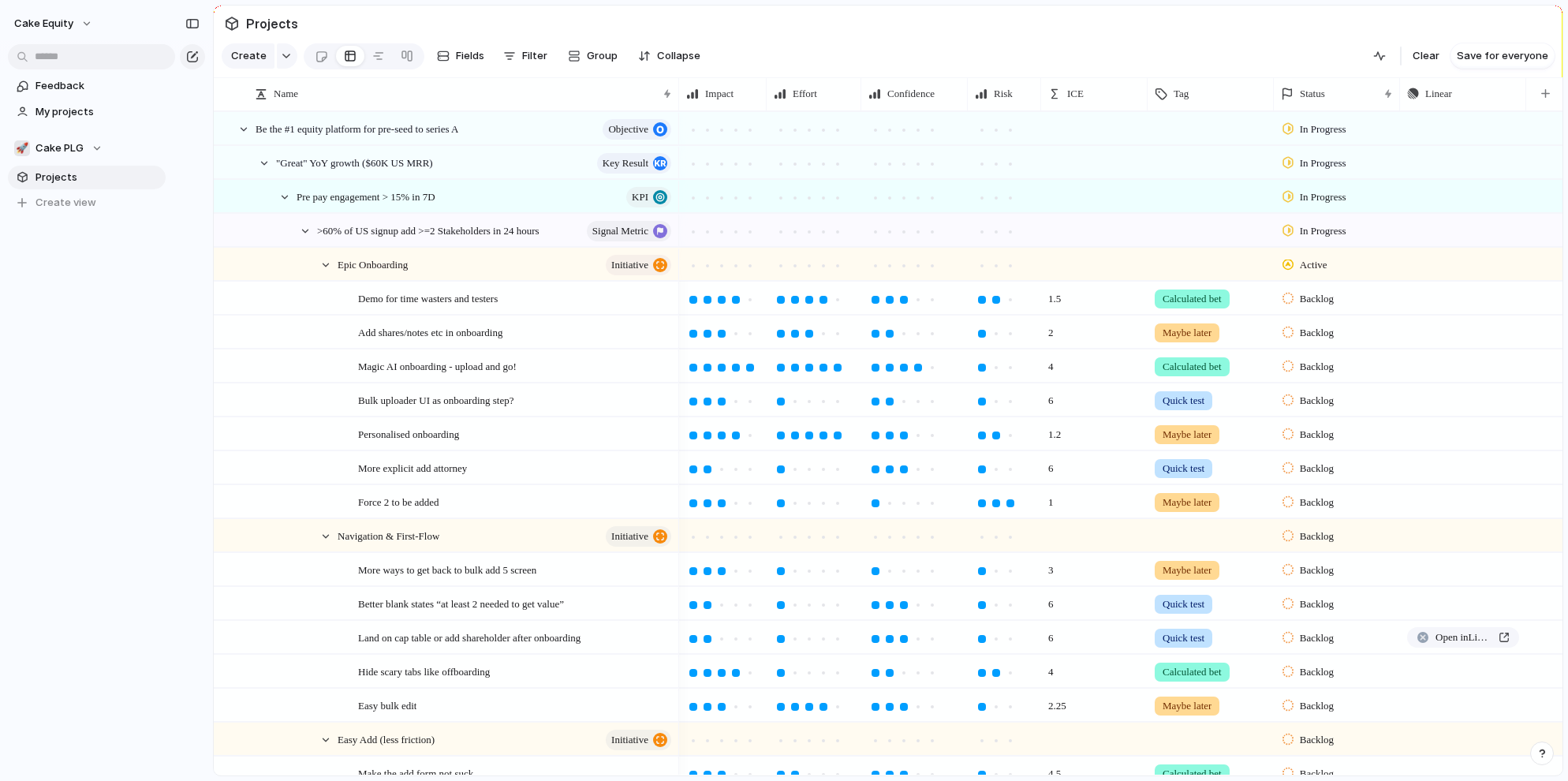
scroll to position [177, 0]
click at [580, 57] on button "Group" at bounding box center [593, 56] width 66 height 25
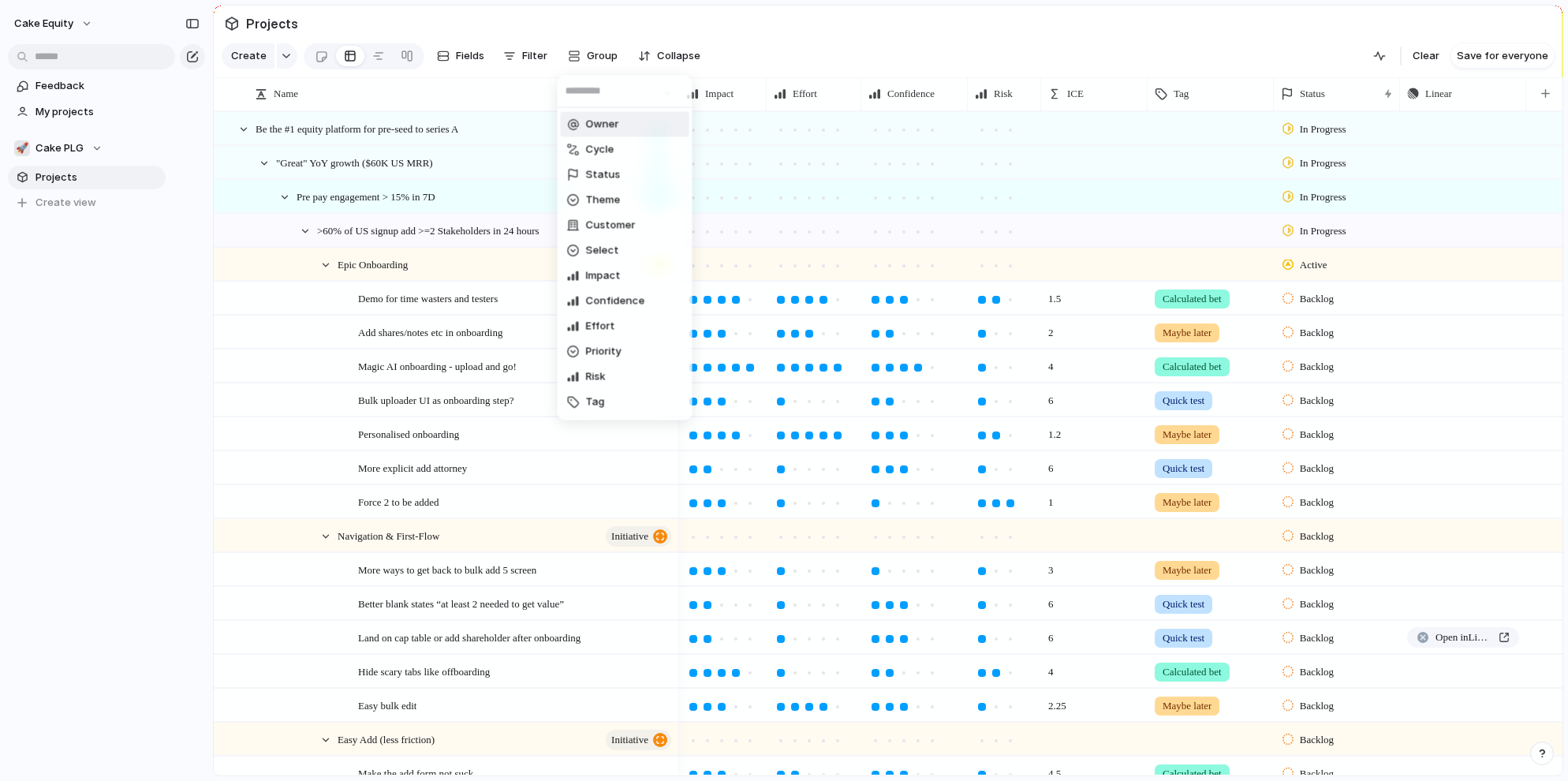
click at [452, 57] on div "Owner Cycle Status Theme Customer Select Impact Confidence Effort Priority Risk…" at bounding box center [784, 390] width 1568 height 781
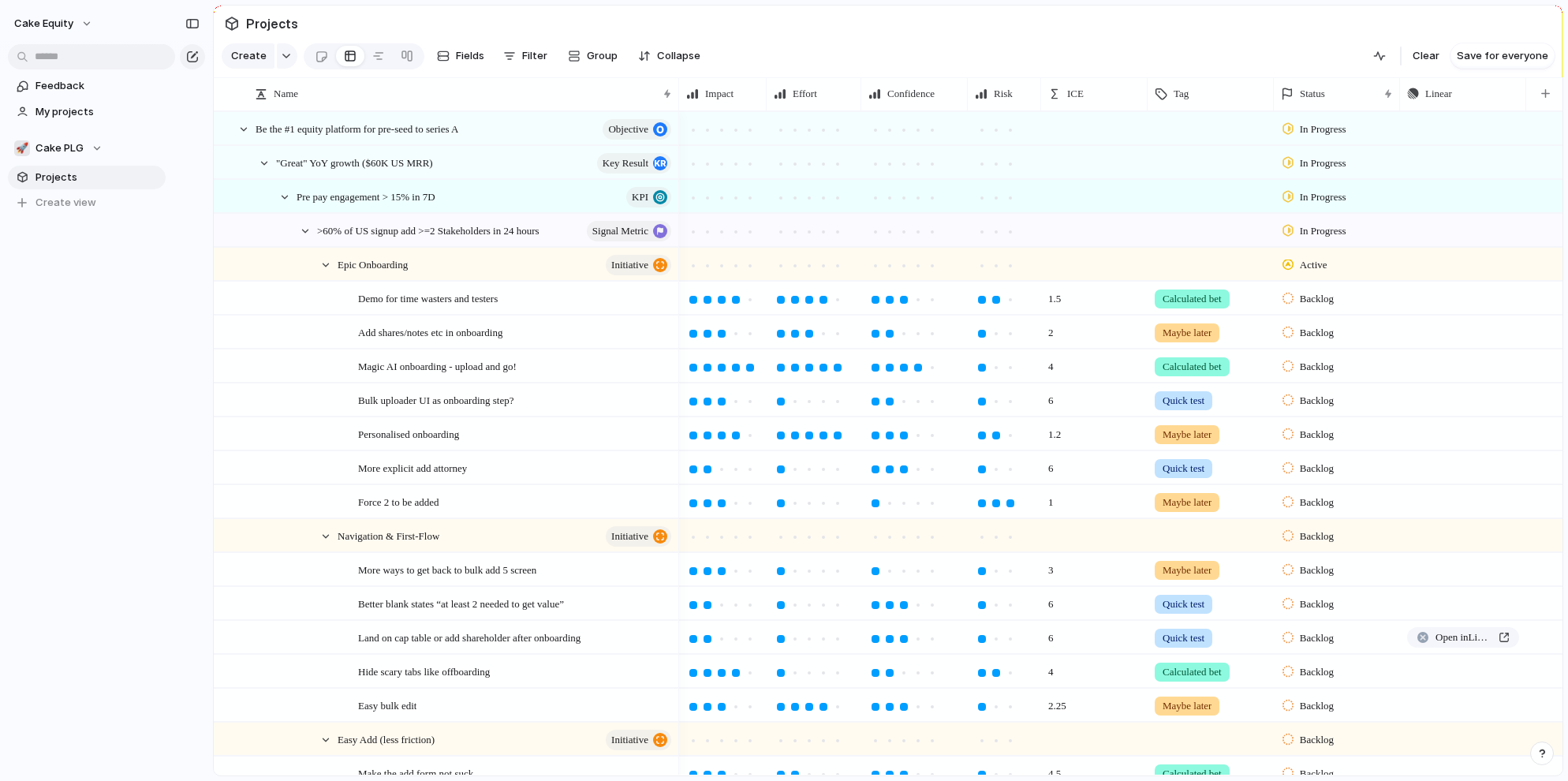
click at [52, 170] on span "Projects" at bounding box center [97, 177] width 125 height 16
click at [279, 25] on span "Projects" at bounding box center [271, 24] width 58 height 29
click at [1465, 55] on span "Save for everyone" at bounding box center [1502, 56] width 91 height 16
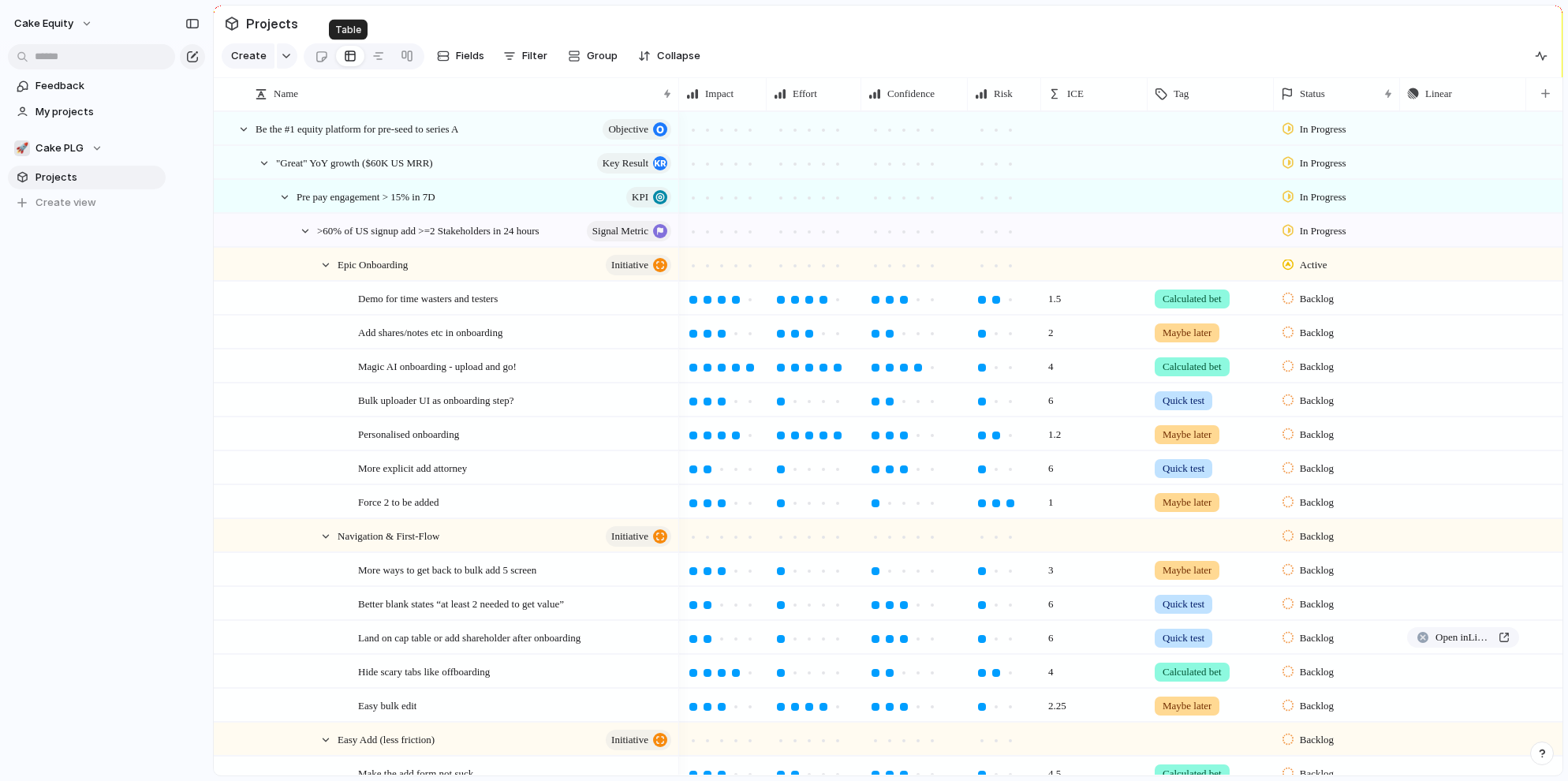
click at [359, 55] on link at bounding box center [351, 56] width 29 height 25
click at [383, 54] on link at bounding box center [378, 56] width 29 height 25
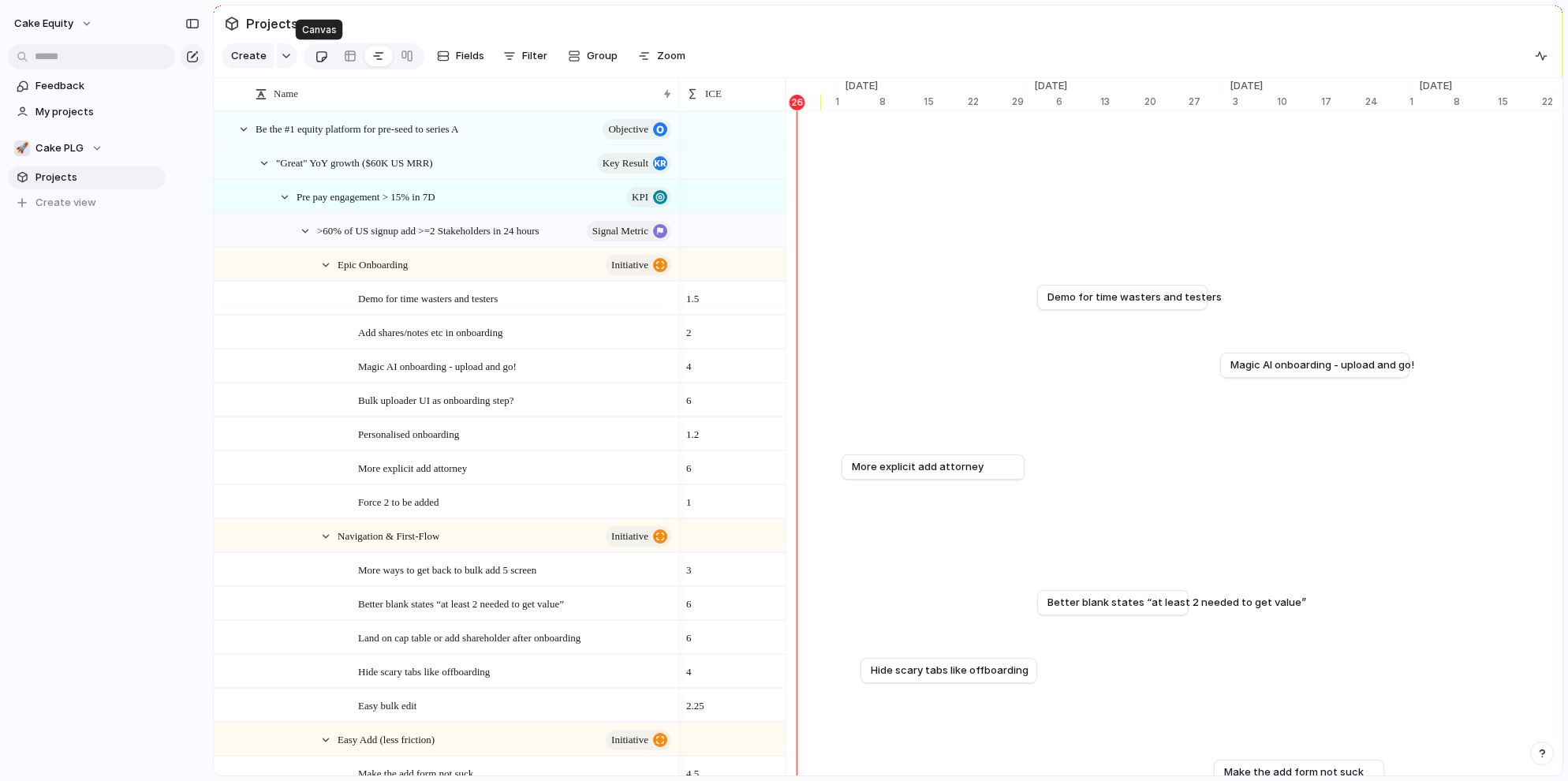
click at [309, 53] on link at bounding box center [321, 56] width 30 height 25
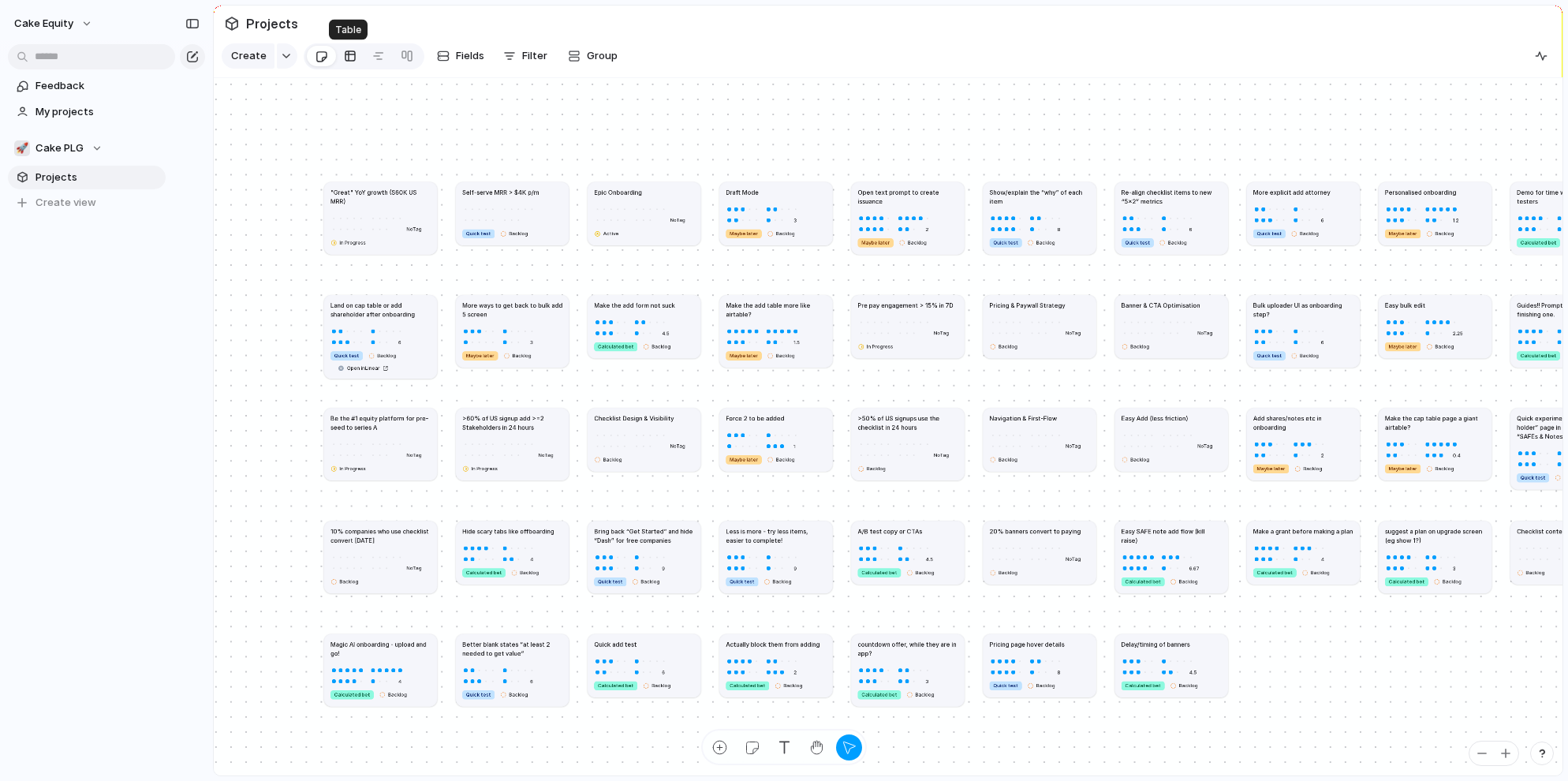
click at [350, 61] on div at bounding box center [350, 56] width 12 height 25
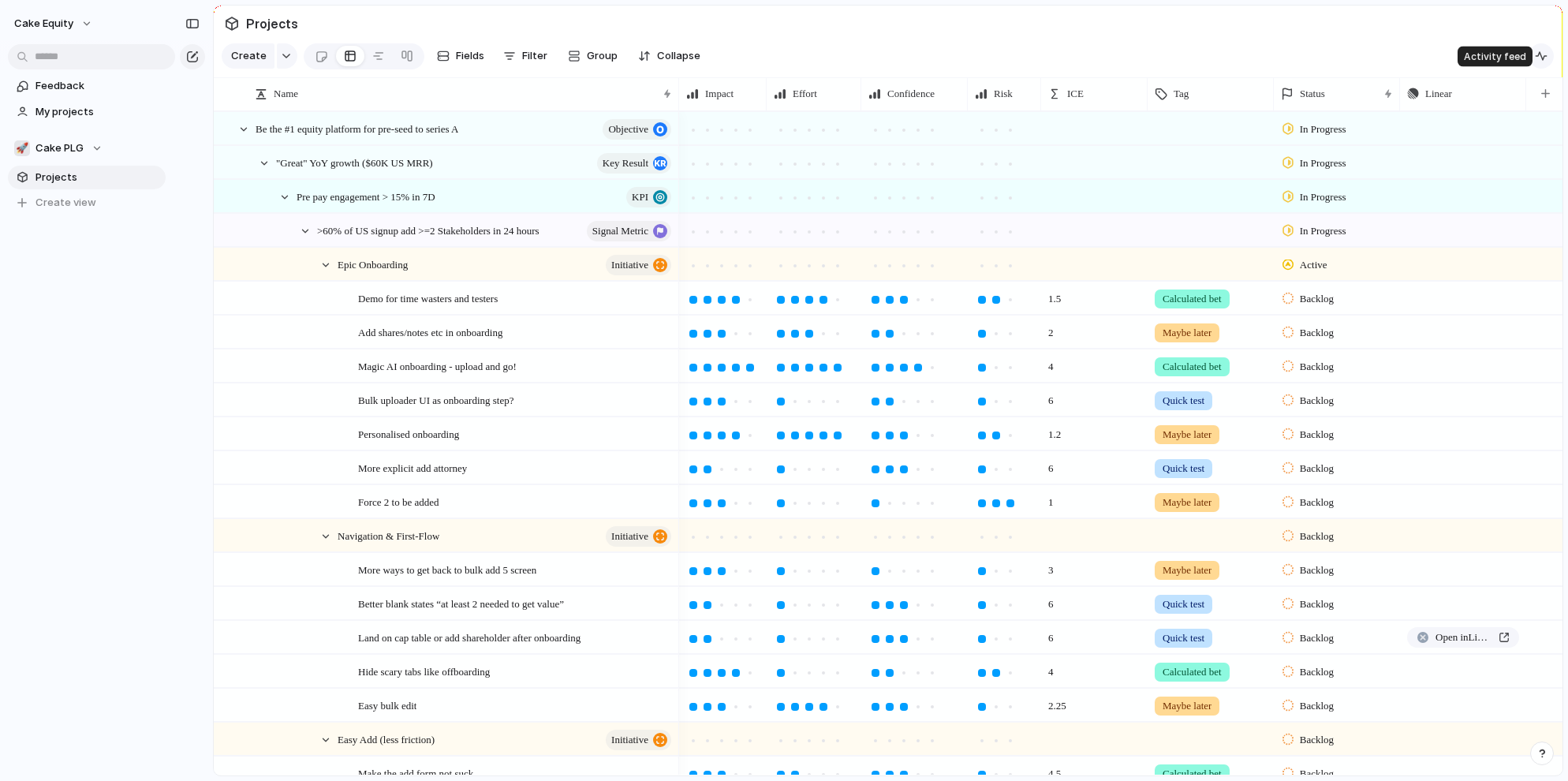
click at [1465, 57] on div "button" at bounding box center [1540, 55] width 12 height 12
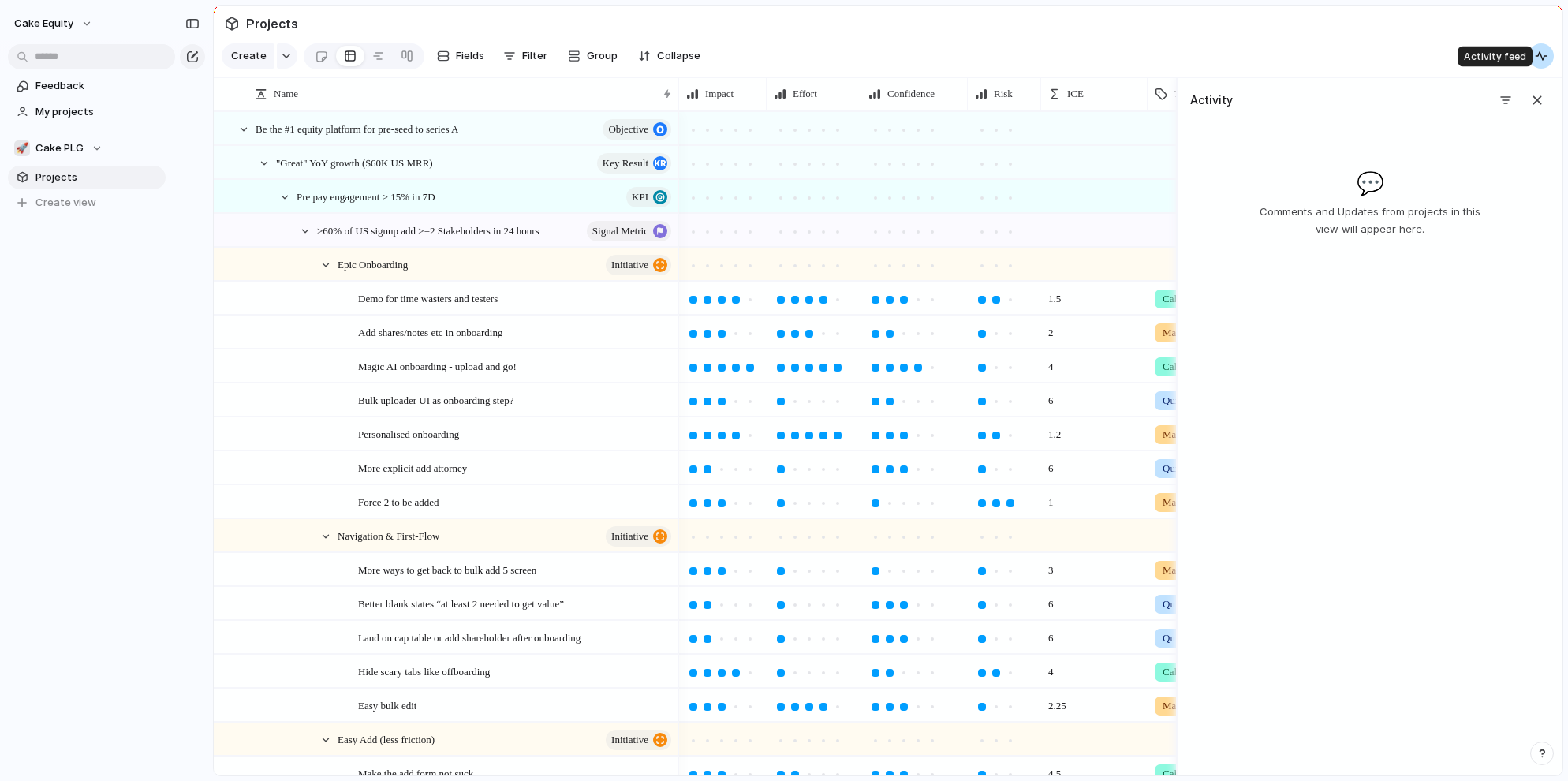
click at [1465, 57] on div "button" at bounding box center [1540, 55] width 12 height 12
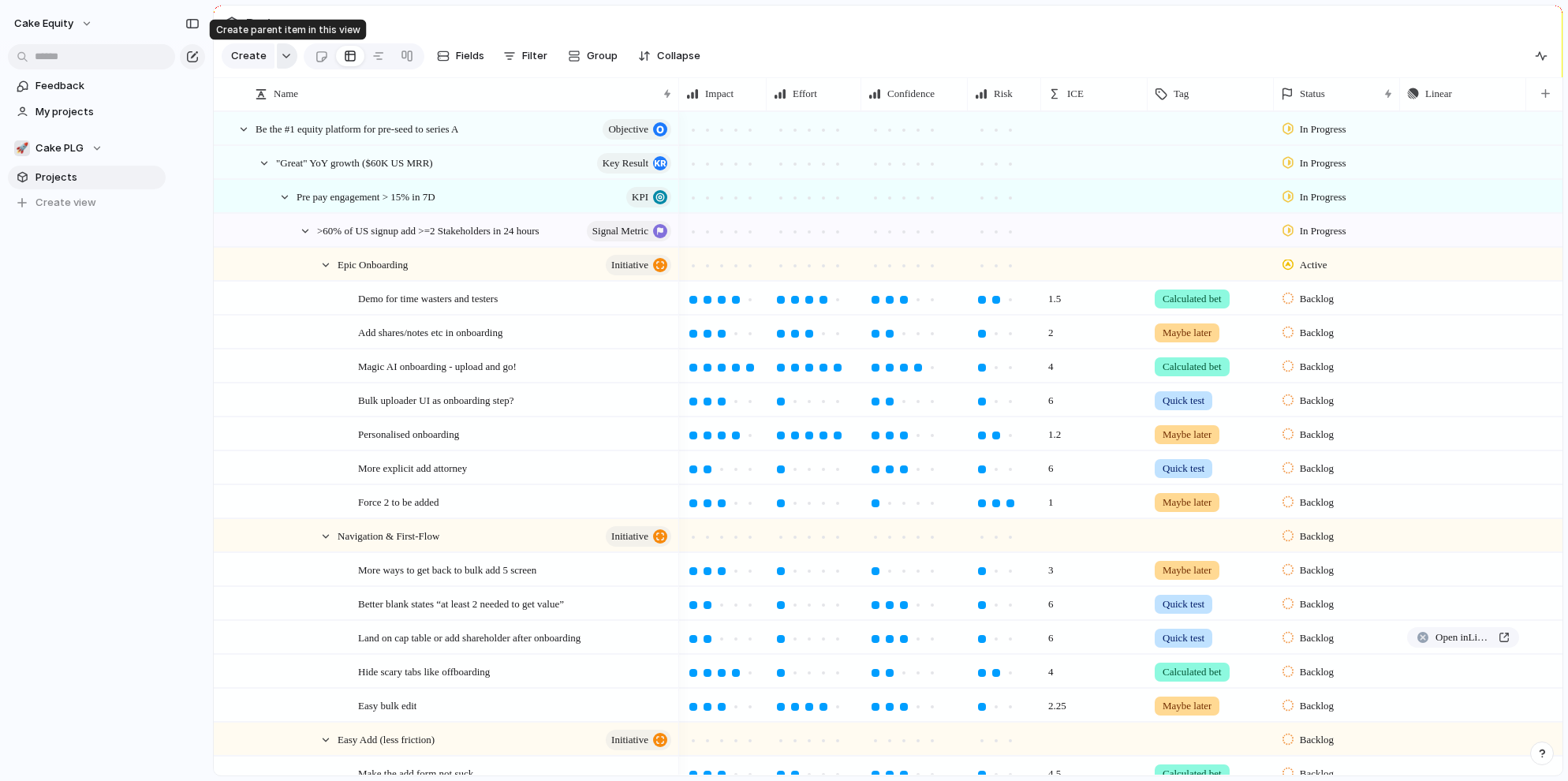
click at [280, 60] on button "button" at bounding box center [288, 56] width 21 height 25
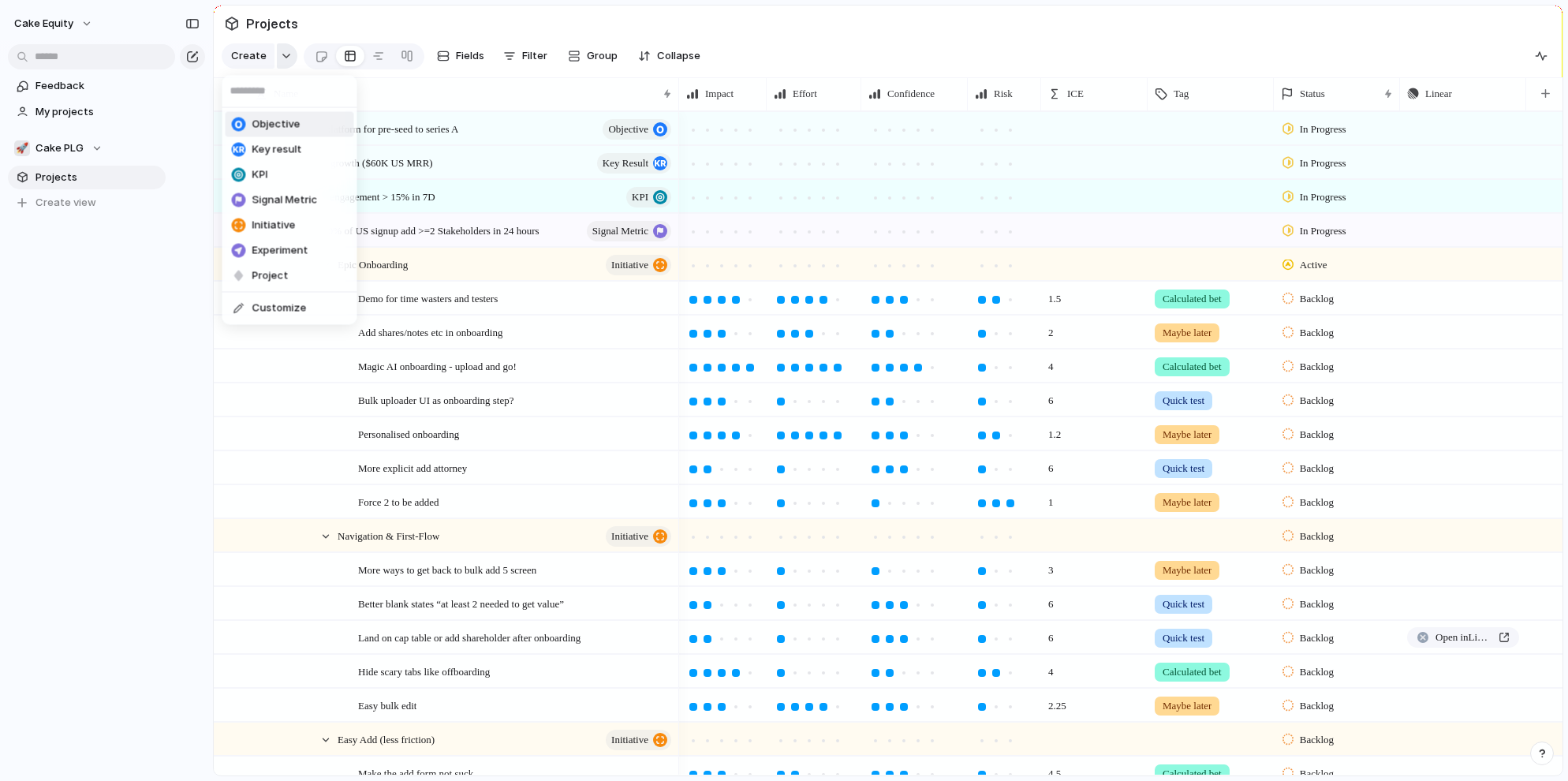
click at [280, 60] on div "Objective Key result KPI Signal Metric Initiative Experiment Project Customize" at bounding box center [784, 390] width 1568 height 781
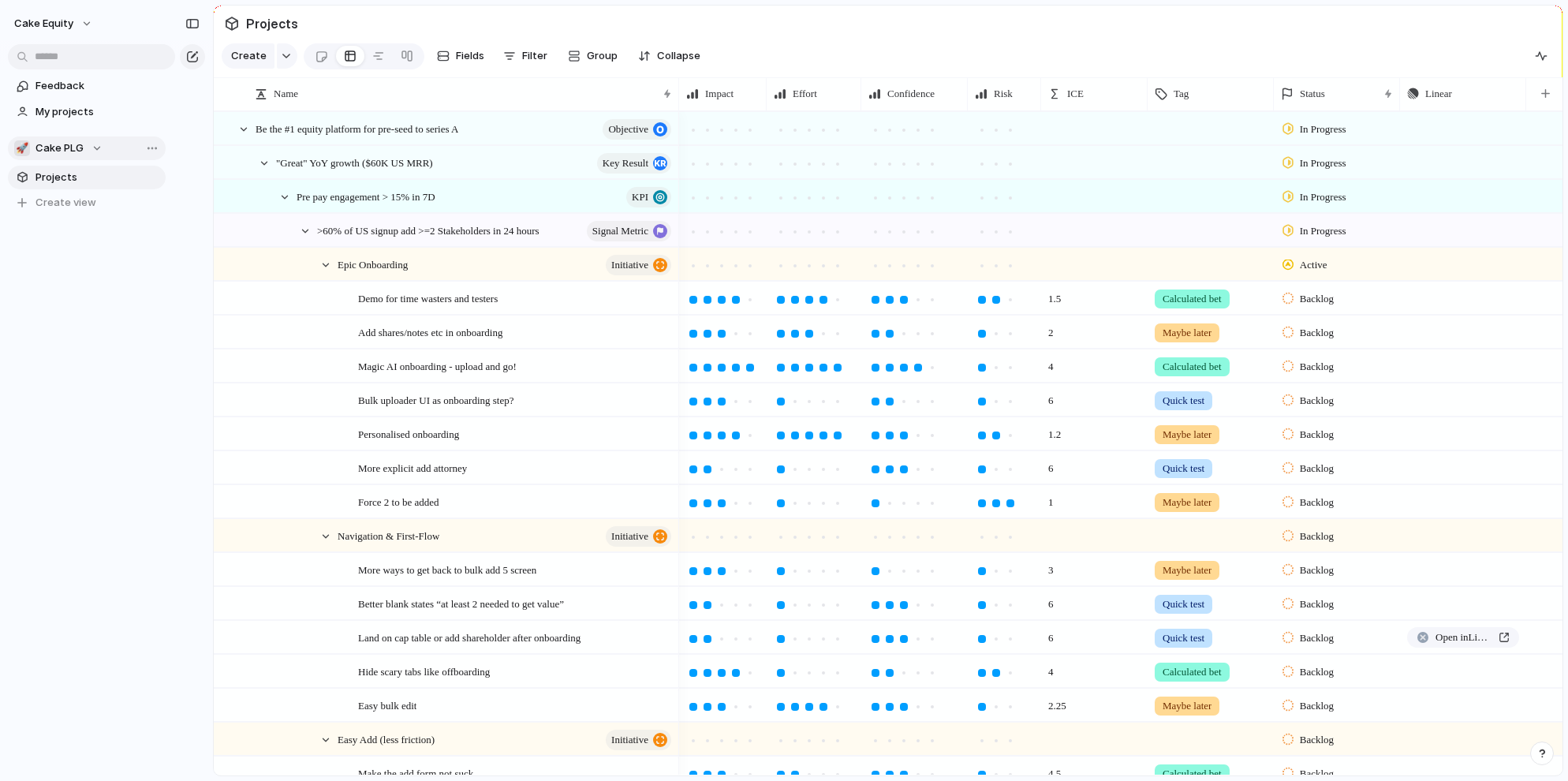
click at [78, 147] on span "Cake PLG" at bounding box center [59, 148] width 49 height 16
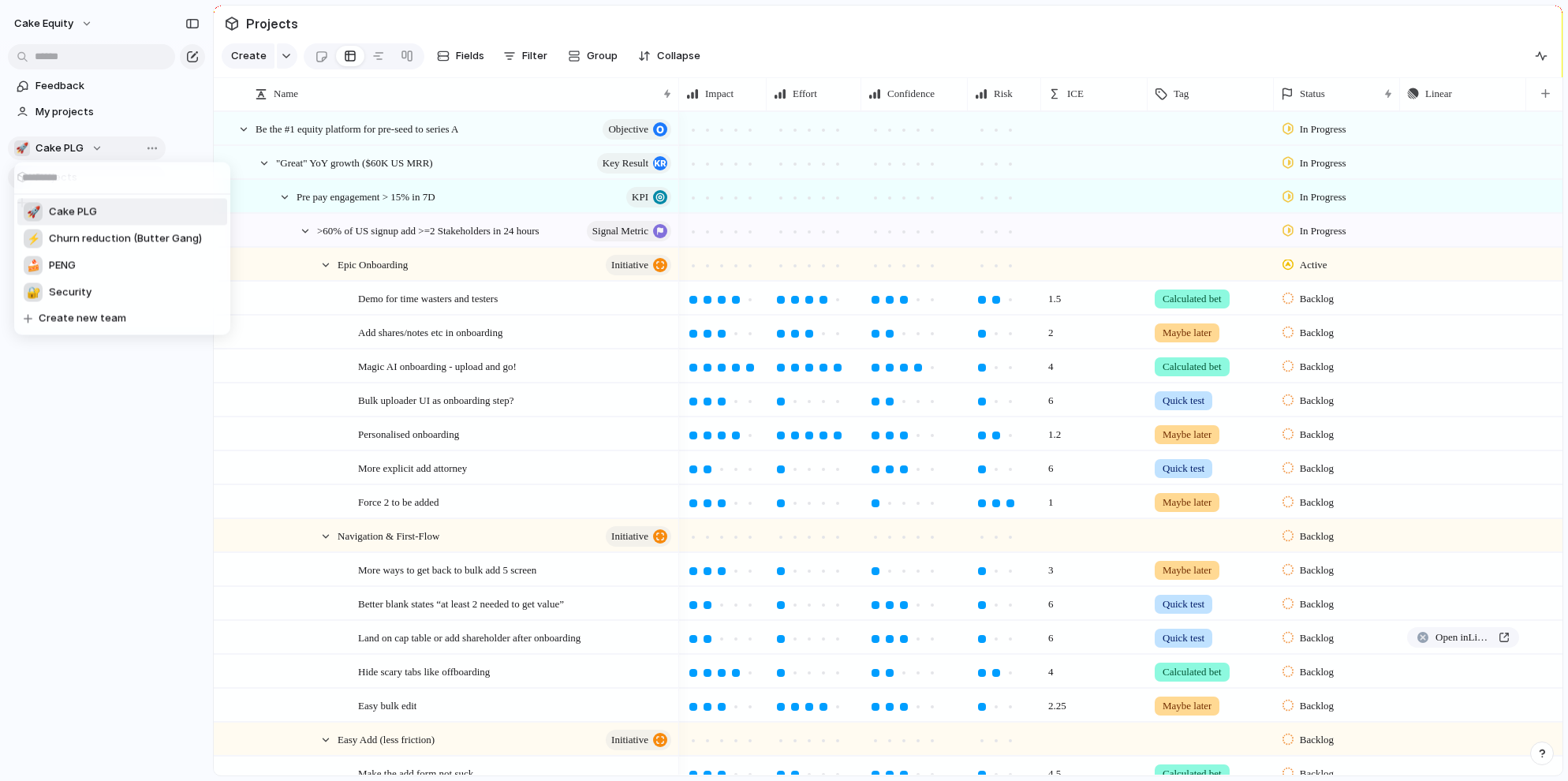
click at [78, 147] on div "🚀 Cake PLG ⚡ Churn reduction (Butter Gang) 🍰 PENG 🔐 Security Create new team" at bounding box center [784, 390] width 1568 height 781
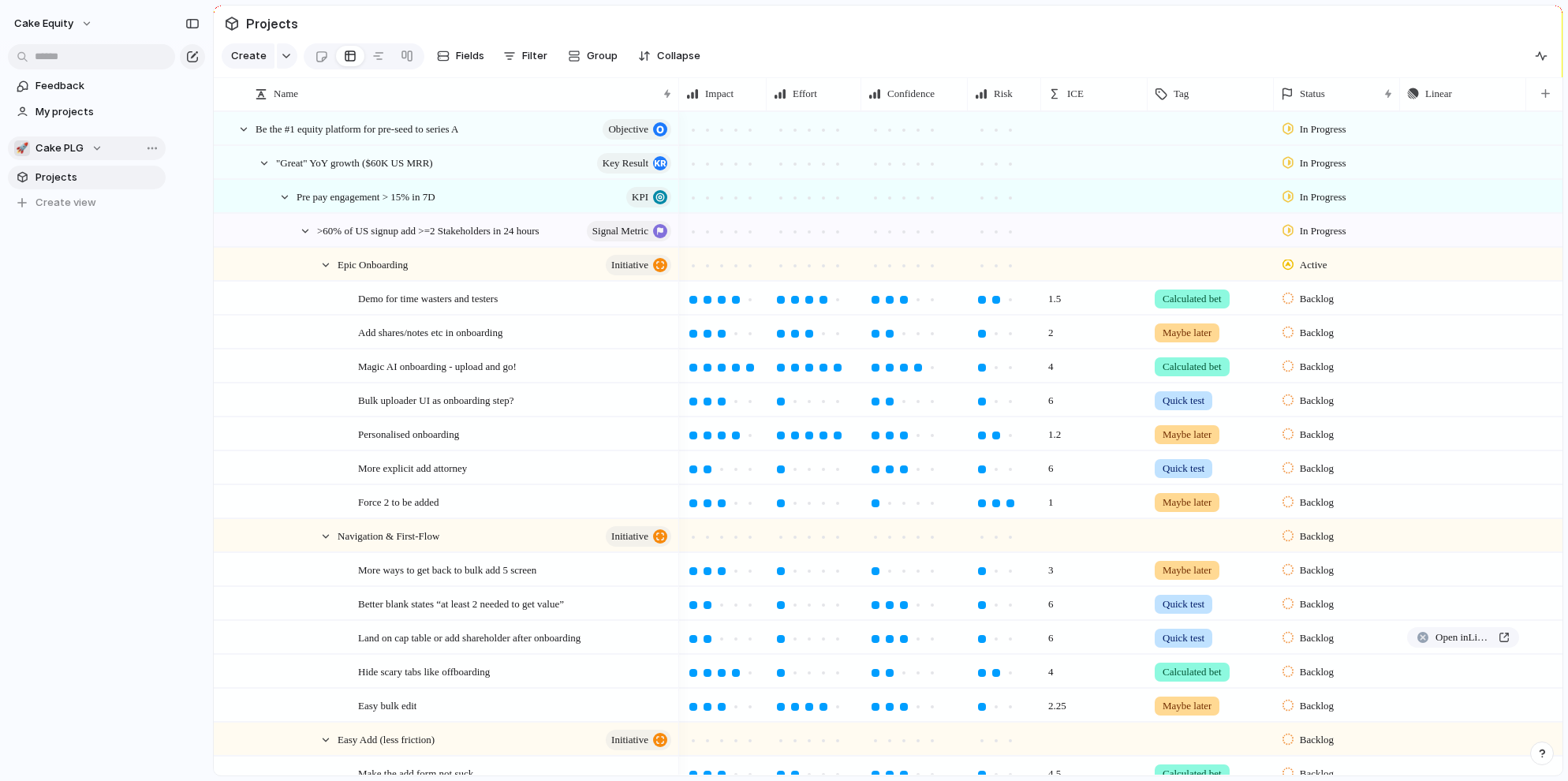
click at [51, 244] on div "Team settings Copy link Add members" at bounding box center [784, 390] width 1568 height 781
click at [51, 204] on span "Create view" at bounding box center [66, 202] width 61 height 16
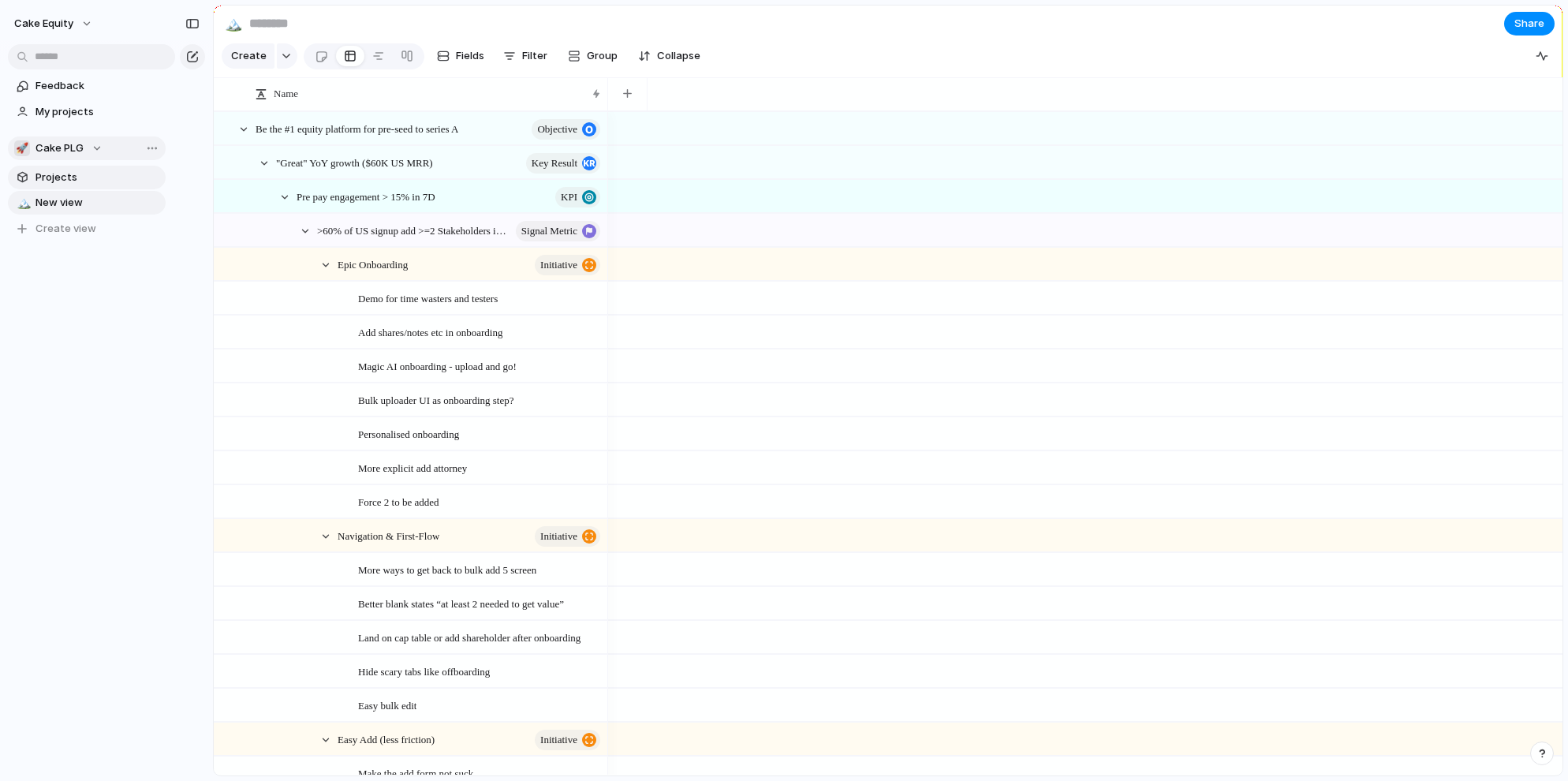
click at [50, 182] on span "Projects" at bounding box center [97, 177] width 125 height 16
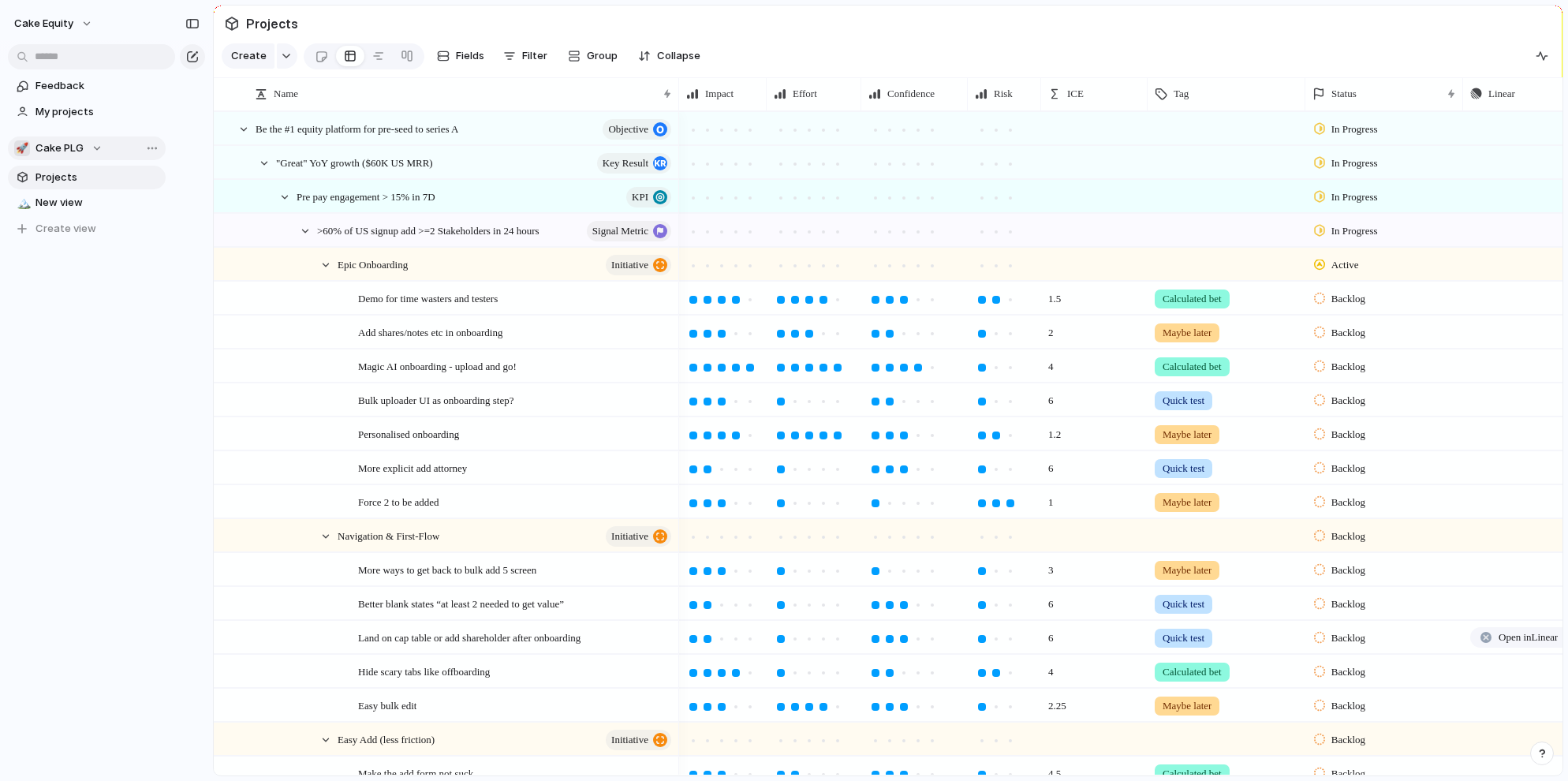
click at [56, 177] on span "Projects" at bounding box center [97, 177] width 125 height 16
click at [56, 200] on span "New view" at bounding box center [97, 202] width 125 height 16
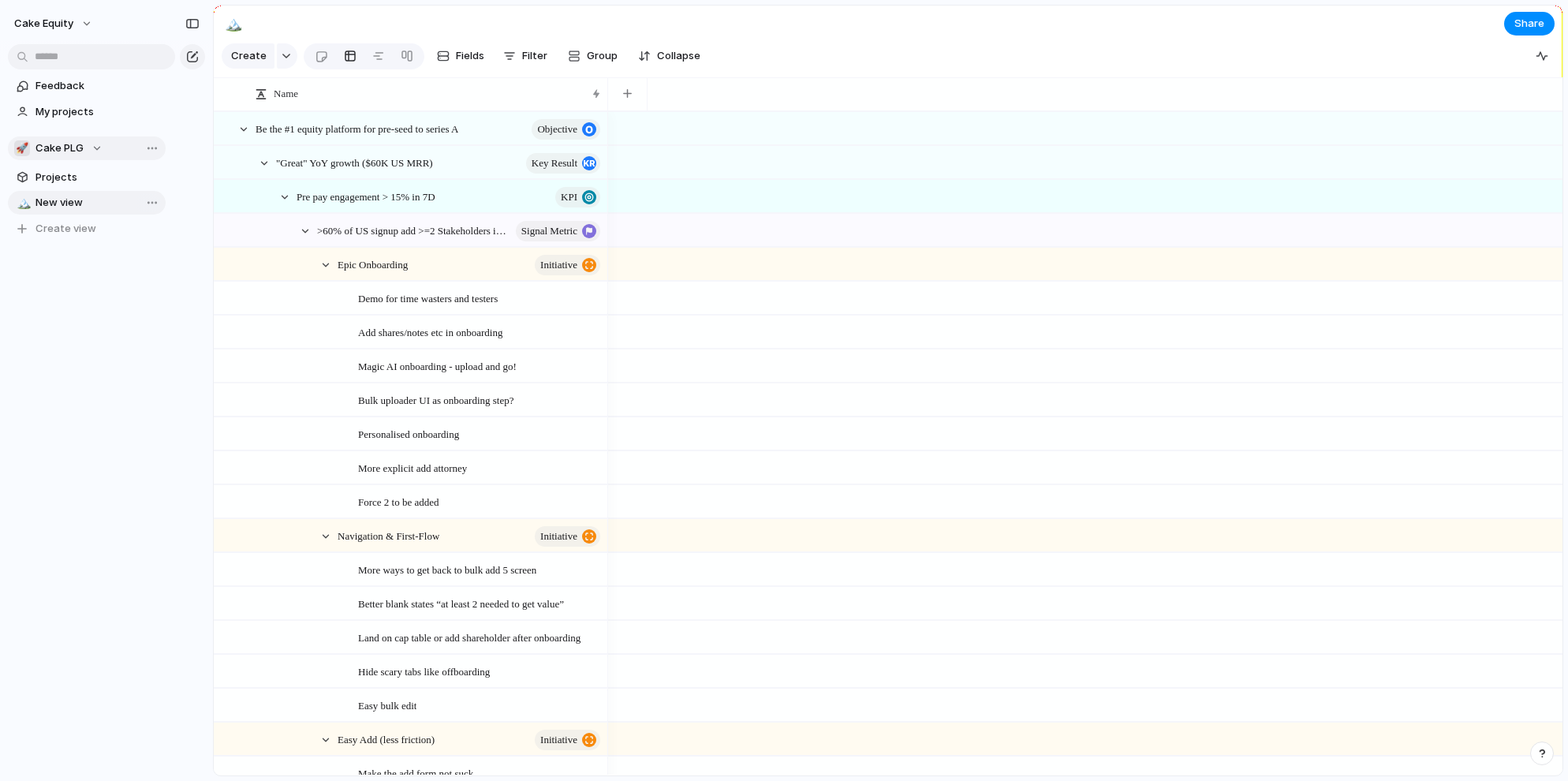
click at [56, 200] on span "New view" at bounding box center [97, 202] width 125 height 16
click at [55, 176] on span "Projects" at bounding box center [97, 177] width 125 height 16
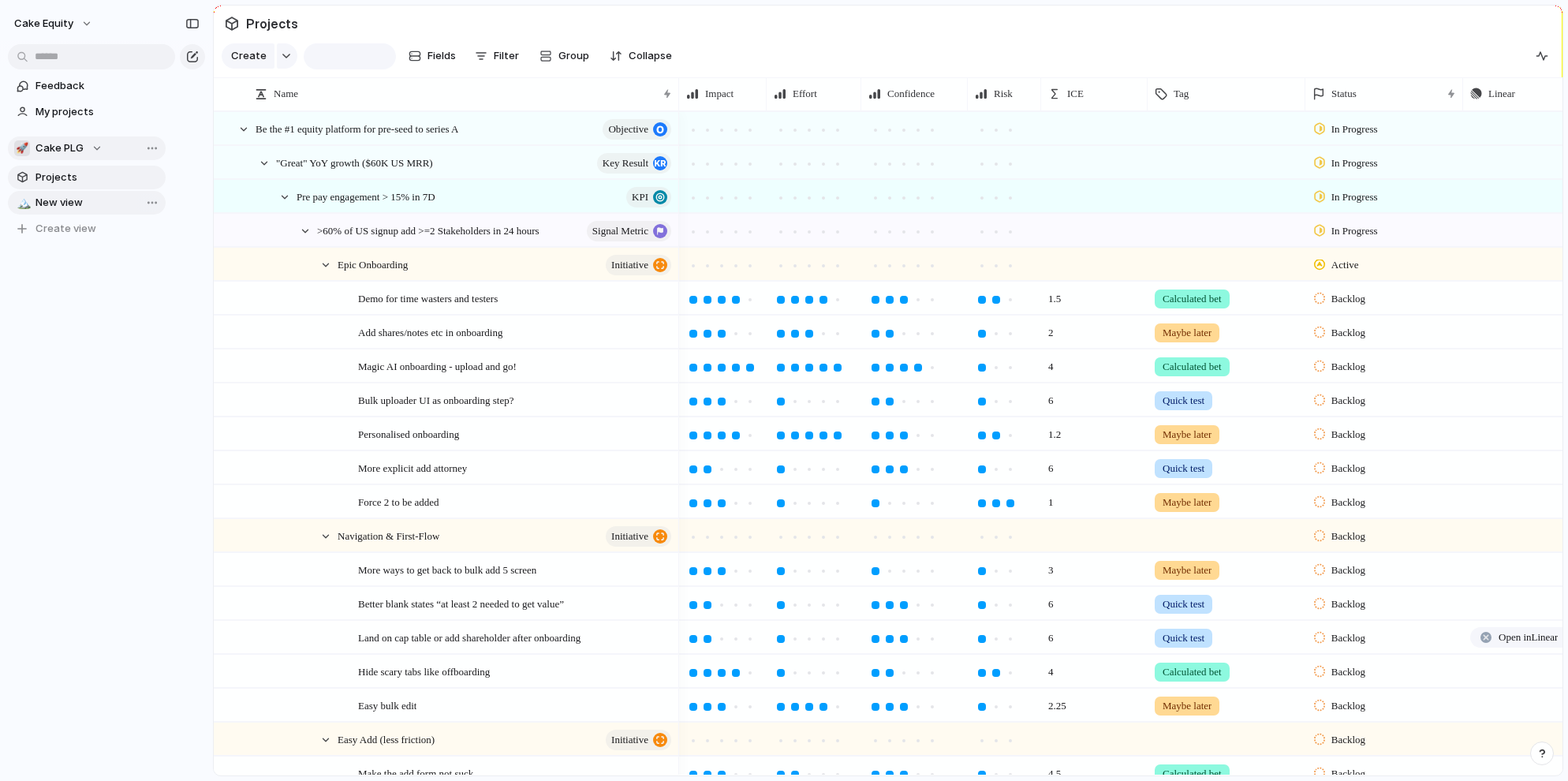
click at [55, 176] on span "Projects" at bounding box center [97, 177] width 125 height 16
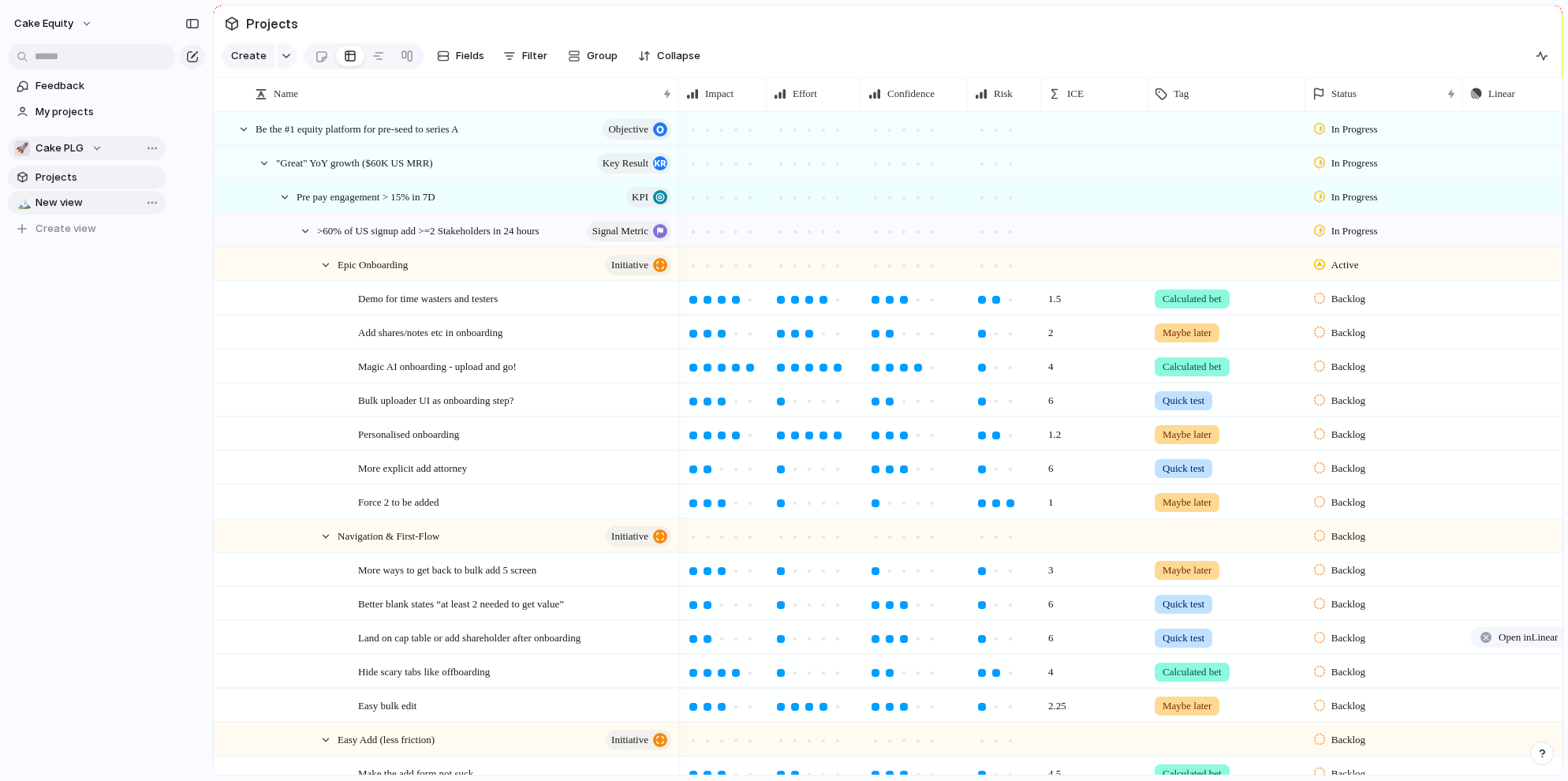
click at [142, 176] on span "Projects" at bounding box center [97, 177] width 125 height 16
click at [264, 25] on span "Projects" at bounding box center [271, 24] width 58 height 29
click at [69, 206] on span "New view" at bounding box center [97, 202] width 125 height 16
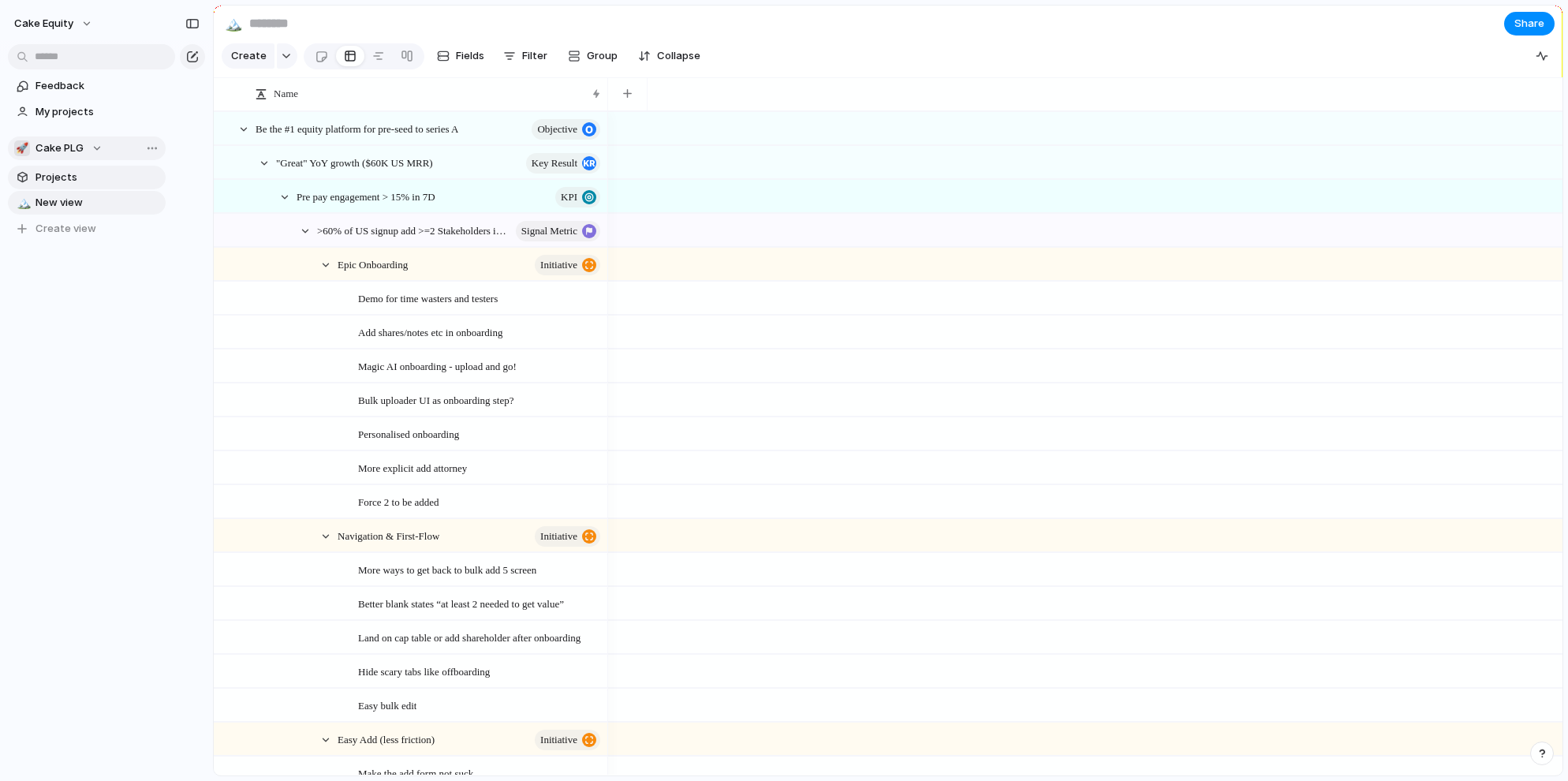
click at [79, 179] on span "Projects" at bounding box center [97, 177] width 125 height 16
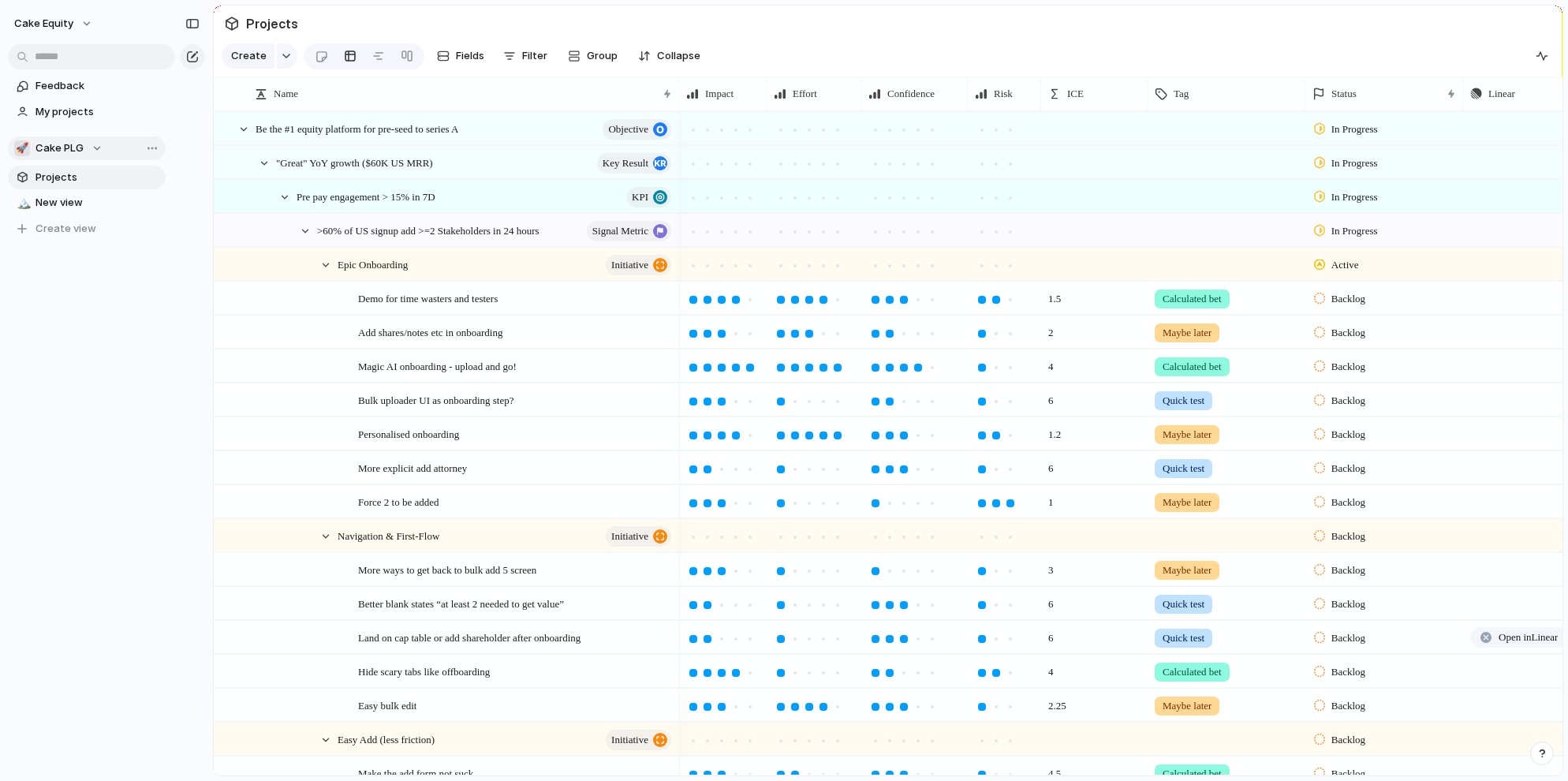
click at [79, 179] on span "Projects" at bounding box center [97, 177] width 125 height 16
click at [131, 203] on span "New view" at bounding box center [97, 202] width 125 height 16
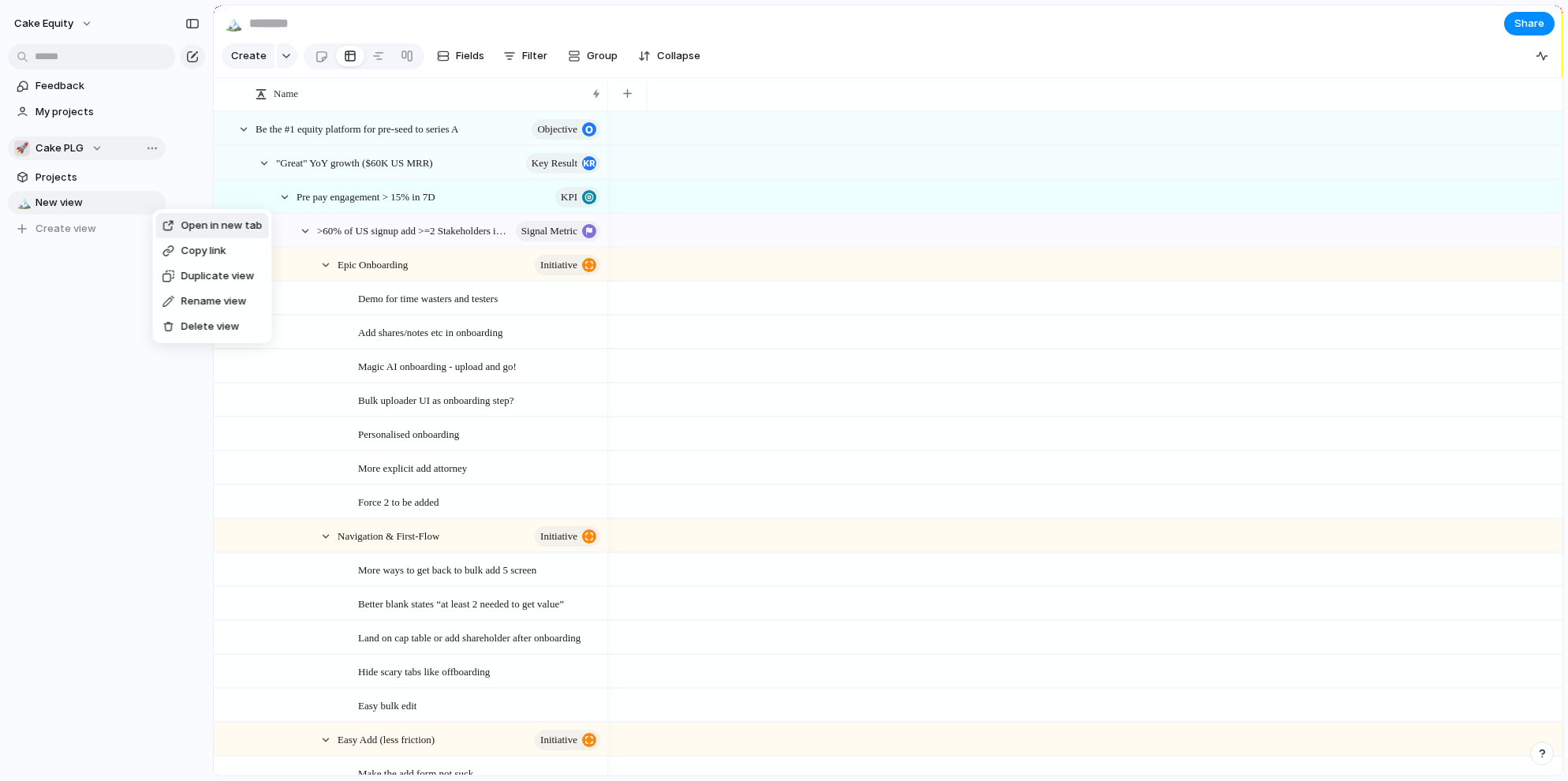
click at [195, 325] on span "Delete view" at bounding box center [210, 326] width 58 height 16
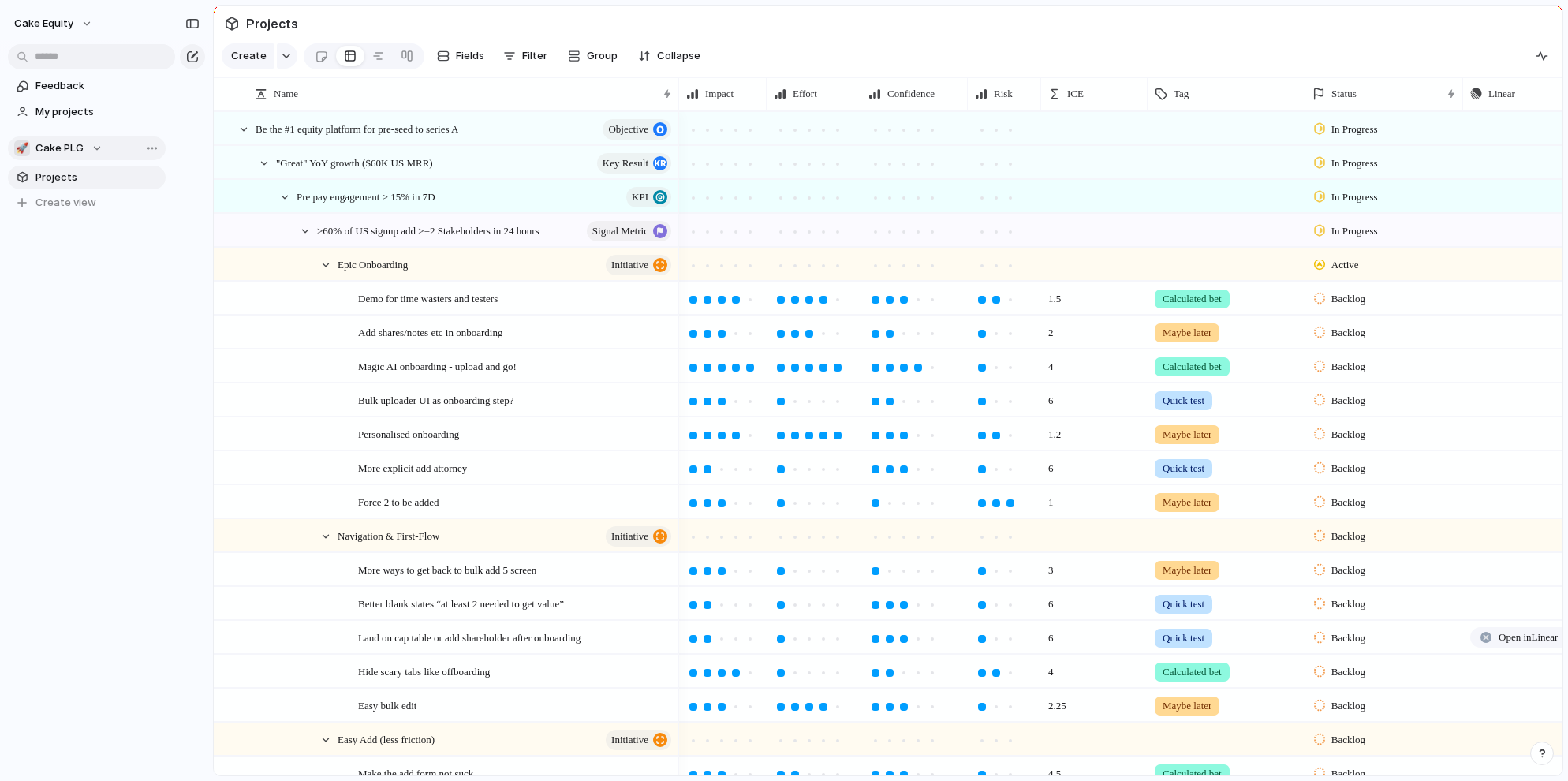
click at [153, 181] on span "Projects" at bounding box center [97, 177] width 125 height 16
click at [132, 120] on link "My projects" at bounding box center [87, 111] width 158 height 24
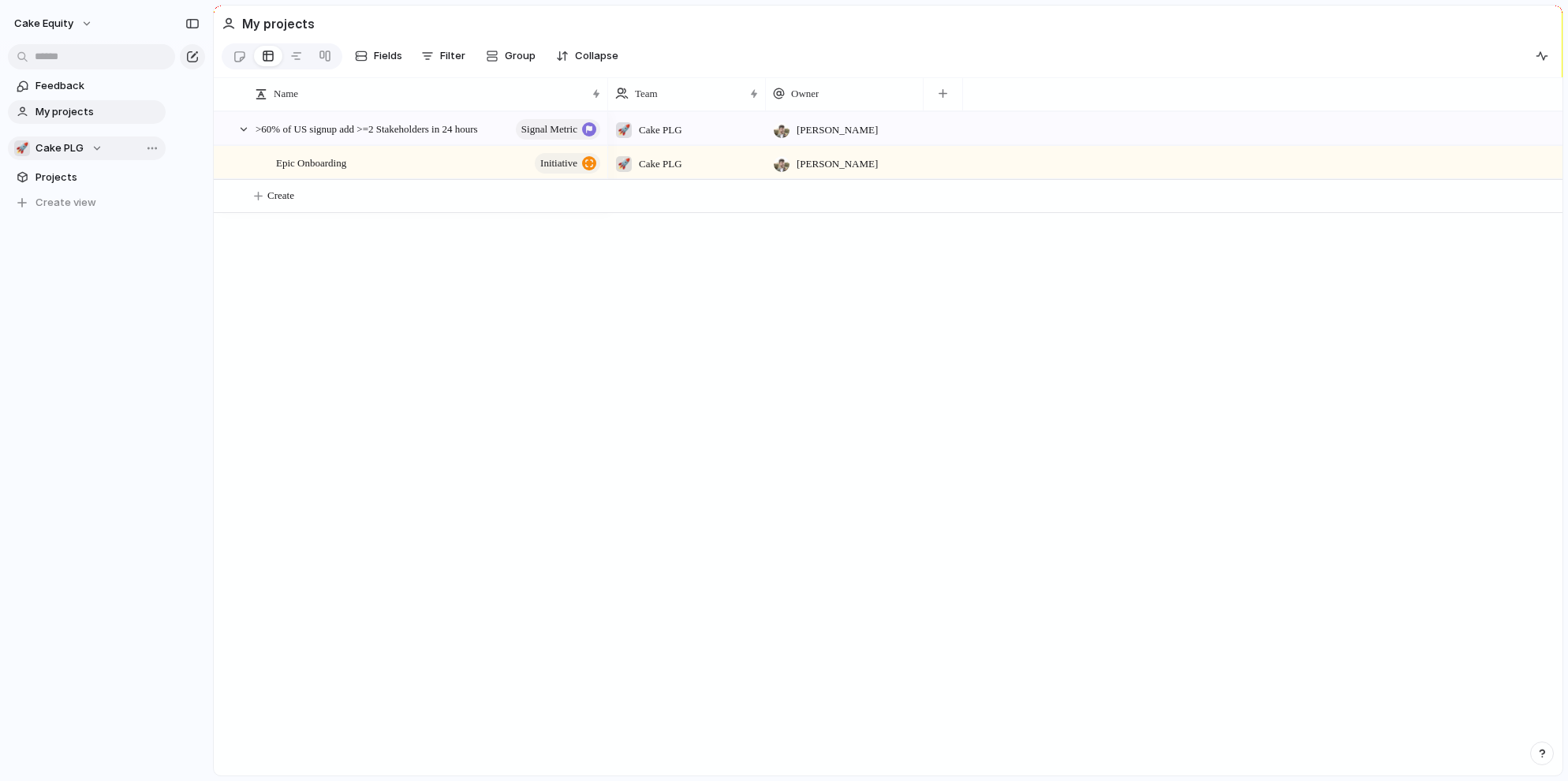
click at [91, 139] on button "🚀 Cake PLG" at bounding box center [87, 148] width 158 height 24
click at [95, 437] on div "🚀 Cake PLG ⚡ Churn reduction (Butter Gang) 🍰 PENG 🔐 Security Create new team" at bounding box center [784, 390] width 1568 height 781
click at [66, 176] on span "Projects" at bounding box center [97, 177] width 125 height 16
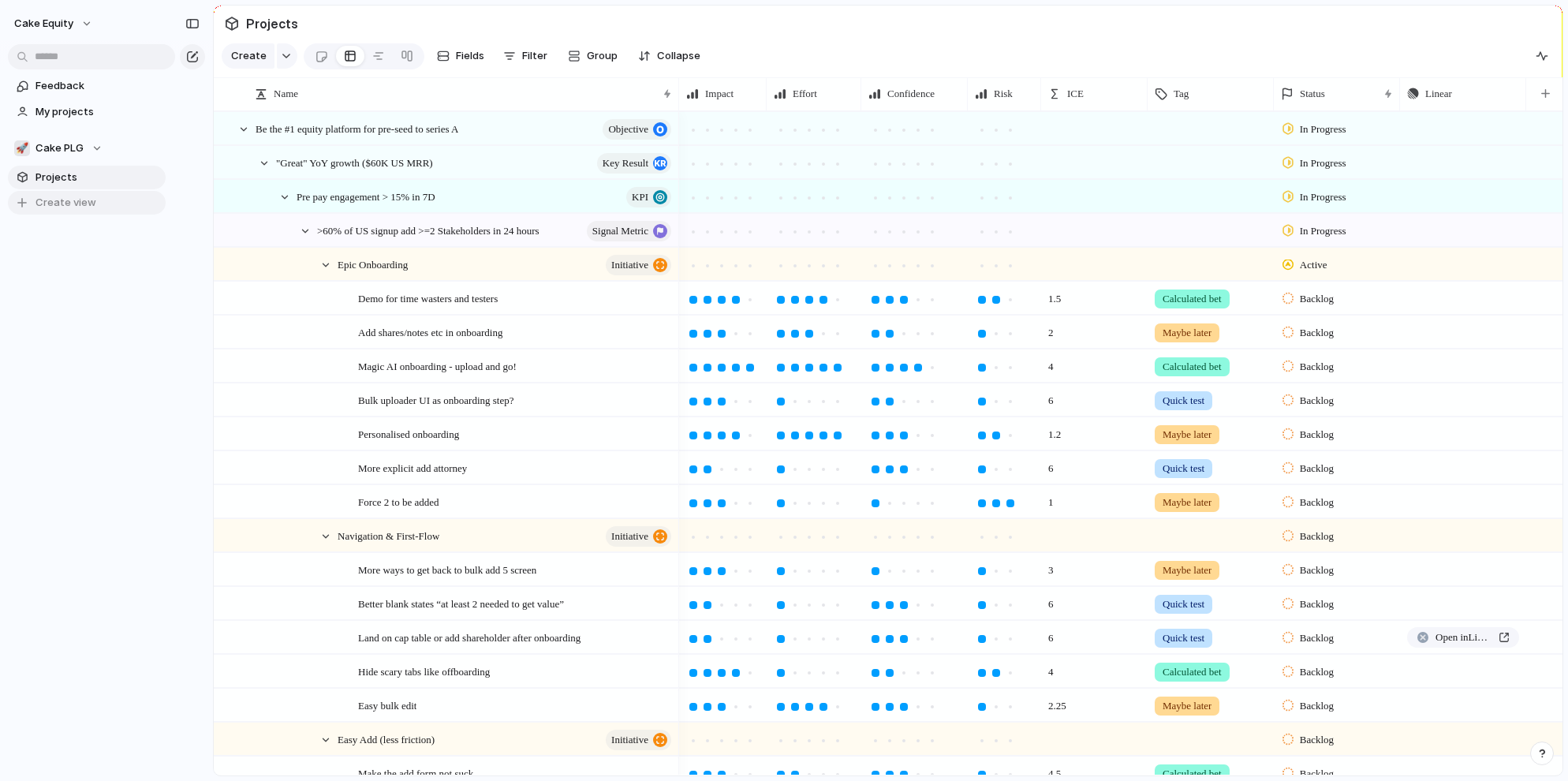
click at [68, 204] on span "Create view" at bounding box center [66, 202] width 61 height 16
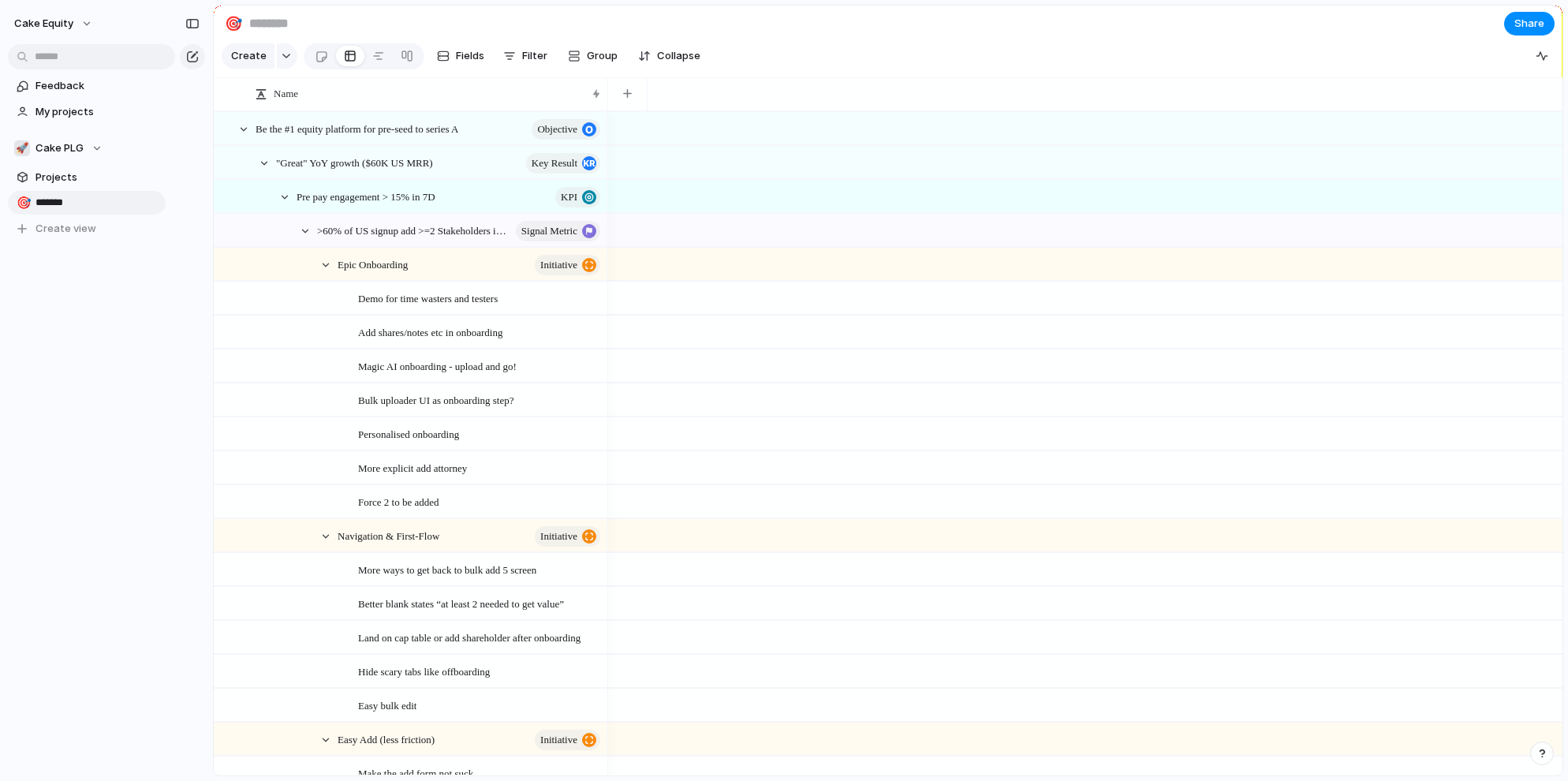
type input "********"
click at [71, 279] on div "Feedback My projects 🚀 Cake PLG Projects 🎯 ******** To pick up a draggable item…" at bounding box center [87, 184] width 173 height 369
click at [378, 60] on div at bounding box center [378, 56] width 12 height 25
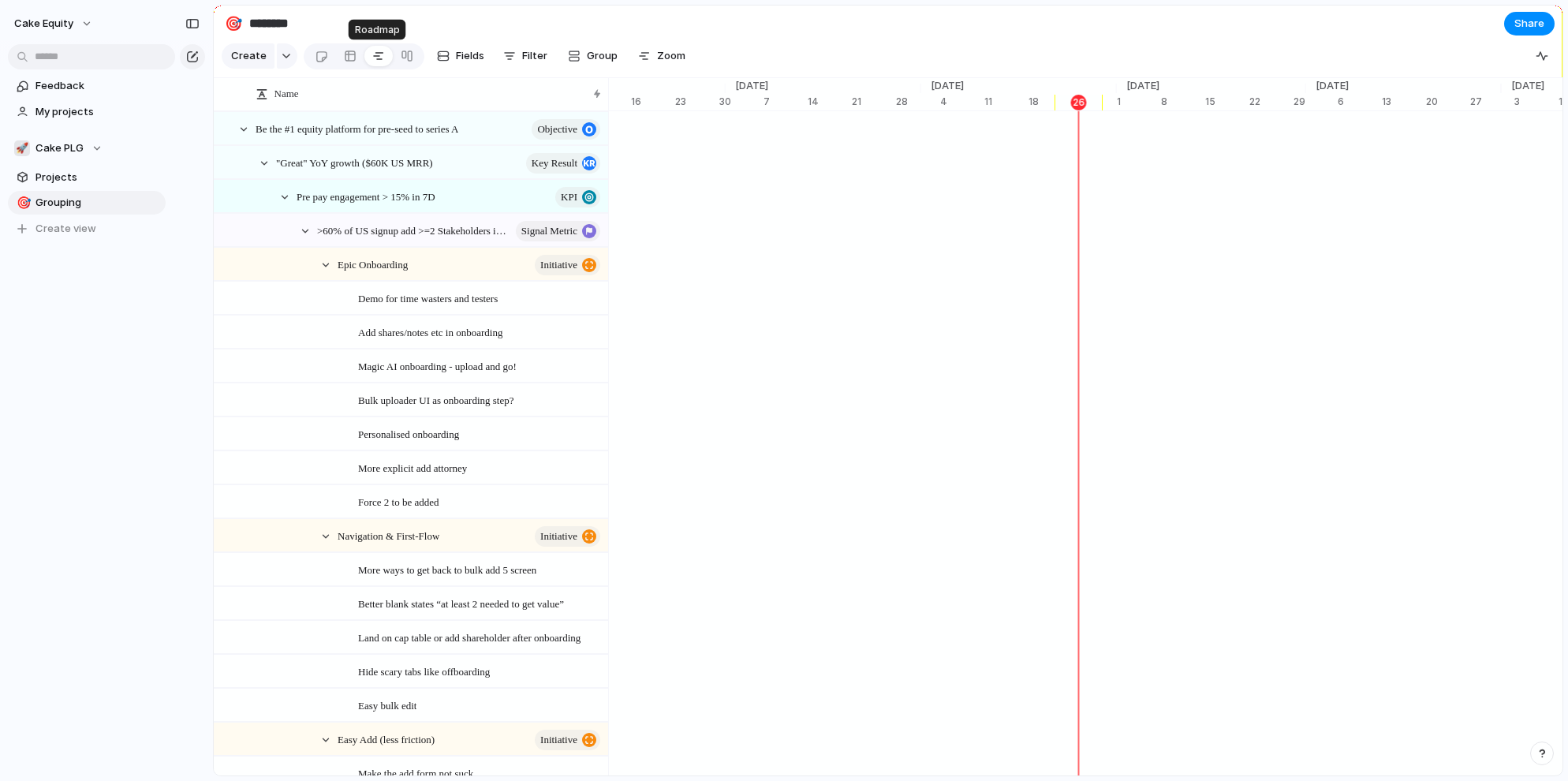
scroll to position [0, 6603]
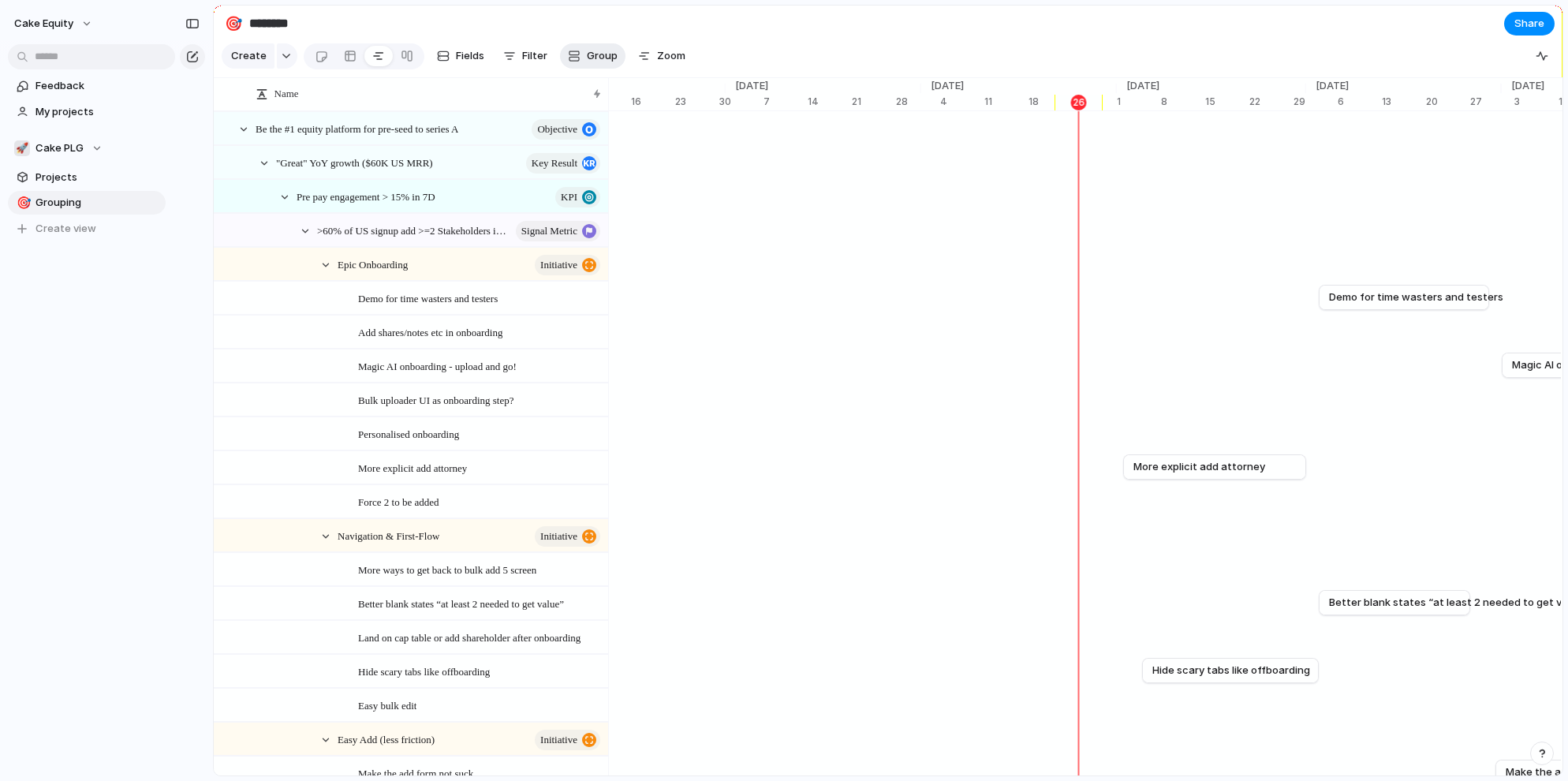
click at [587, 61] on span "Group" at bounding box center [602, 56] width 30 height 16
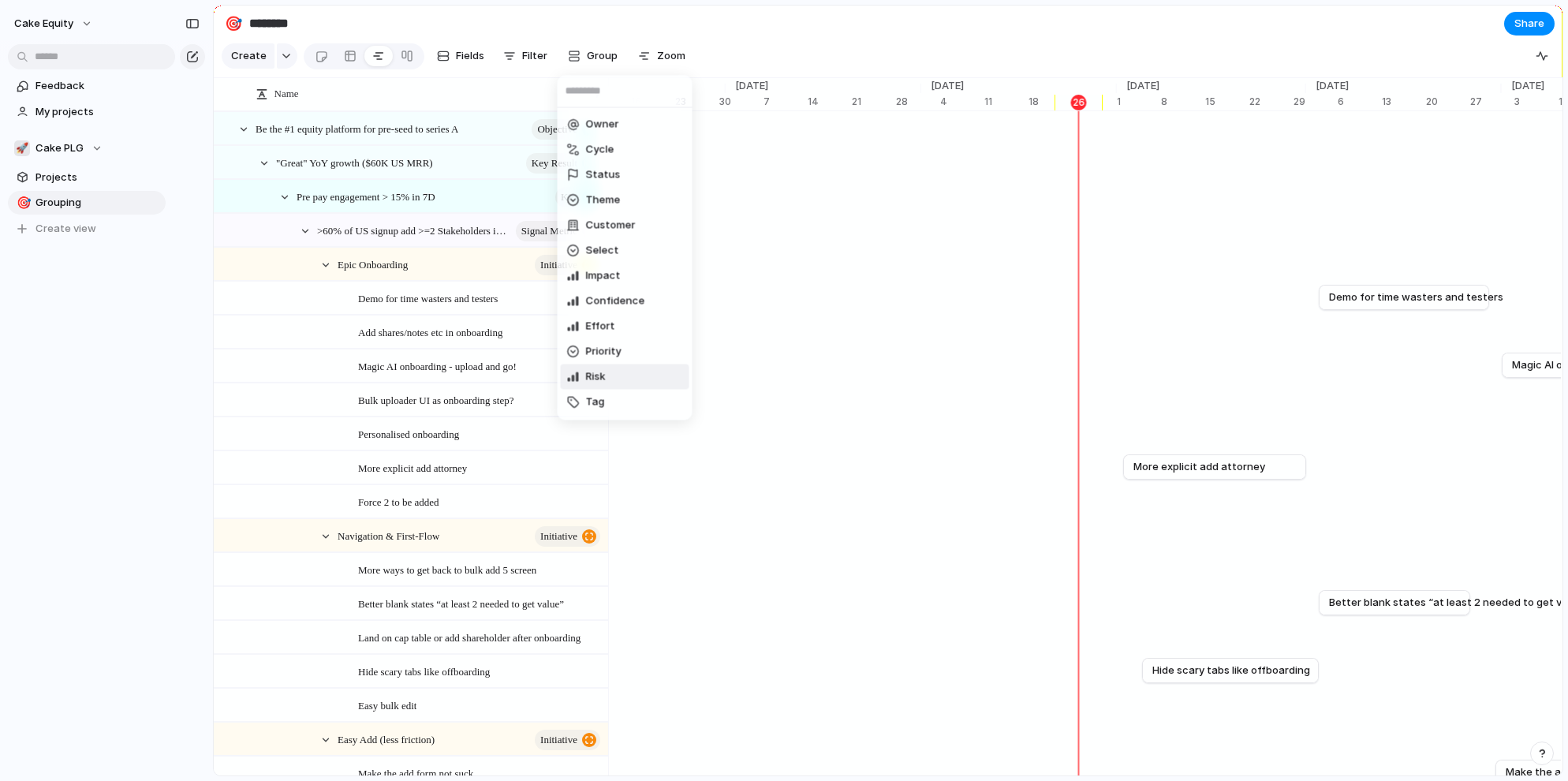
scroll to position [24, 0]
click at [606, 369] on li "Tag" at bounding box center [625, 378] width 129 height 25
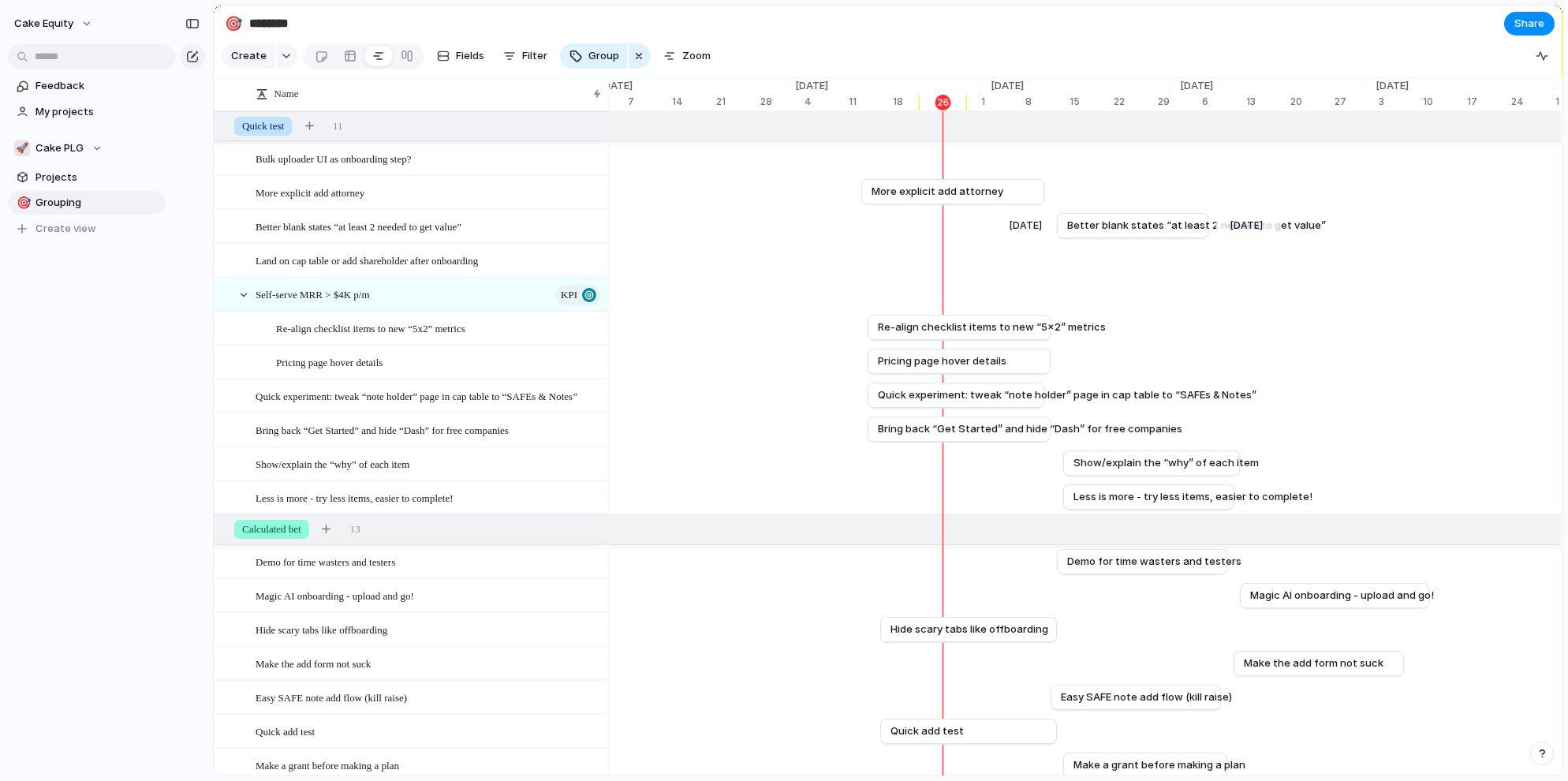
scroll to position [0, 6865]
click at [542, 61] on span "Filter" at bounding box center [534, 56] width 25 height 16
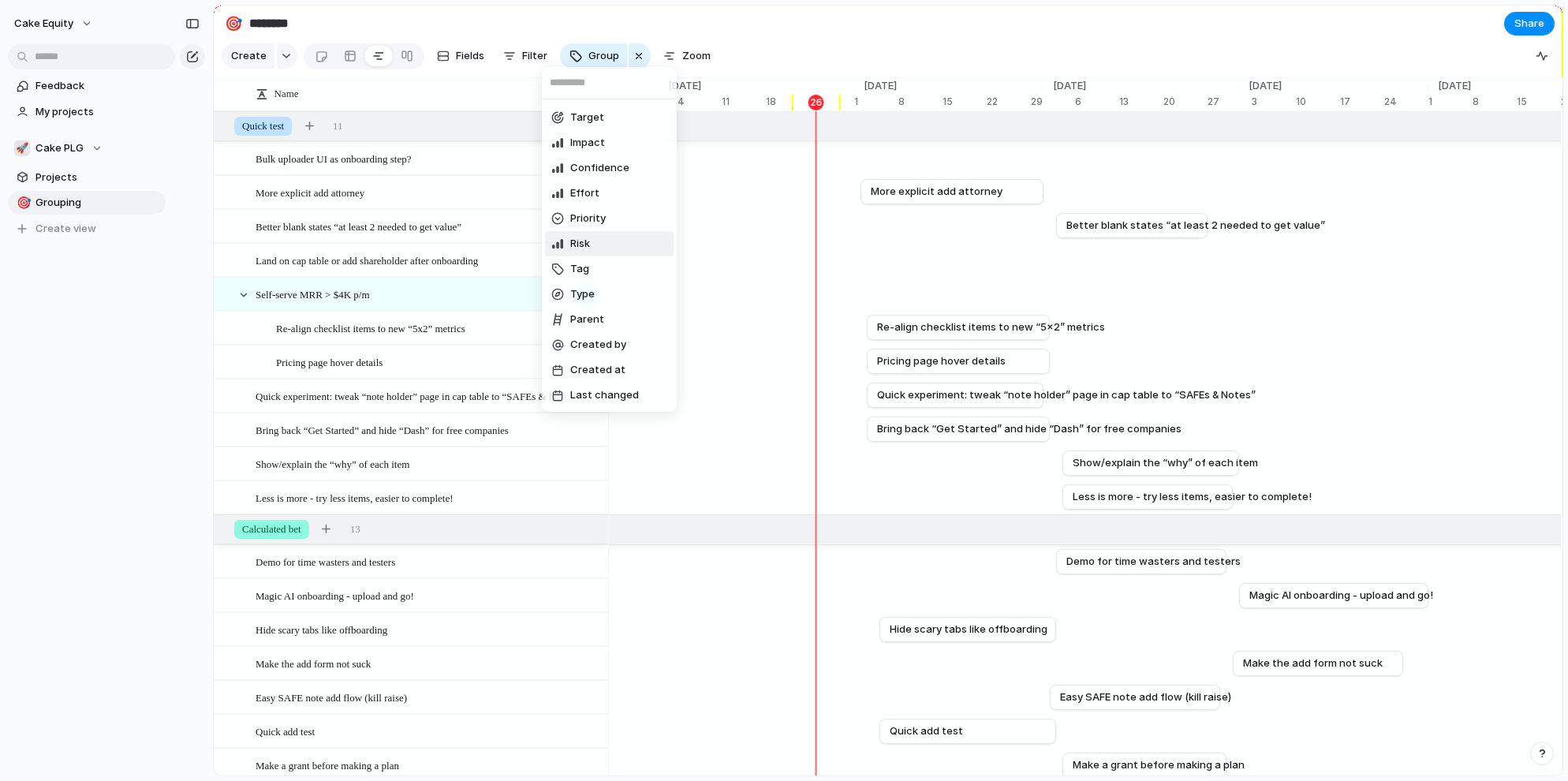
scroll to position [0, 0]
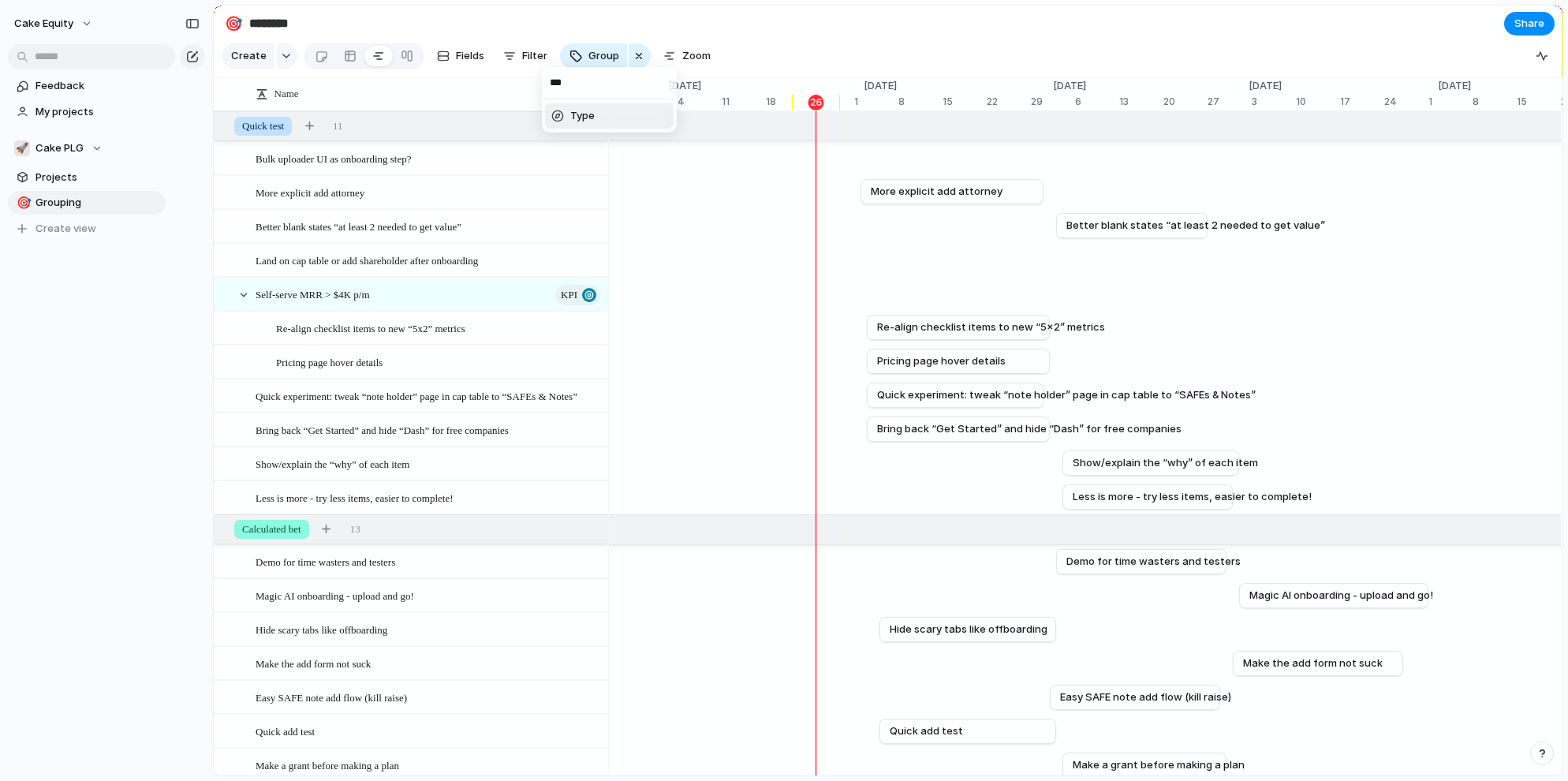
type input "***"
click at [571, 113] on span "Type" at bounding box center [583, 115] width 25 height 16
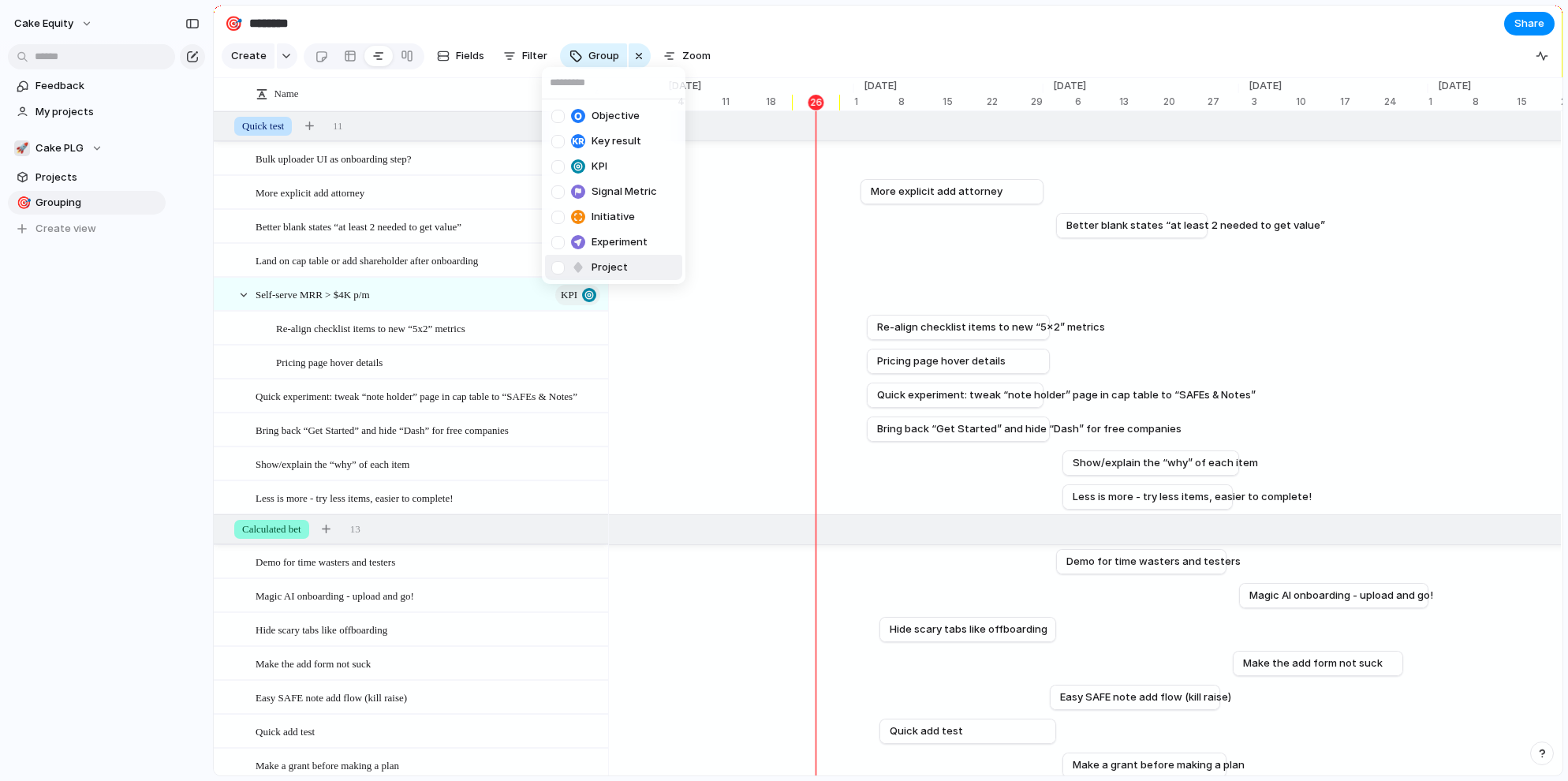
click at [601, 268] on span "Project" at bounding box center [610, 267] width 36 height 16
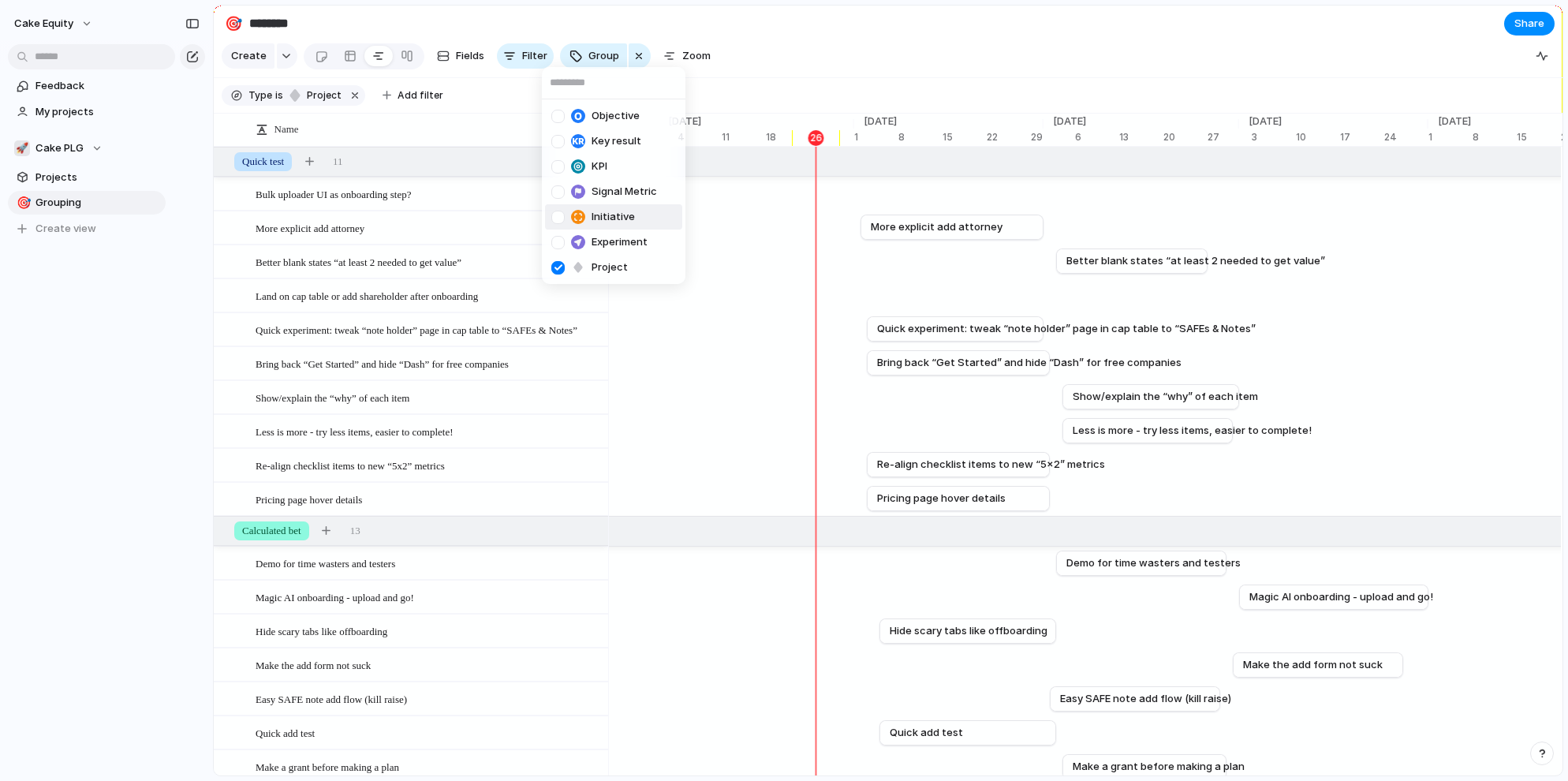
click at [841, 26] on div "Objective Key result KPI Signal Metric Initiative Experiment Project" at bounding box center [784, 390] width 1568 height 781
click at [57, 182] on span "Projects" at bounding box center [97, 177] width 125 height 16
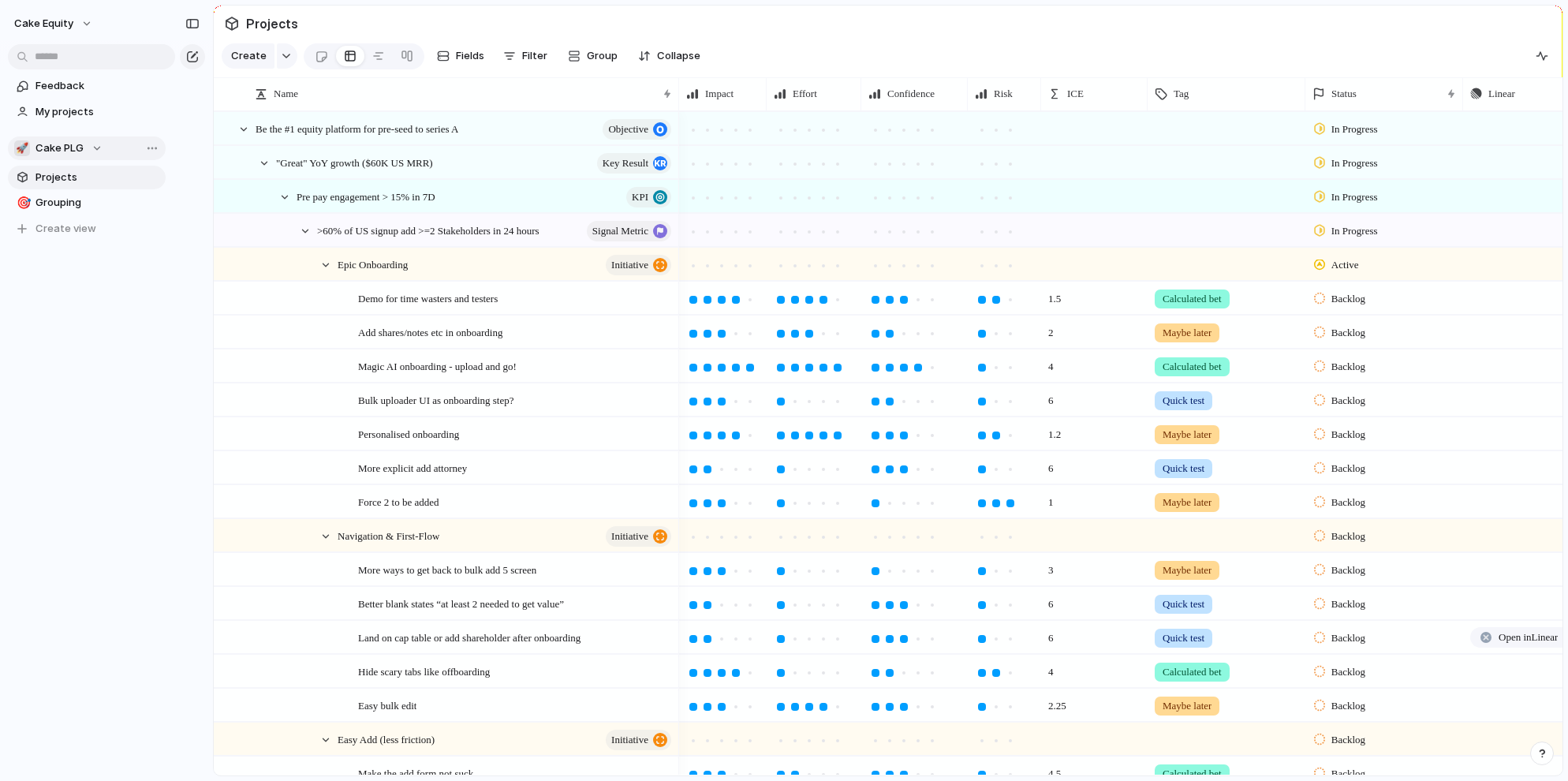
click at [95, 151] on div "🚀 Cake PLG" at bounding box center [58, 148] width 89 height 16
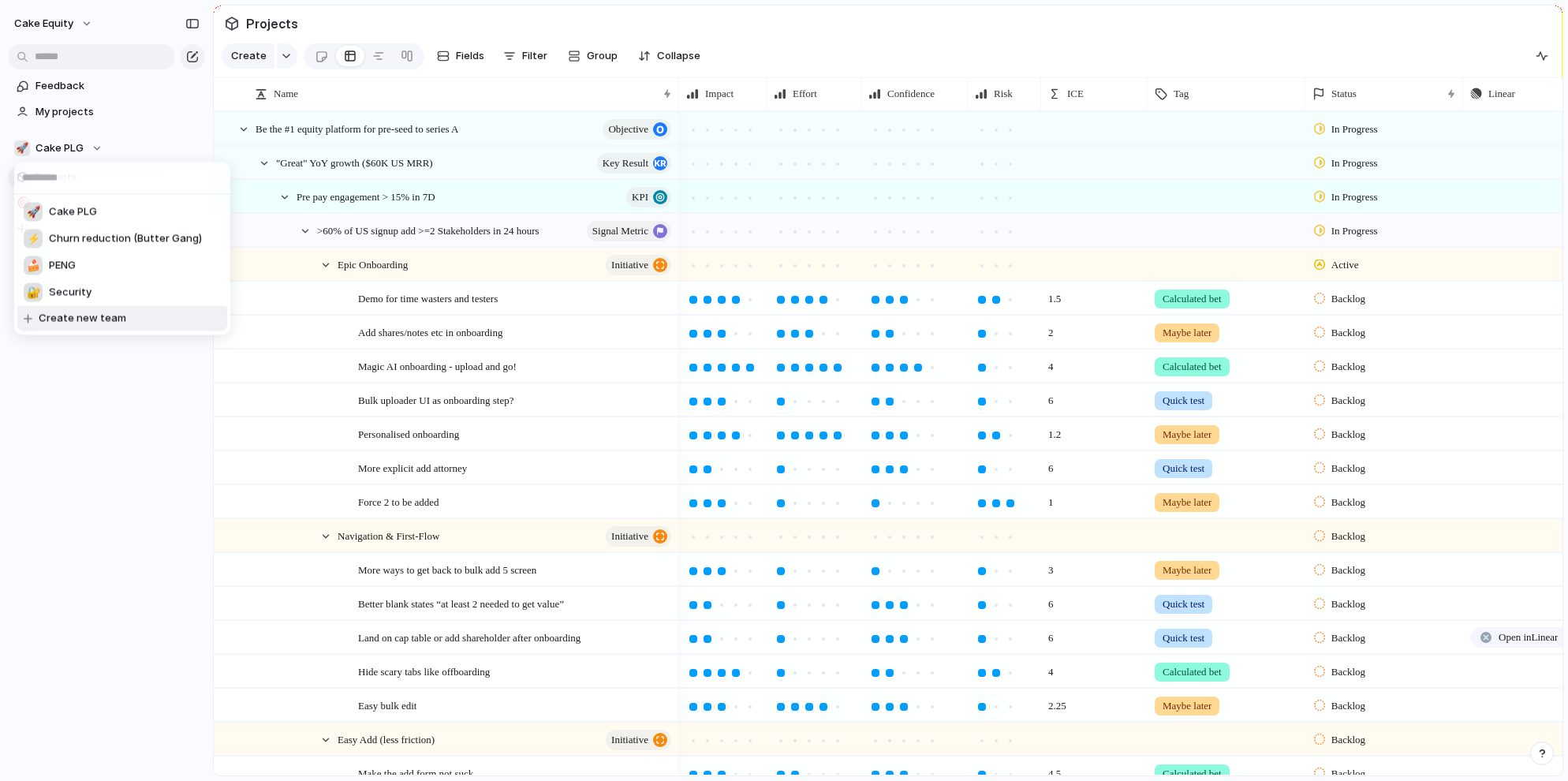
click at [112, 451] on div "🚀 Cake PLG ⚡ Churn reduction (Butter Gang) 🍰 PENG 🔐 Security Create new team" at bounding box center [784, 390] width 1568 height 781
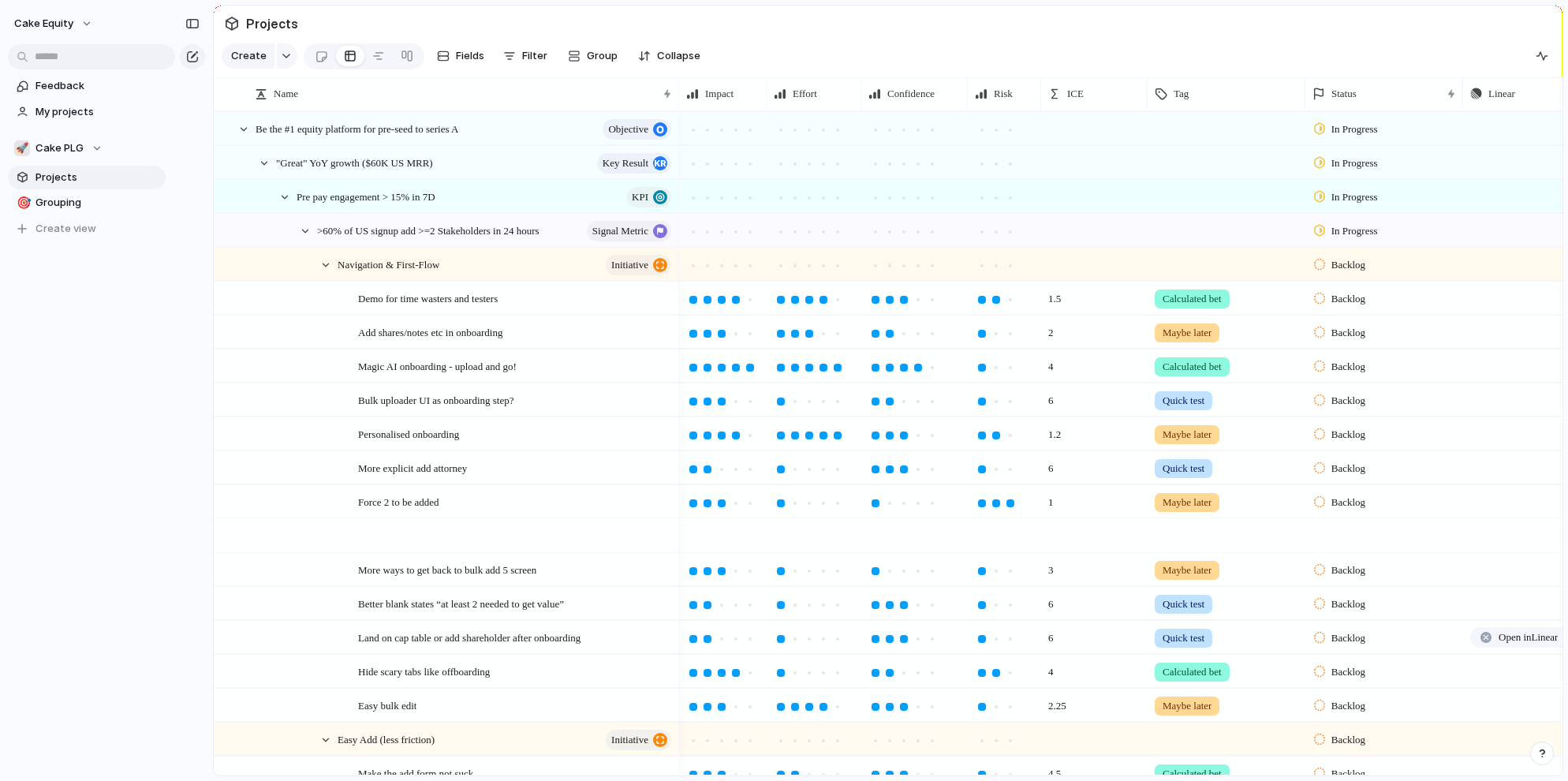
scroll to position [965, 0]
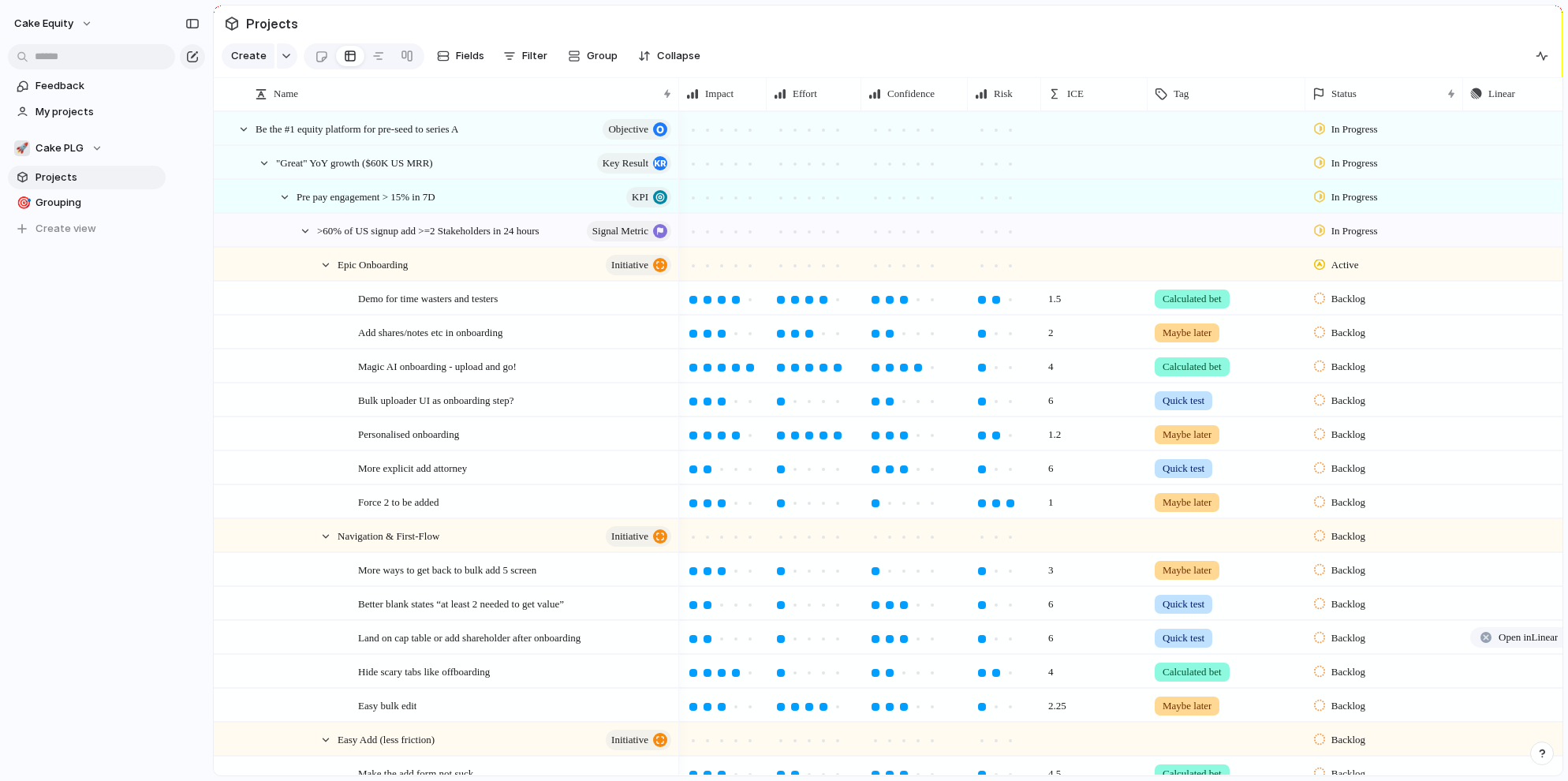
click at [43, 183] on span "Projects" at bounding box center [97, 177] width 125 height 16
click at [20, 204] on div "🎯" at bounding box center [22, 203] width 11 height 18
click at [71, 196] on div at bounding box center [784, 390] width 1568 height 781
click at [91, 199] on span "Grouping" at bounding box center [97, 202] width 125 height 16
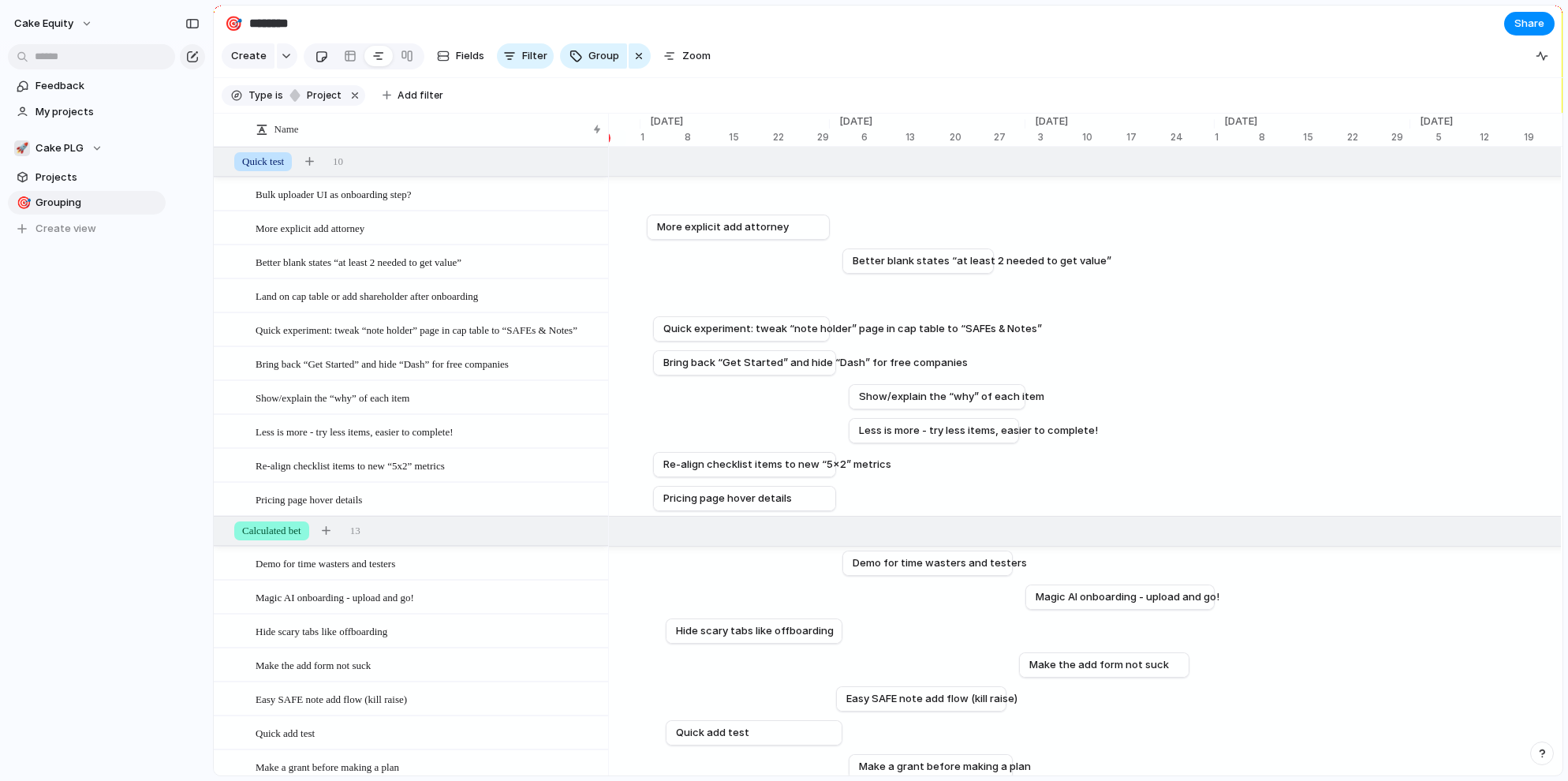
click at [315, 46] on div at bounding box center [321, 56] width 13 height 26
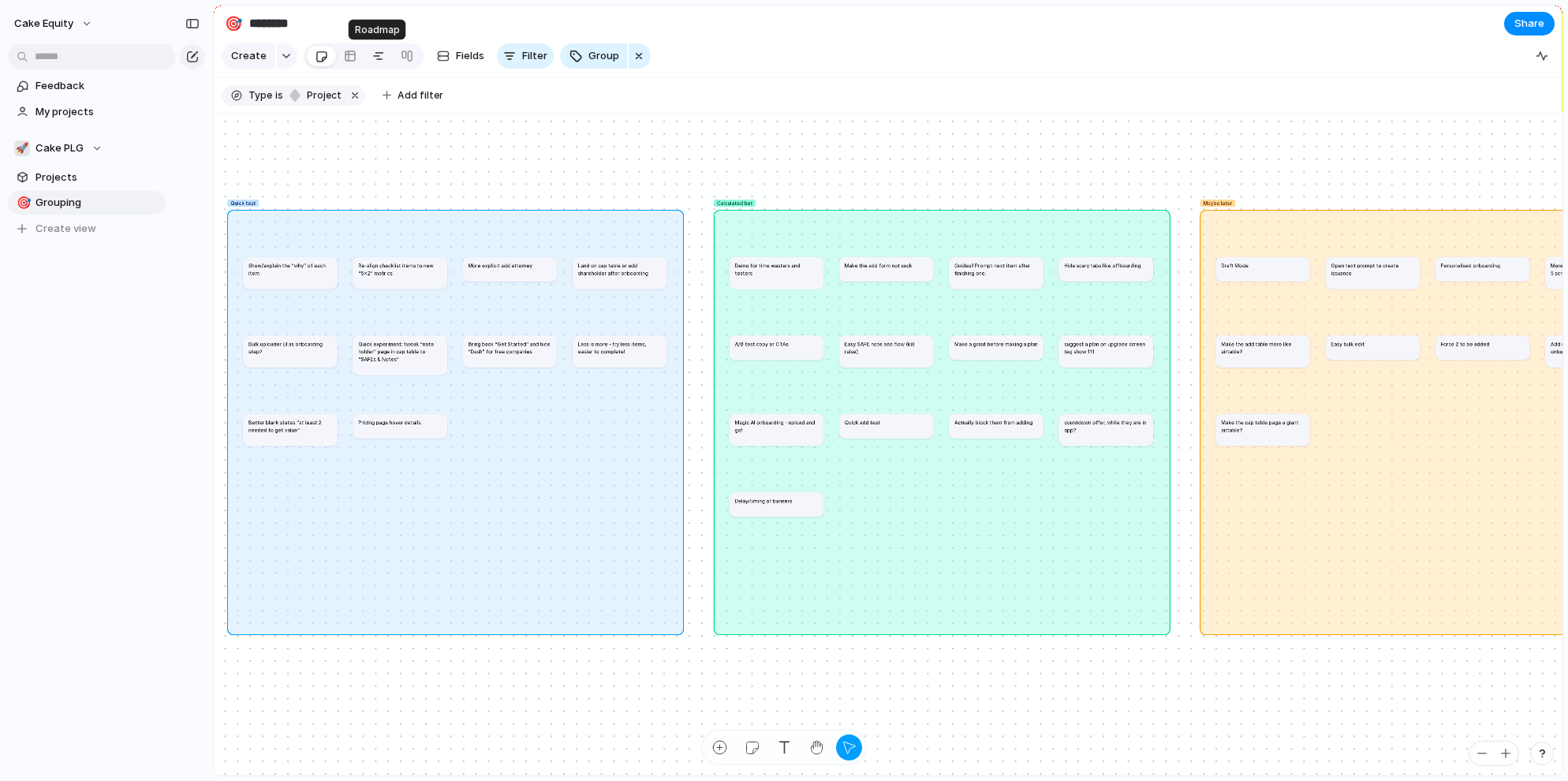
click at [372, 55] on div at bounding box center [378, 56] width 12 height 25
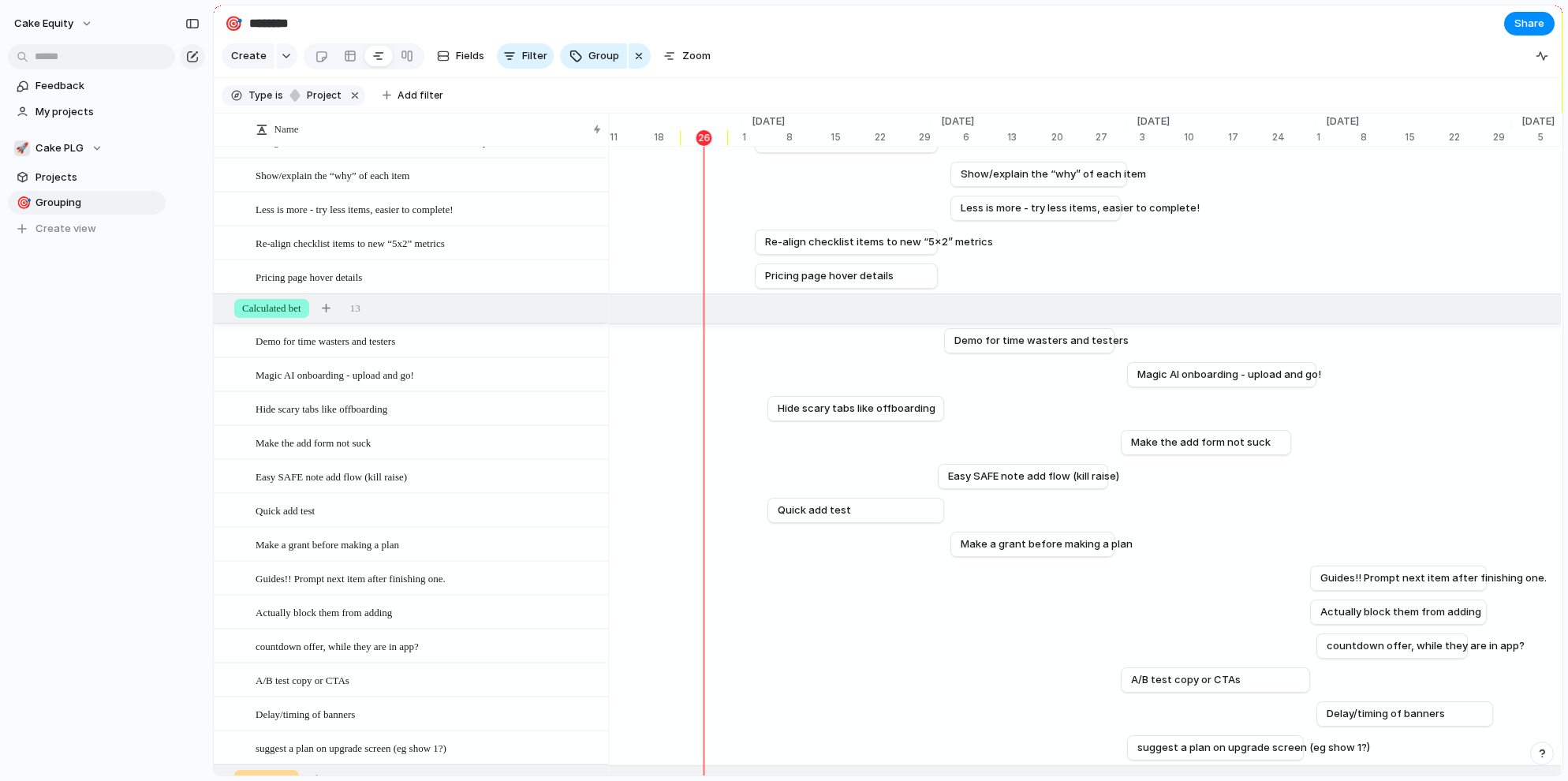
scroll to position [236, 0]
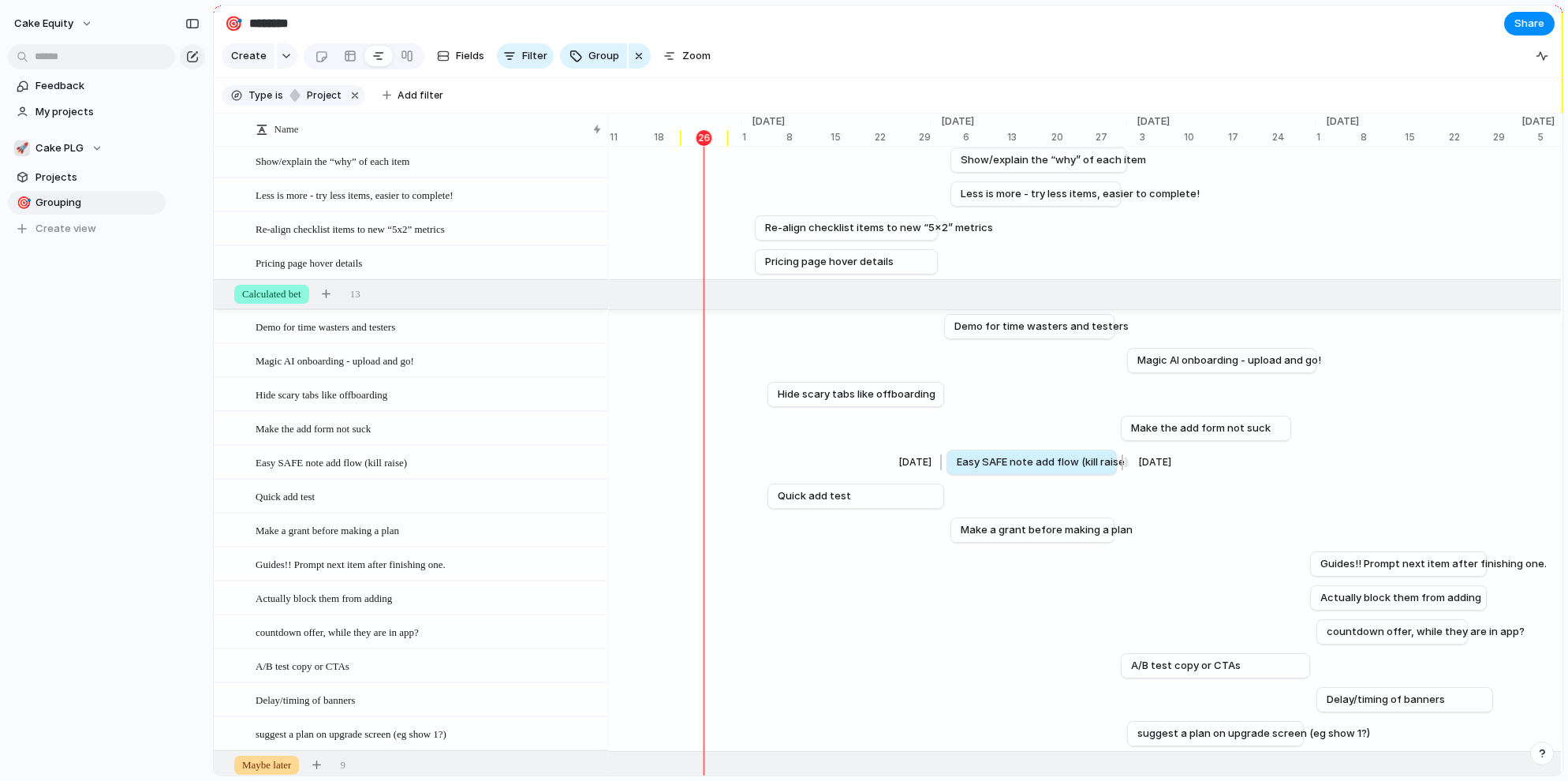
click at [1059, 465] on span "Easy SAFE note add flow (kill raise)" at bounding box center [1042, 462] width 171 height 16
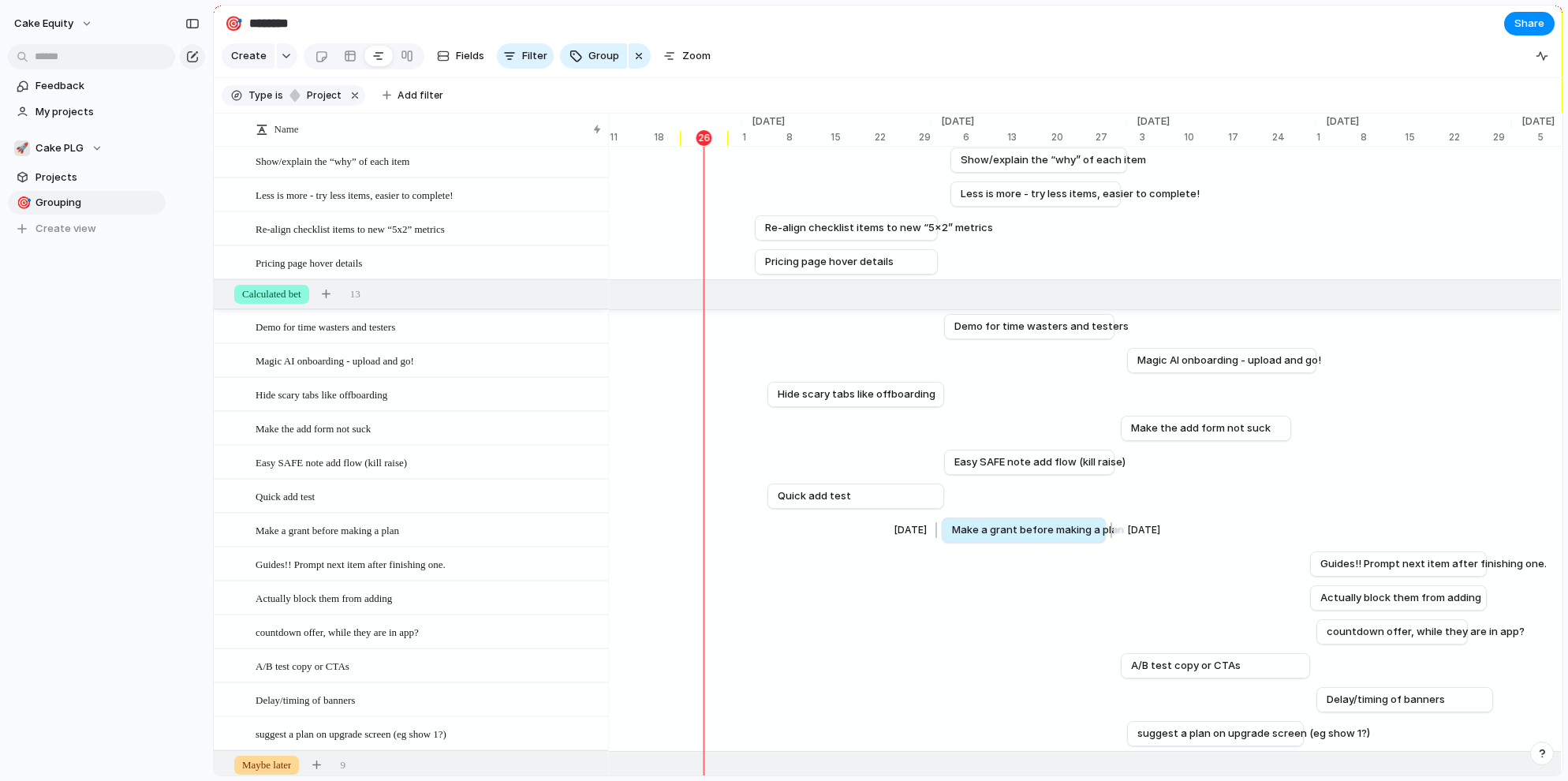
drag, startPoint x: 1031, startPoint y: 528, endPoint x: 1022, endPoint y: 528, distance: 9.0
click at [1022, 528] on span "Make a grant before making a plan" at bounding box center [1037, 530] width 171 height 16
drag, startPoint x: 1022, startPoint y: 528, endPoint x: 1031, endPoint y: 529, distance: 9.1
click at [1031, 529] on span "Make a grant before making a plan" at bounding box center [1043, 530] width 171 height 16
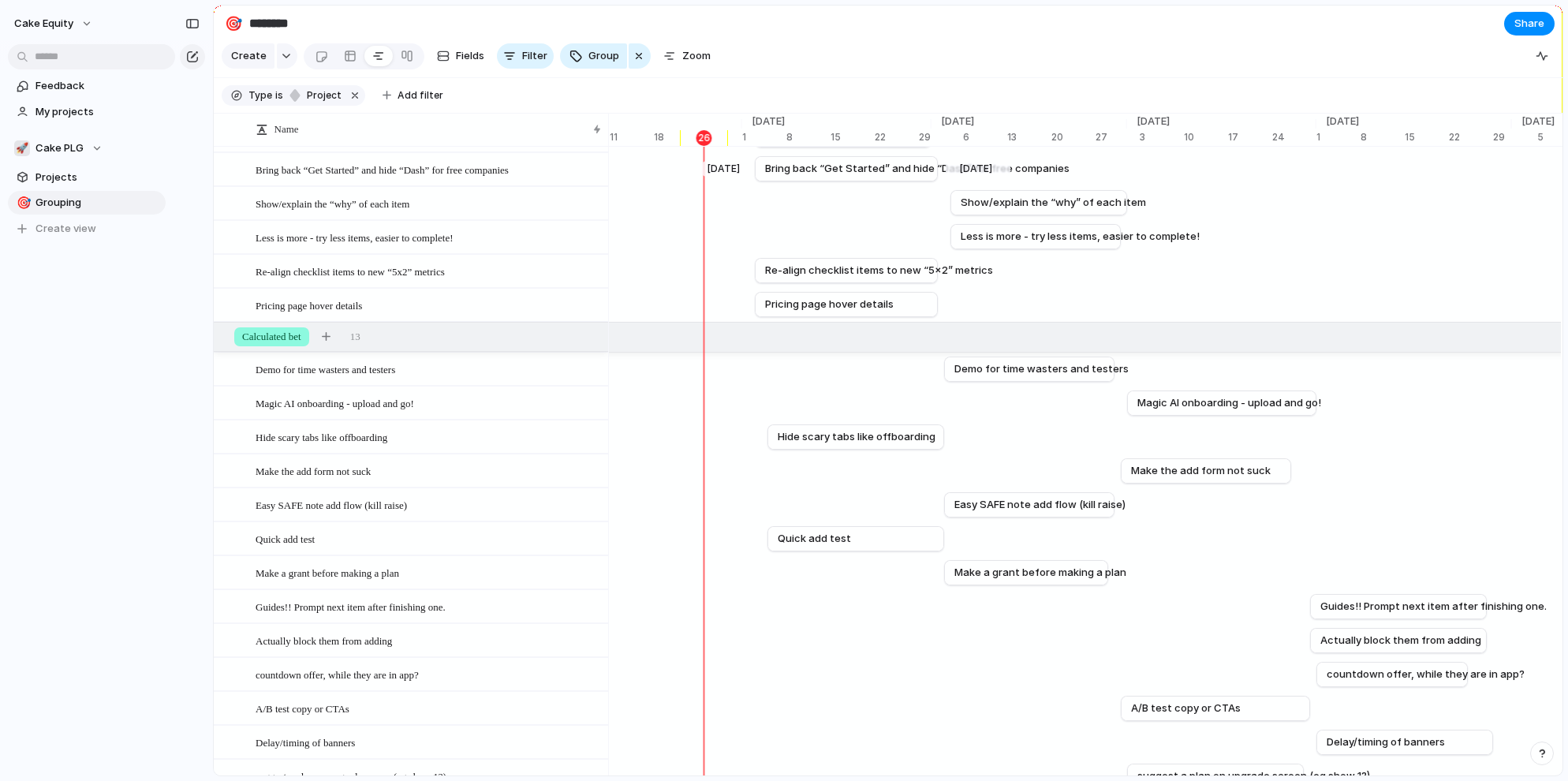
scroll to position [0, 0]
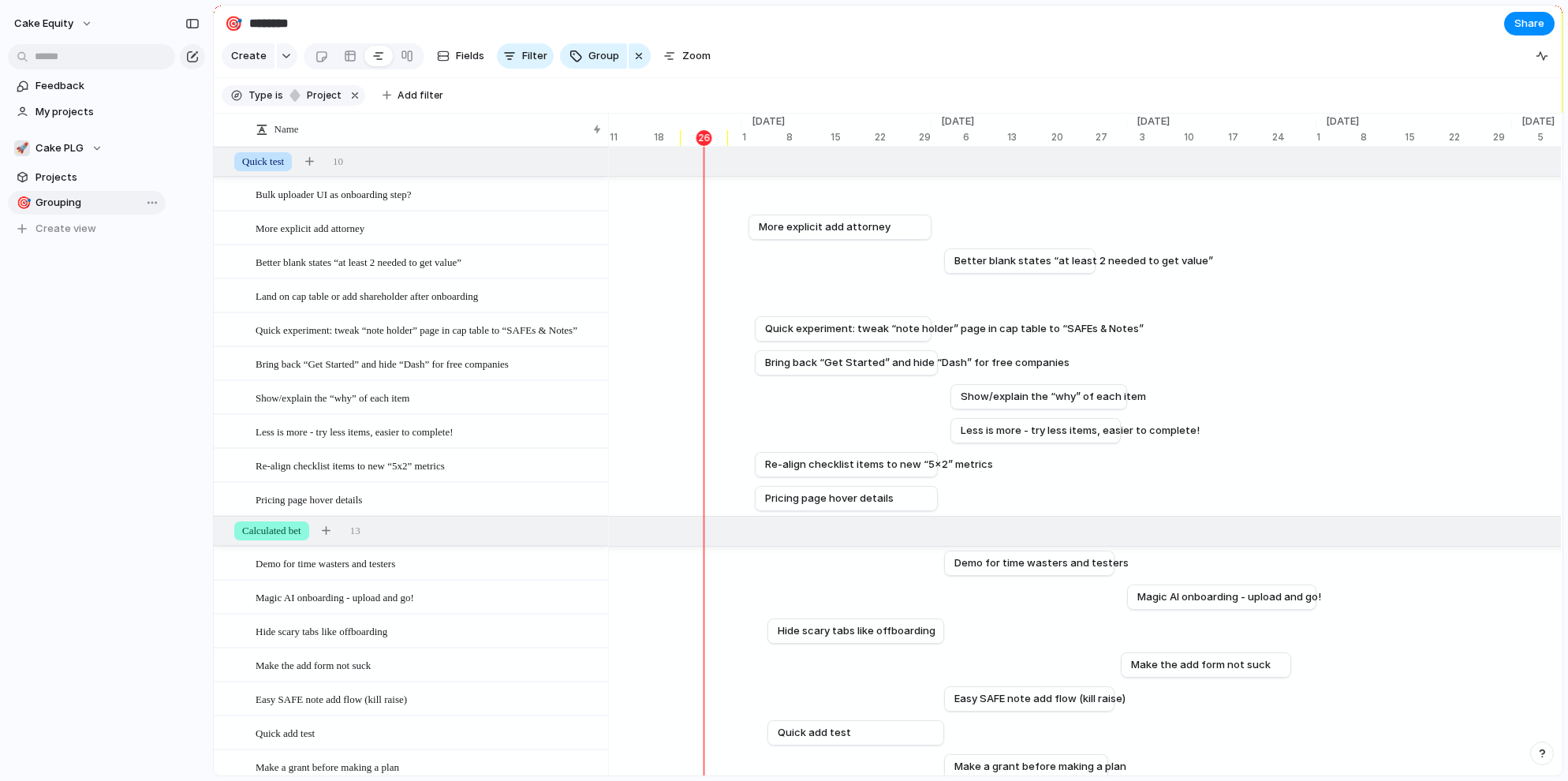
click at [25, 201] on div "🎯" at bounding box center [22, 203] width 11 height 18
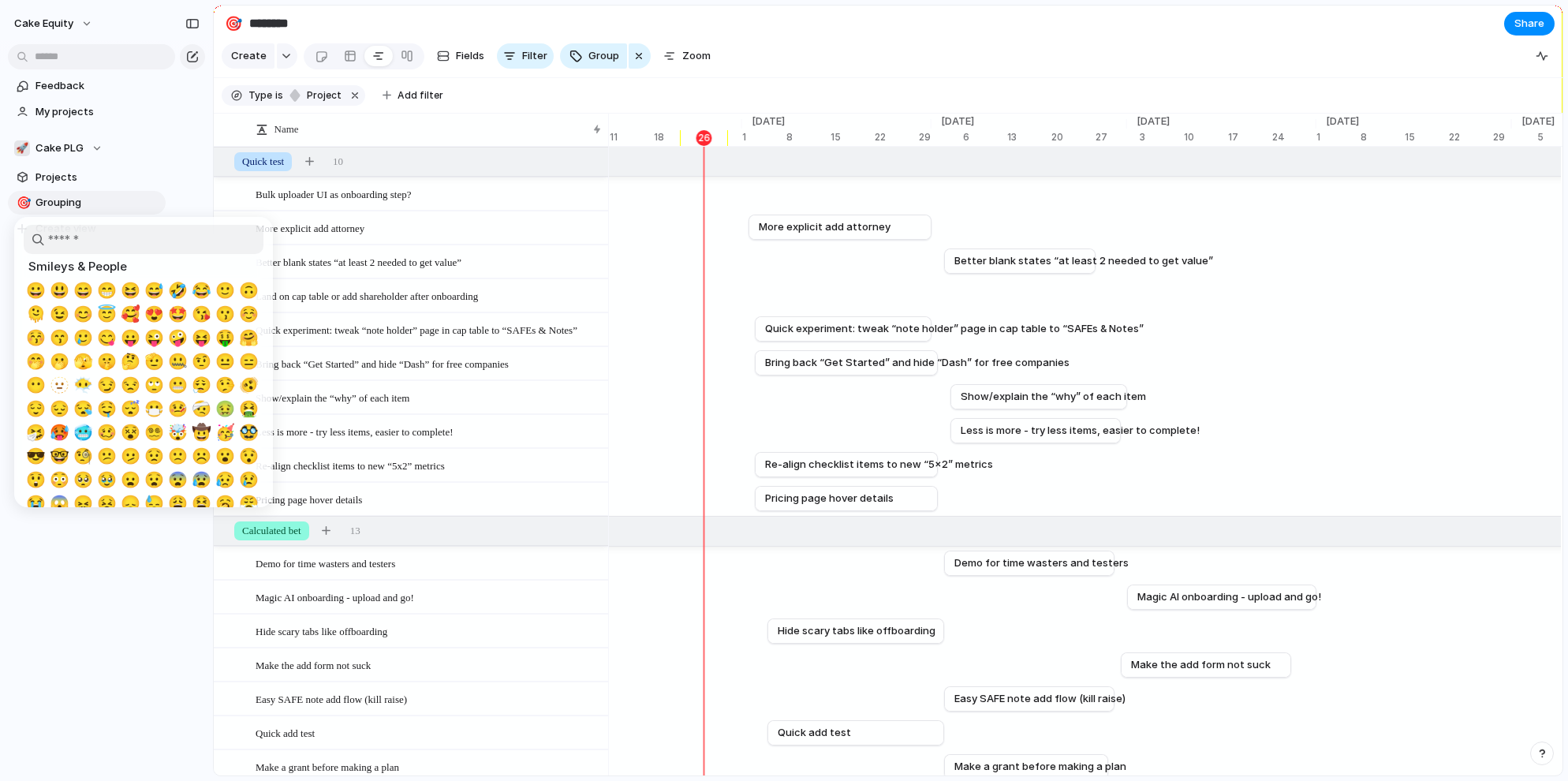
click at [98, 568] on div at bounding box center [784, 390] width 1568 height 781
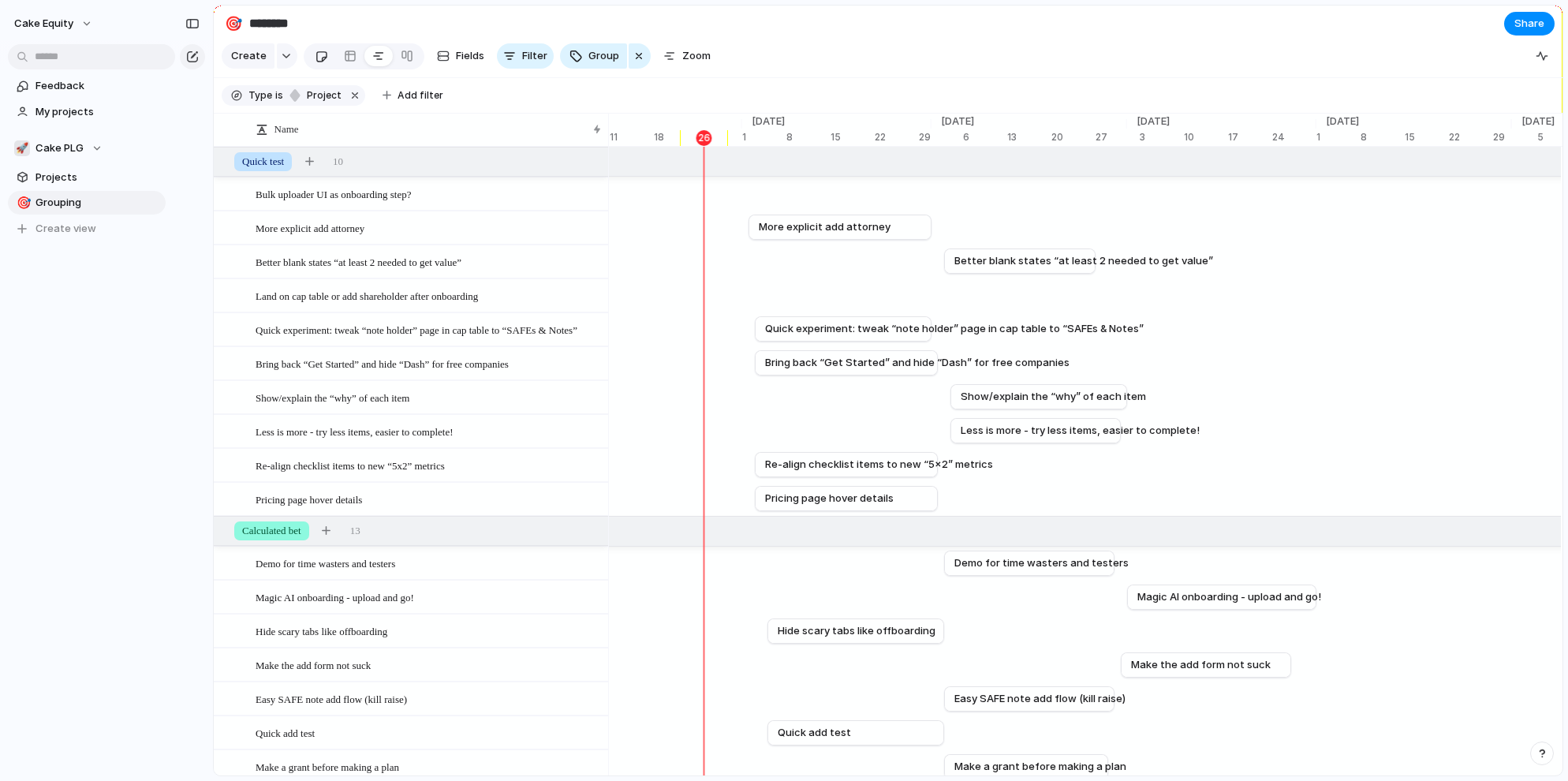
click at [323, 55] on div at bounding box center [321, 56] width 13 height 26
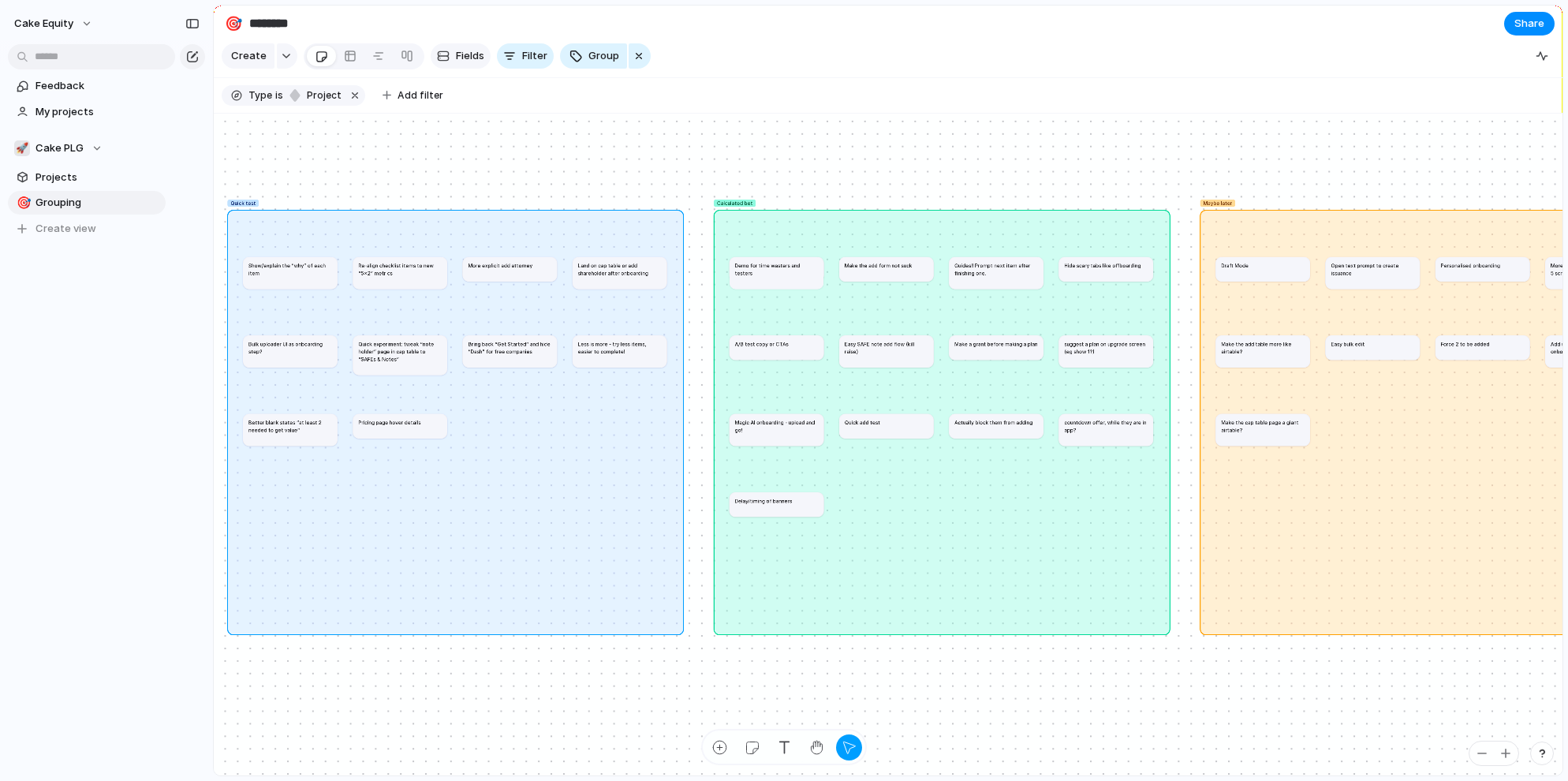
click at [448, 60] on button "Fields" at bounding box center [460, 56] width 60 height 25
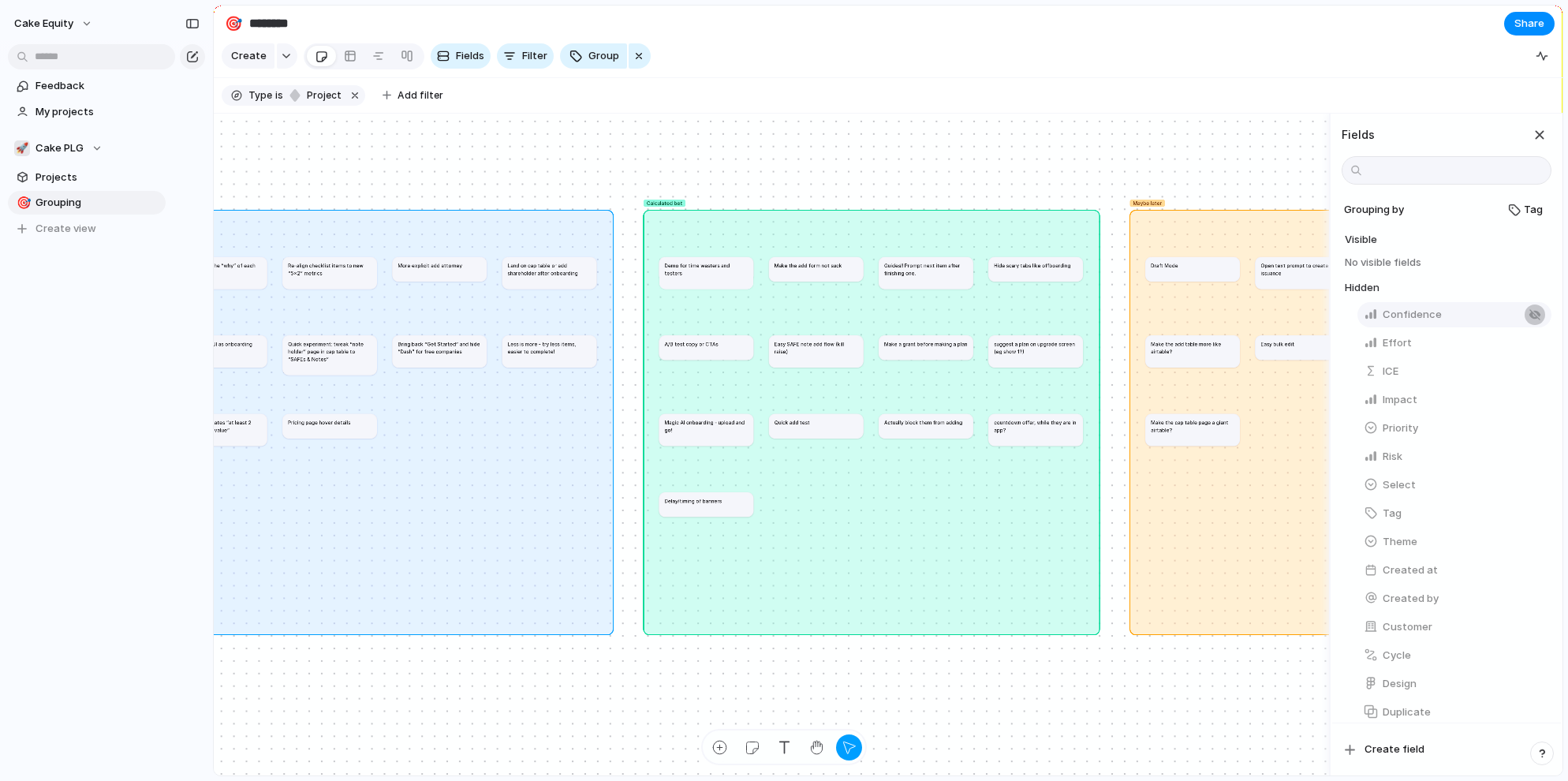
click at [1465, 317] on div "button" at bounding box center [1534, 314] width 12 height 12
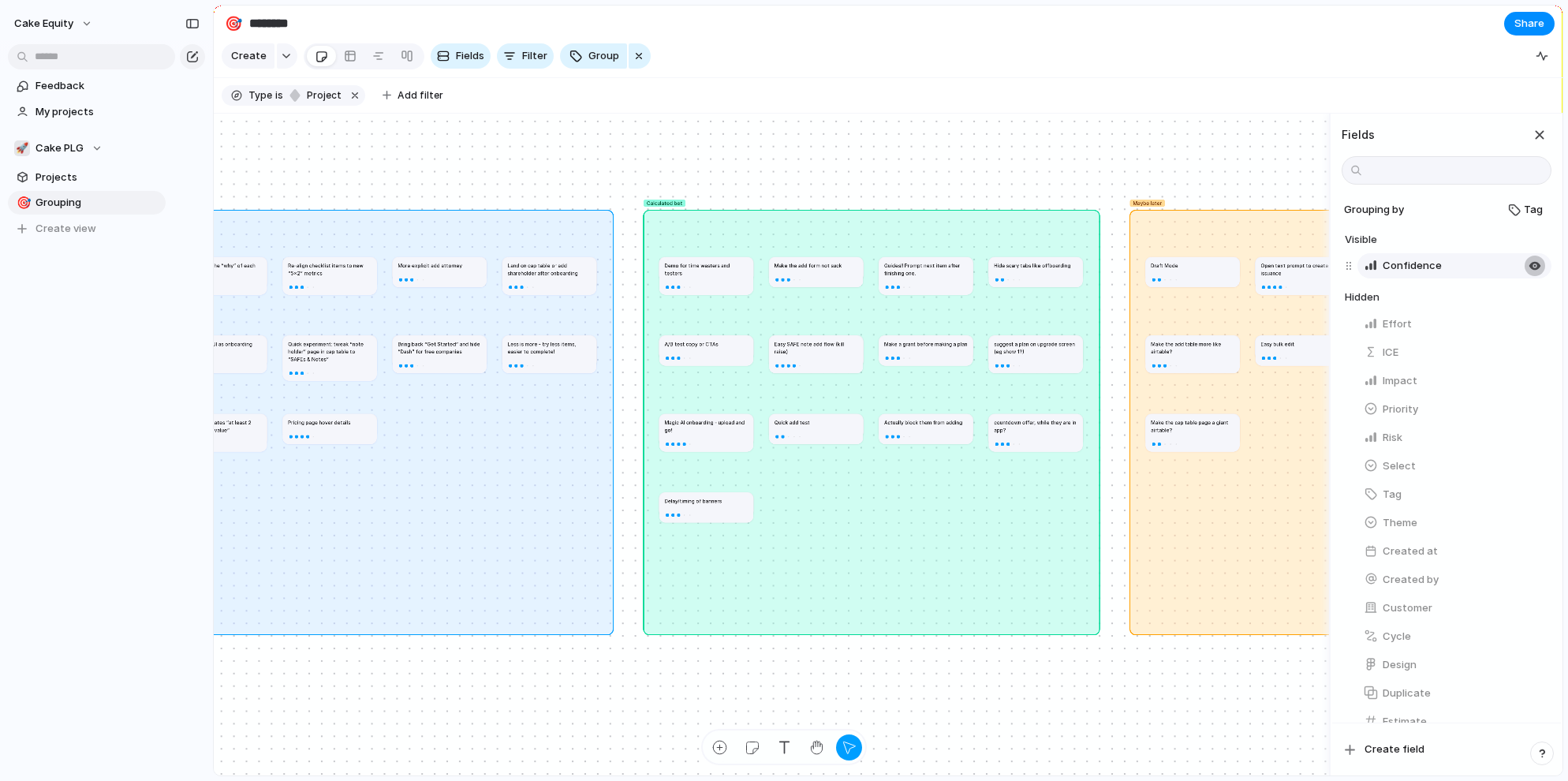
click at [1465, 266] on div "button" at bounding box center [1534, 265] width 12 height 12
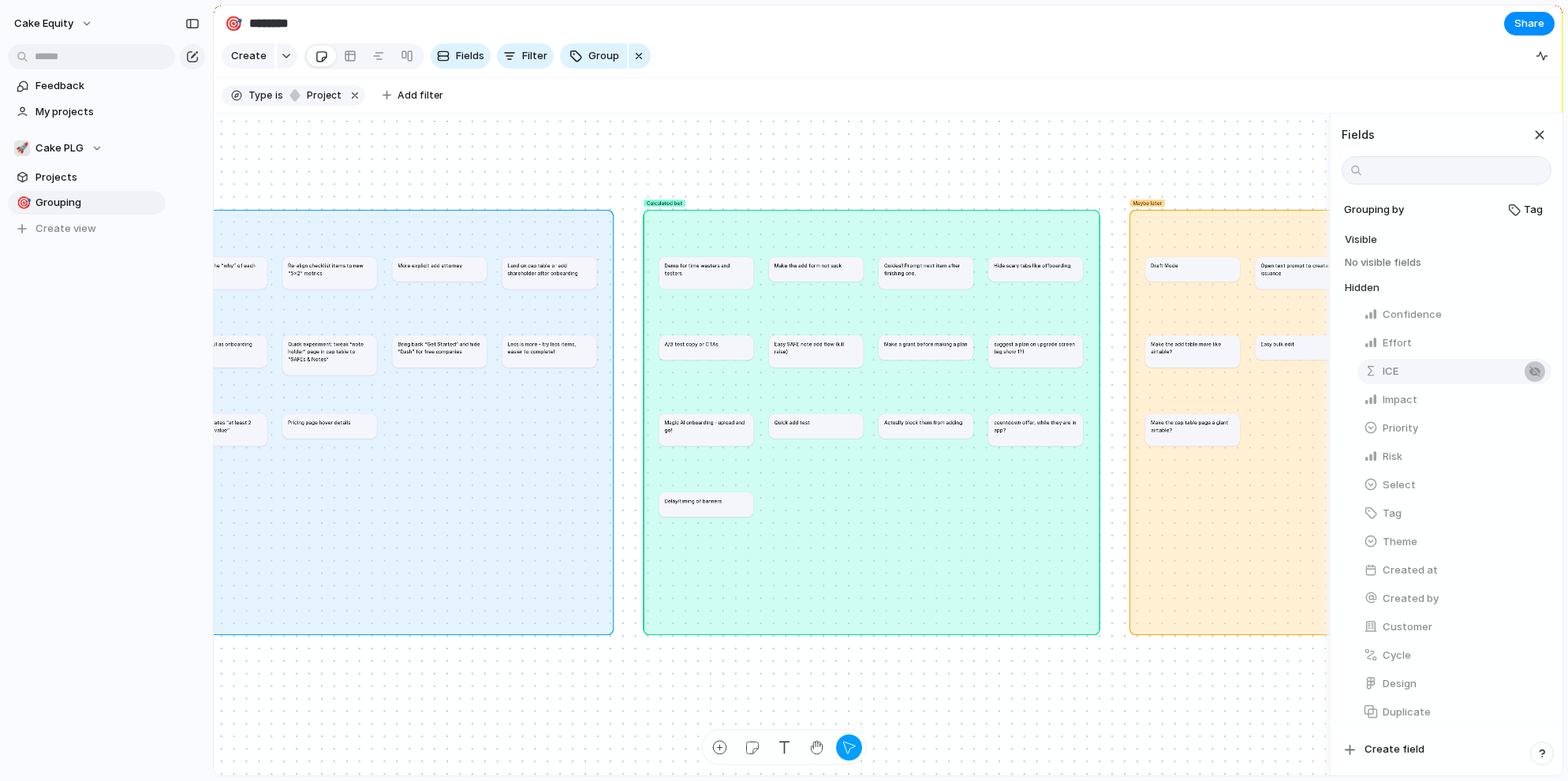
click at [1465, 364] on button "button" at bounding box center [1535, 371] width 21 height 21
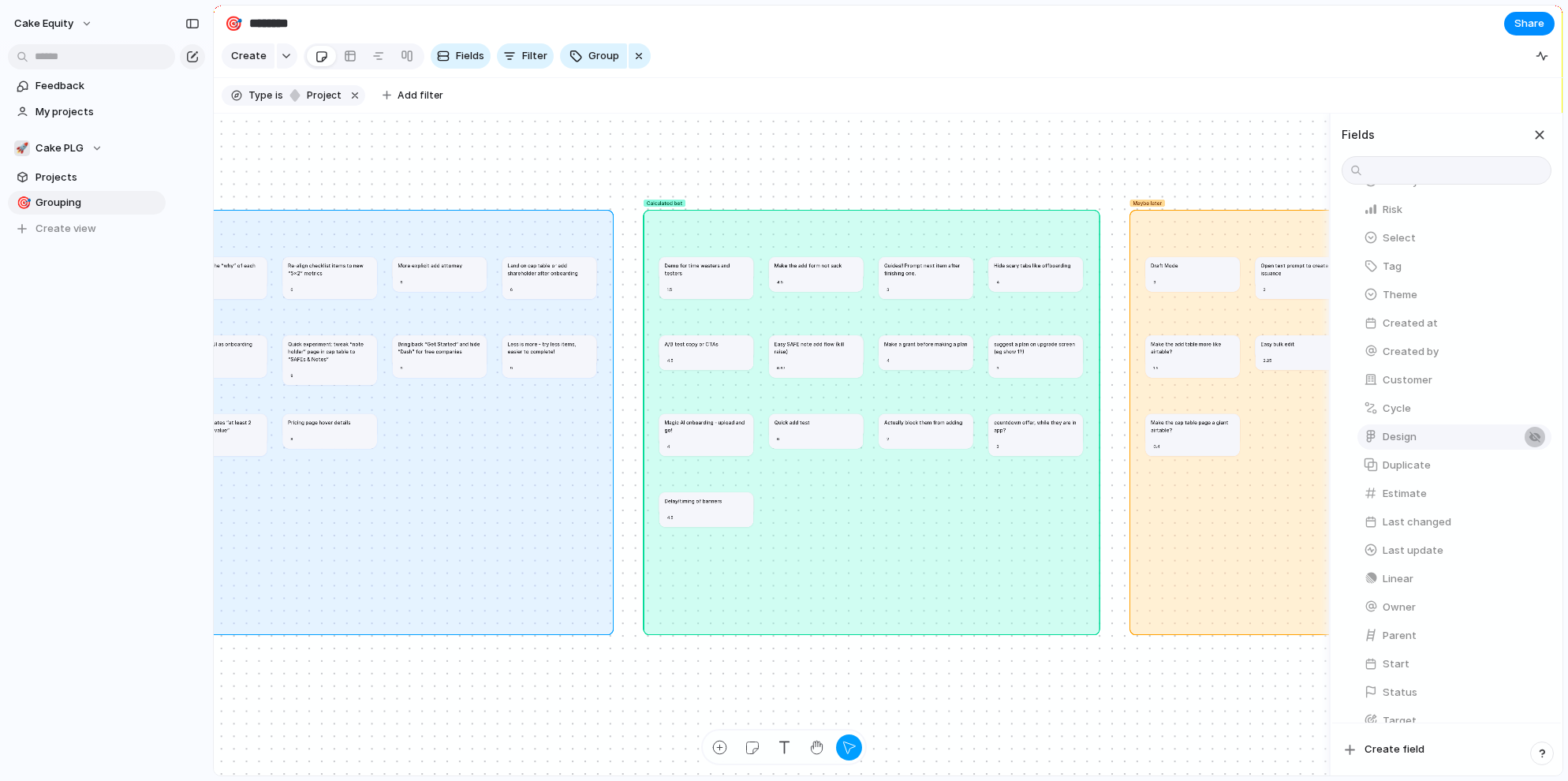
scroll to position [278, 0]
click at [1465, 586] on div "button" at bounding box center [1534, 586] width 12 height 12
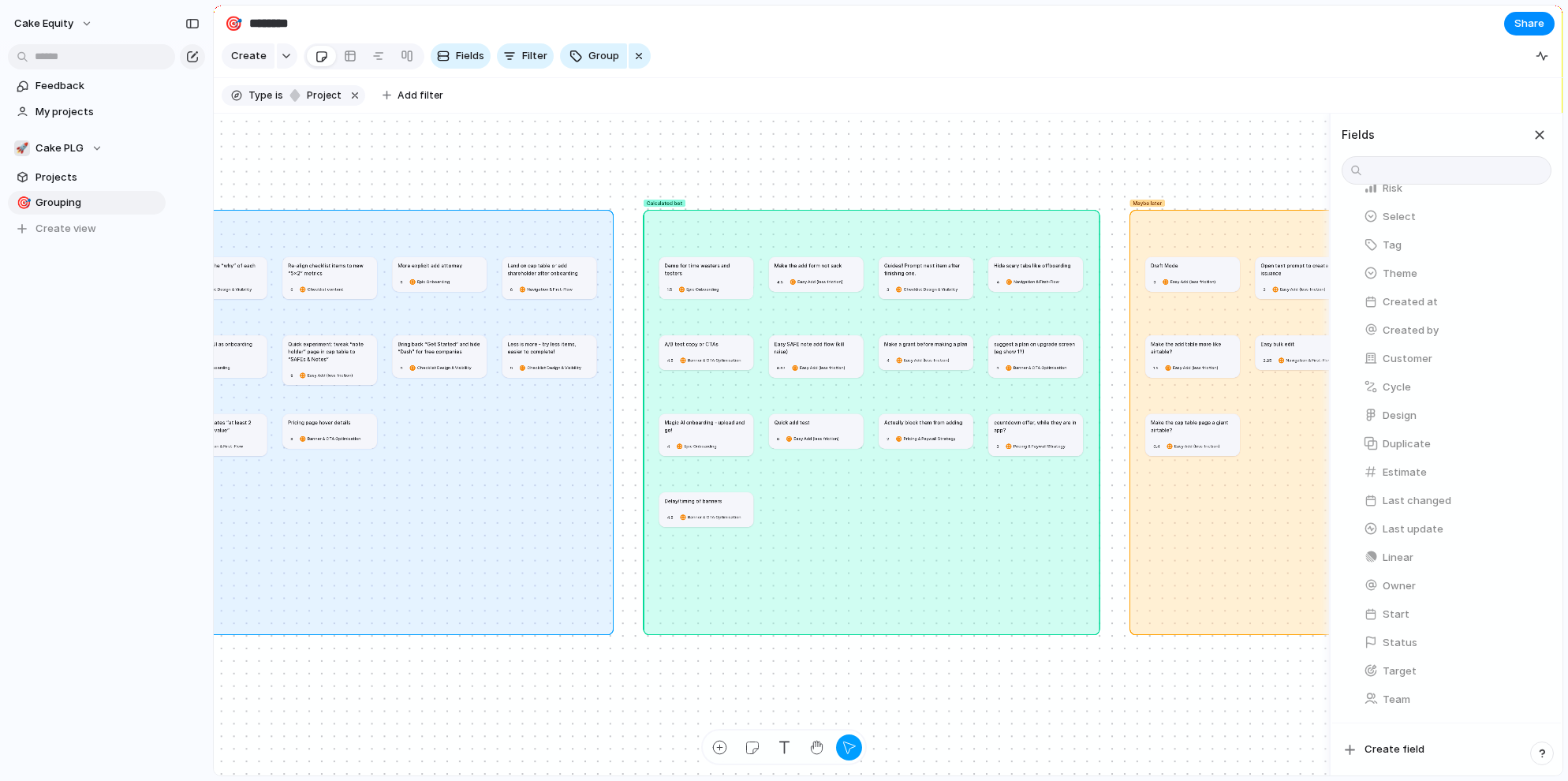
scroll to position [0, 0]
click at [1465, 407] on div "button" at bounding box center [1534, 409] width 12 height 12
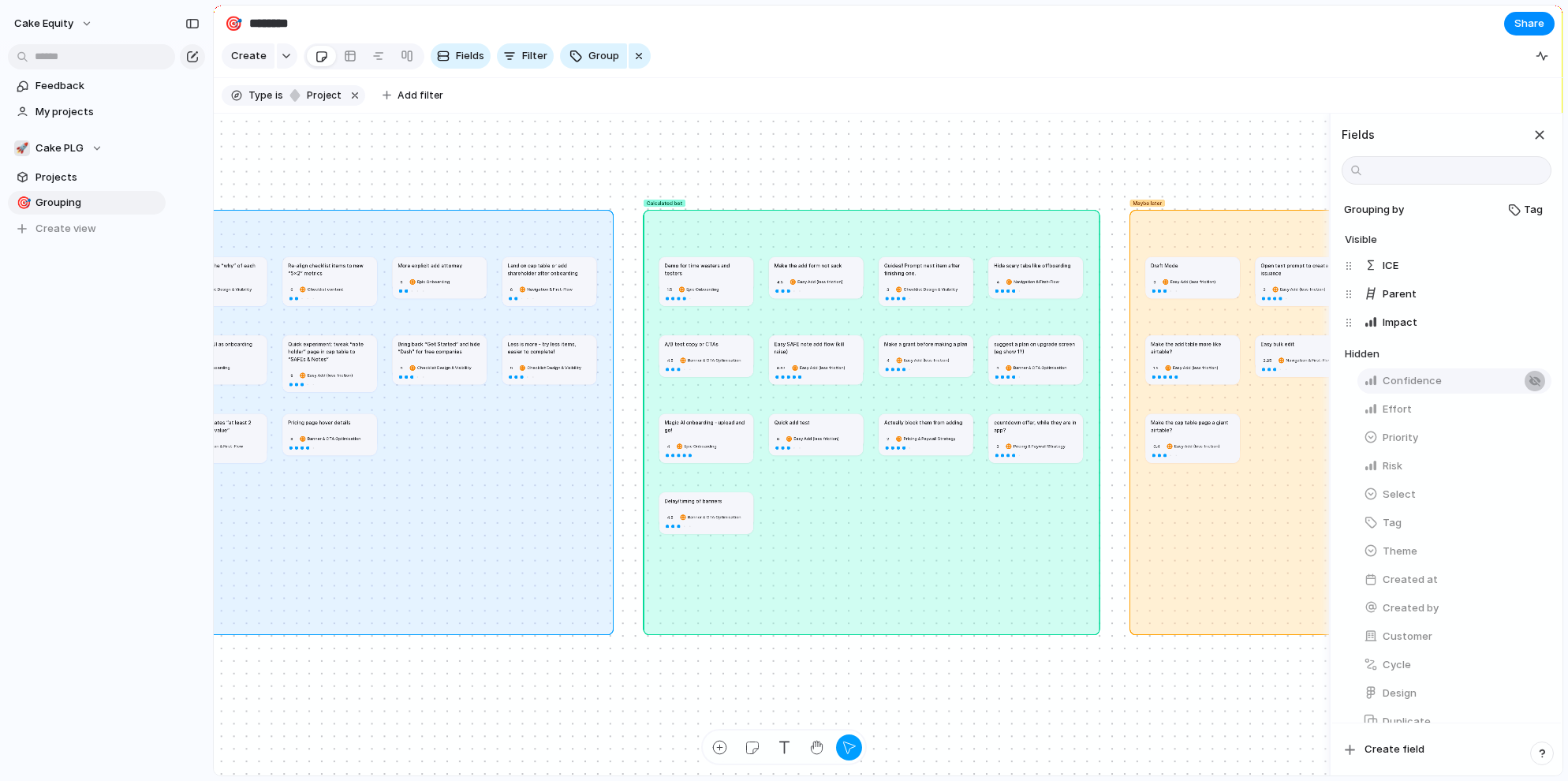
click at [1465, 389] on button "button" at bounding box center [1535, 381] width 21 height 21
click at [1465, 410] on div "button" at bounding box center [1534, 409] width 12 height 12
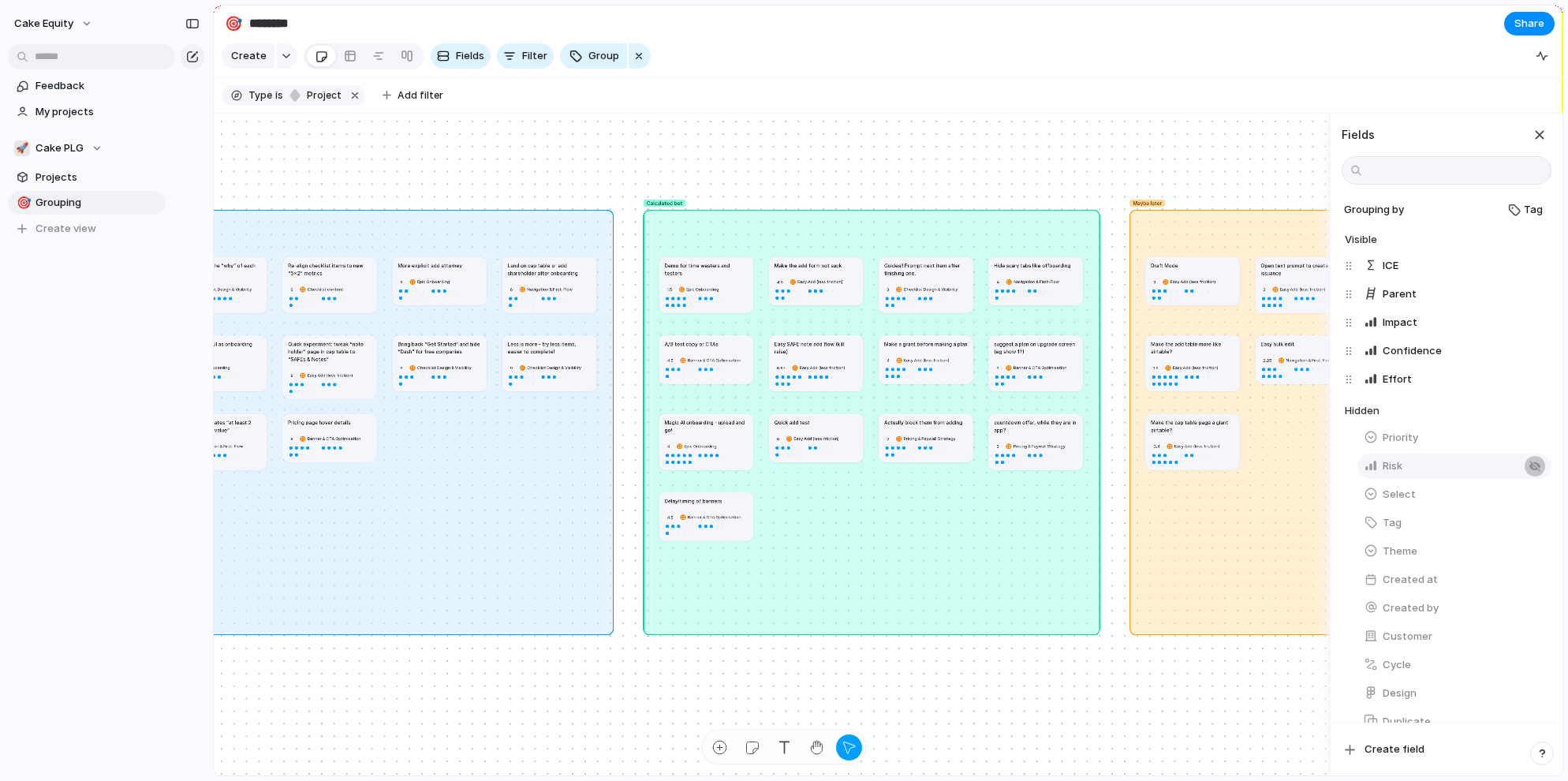
click at [1465, 468] on div "button" at bounding box center [1534, 466] width 12 height 12
click at [1465, 126] on button "button" at bounding box center [1539, 134] width 24 height 24
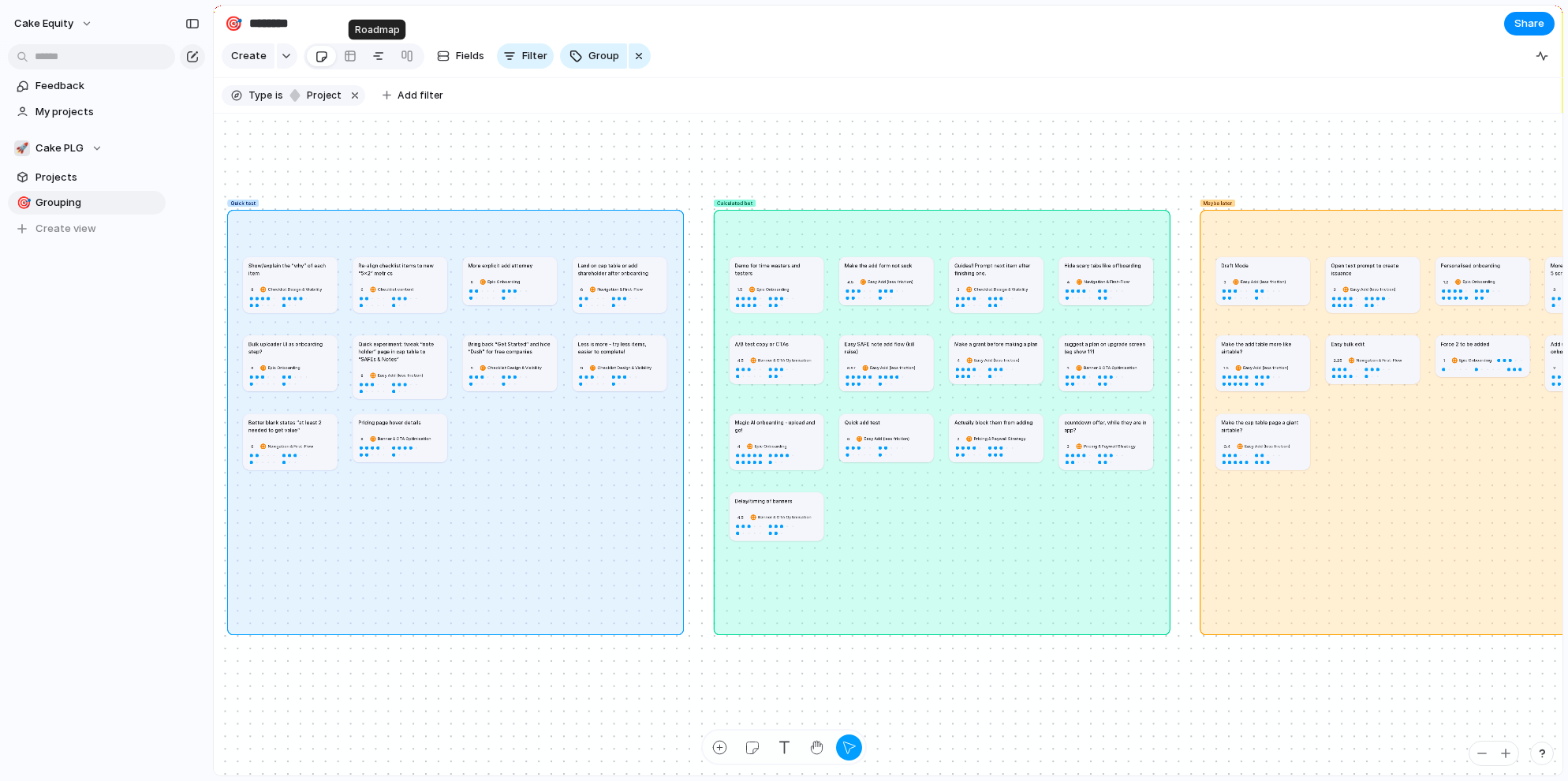
click at [385, 61] on link at bounding box center [378, 56] width 29 height 25
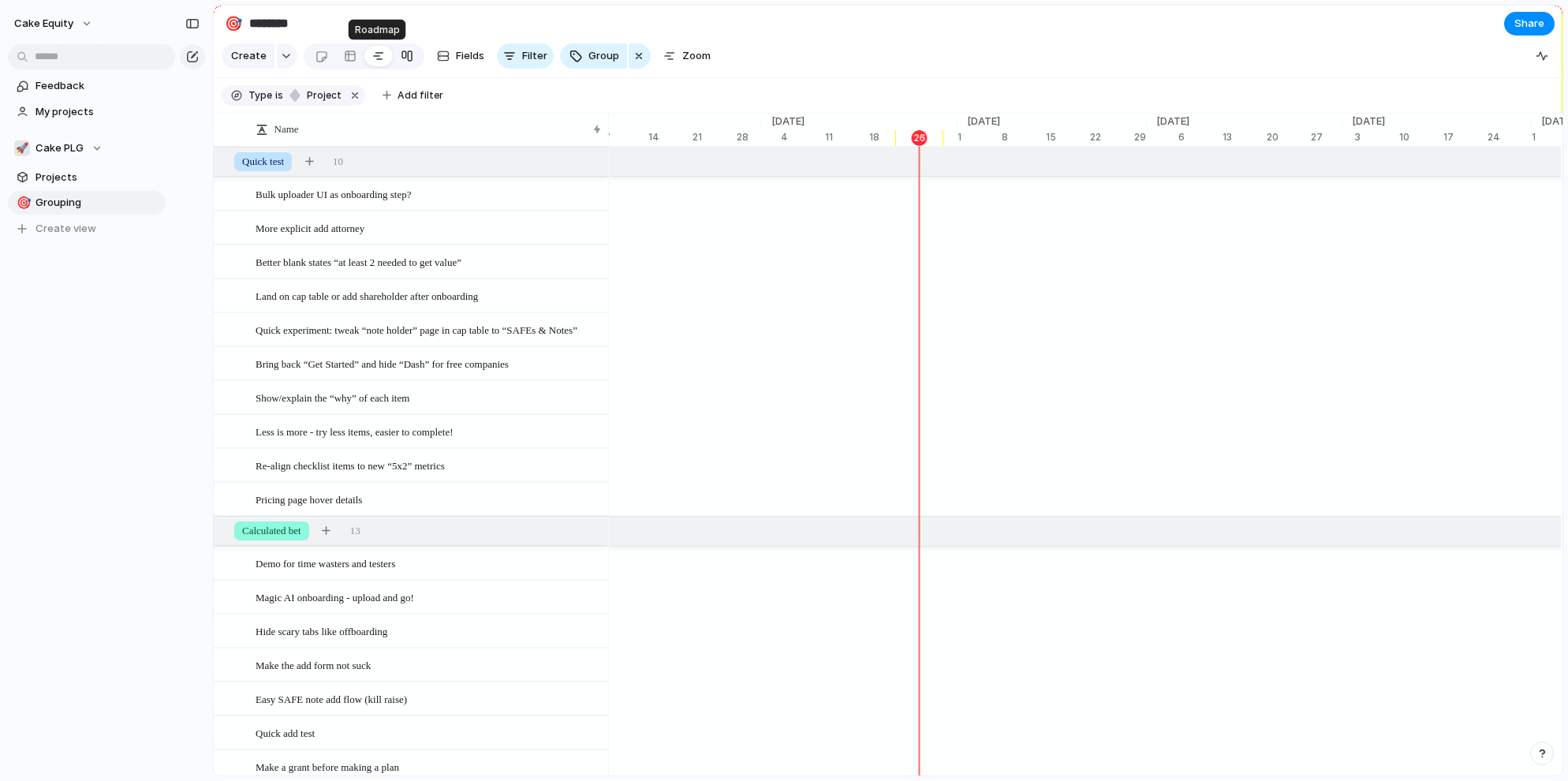
scroll to position [0, 6762]
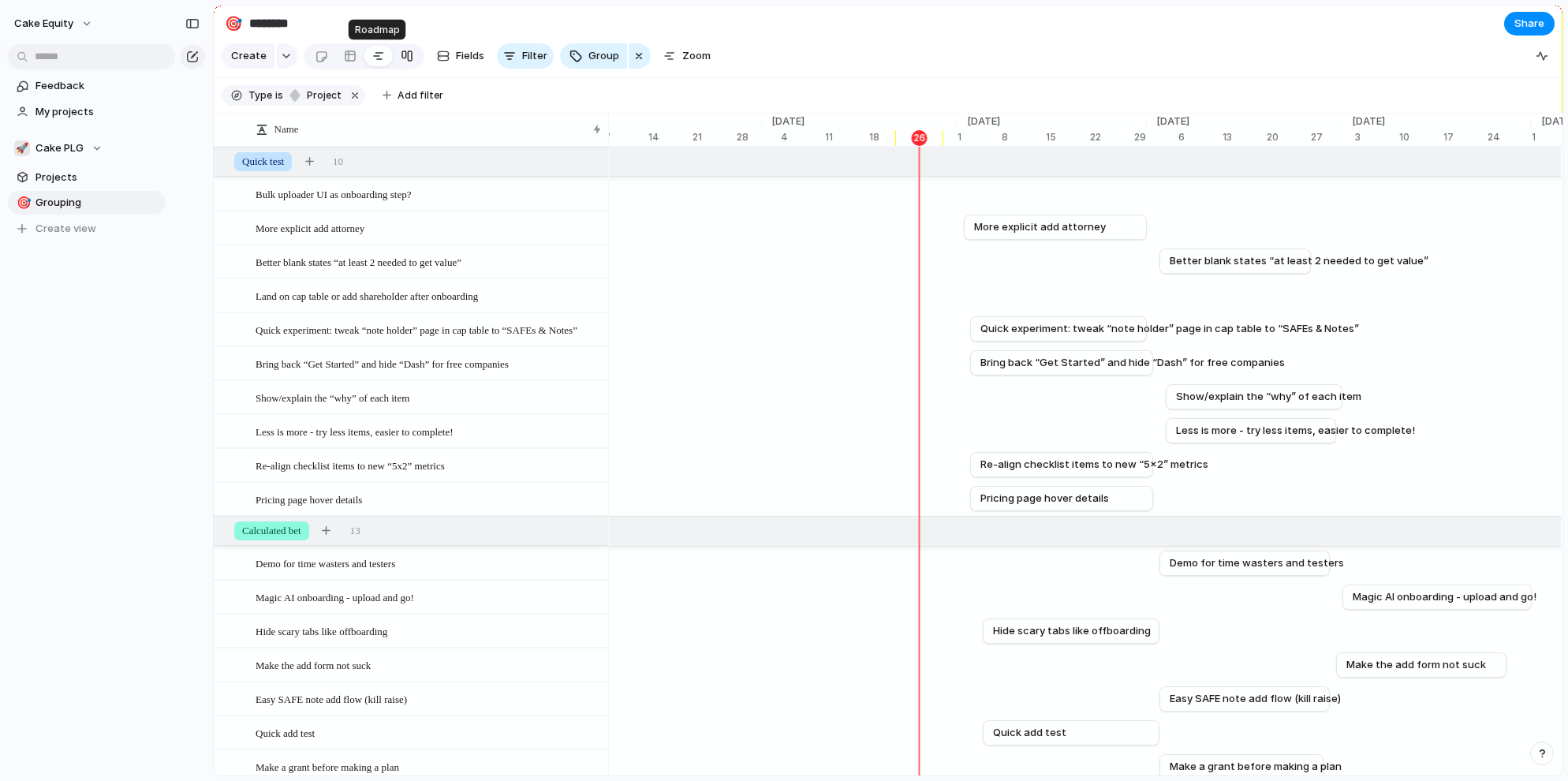
click at [401, 61] on div at bounding box center [407, 56] width 12 height 25
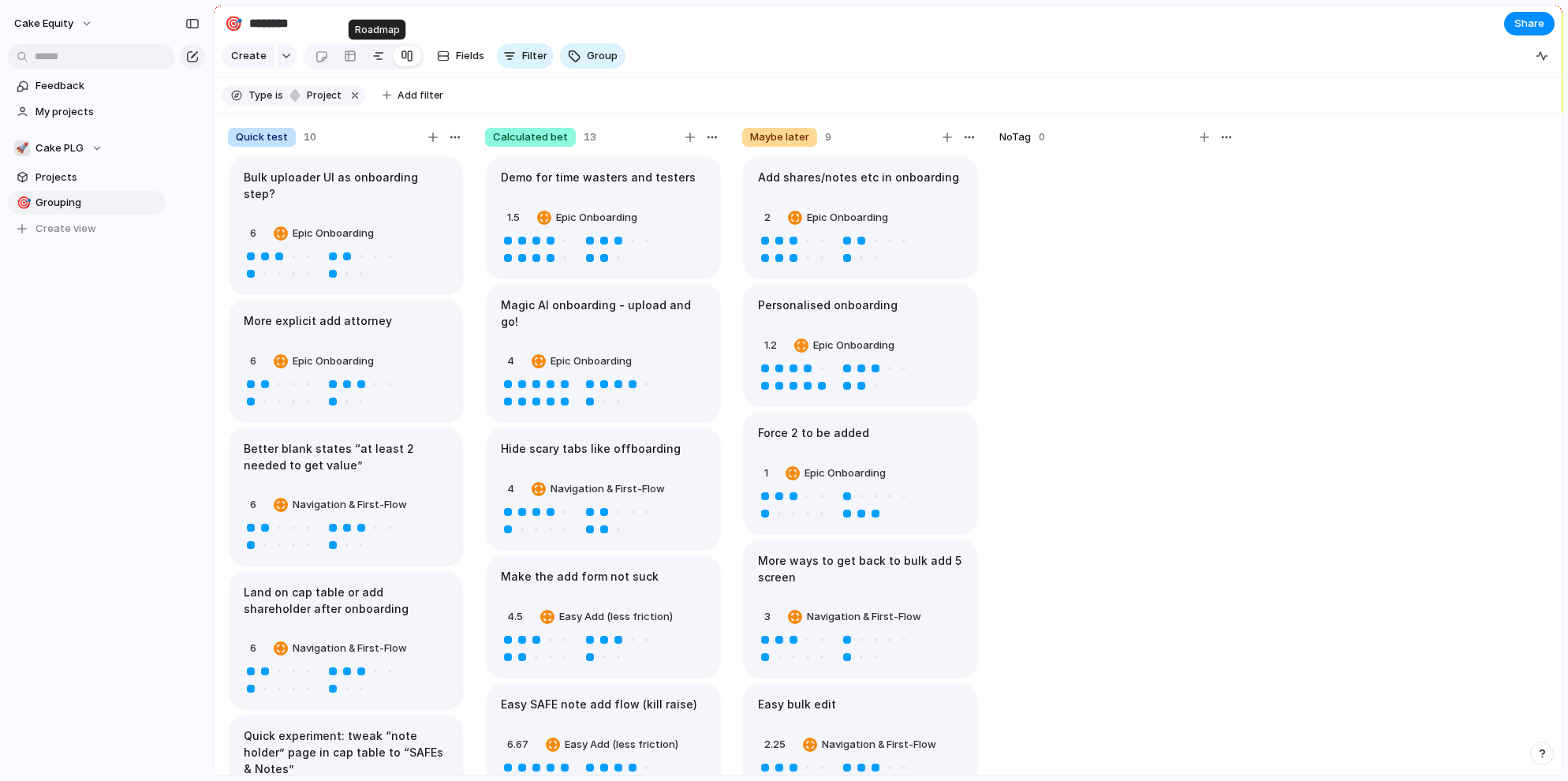
click at [376, 50] on div at bounding box center [378, 56] width 12 height 25
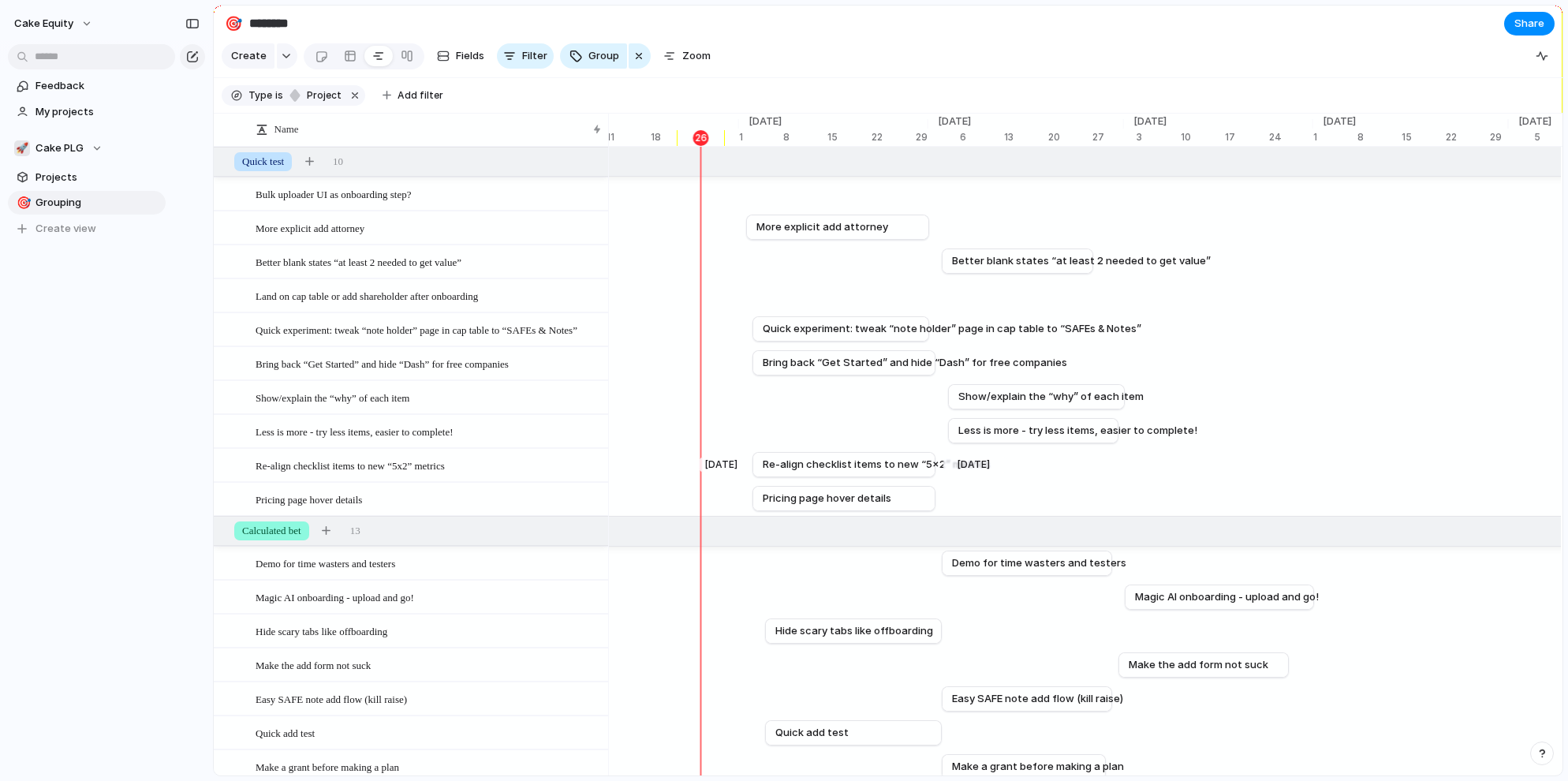
scroll to position [0, 6981]
click at [145, 624] on div "Cake Equity Feedback My projects 🚀 Cake PLG Projects 🎯 Grouping To pick up a dr…" at bounding box center [87, 390] width 173 height 781
click at [341, 60] on link at bounding box center [351, 56] width 29 height 25
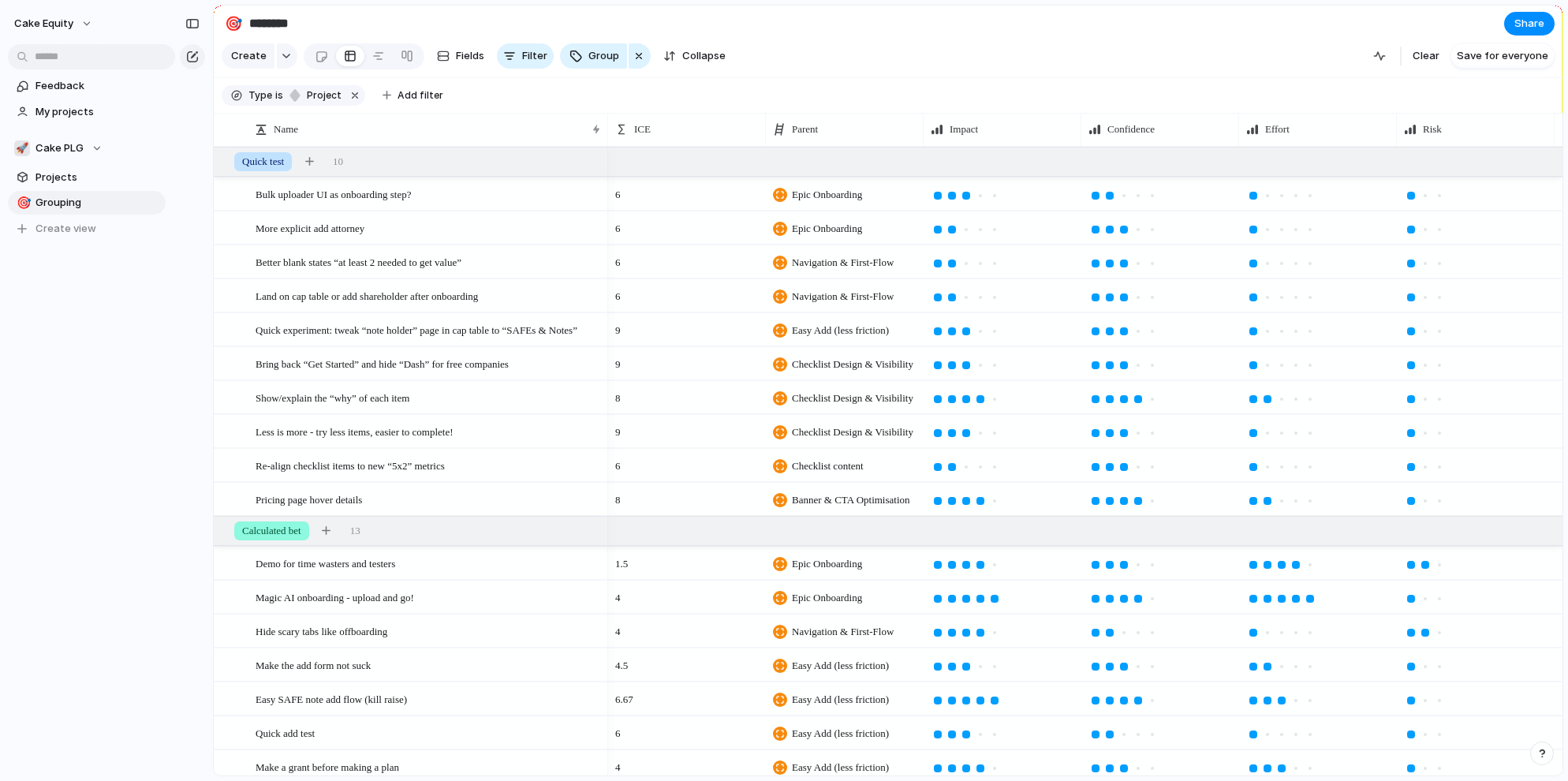
scroll to position [0, 32]
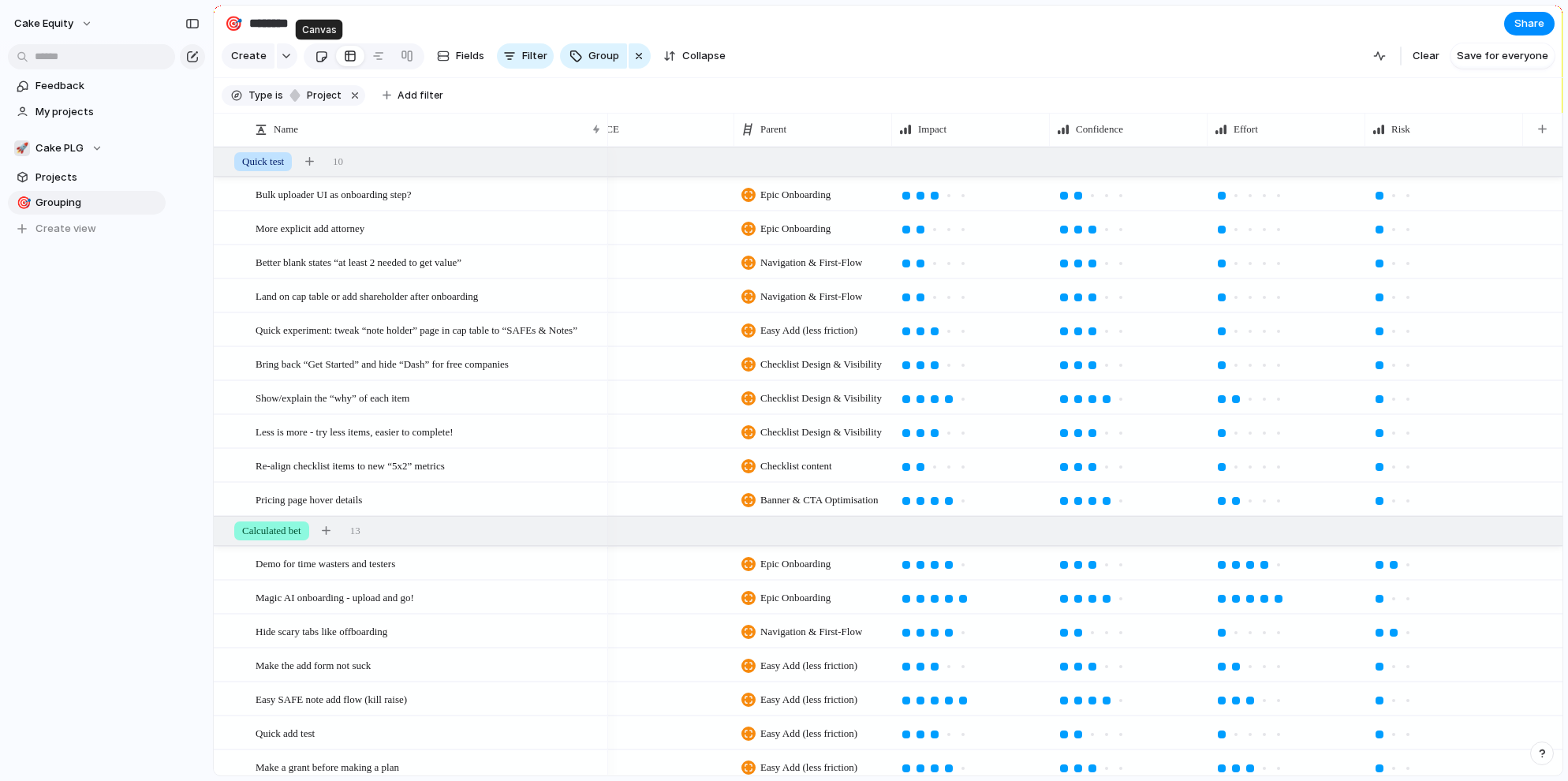
click at [326, 56] on link at bounding box center [321, 56] width 30 height 25
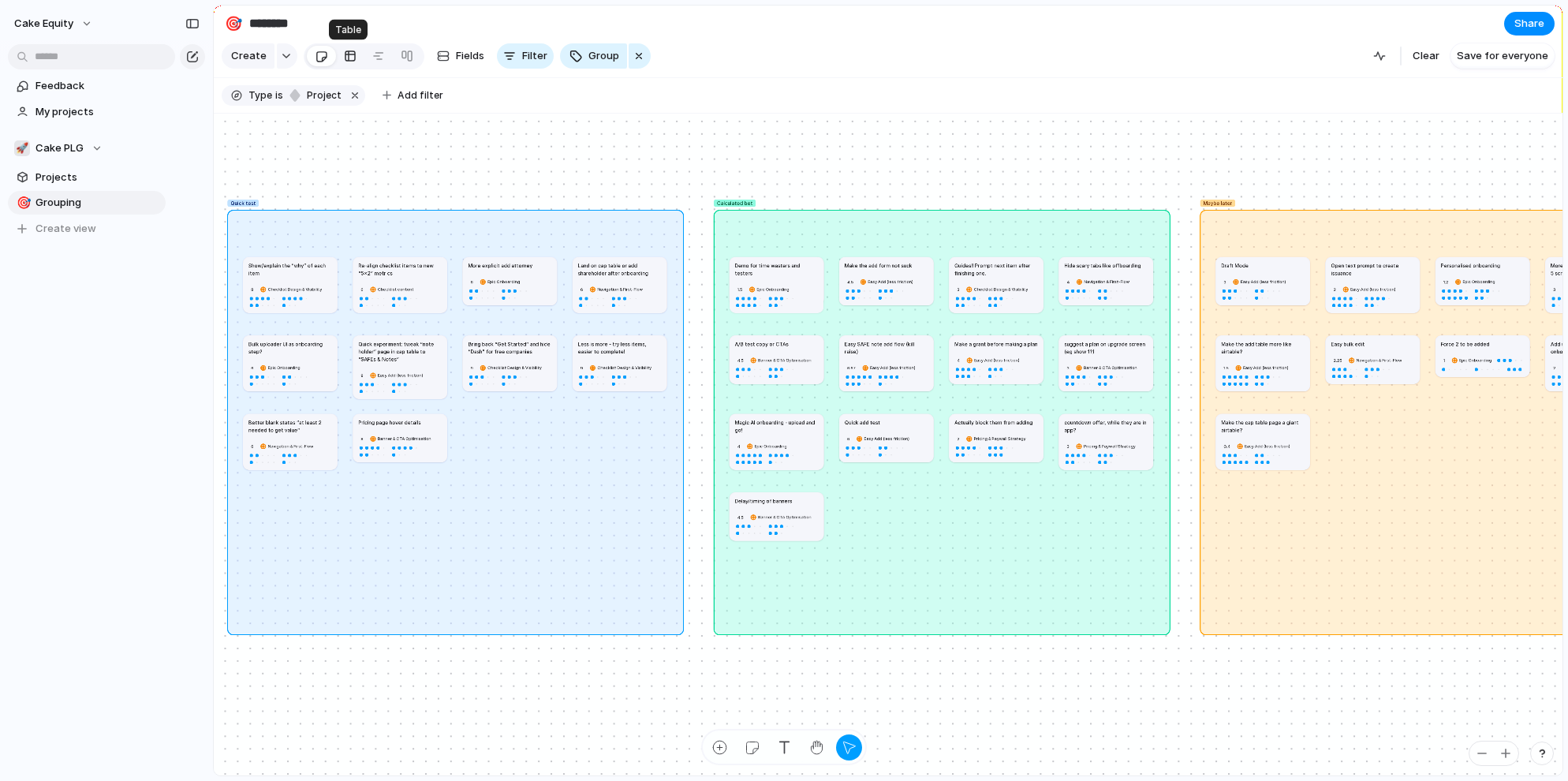
click at [344, 55] on div at bounding box center [350, 56] width 12 height 25
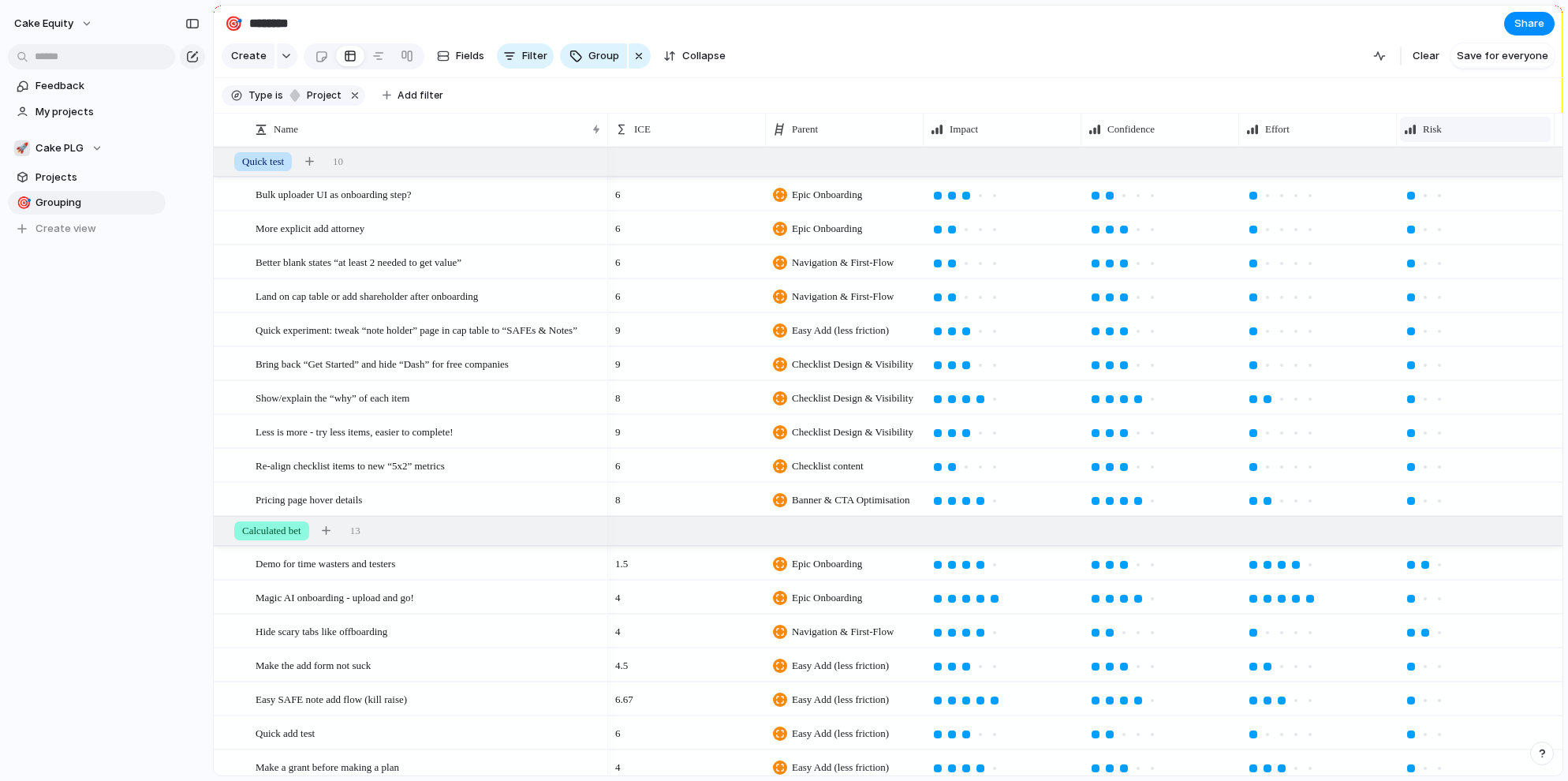
scroll to position [0, 32]
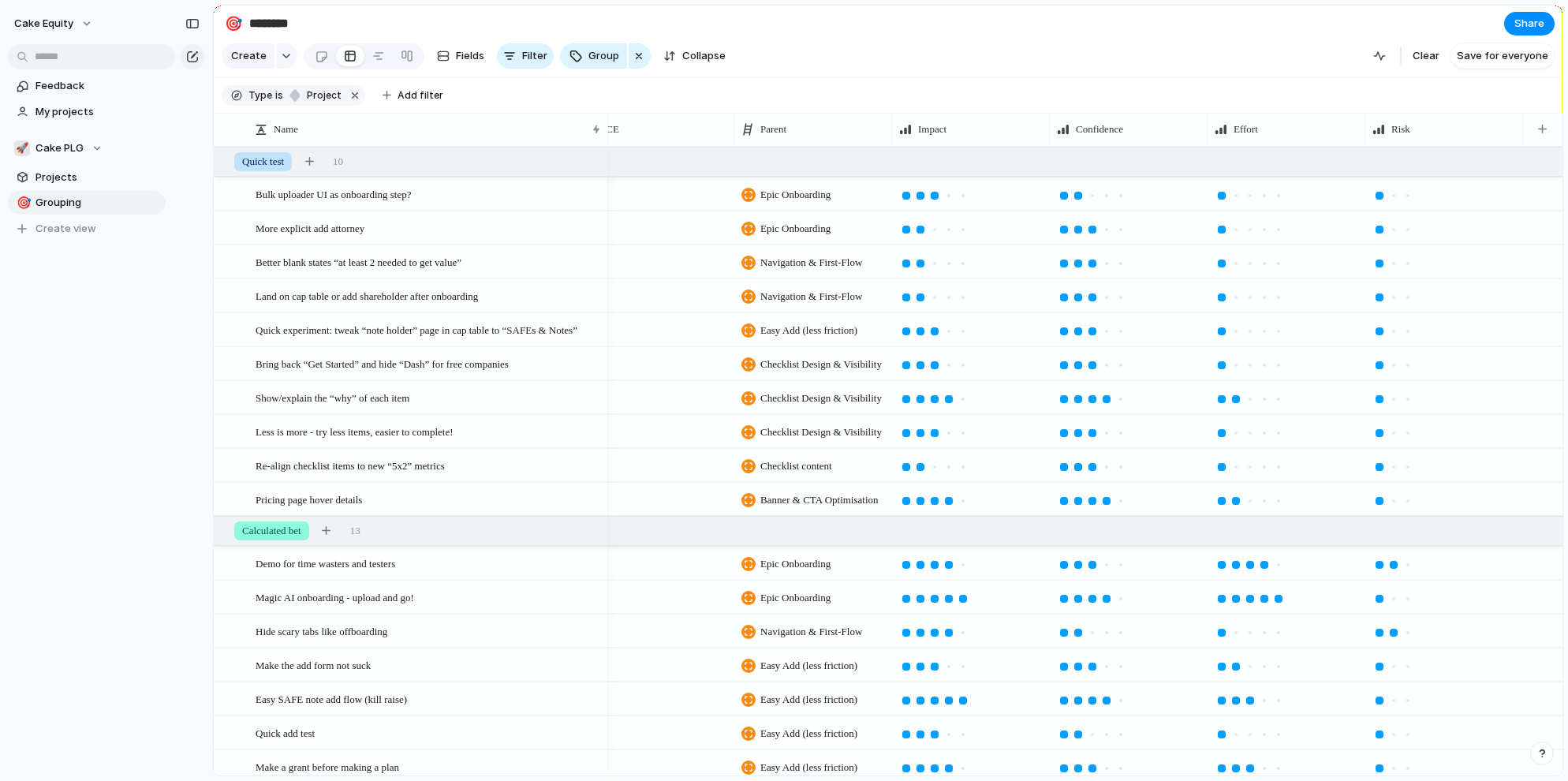
click at [1465, 126] on div at bounding box center [1522, 129] width 8 height 33
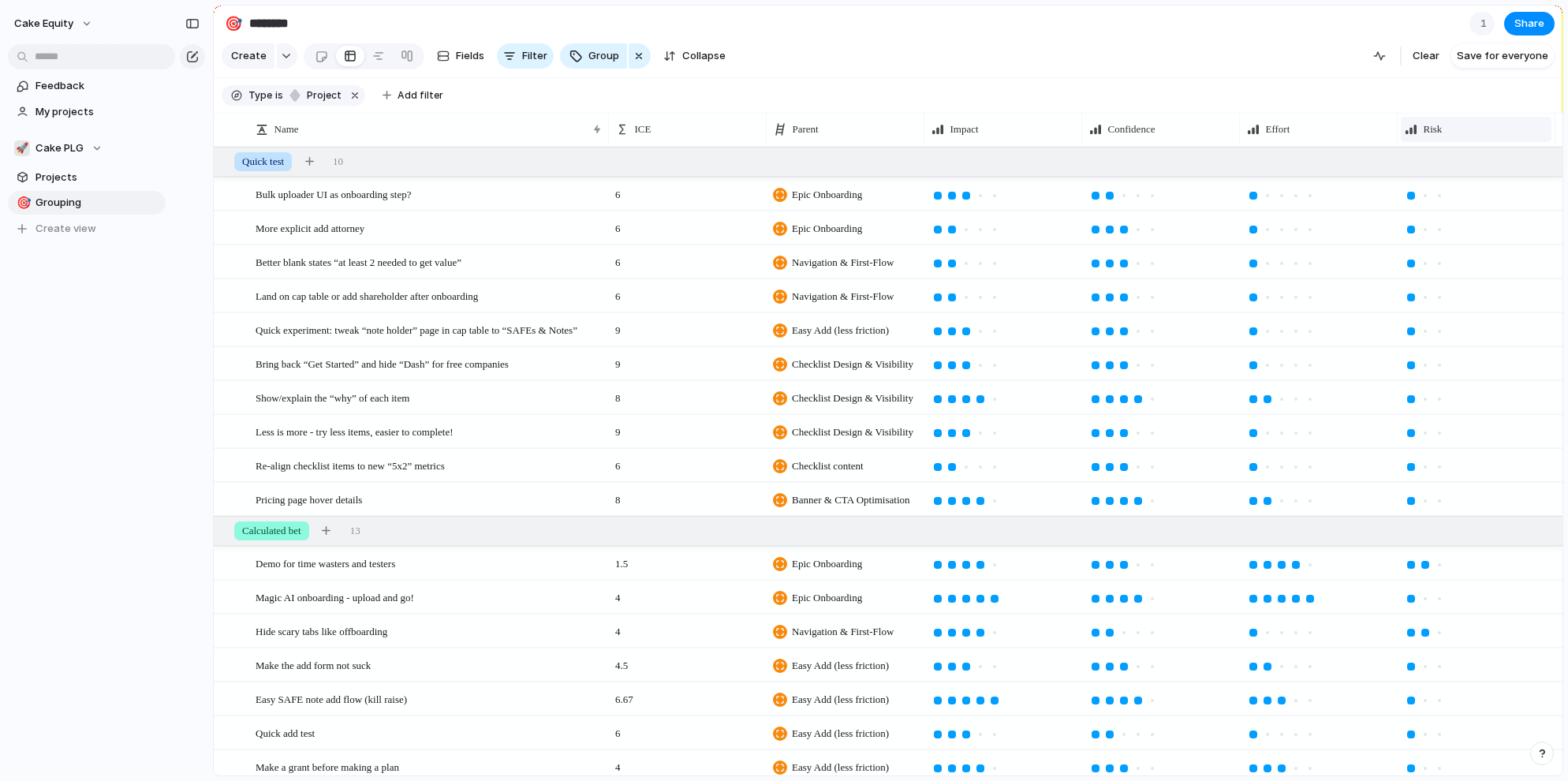
click at [1465, 128] on div "Risk" at bounding box center [1476, 129] width 143 height 16
click at [1202, 115] on div "Modify Hide Sort ascending Sort descending" at bounding box center [784, 390] width 1568 height 781
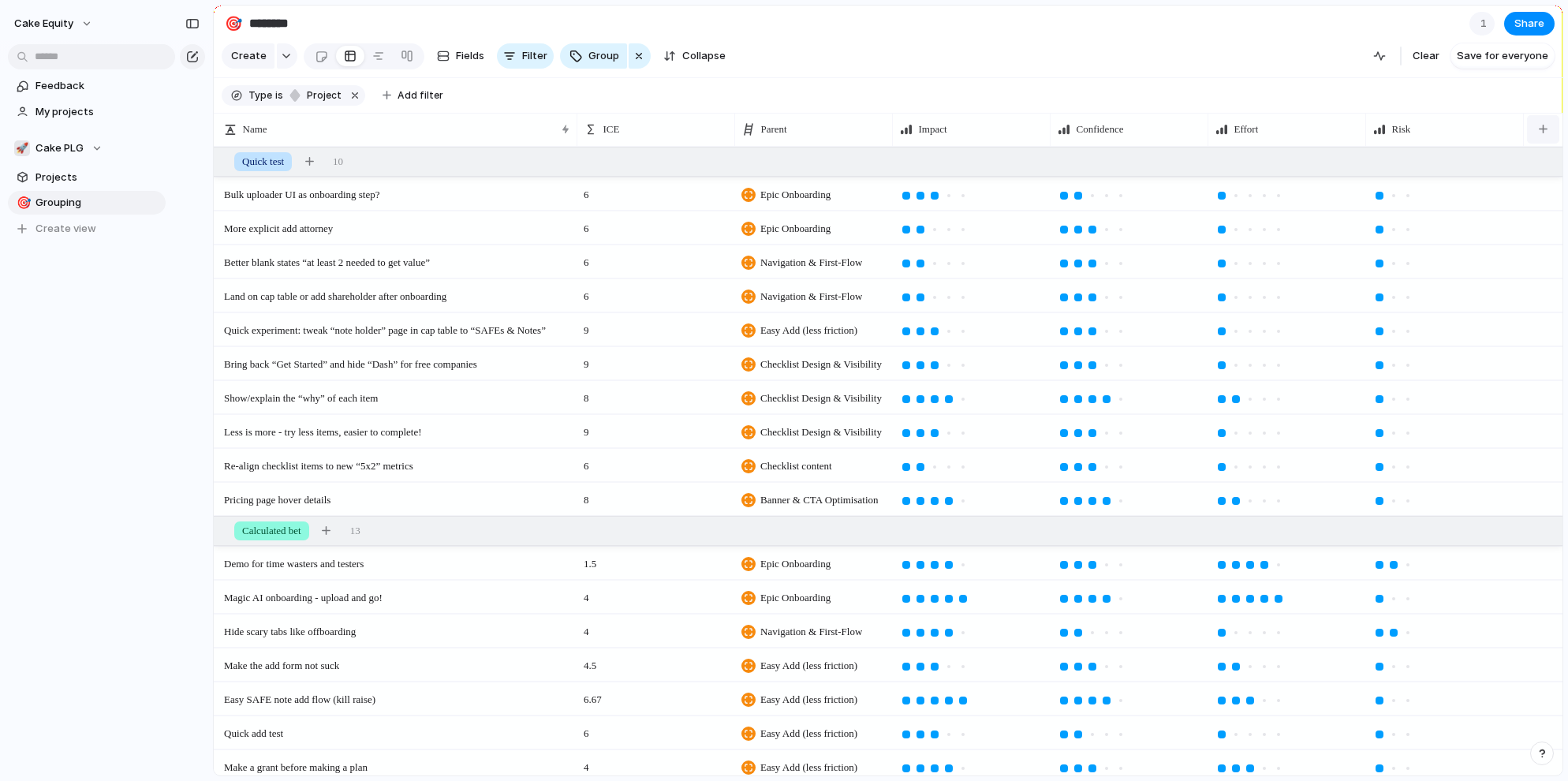
click at [1465, 133] on button "button" at bounding box center [1543, 130] width 32 height 29
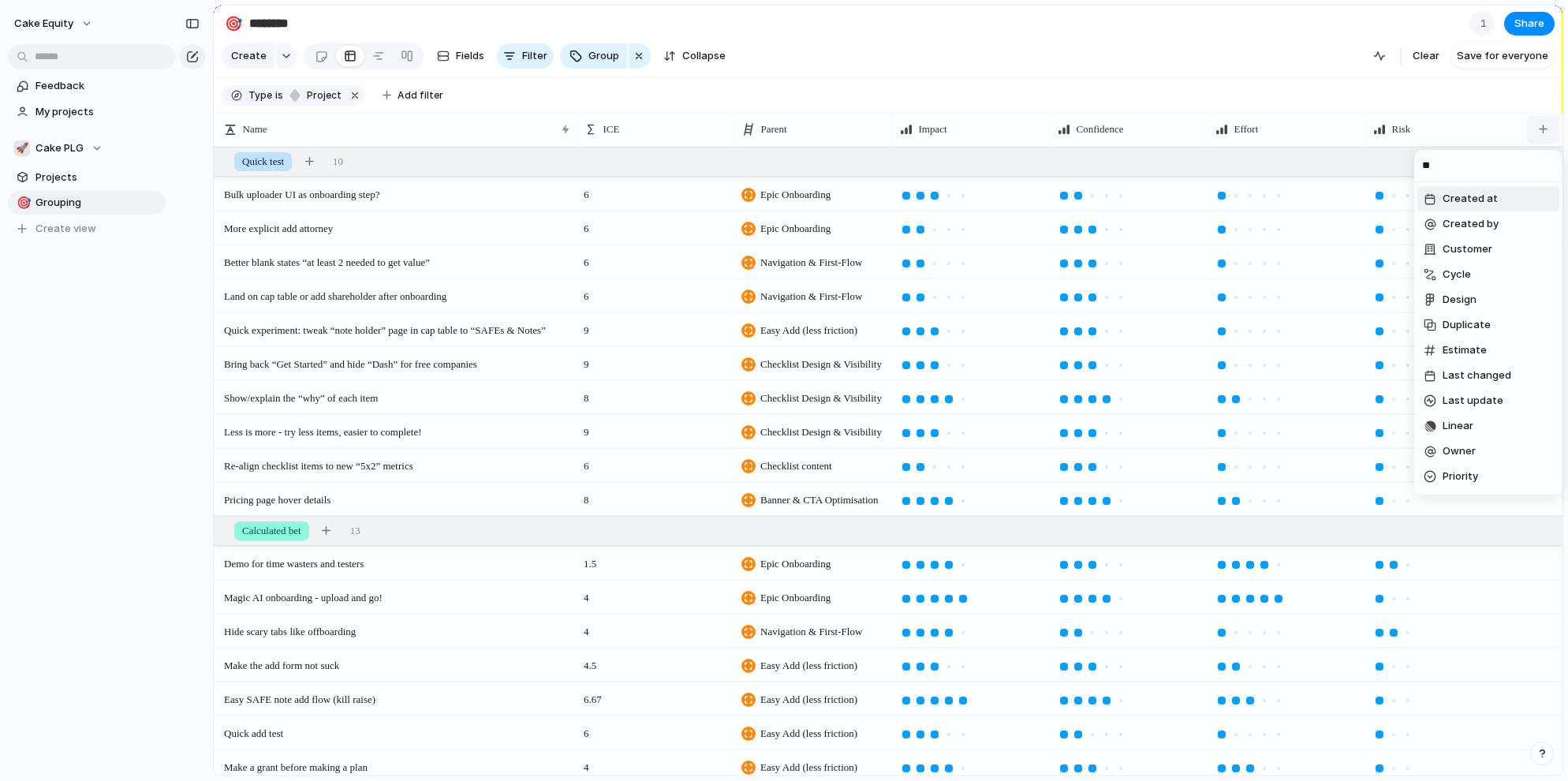
type input "***"
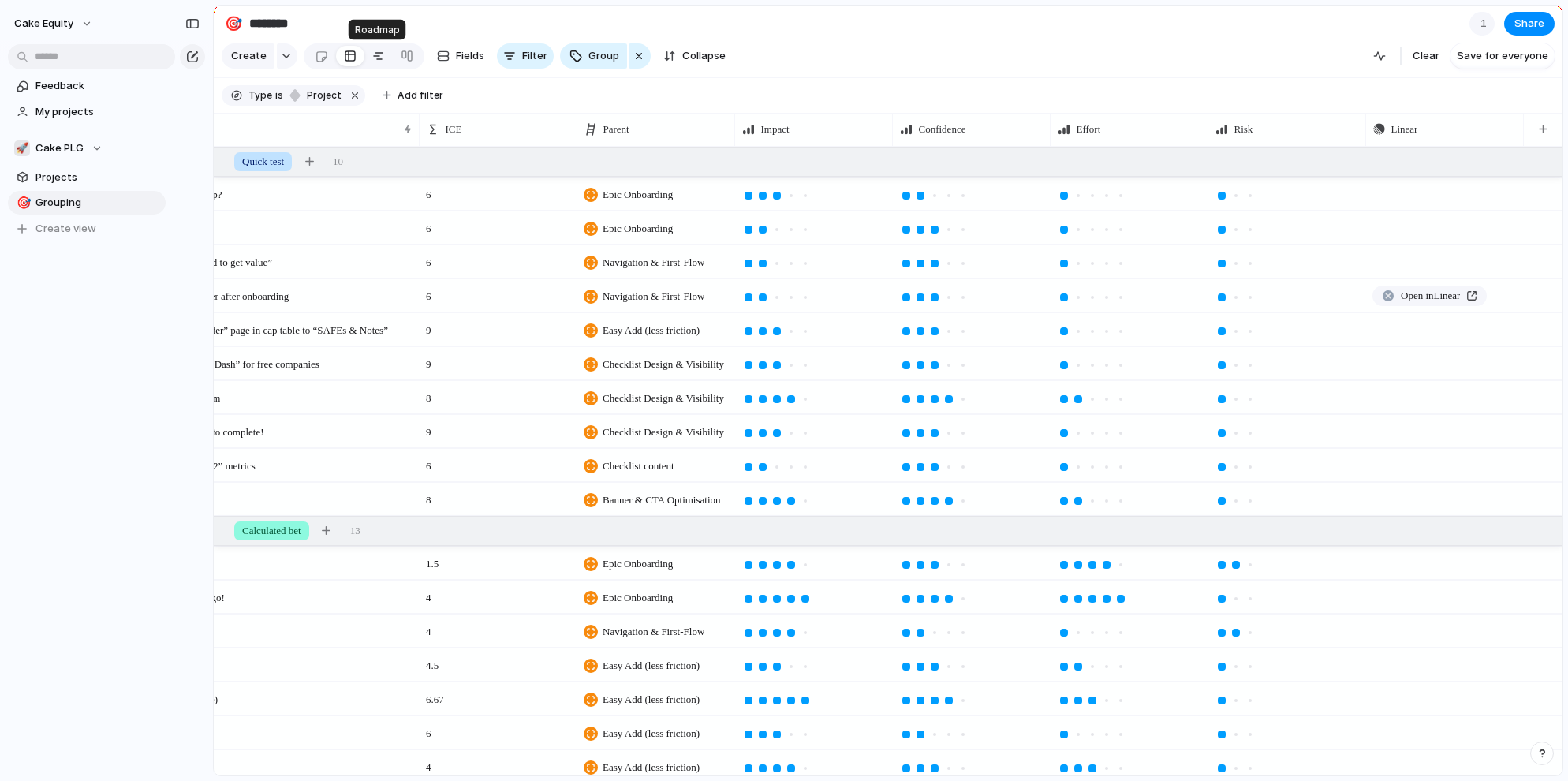
click at [364, 57] on link at bounding box center [378, 56] width 29 height 25
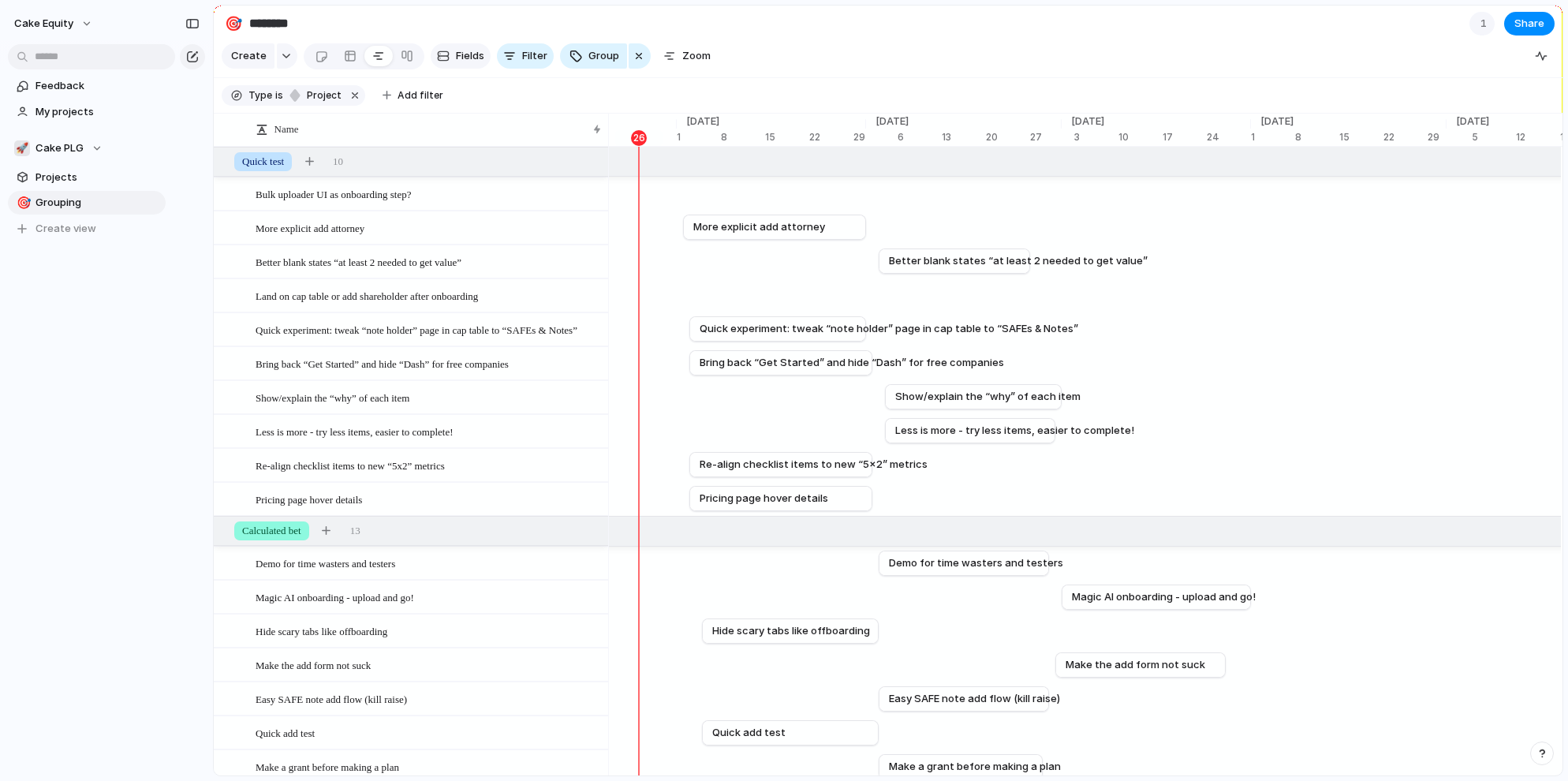
click at [456, 54] on span "Fields" at bounding box center [471, 56] width 29 height 16
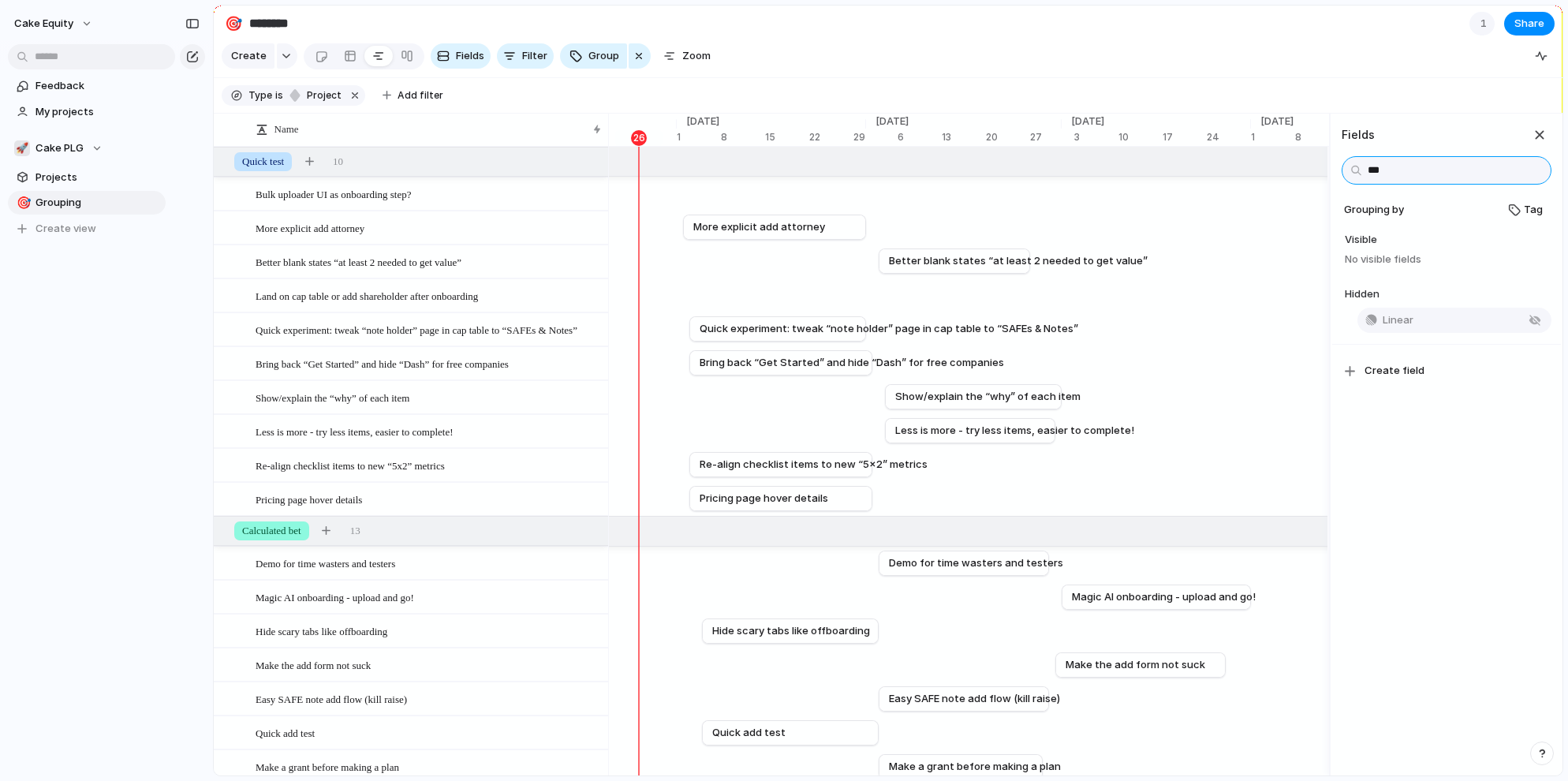
type input "***"
click at [1400, 313] on span "Linear" at bounding box center [1397, 320] width 30 height 16
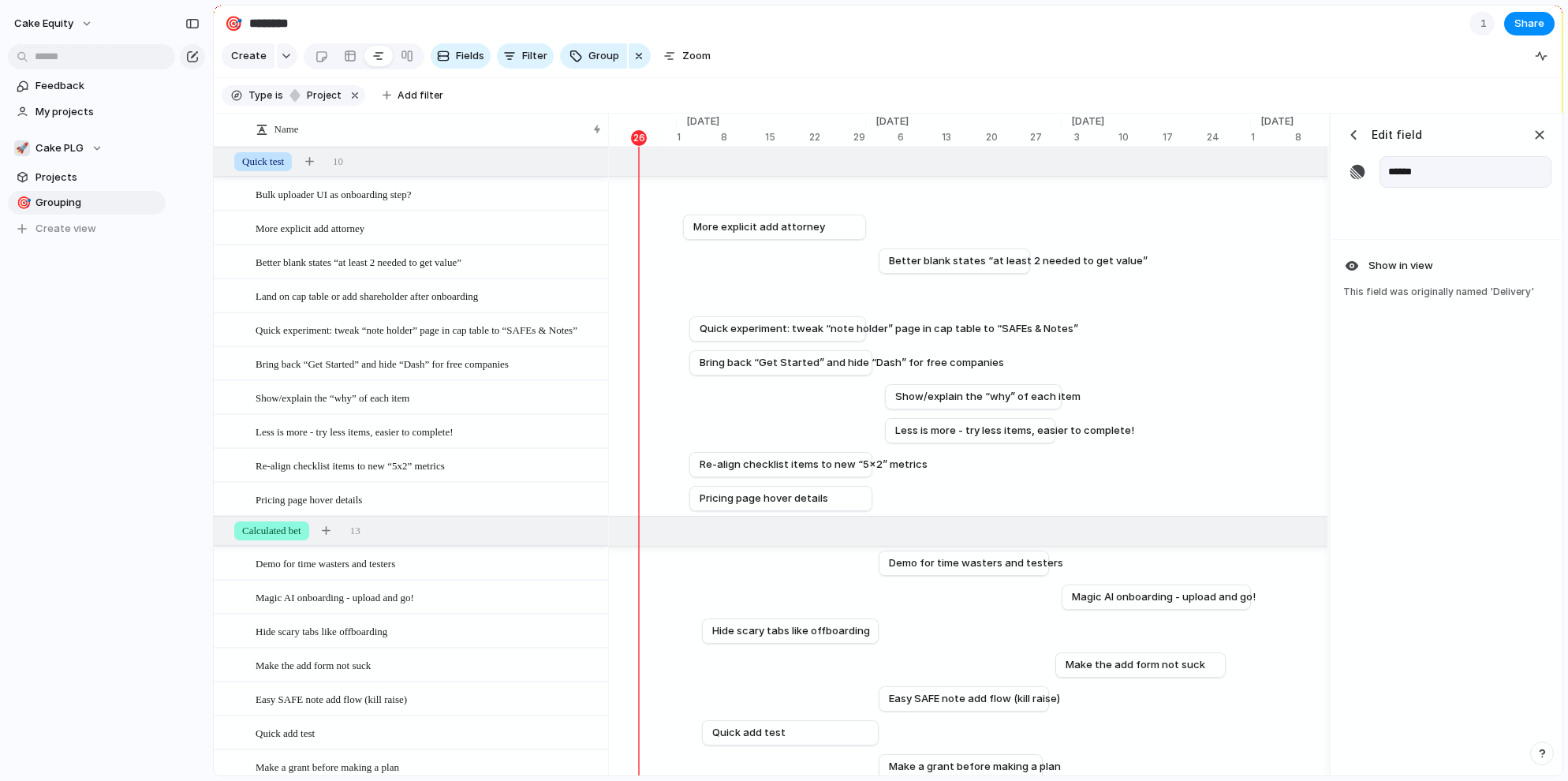
click at [1355, 138] on div "button" at bounding box center [1353, 134] width 16 height 16
click at [1465, 318] on div "button" at bounding box center [1534, 320] width 12 height 12
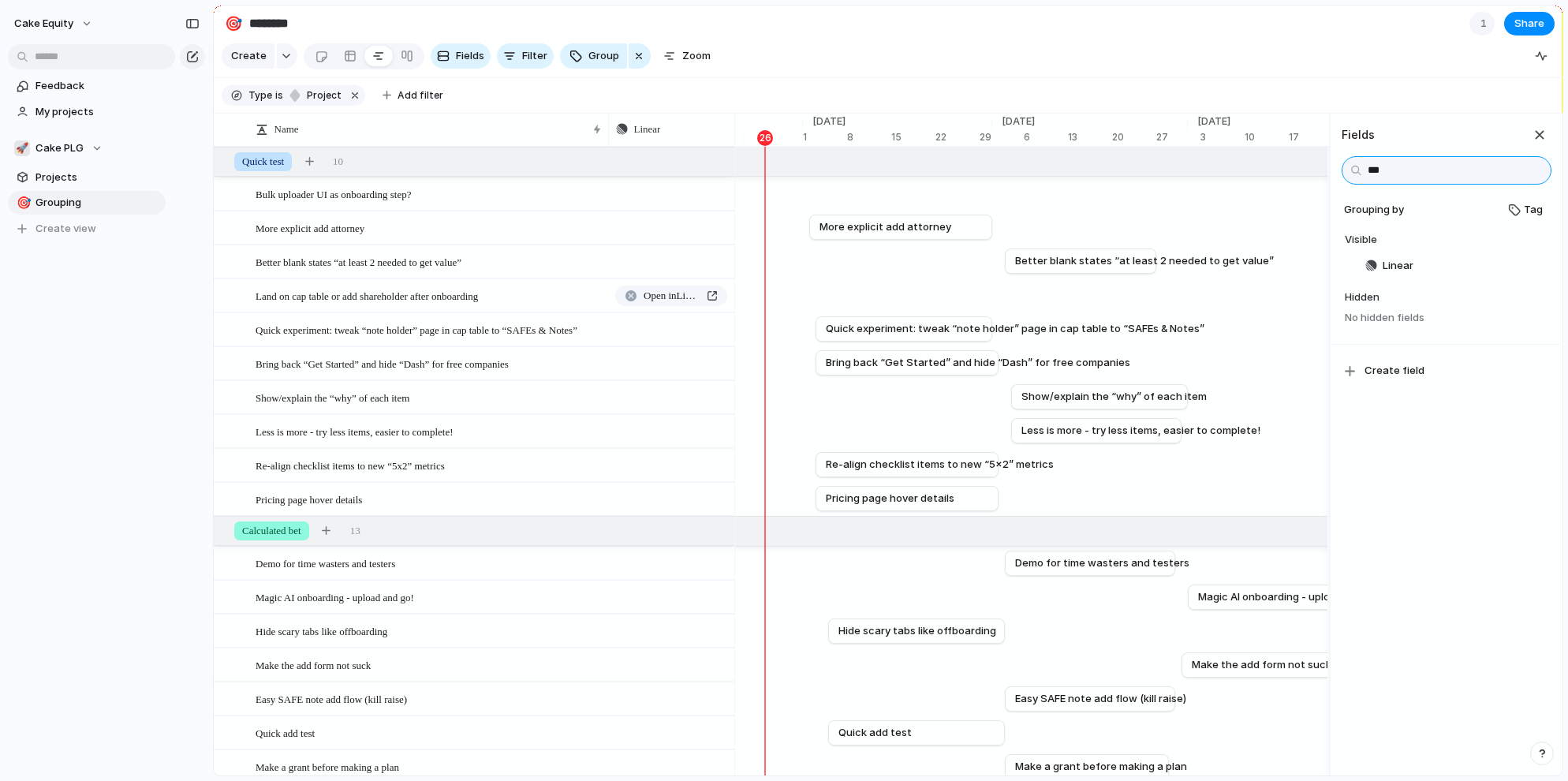
click at [1399, 180] on input "***" at bounding box center [1446, 170] width 210 height 29
type input "*"
type input "***"
click at [1465, 318] on div "button" at bounding box center [1534, 320] width 12 height 12
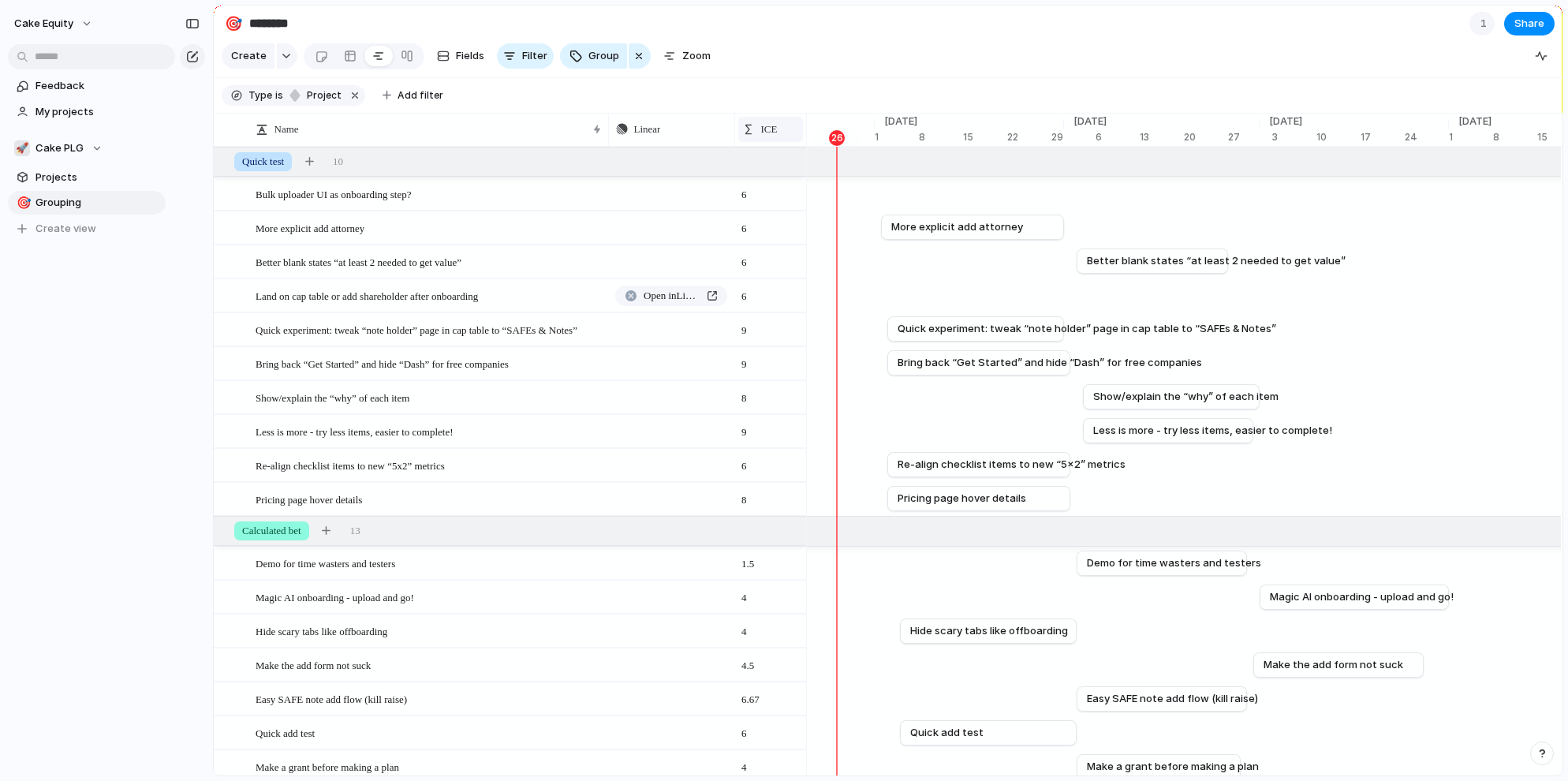
drag, startPoint x: 856, startPoint y: 126, endPoint x: 758, endPoint y: 130, distance: 98.1
click at [758, 130] on div "ICE" at bounding box center [771, 129] width 71 height 33
drag, startPoint x: 729, startPoint y: 130, endPoint x: 681, endPoint y: 130, distance: 48.0
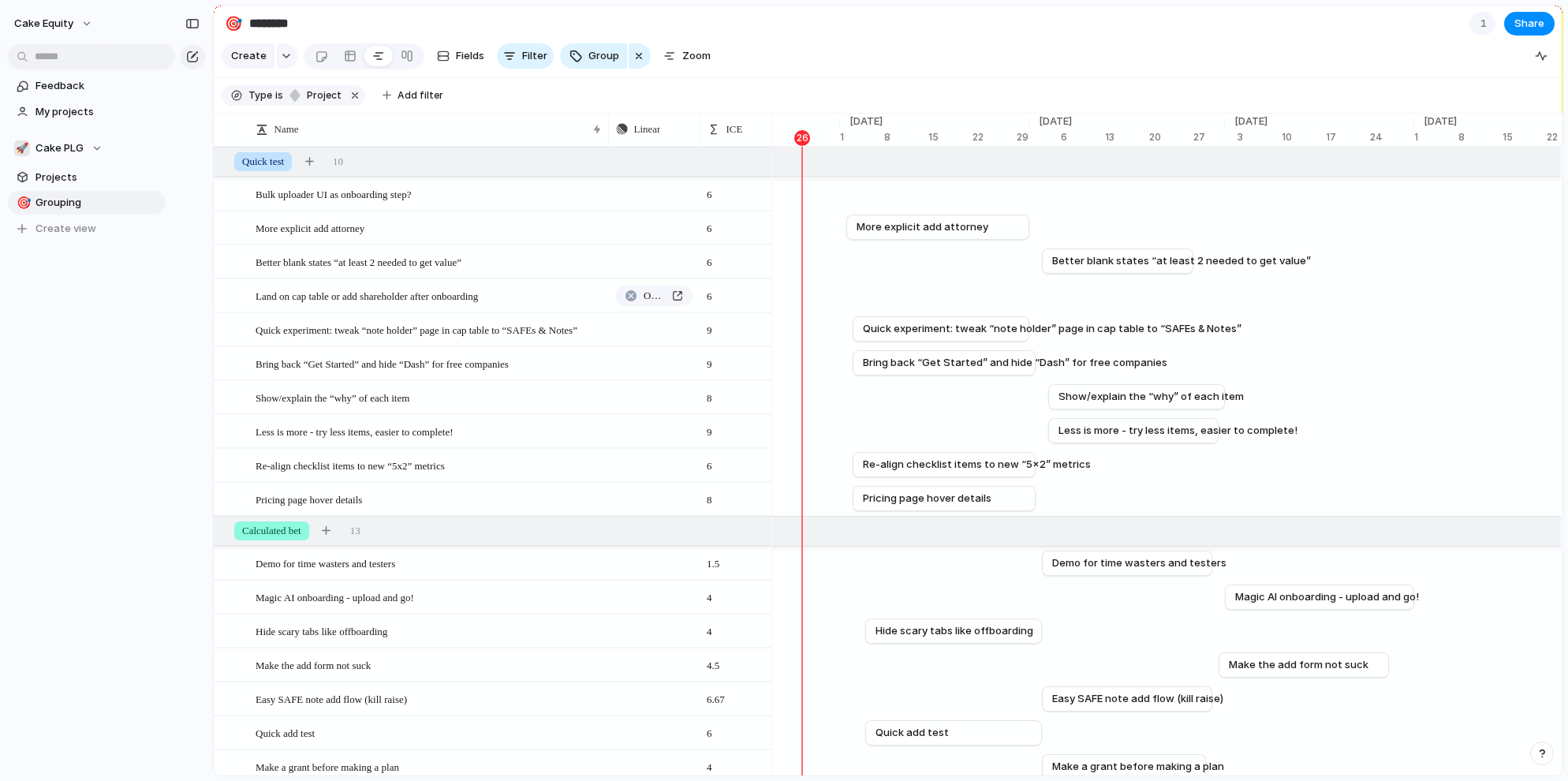
drag, startPoint x: 732, startPoint y: 130, endPoint x: 697, endPoint y: 130, distance: 35.0
click at [697, 130] on div at bounding box center [699, 129] width 8 height 33
click at [644, 223] on span "Push" at bounding box center [653, 228] width 20 height 16
click at [630, 295] on span "Issue" at bounding box center [625, 290] width 26 height 16
click at [653, 350] on span "🐧 [PERSON_NAME]" at bounding box center [688, 348] width 95 height 16
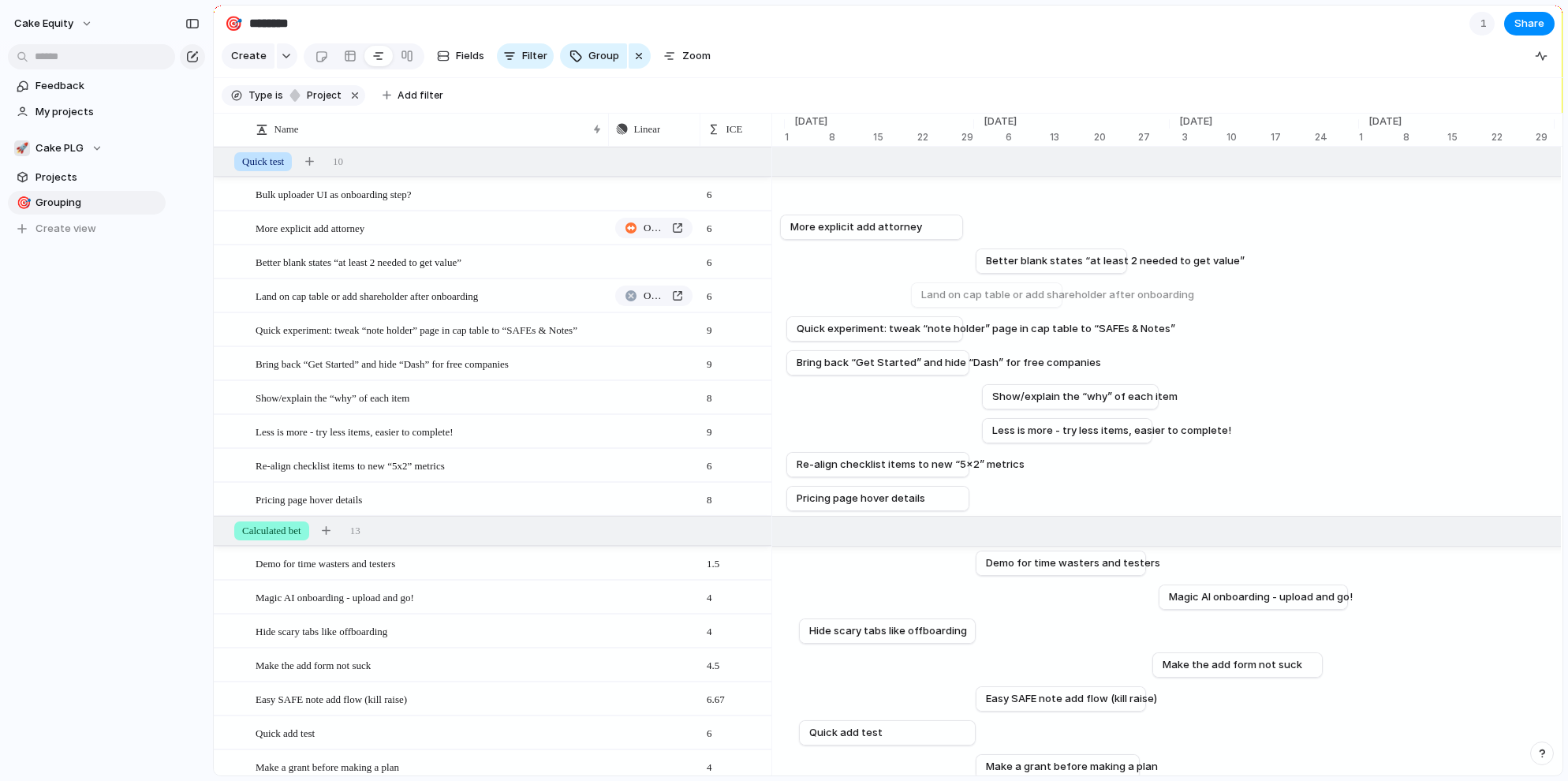
scroll to position [0, 7110]
click at [634, 323] on button "Push" at bounding box center [644, 330] width 52 height 21
click at [631, 386] on span "Issue" at bounding box center [625, 391] width 26 height 16
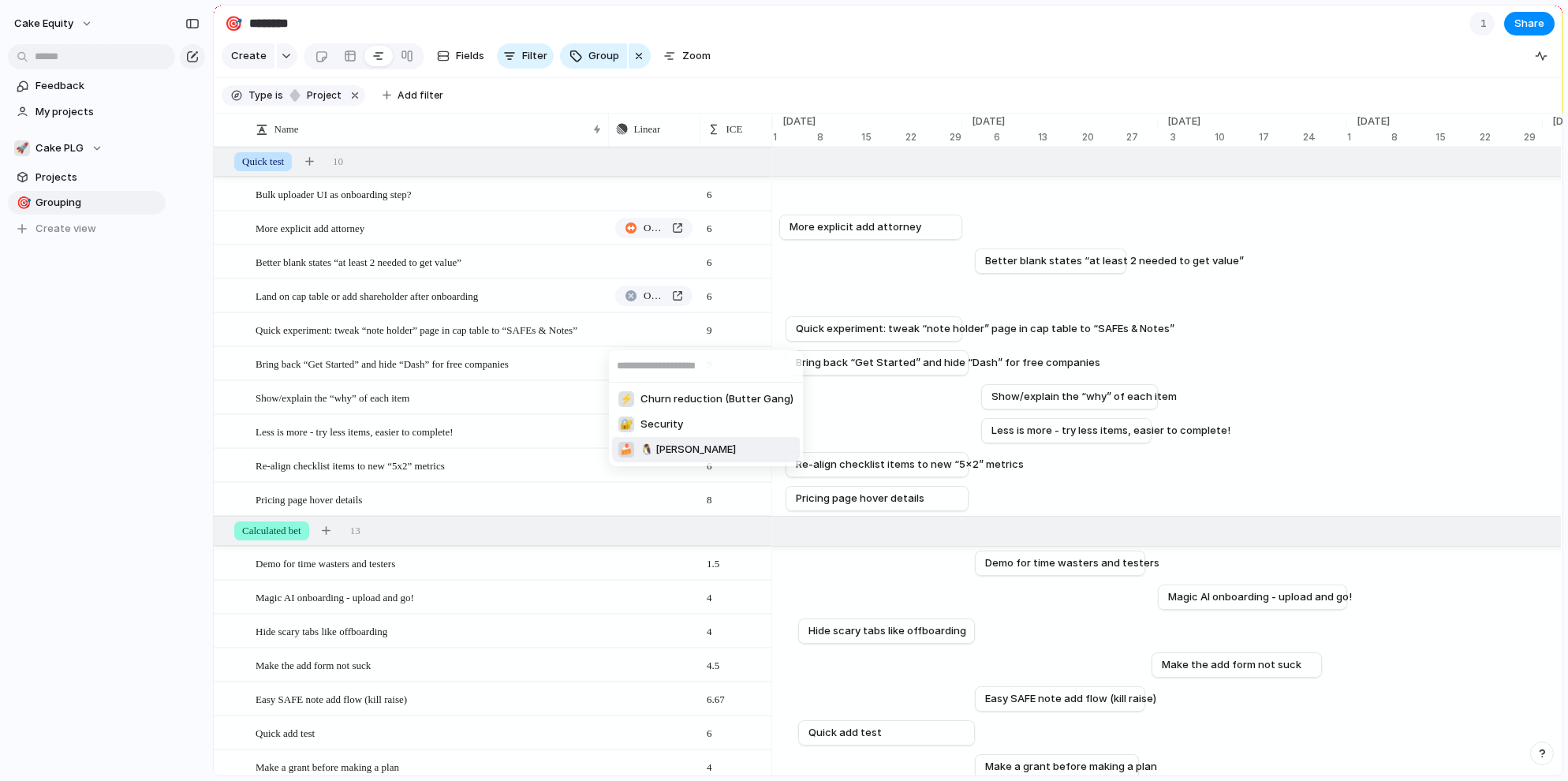
click at [647, 453] on span "🐧 [PERSON_NAME]" at bounding box center [688, 450] width 95 height 16
click at [639, 362] on button "Push" at bounding box center [644, 364] width 52 height 21
click at [640, 415] on li "Issue" at bounding box center [652, 426] width 90 height 25
click at [644, 475] on span "🐧 [PERSON_NAME]" at bounding box center [688, 483] width 95 height 16
click at [644, 465] on span "Push" at bounding box center [653, 465] width 20 height 16
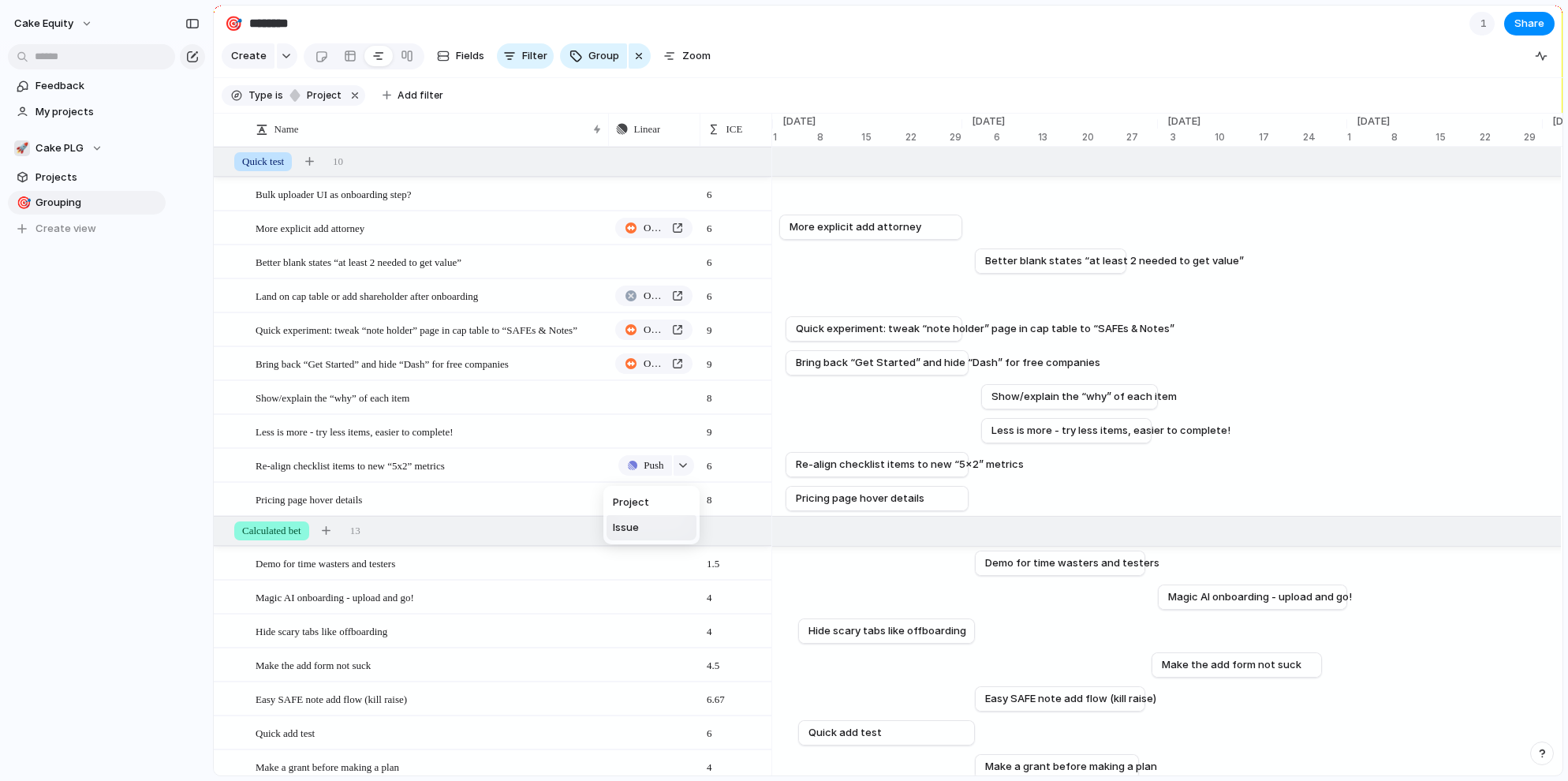
click at [641, 533] on li "Issue" at bounding box center [652, 528] width 90 height 25
click at [637, 585] on div "🍰 🐧 [PERSON_NAME]" at bounding box center [676, 585] width 117 height 16
click at [685, 497] on div "button" at bounding box center [683, 499] width 11 height 7
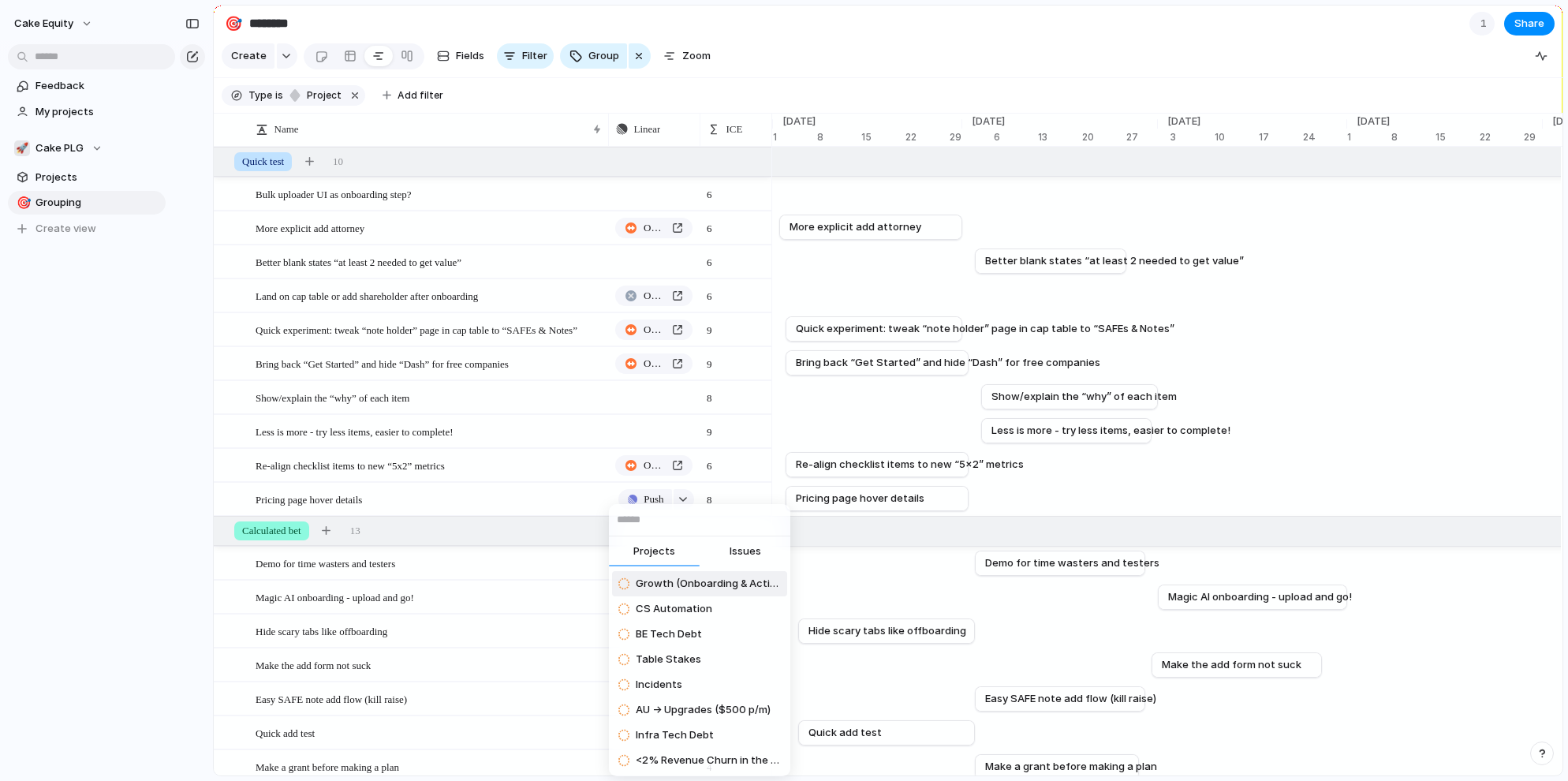
click at [740, 538] on button "Issues" at bounding box center [744, 551] width 90 height 31
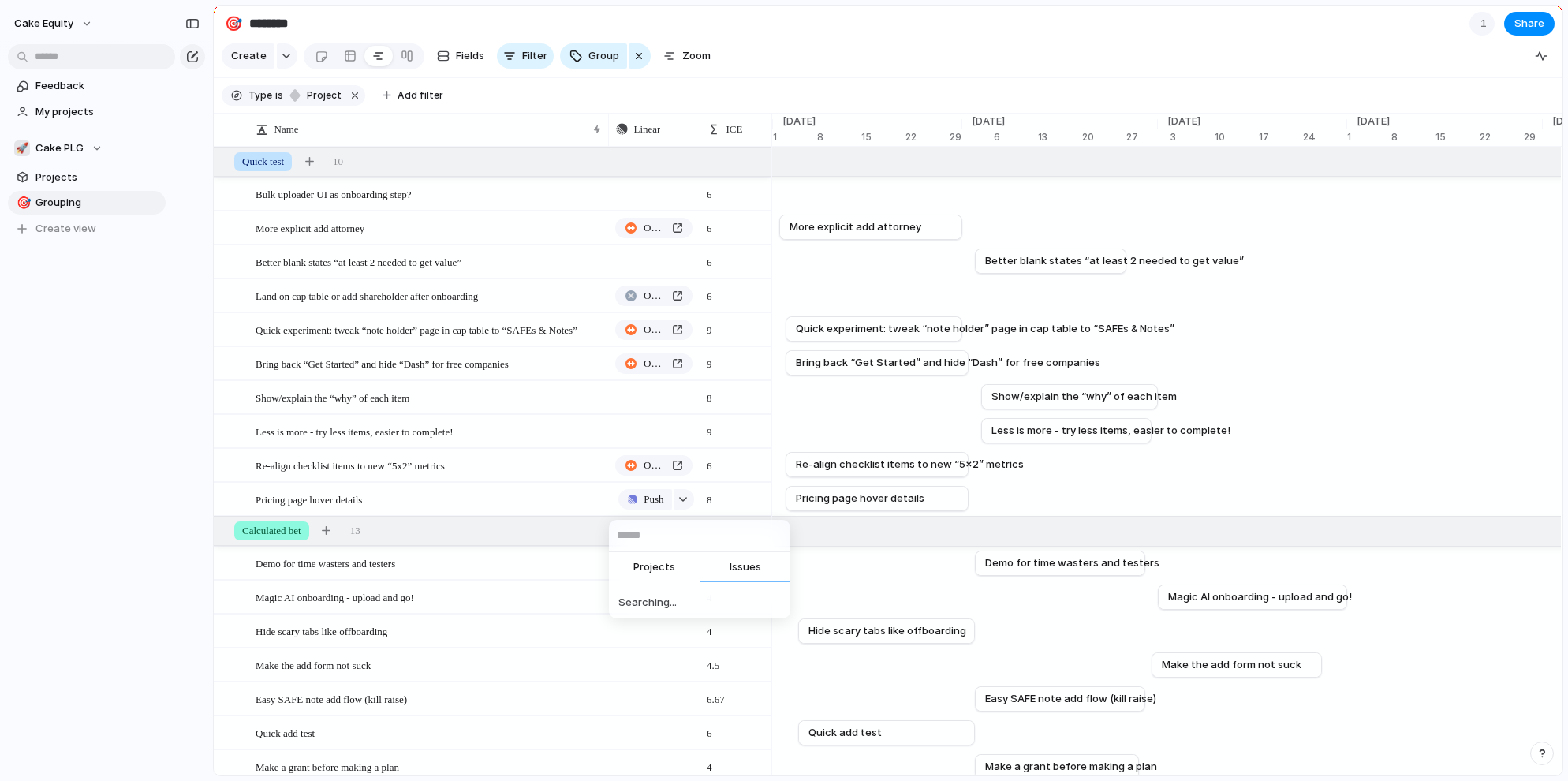
click at [740, 538] on input "text" at bounding box center [699, 535] width 181 height 31
type input "**********"
click at [667, 604] on span "Hover details on features" at bounding box center [698, 599] width 127 height 16
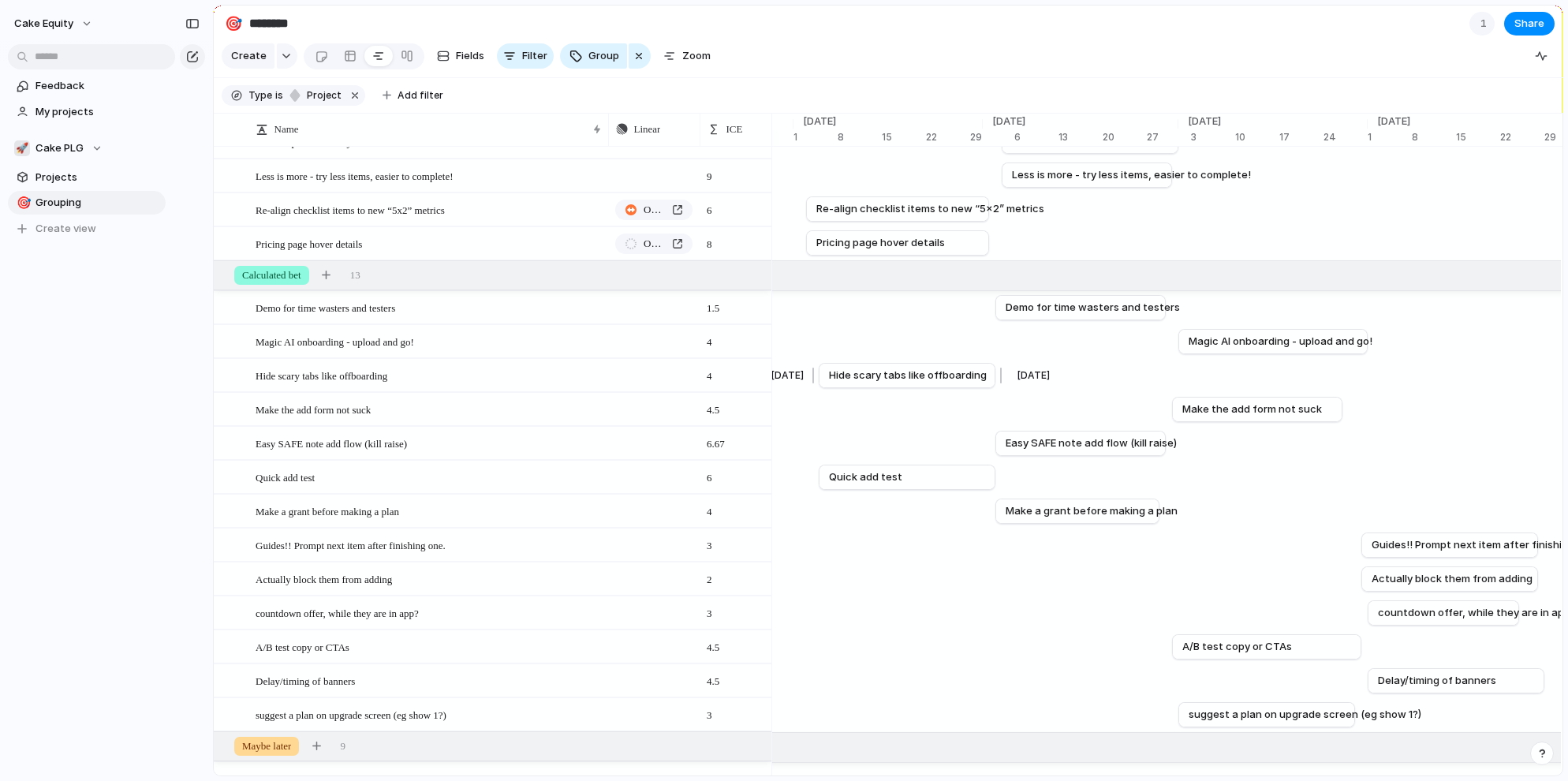
scroll to position [257, 0]
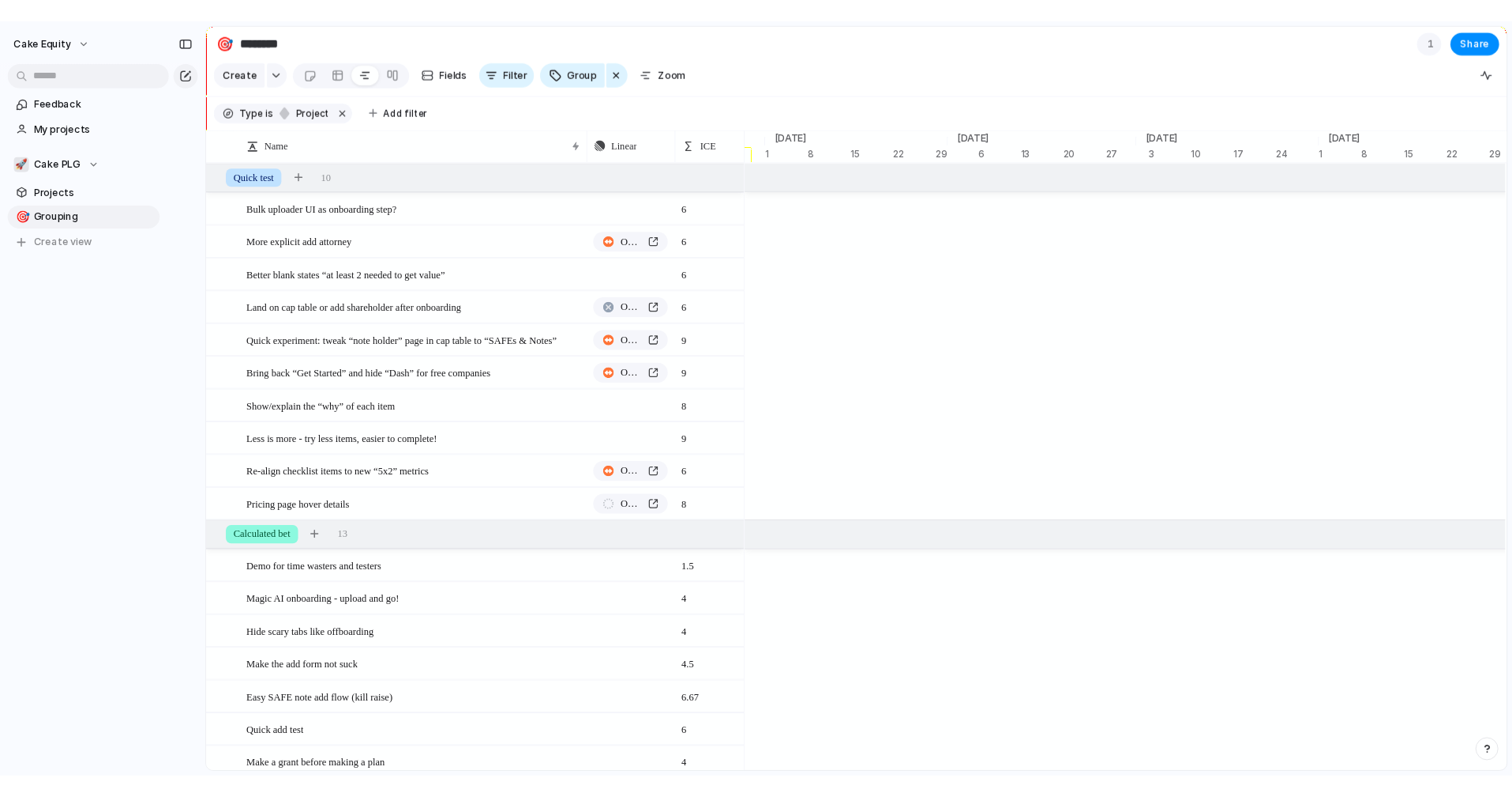
scroll to position [0, 7099]
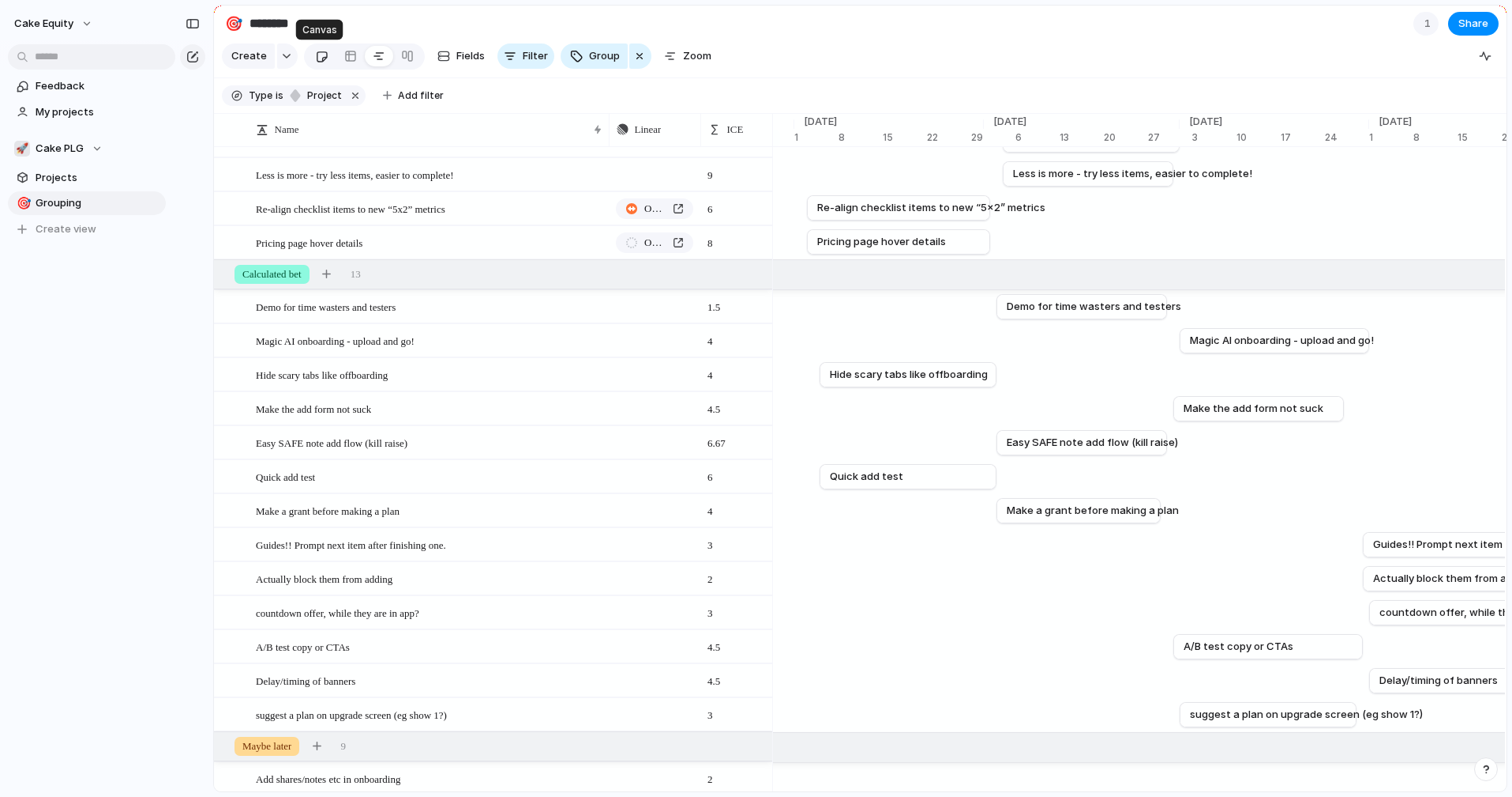
click at [323, 56] on div at bounding box center [321, 56] width 13 height 26
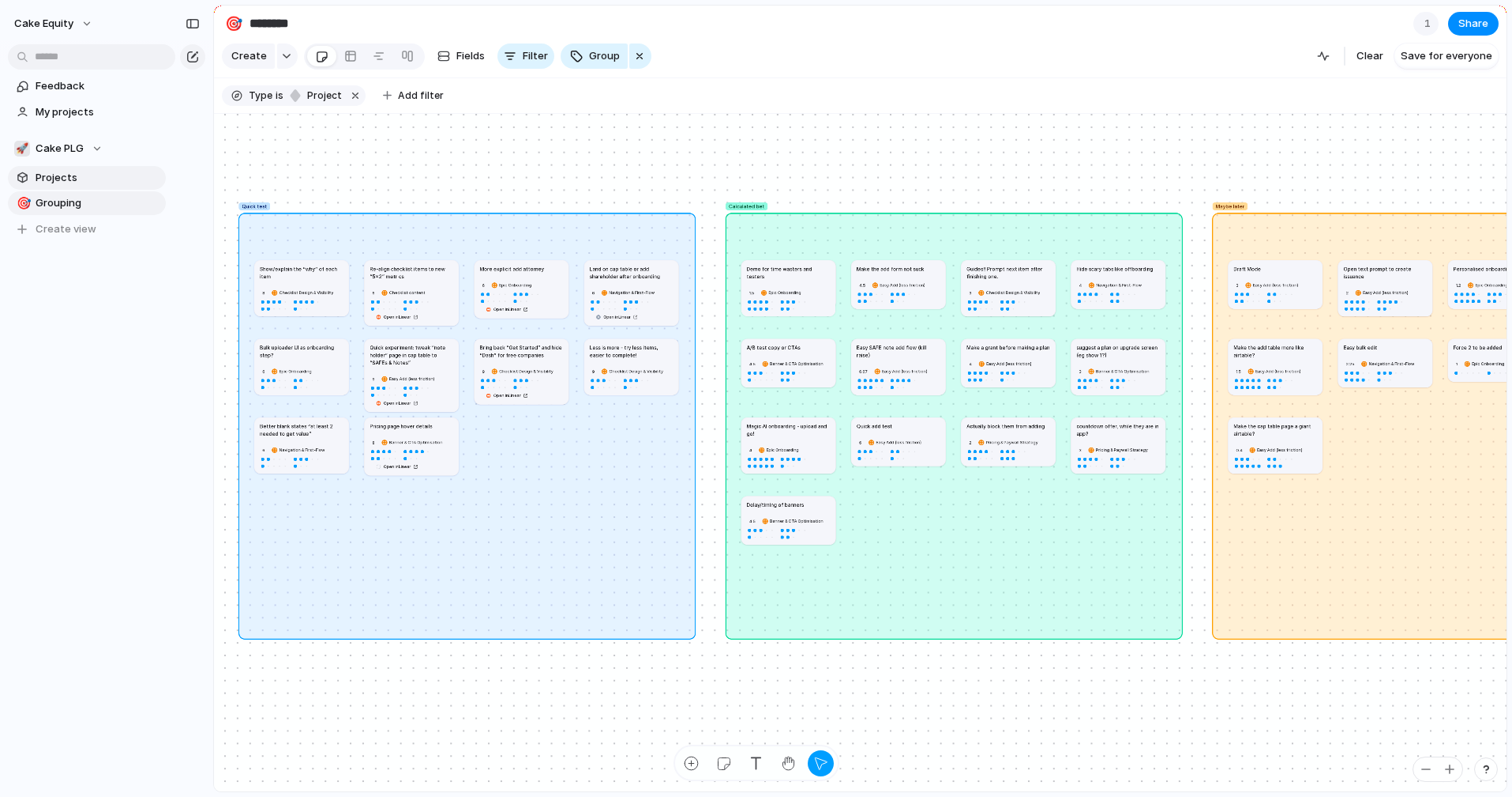
click at [85, 175] on span "Projects" at bounding box center [97, 178] width 125 height 16
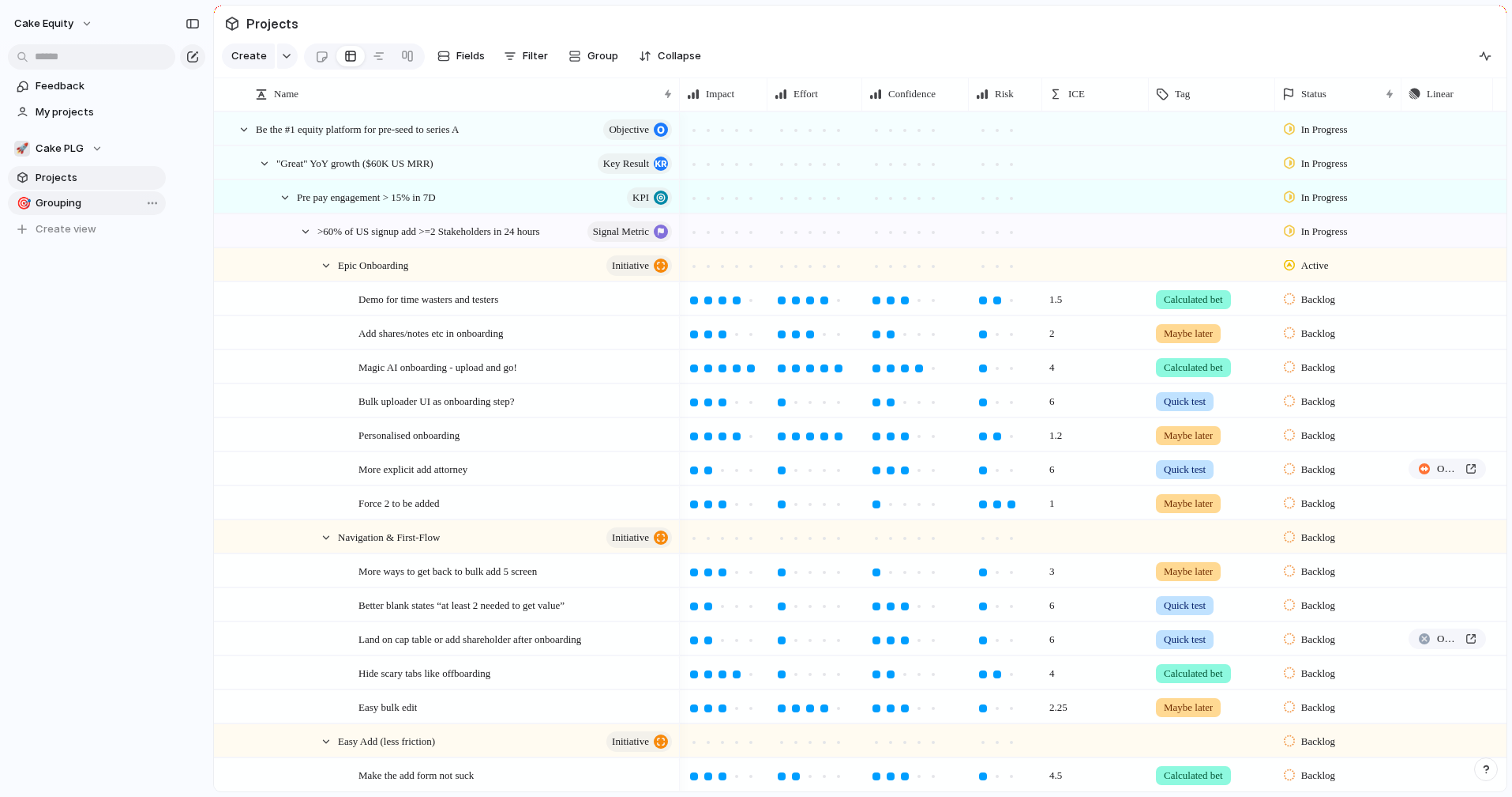
click at [106, 196] on span "Grouping" at bounding box center [97, 202] width 125 height 16
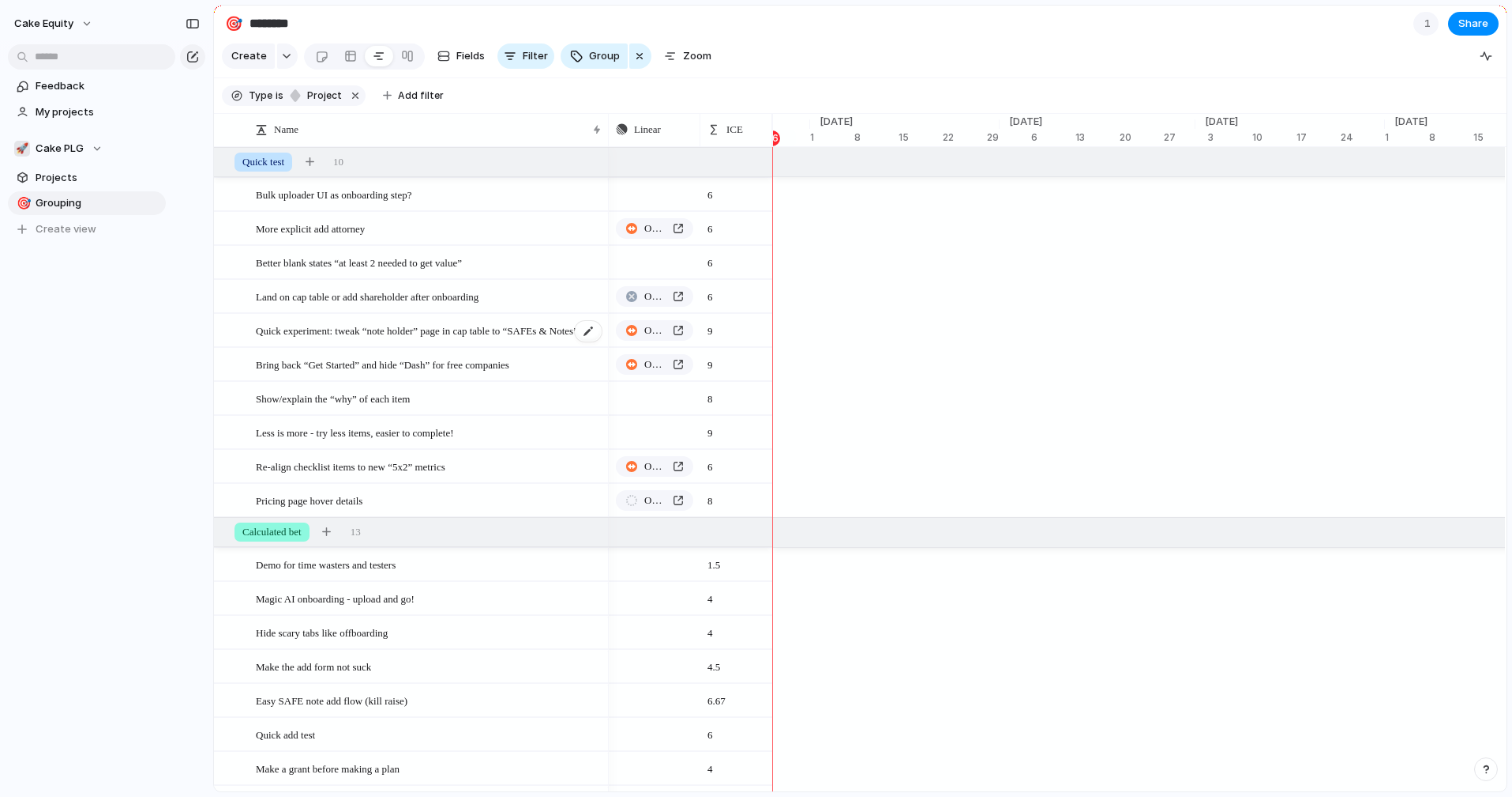
scroll to position [0, 7083]
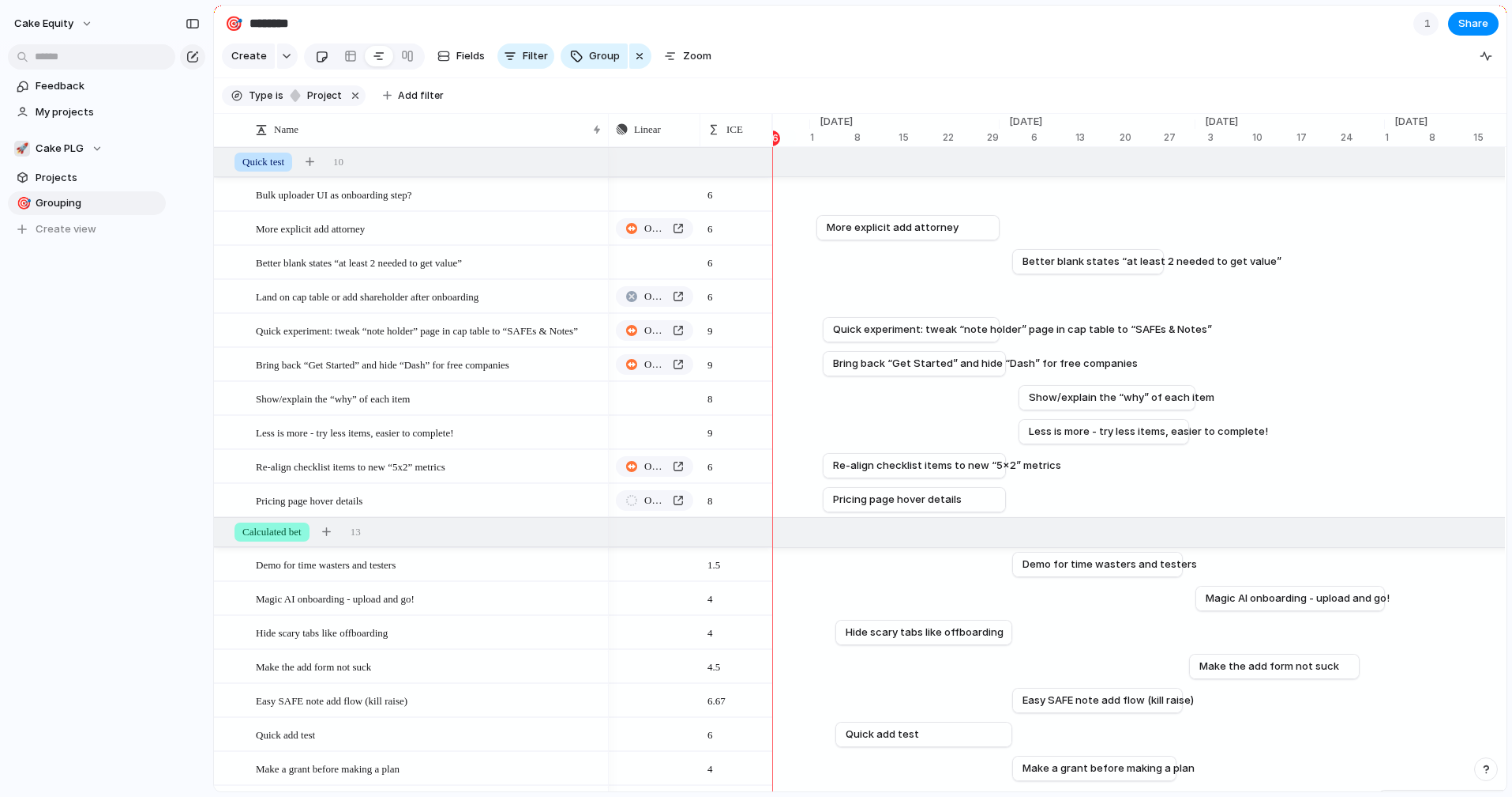
click at [315, 56] on div at bounding box center [321, 56] width 13 height 26
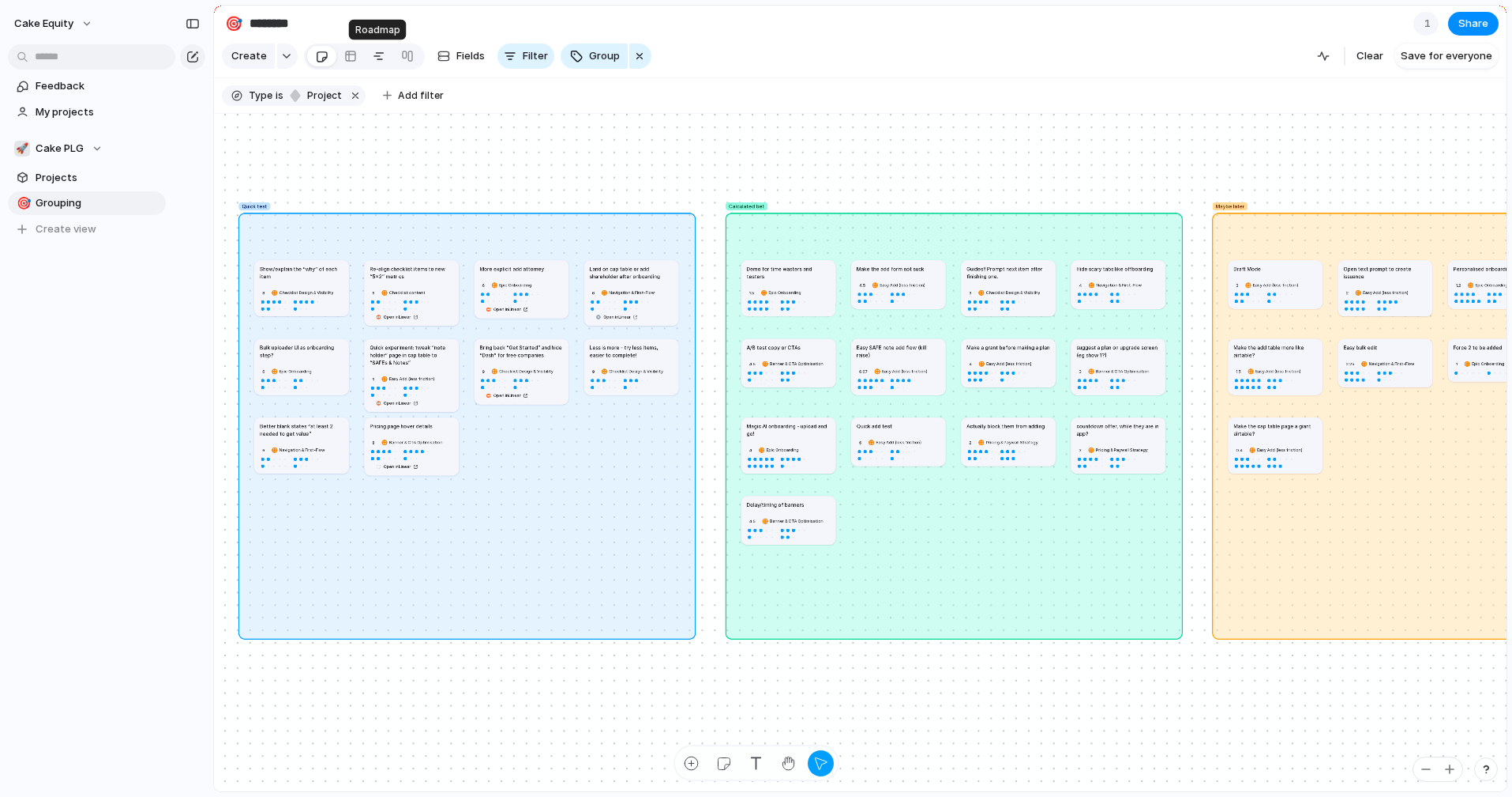
click at [375, 57] on div at bounding box center [379, 56] width 12 height 25
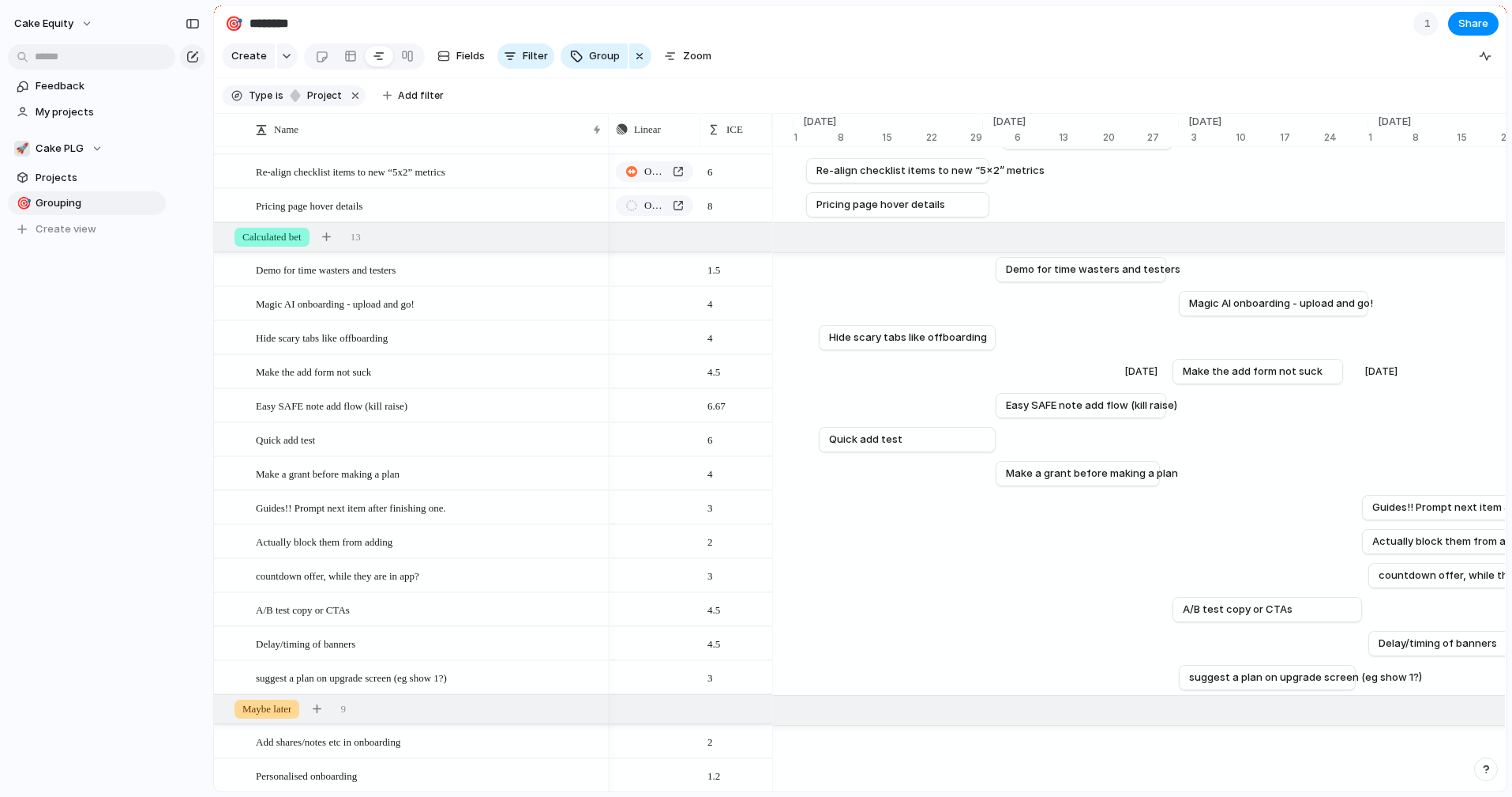
scroll to position [301, 0]
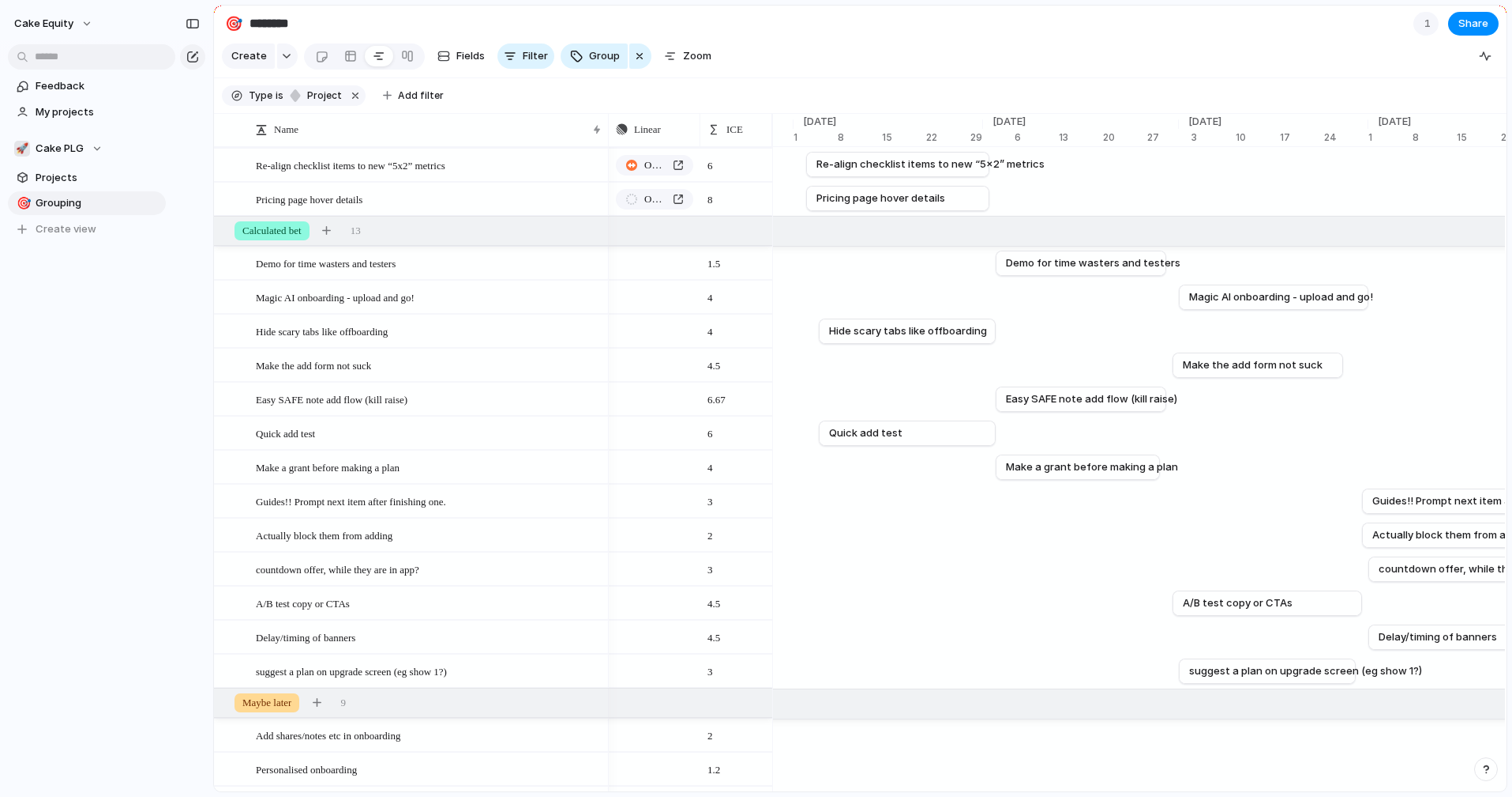
click at [1226, 60] on section "Create Fields Filter Group Zoom Clear Save for everyone" at bounding box center [860, 59] width 1293 height 38
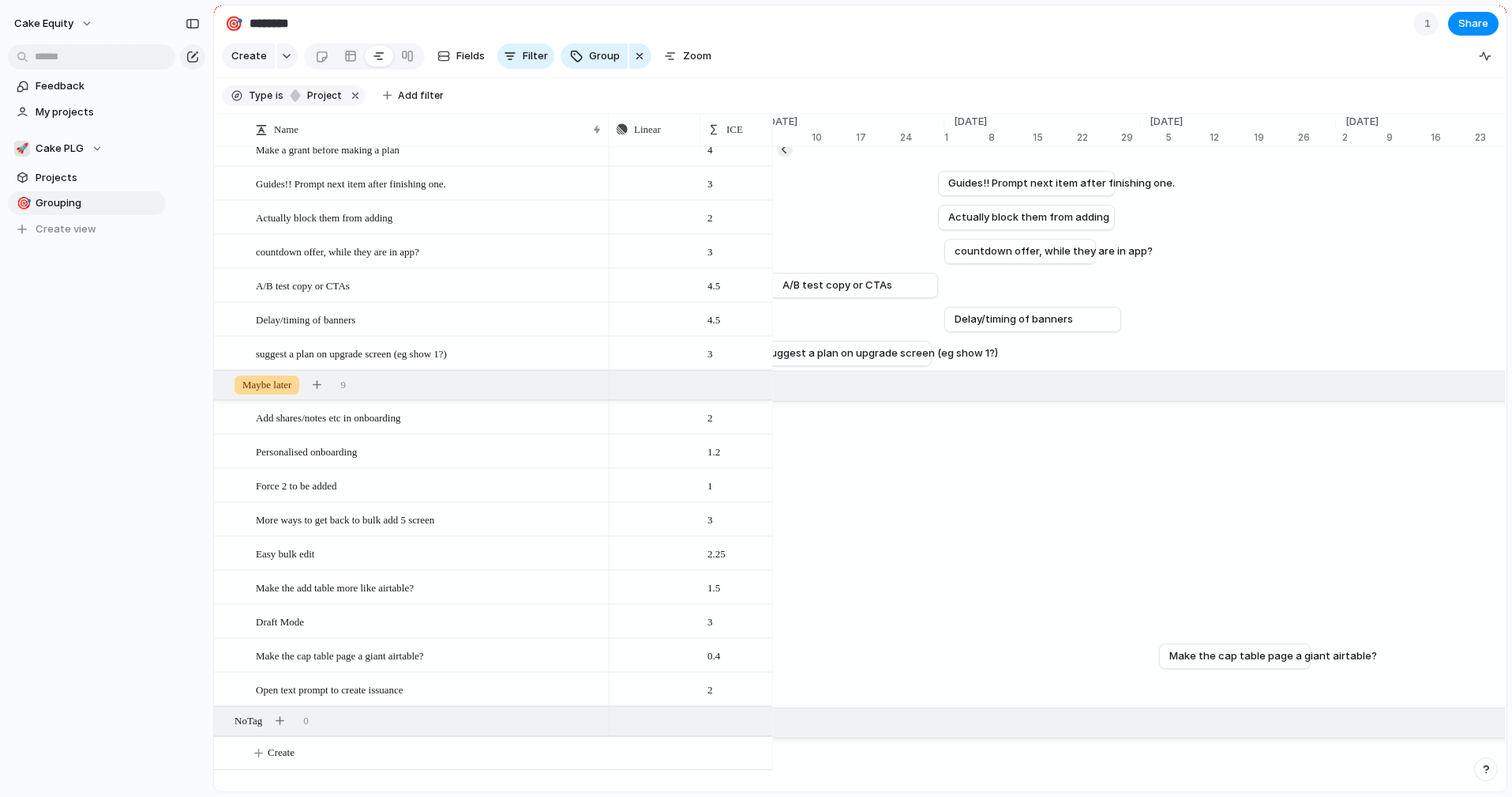
scroll to position [0, 0]
